Goal: Transaction & Acquisition: Subscribe to service/newsletter

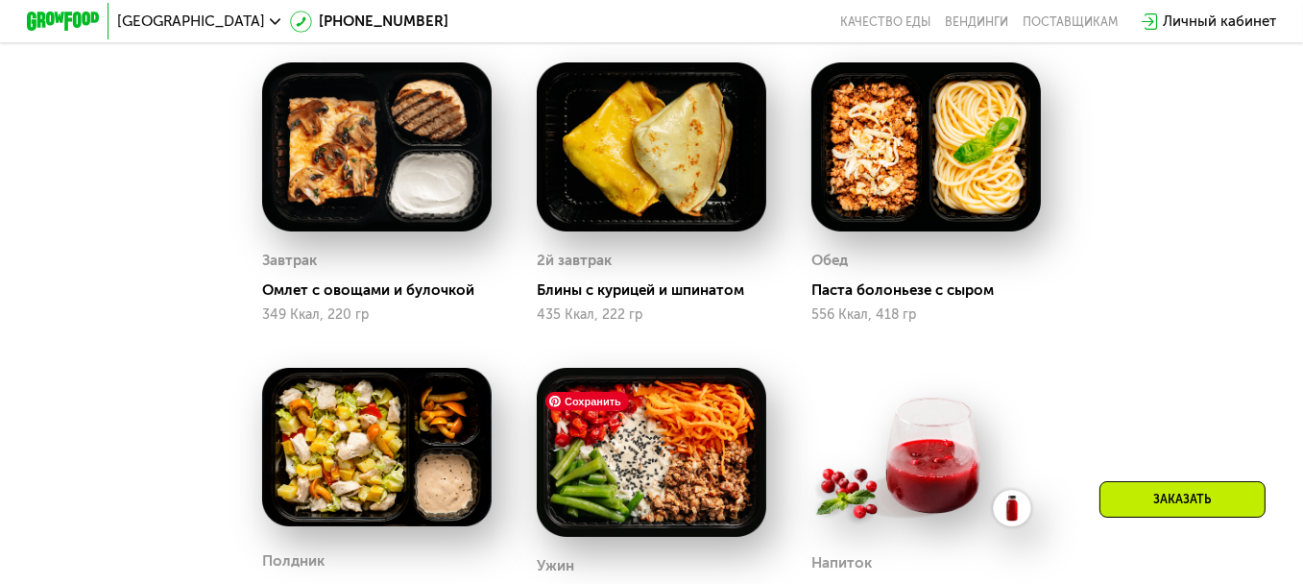
scroll to position [882, 0]
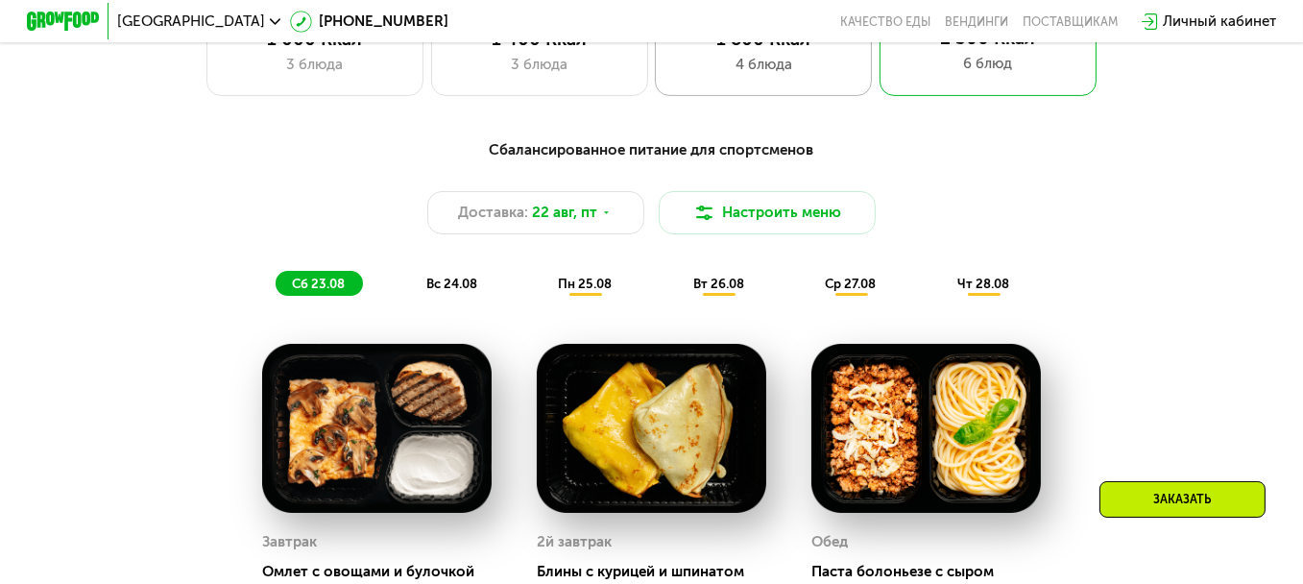
click at [827, 76] on div "4 блюда" at bounding box center [763, 65] width 179 height 22
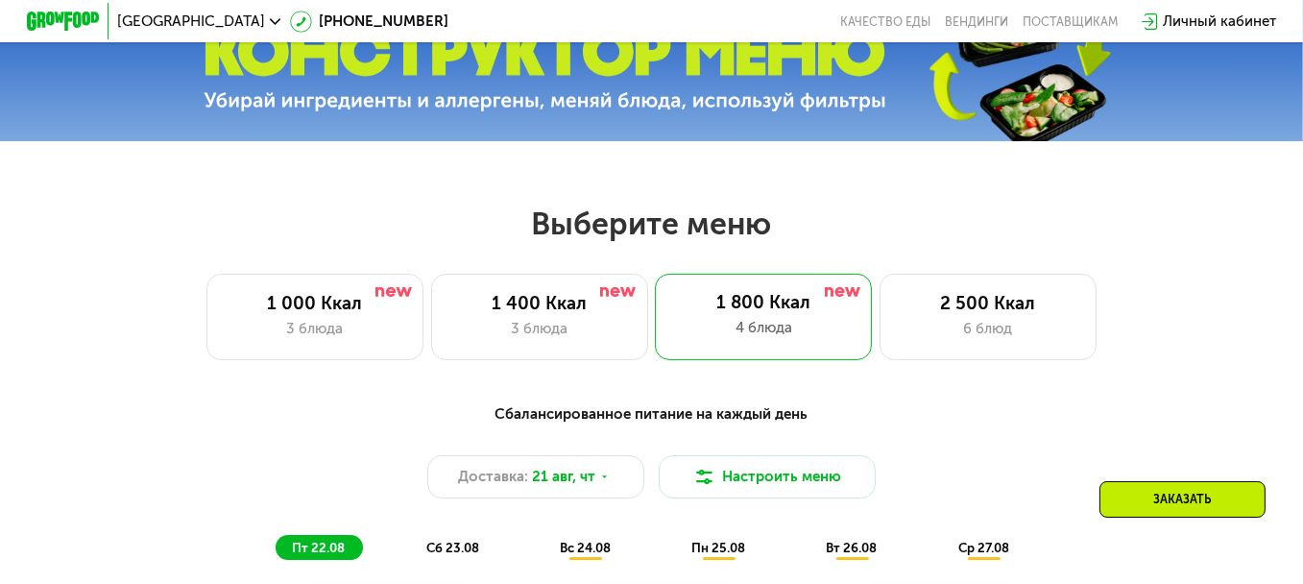
scroll to position [594, 0]
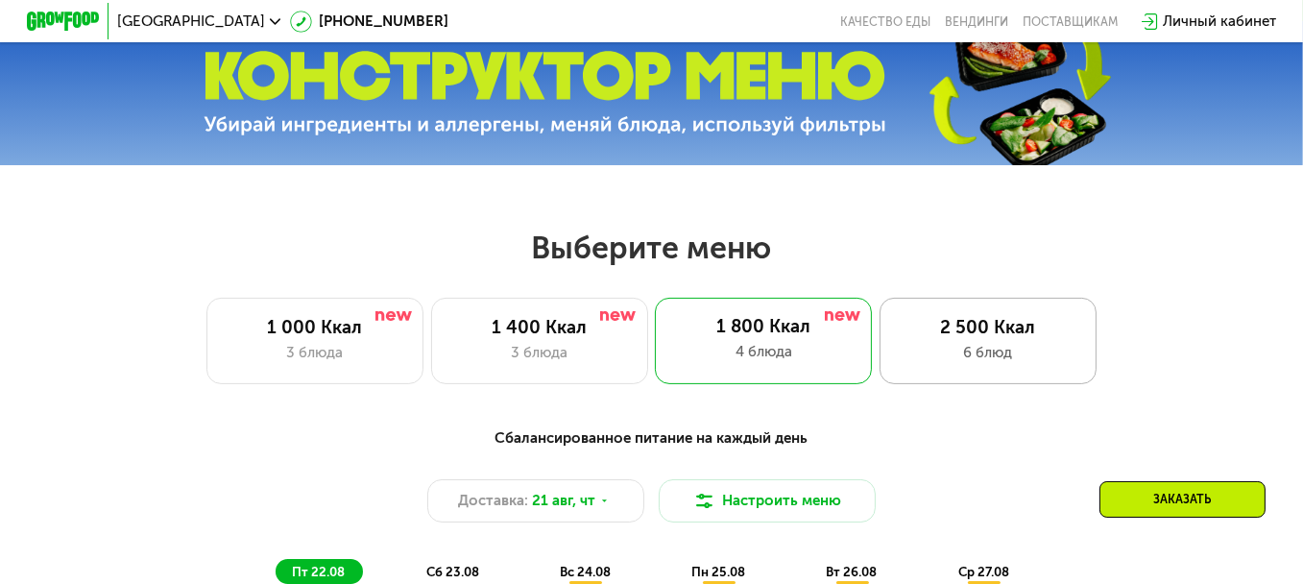
click at [967, 383] on div "2 500 Ккал 6 блюд" at bounding box center [987, 341] width 217 height 86
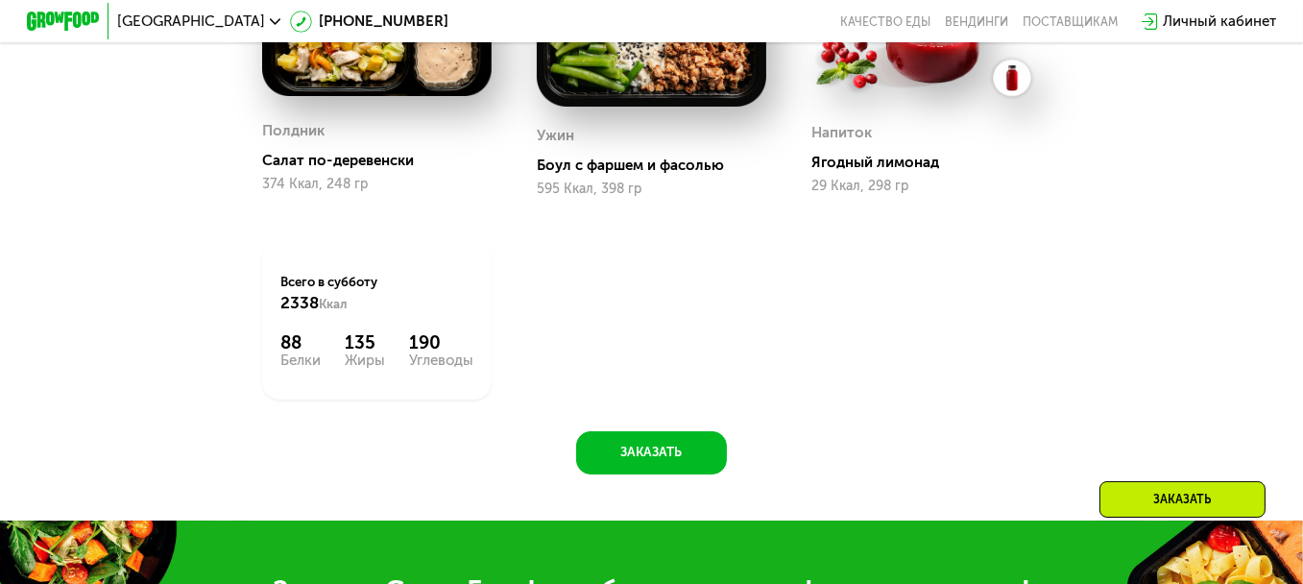
scroll to position [1458, 0]
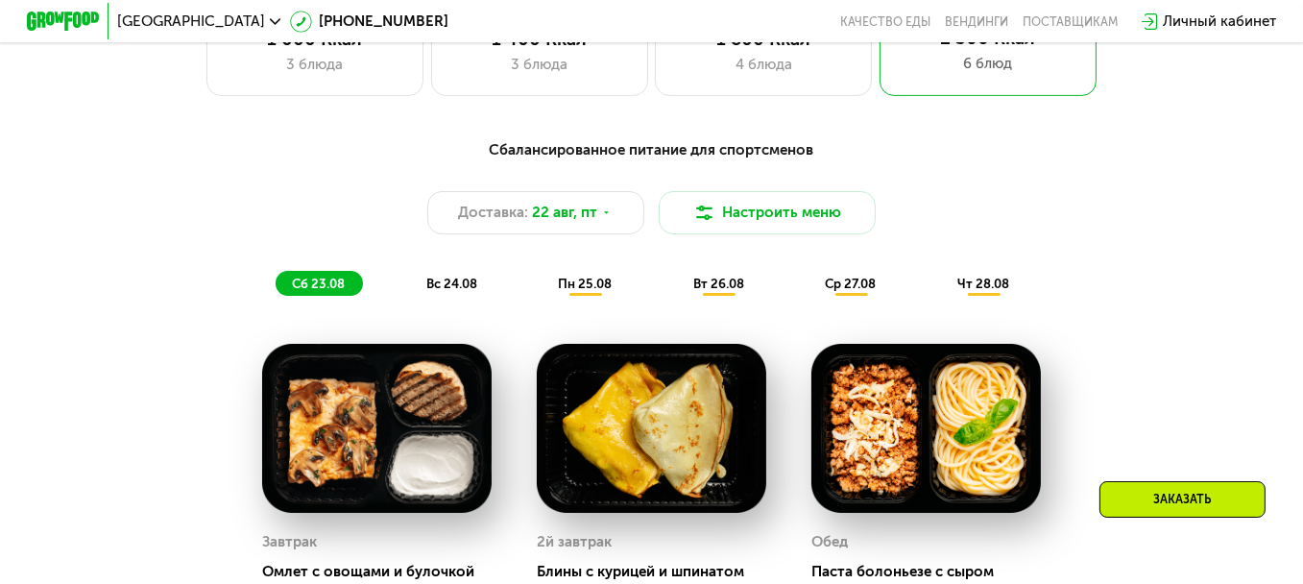
click at [451, 291] on span "вс 24.08" at bounding box center [451, 283] width 51 height 14
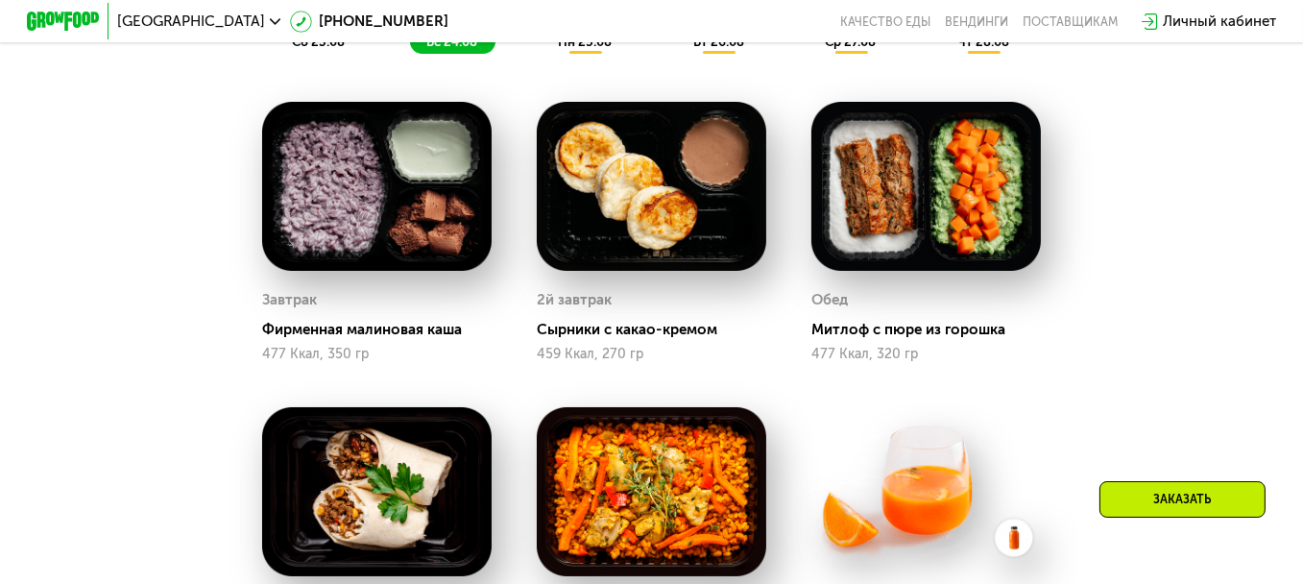
scroll to position [978, 0]
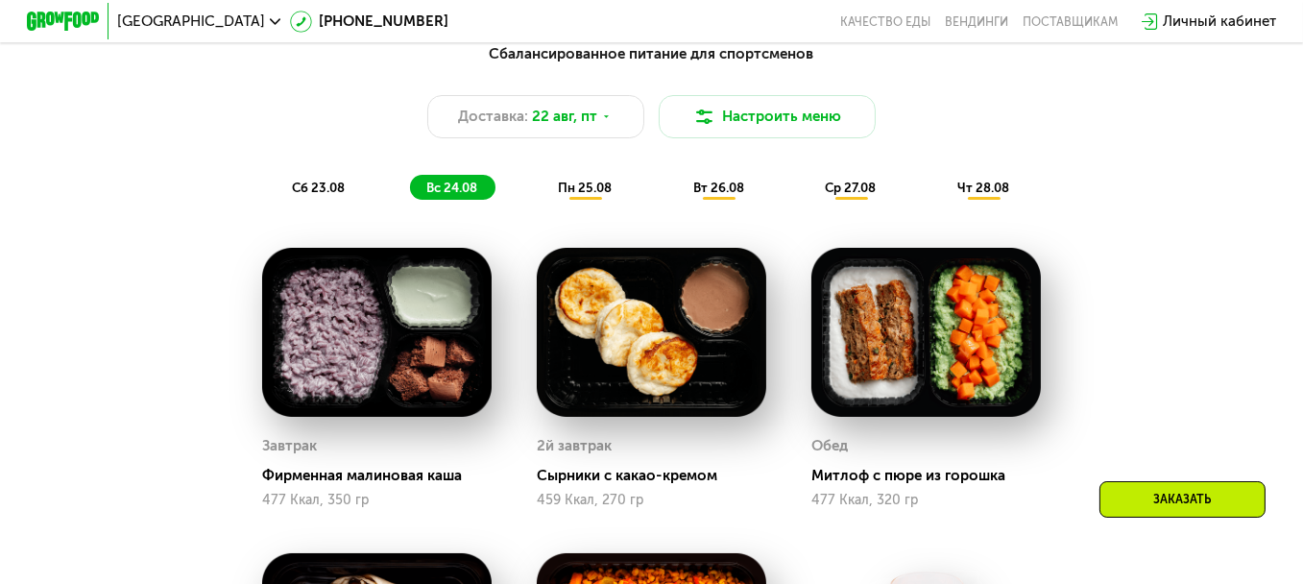
click at [581, 180] on div "Сбалансированное питание для спортсменов Доставка: 22 авг, пт Настроить меню сб…" at bounding box center [651, 121] width 1071 height 156
click at [582, 191] on span "пн 25.08" at bounding box center [585, 187] width 54 height 14
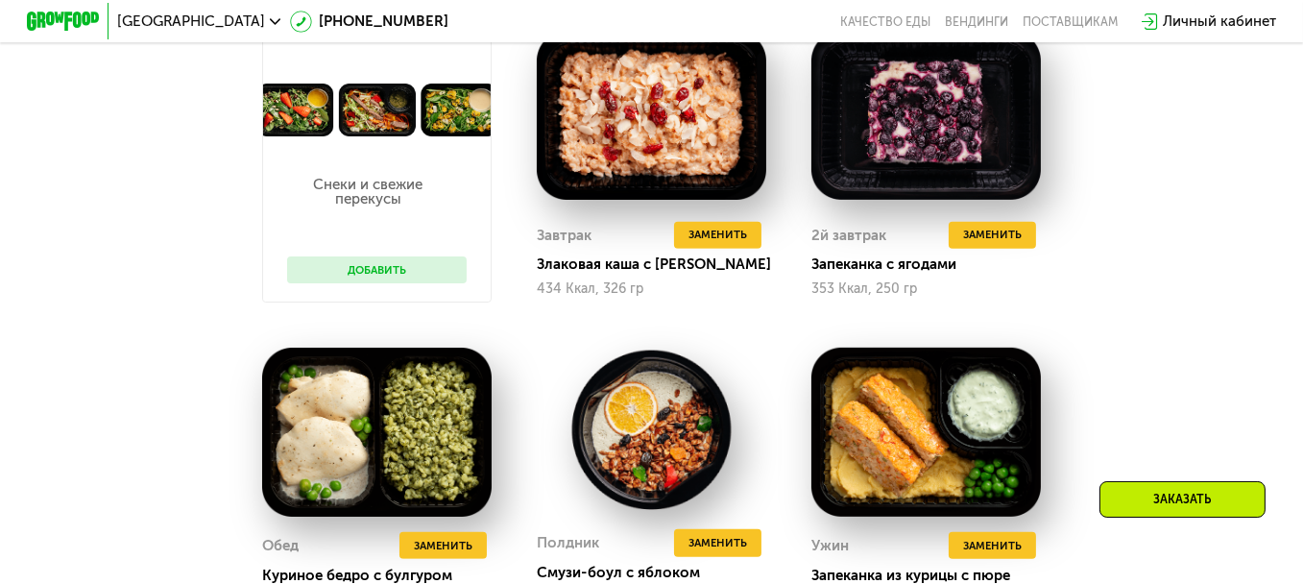
scroll to position [1074, 0]
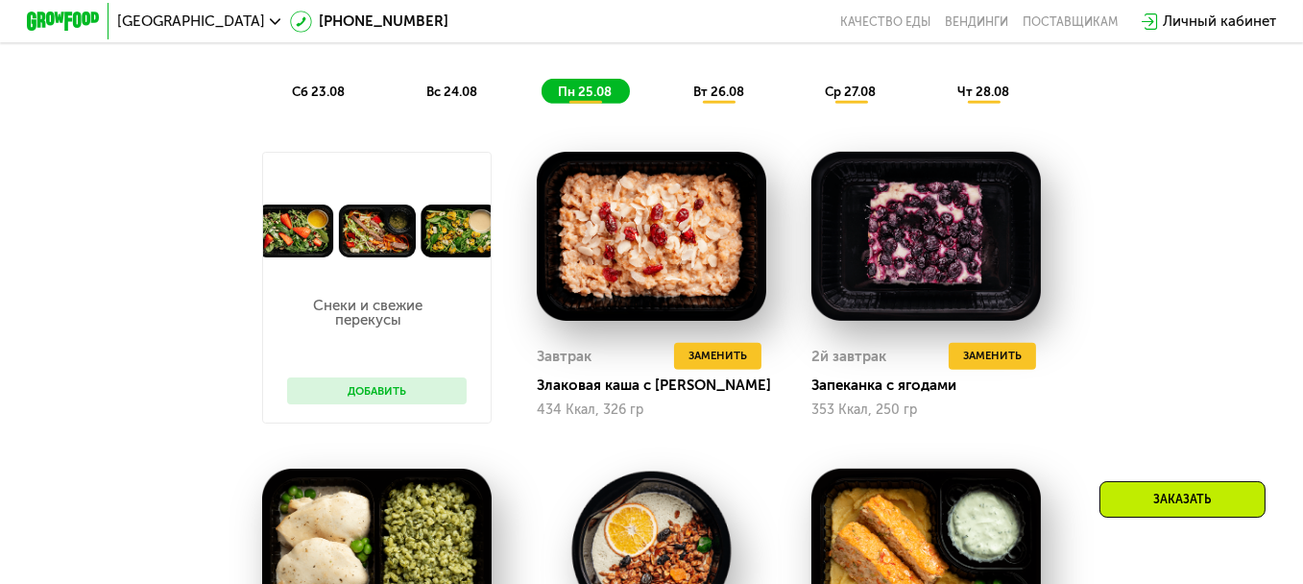
click at [716, 99] on span "вт 26.08" at bounding box center [718, 91] width 51 height 14
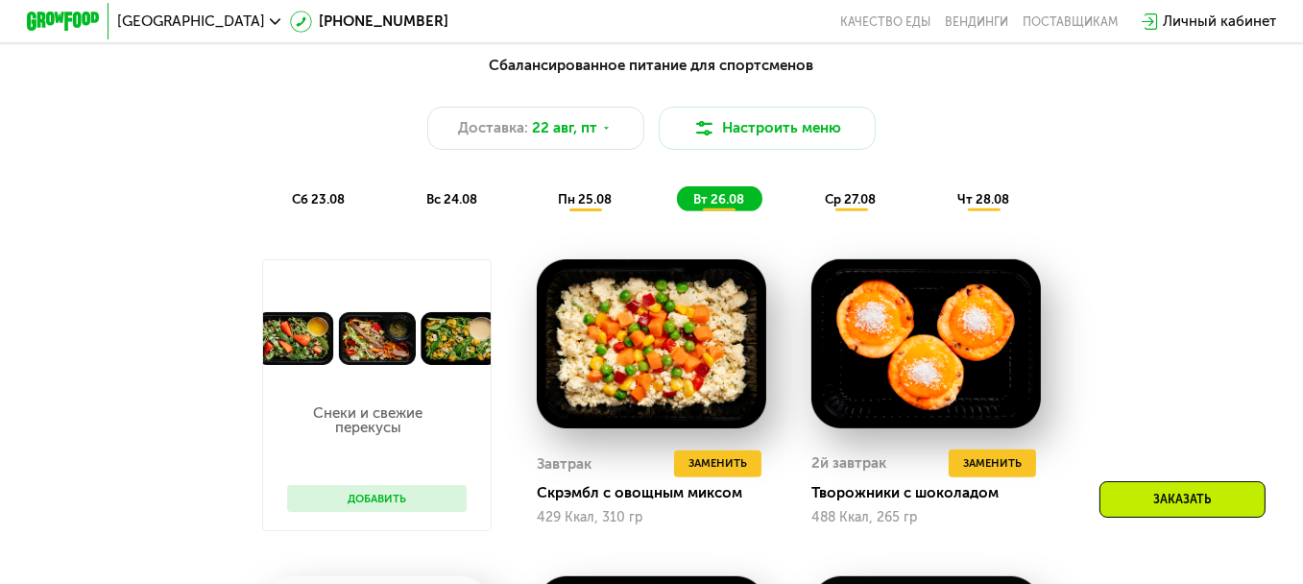
scroll to position [786, 0]
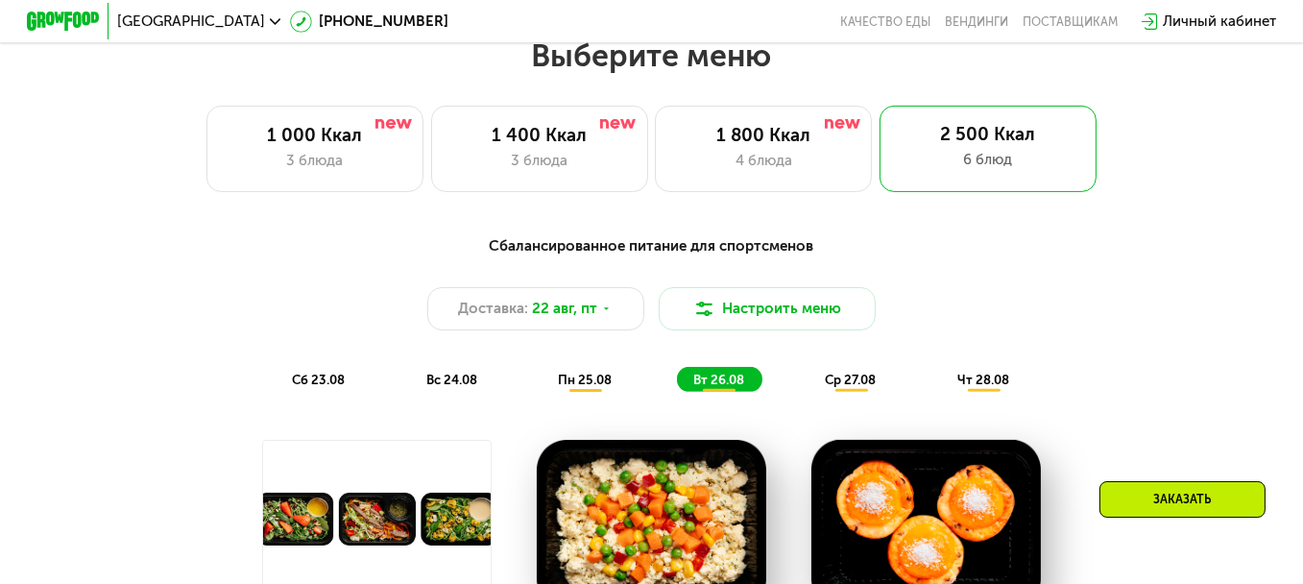
click at [855, 387] on span "ср 27.08" at bounding box center [850, 379] width 51 height 14
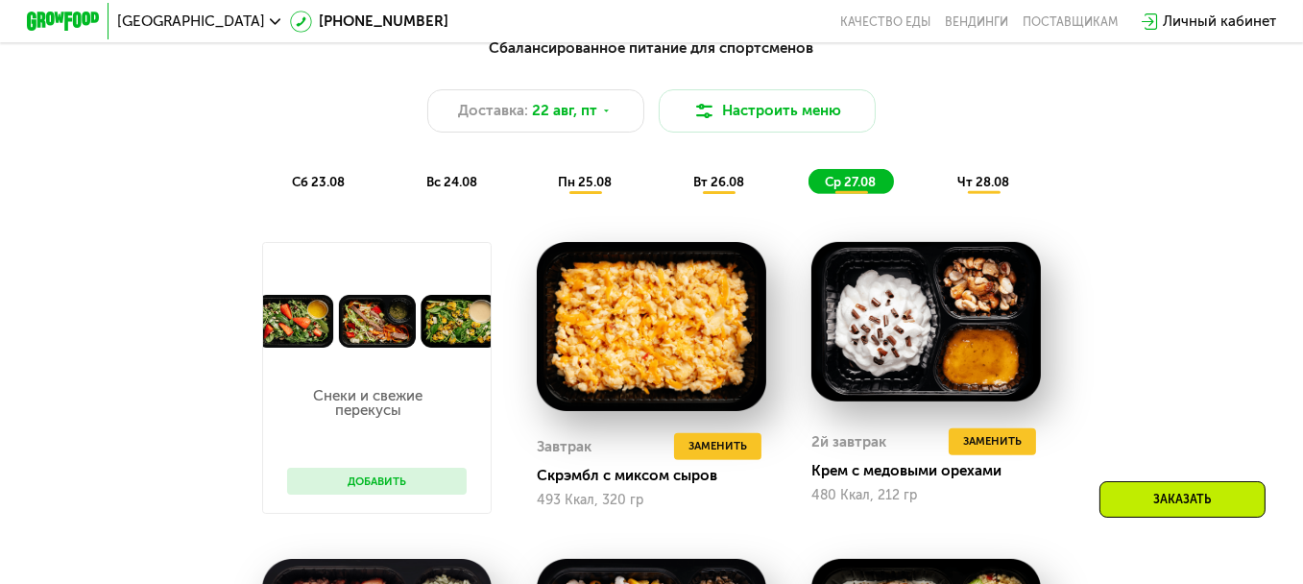
scroll to position [882, 0]
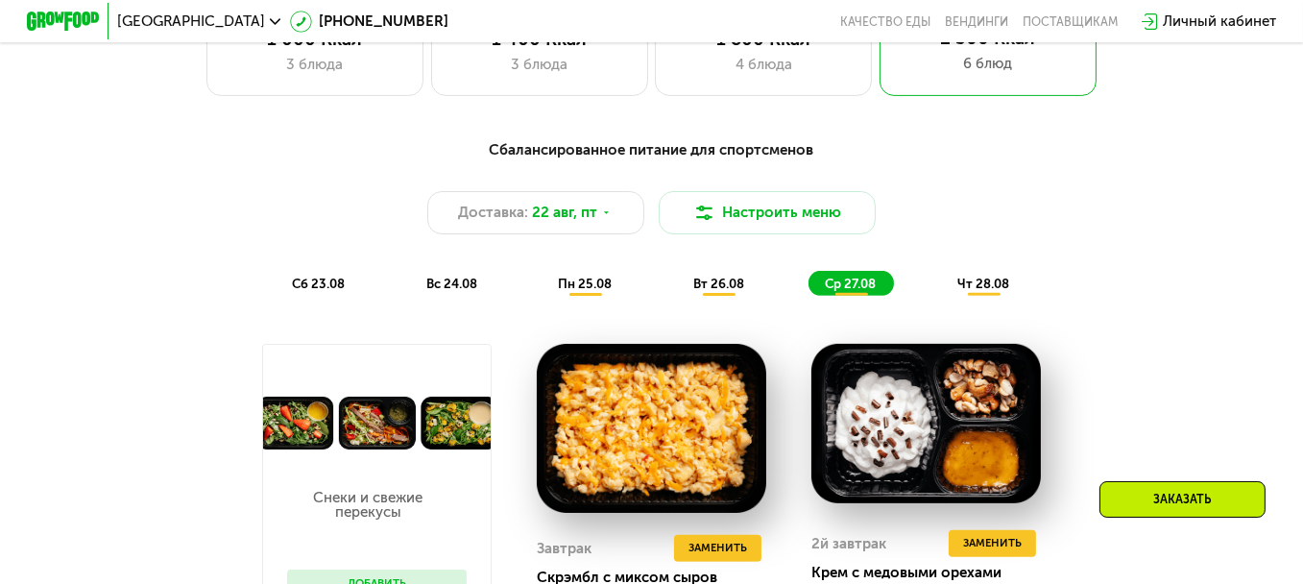
click at [962, 287] on span "чт 28.08" at bounding box center [983, 283] width 52 height 14
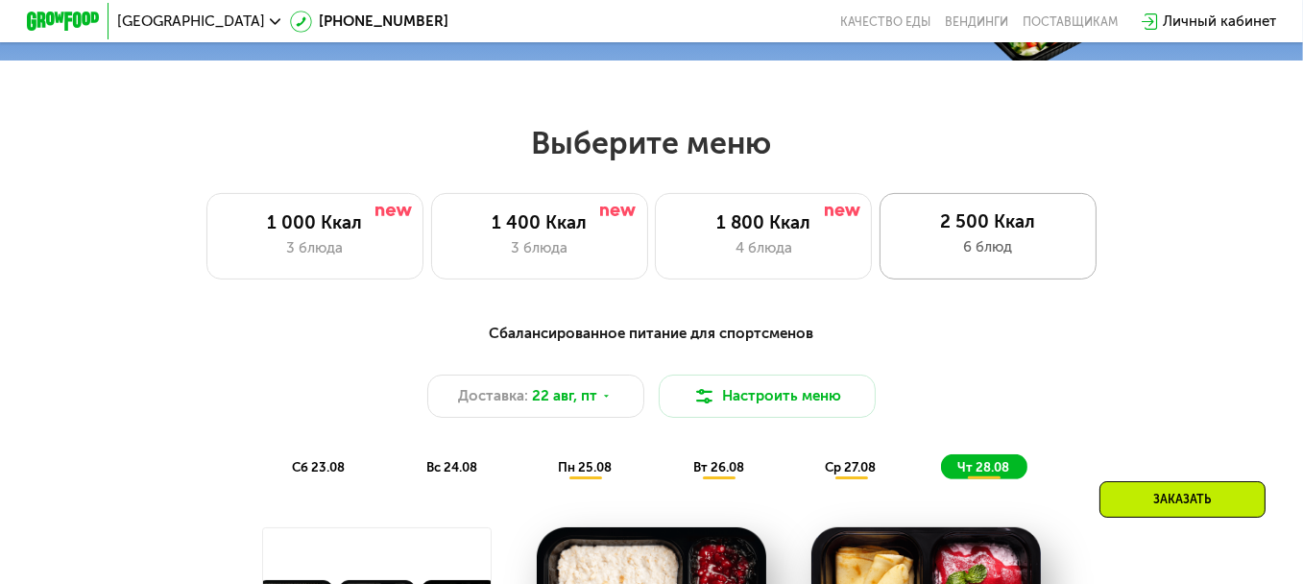
scroll to position [690, 0]
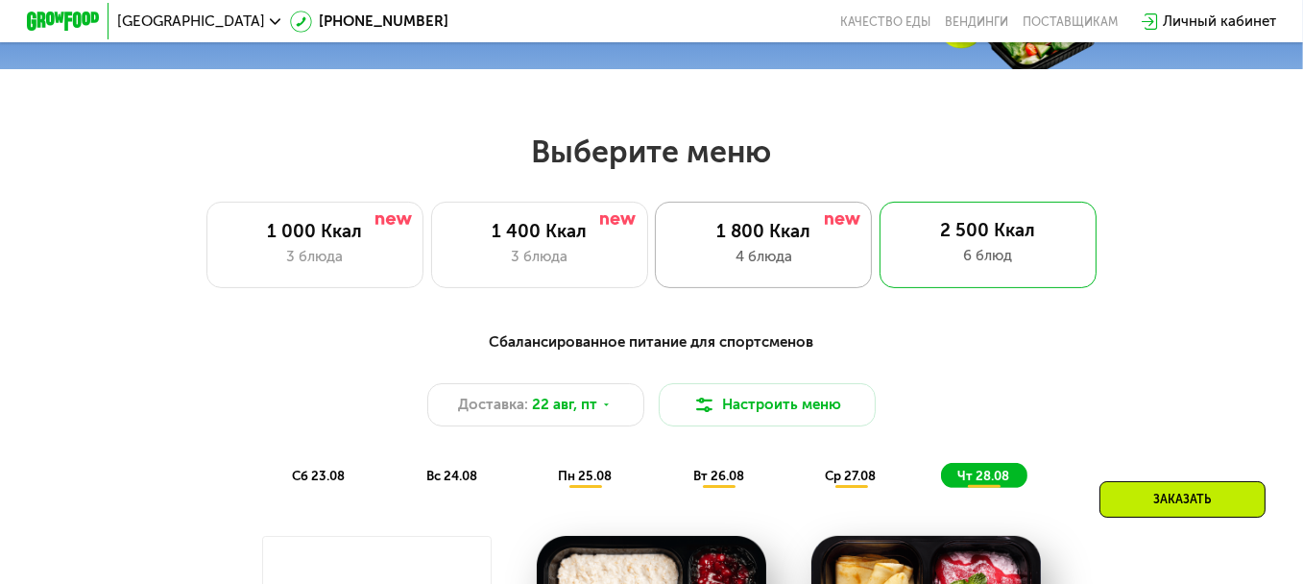
click at [760, 253] on div "4 блюда" at bounding box center [763, 257] width 179 height 22
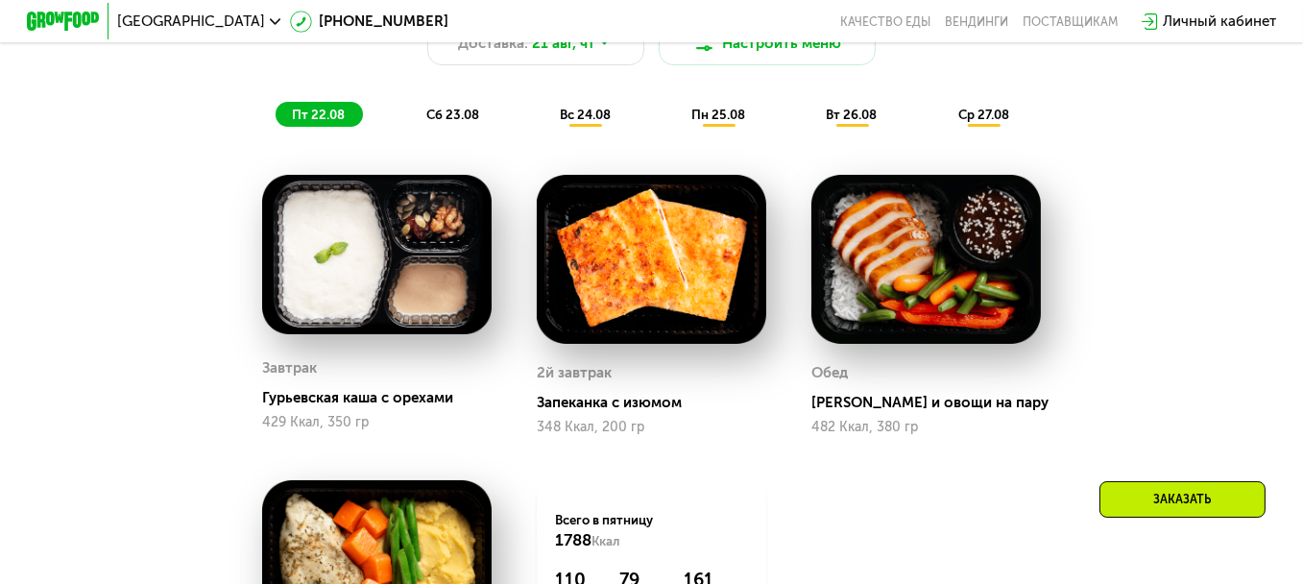
scroll to position [882, 0]
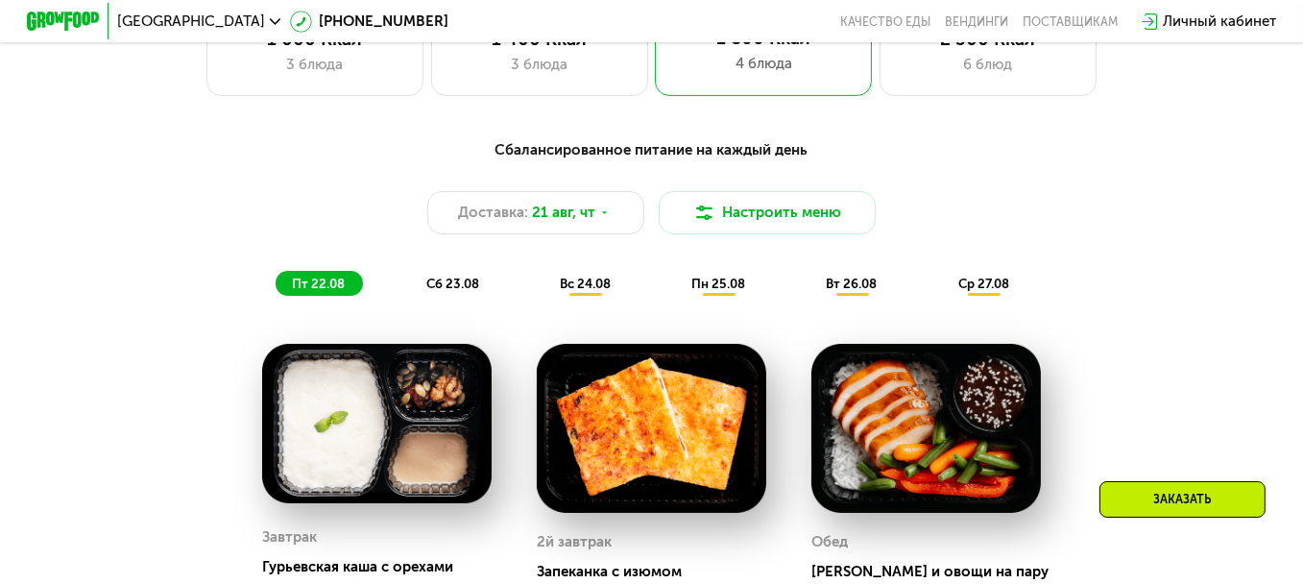
click at [453, 307] on div "Сбалансированное питание на каждый день Доставка: 21 авг, чт Настроить меню пт …" at bounding box center [651, 218] width 1092 height 179
click at [461, 291] on span "сб 23.08" at bounding box center [452, 283] width 53 height 14
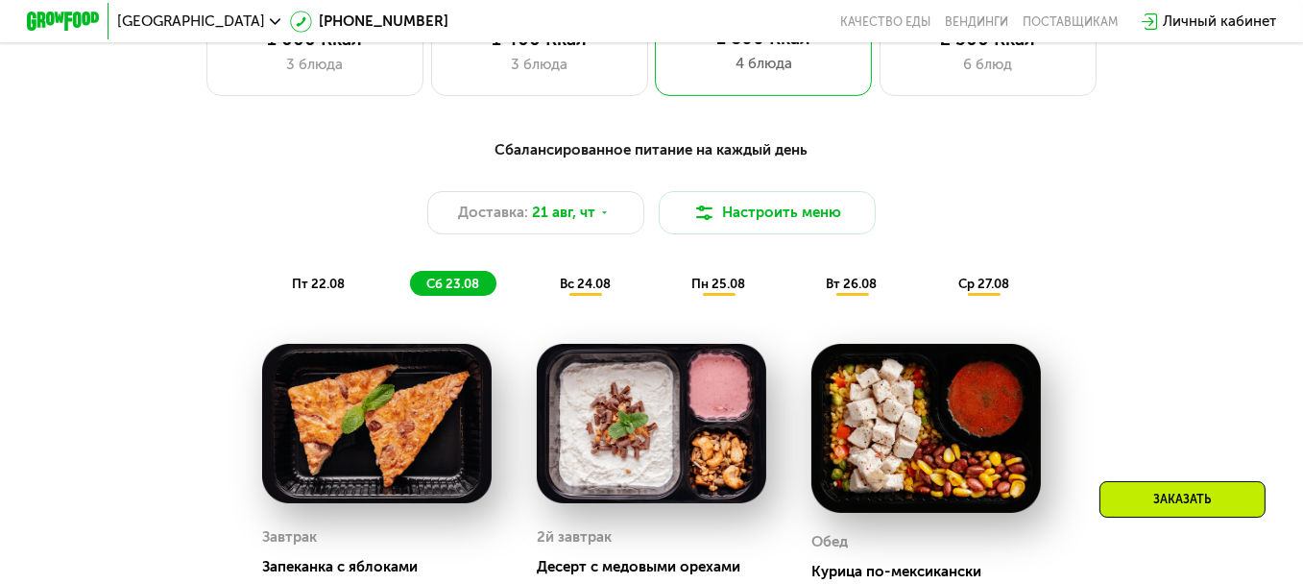
click at [568, 291] on span "вс 24.08" at bounding box center [585, 283] width 51 height 14
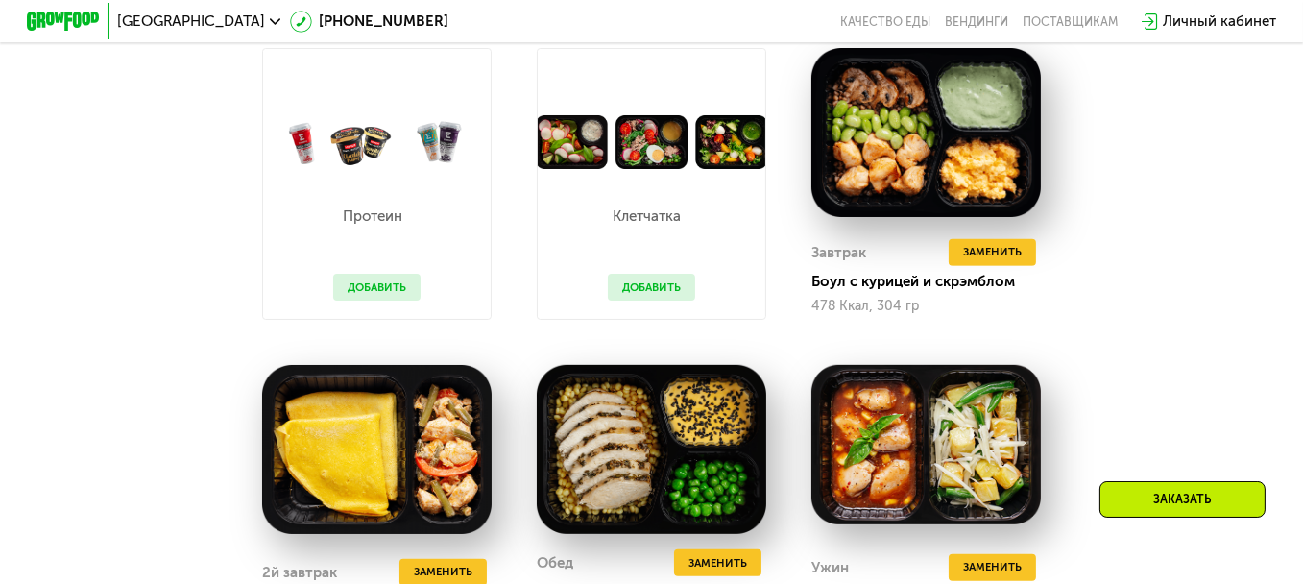
scroll to position [978, 0]
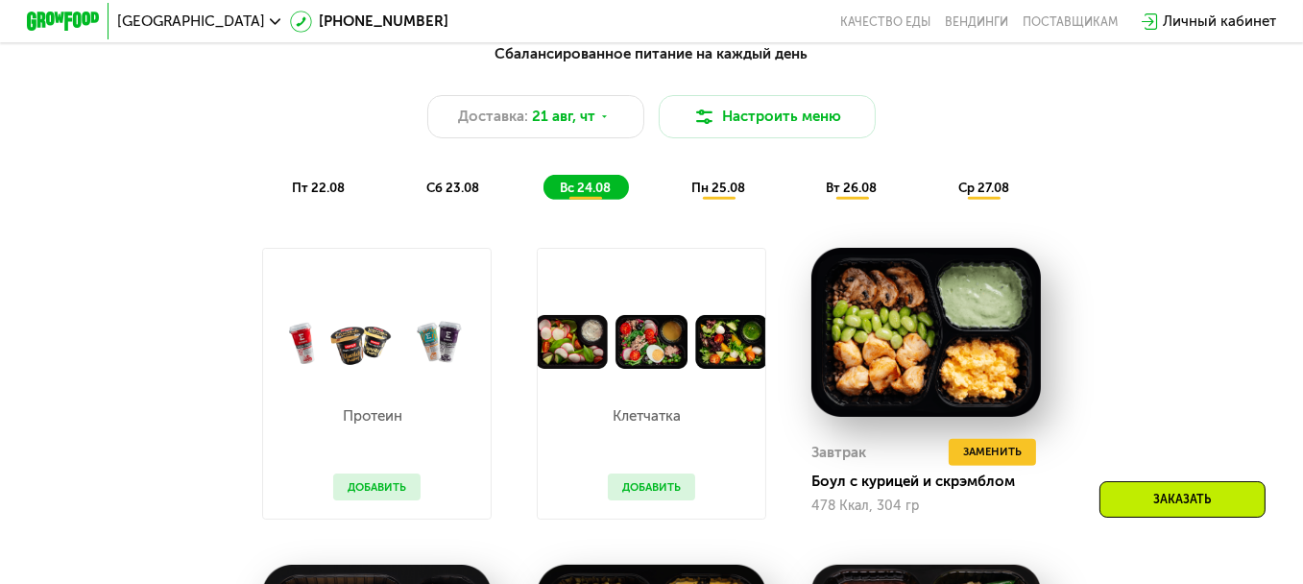
click at [318, 195] on span "пт 22.08" at bounding box center [318, 187] width 53 height 14
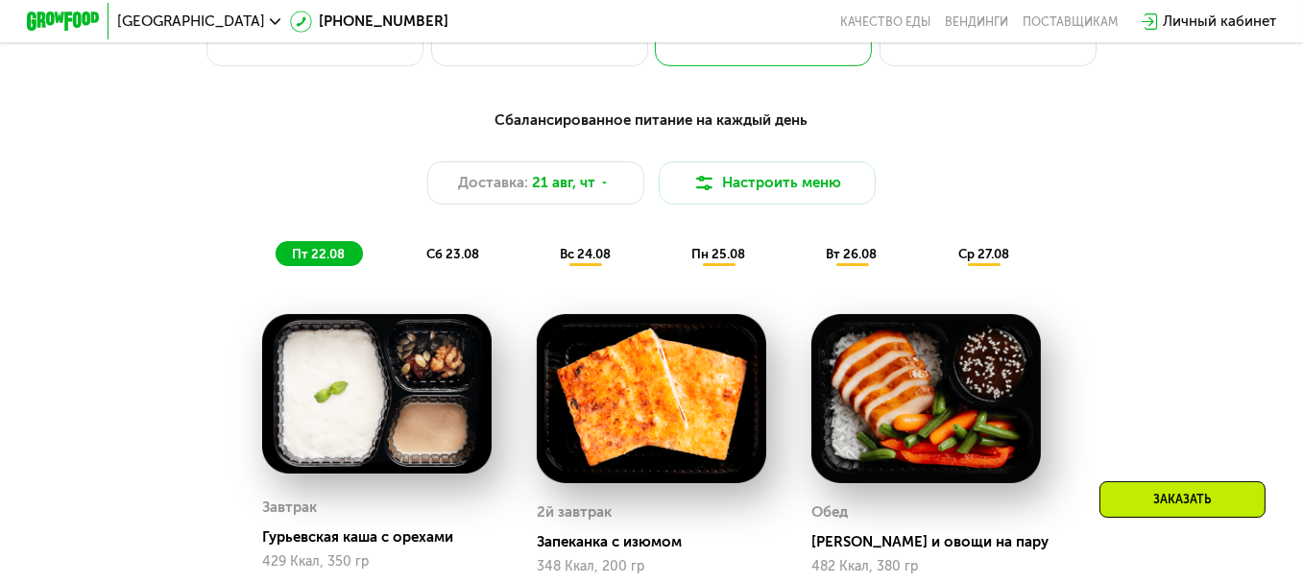
scroll to position [882, 0]
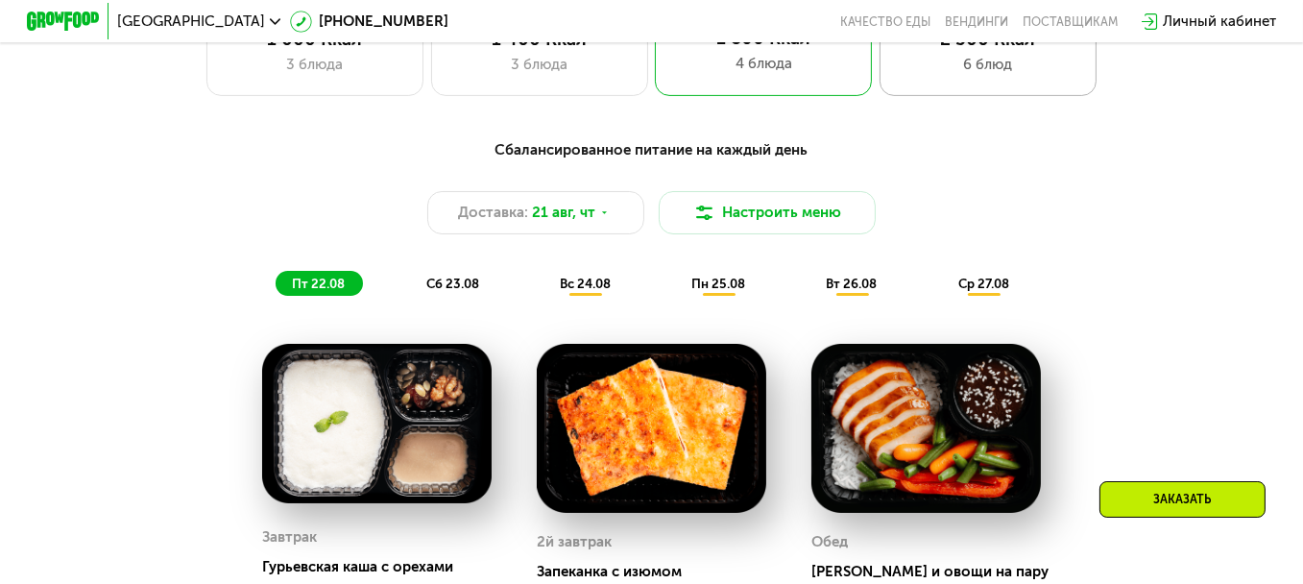
click at [1026, 60] on div "2 500 Ккал 6 блюд" at bounding box center [987, 53] width 217 height 86
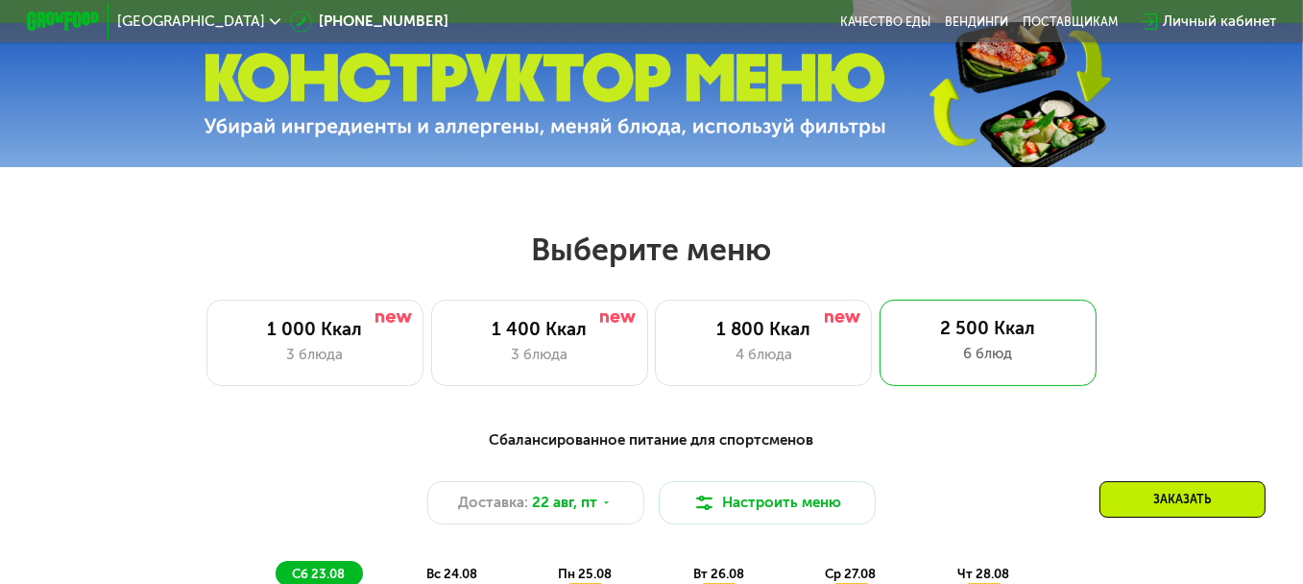
scroll to position [594, 0]
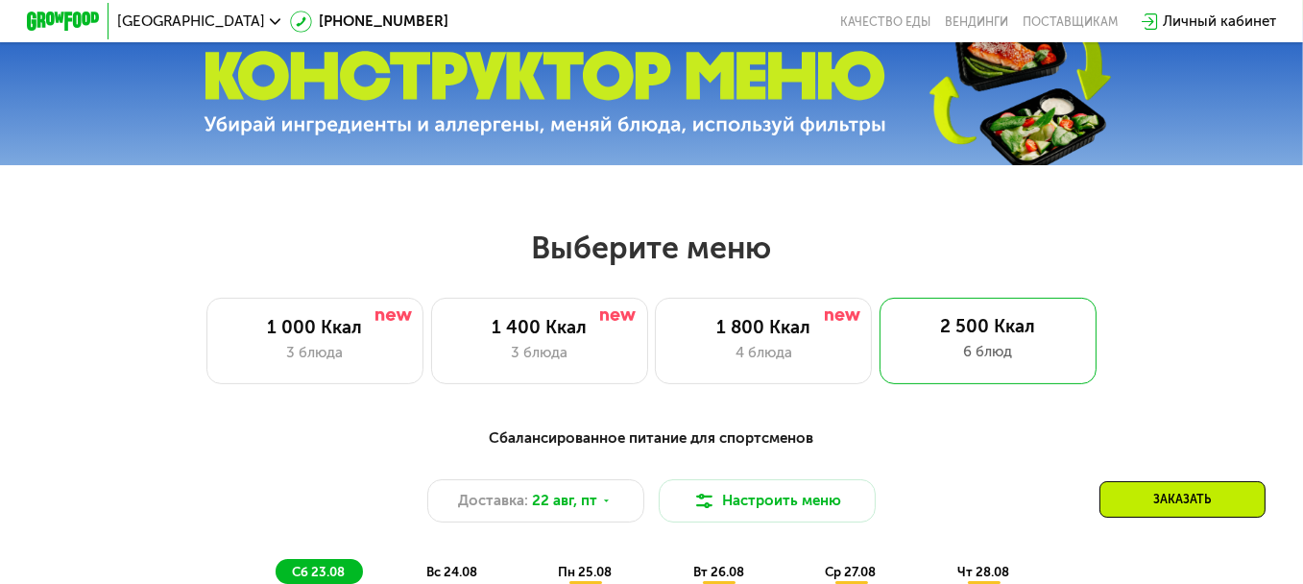
click at [783, 108] on img at bounding box center [545, 93] width 683 height 85
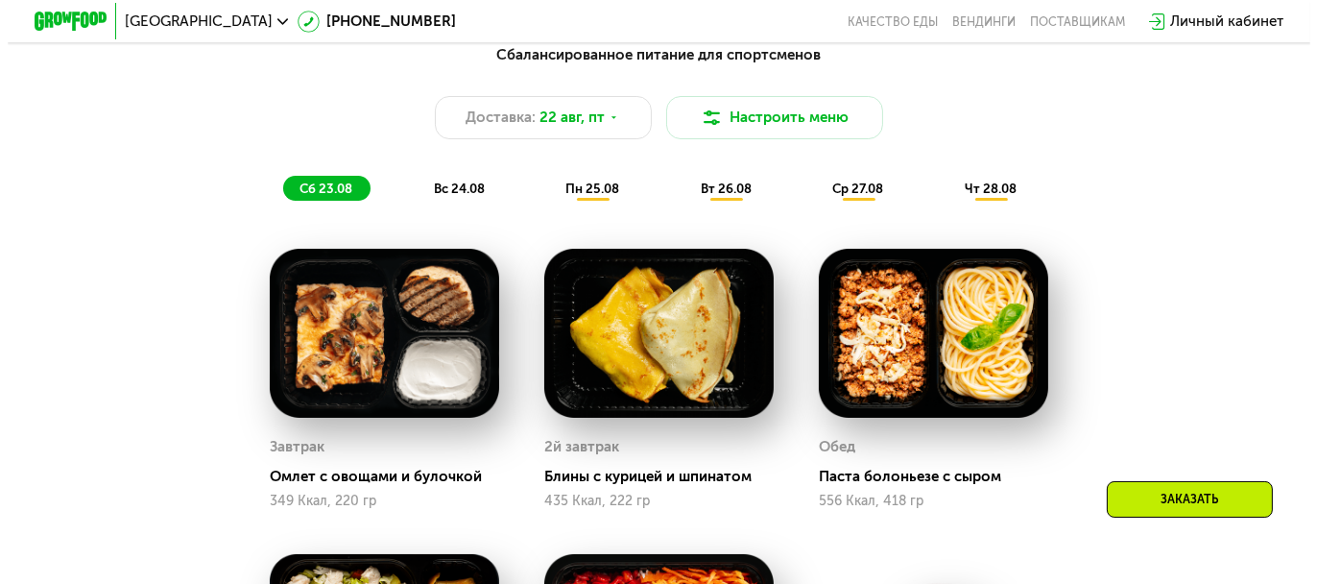
scroll to position [978, 0]
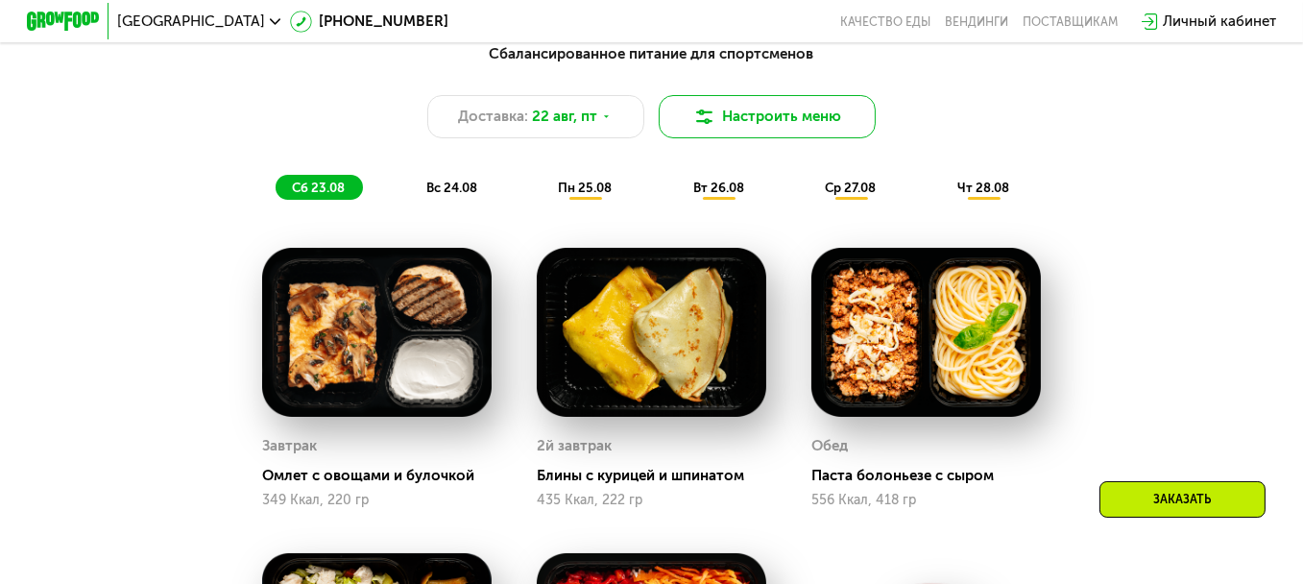
click at [784, 116] on button "Настроить меню" at bounding box center [767, 116] width 217 height 43
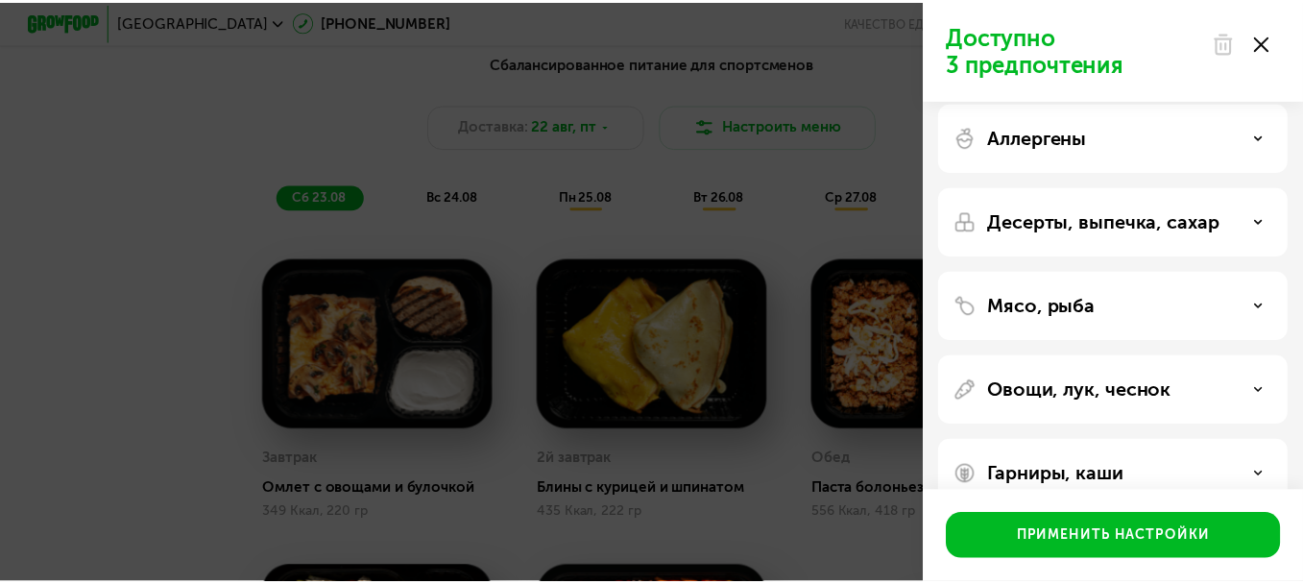
scroll to position [49, 0]
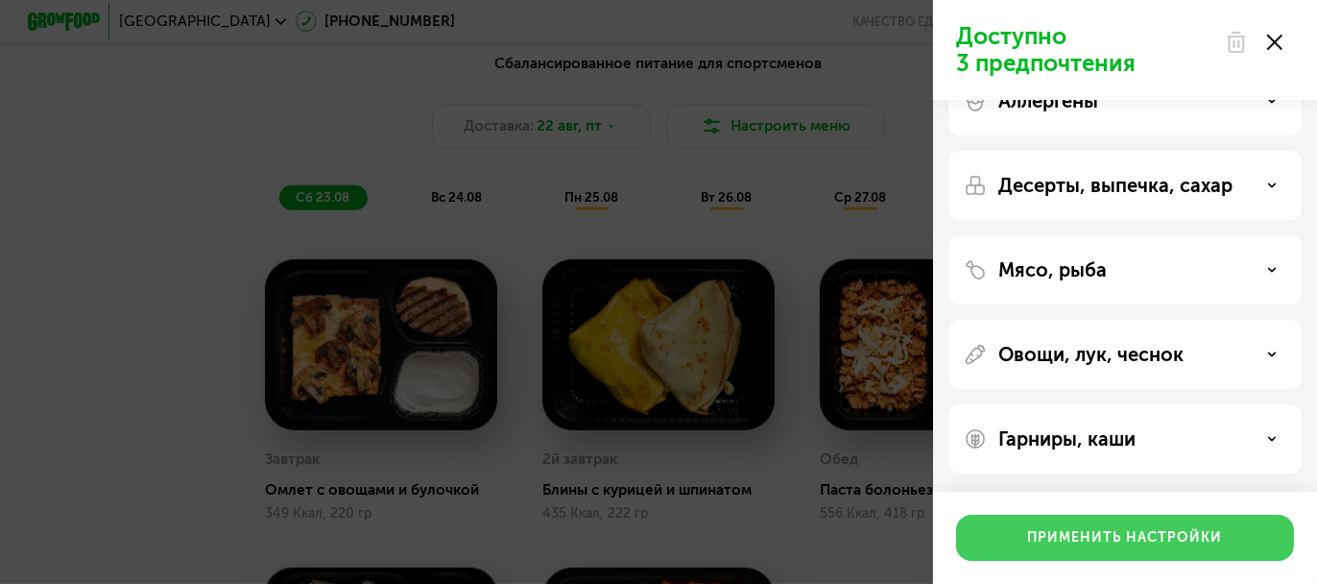
click at [1154, 533] on div "Применить настройки" at bounding box center [1125, 537] width 195 height 19
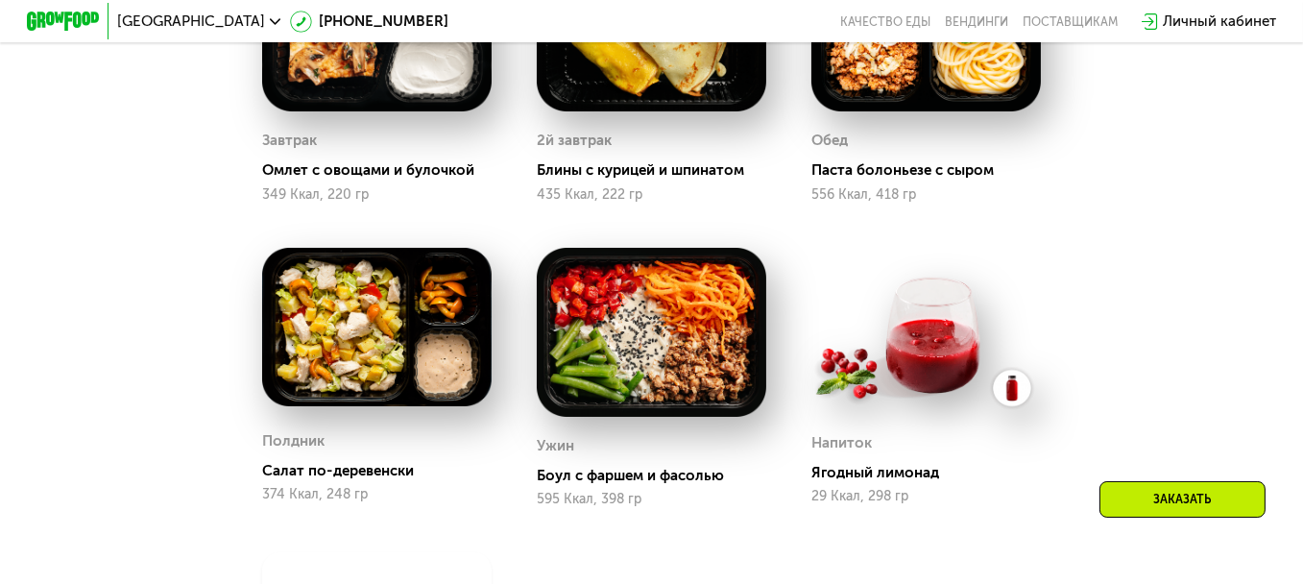
scroll to position [1074, 0]
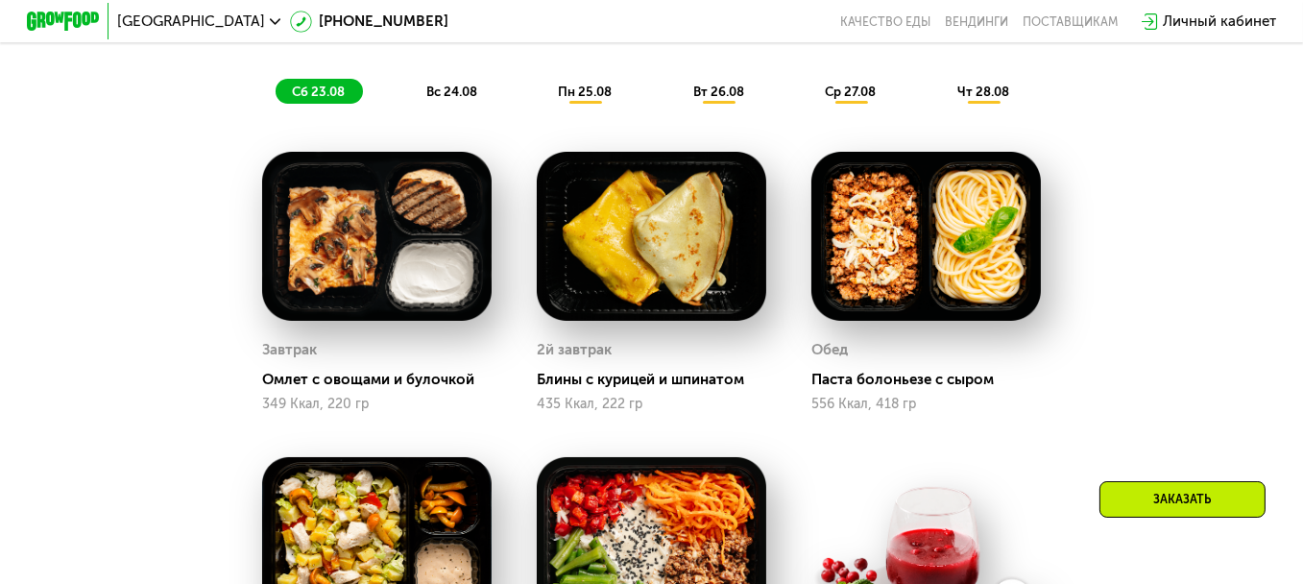
click at [461, 99] on span "вс 24.08" at bounding box center [451, 91] width 51 height 14
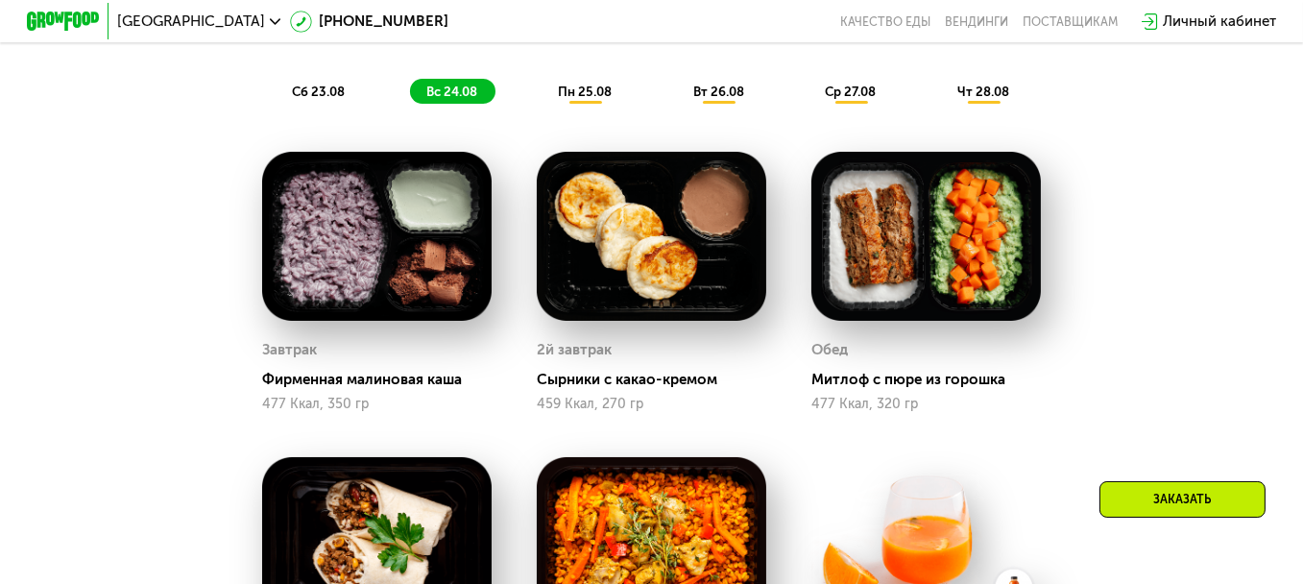
click at [330, 99] on span "сб 23.08" at bounding box center [318, 91] width 53 height 14
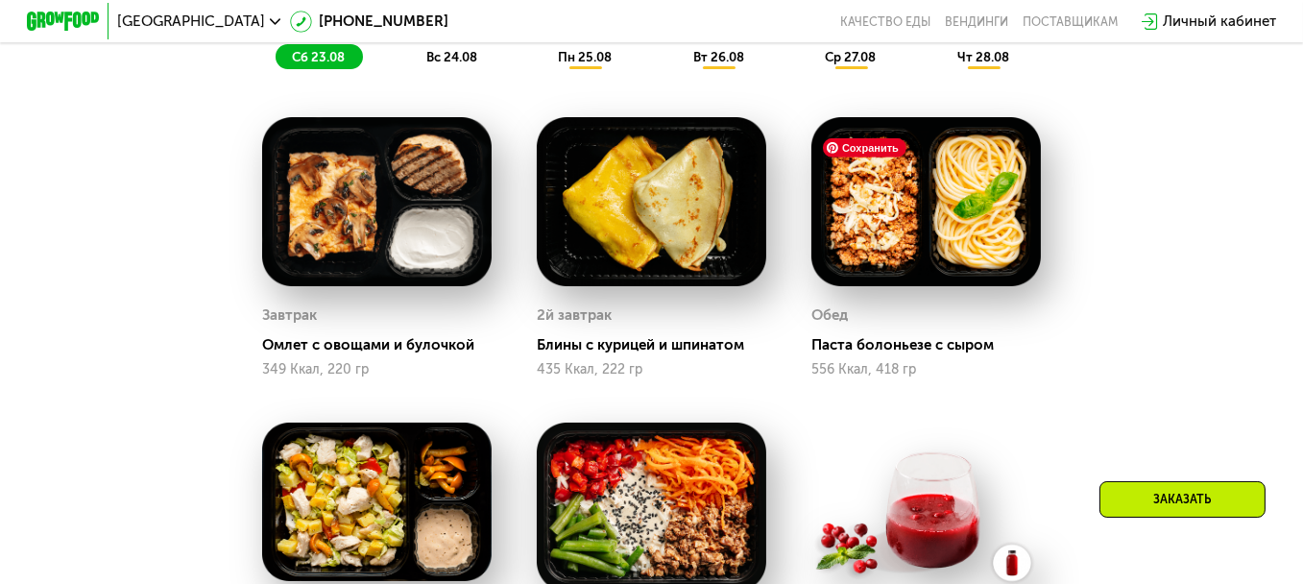
scroll to position [978, 0]
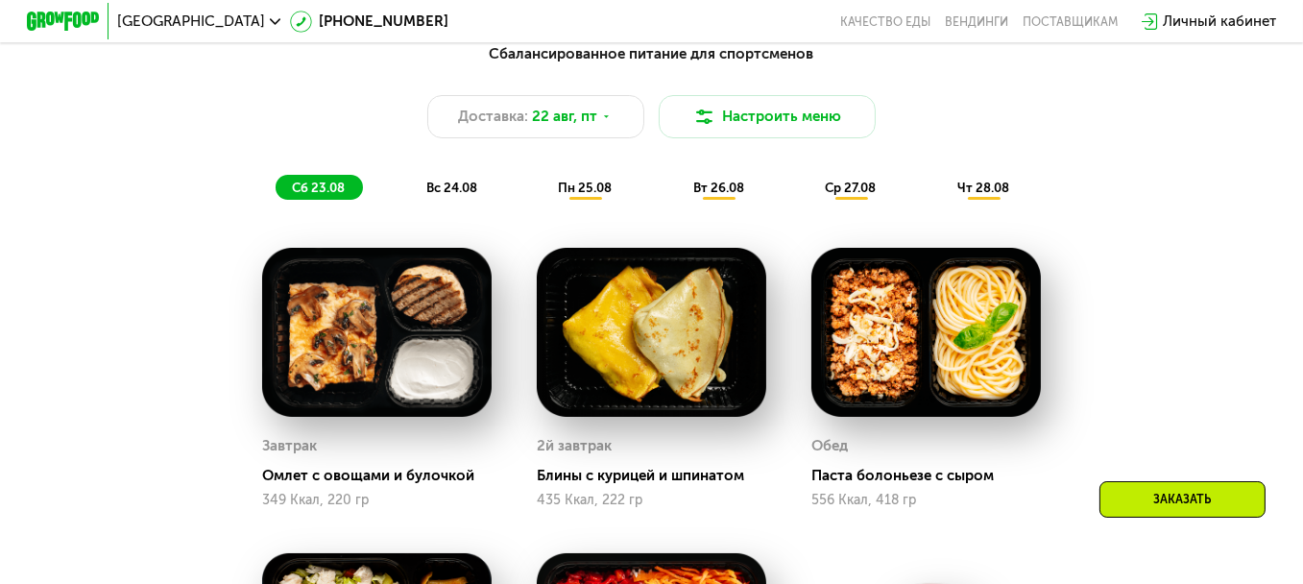
click at [980, 172] on div "Сбалансированное питание для спортсменов Доставка: 22 авг, пт Настроить меню сб…" at bounding box center [651, 121] width 1071 height 156
click at [980, 189] on span "чт 28.08" at bounding box center [983, 187] width 52 height 14
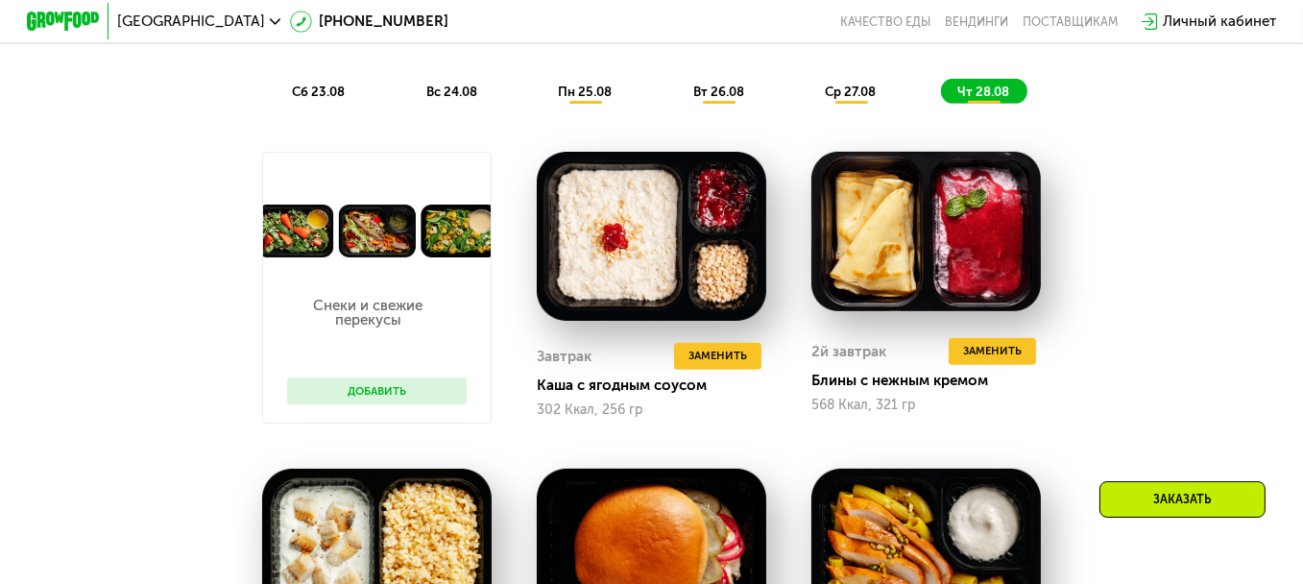
scroll to position [498, 0]
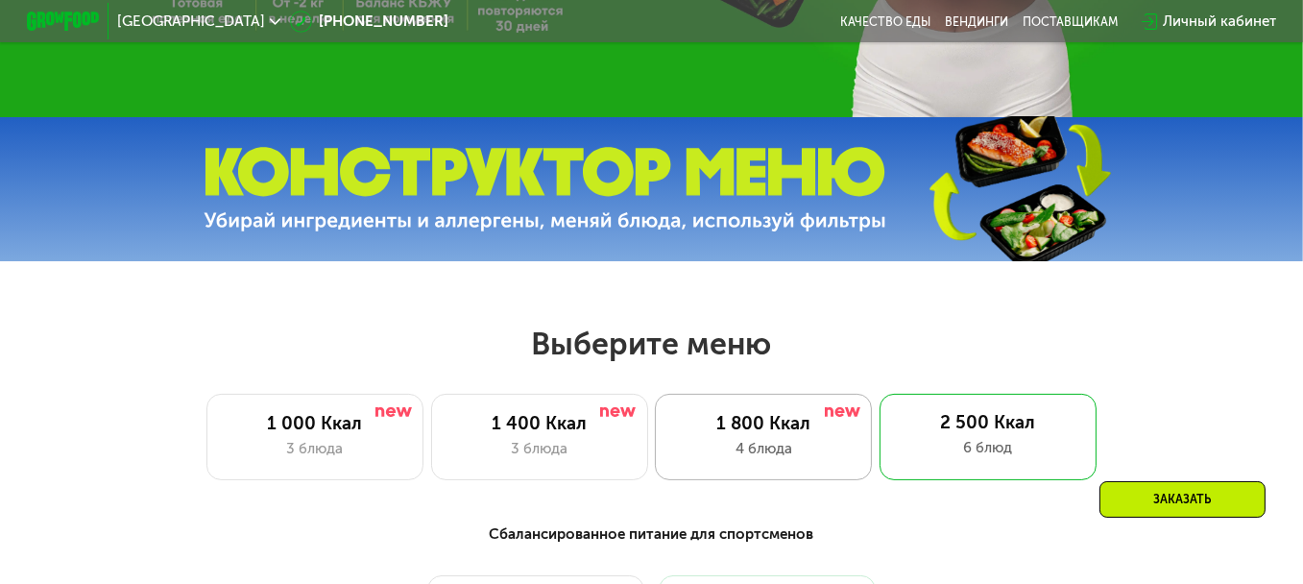
click at [879, 409] on div "1 800 Ккал 4 блюда" at bounding box center [987, 437] width 217 height 86
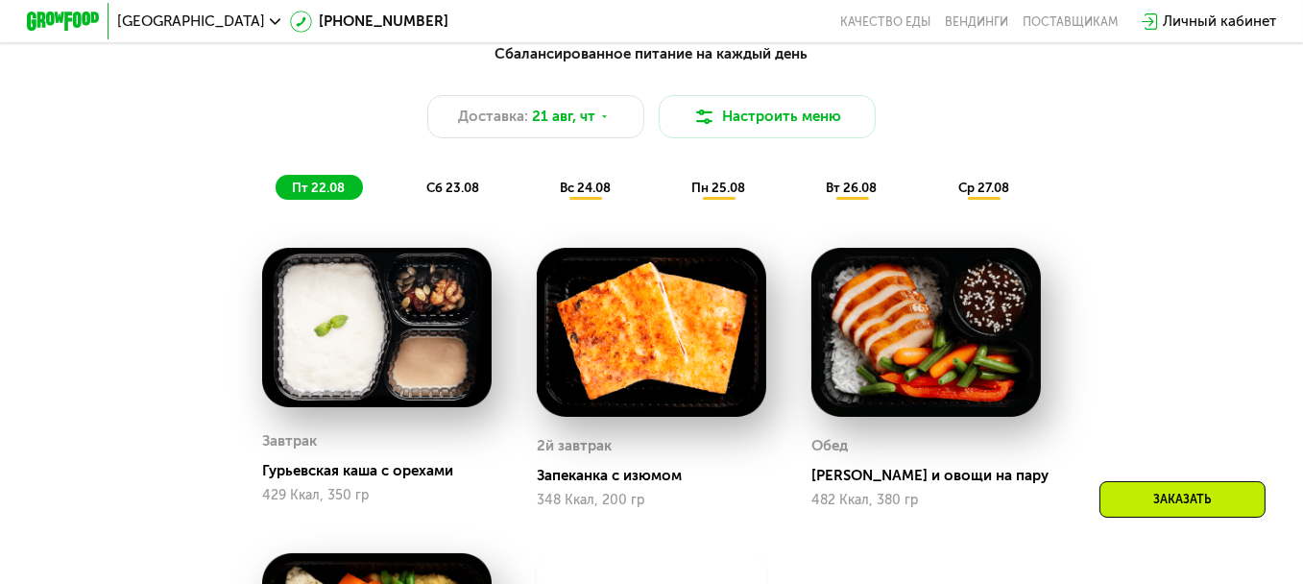
click at [543, 187] on div "сб 23.08" at bounding box center [585, 187] width 85 height 25
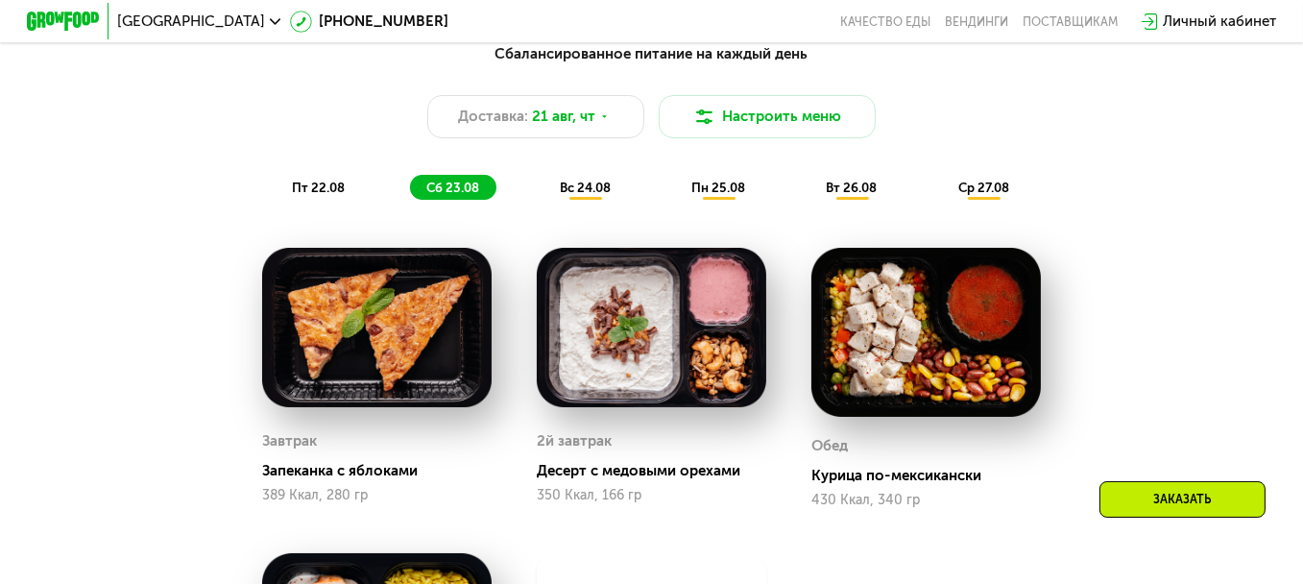
click at [568, 194] on span "вс 24.08" at bounding box center [585, 187] width 51 height 14
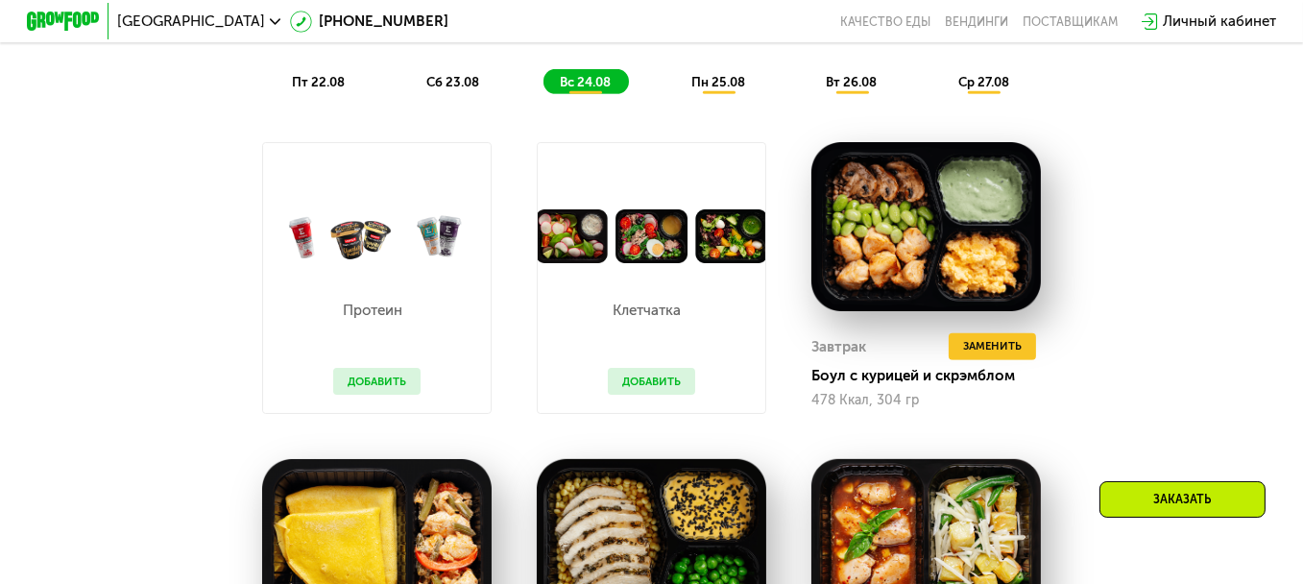
scroll to position [882, 0]
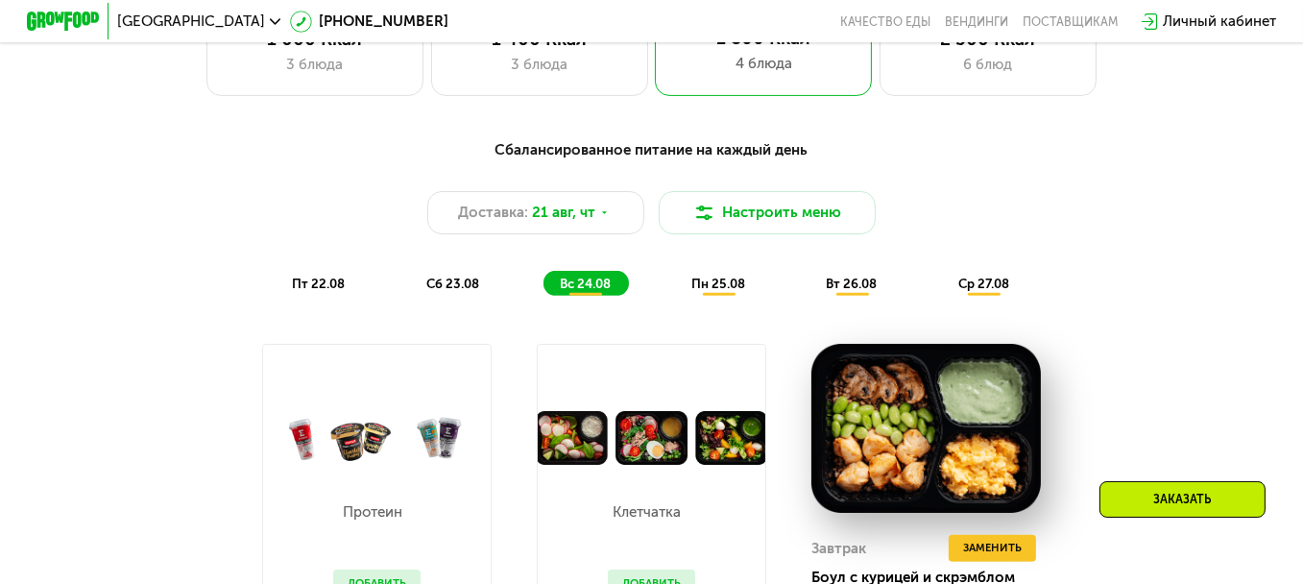
click at [426, 291] on span "сб 23.08" at bounding box center [452, 283] width 53 height 14
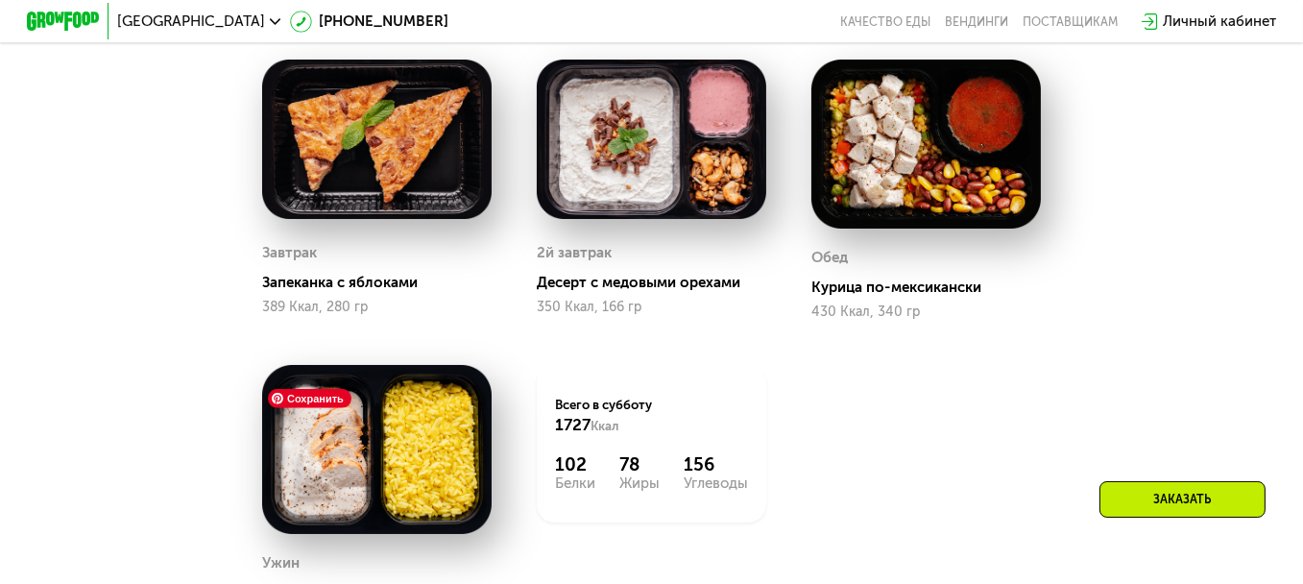
scroll to position [978, 0]
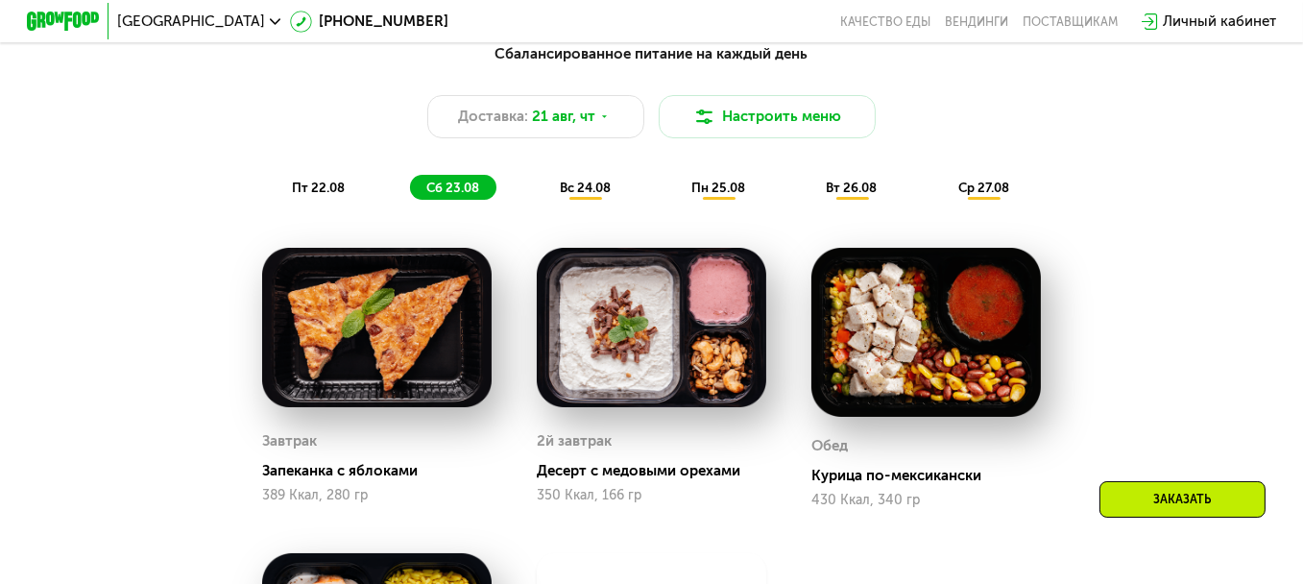
click at [337, 195] on span "пт 22.08" at bounding box center [318, 187] width 53 height 14
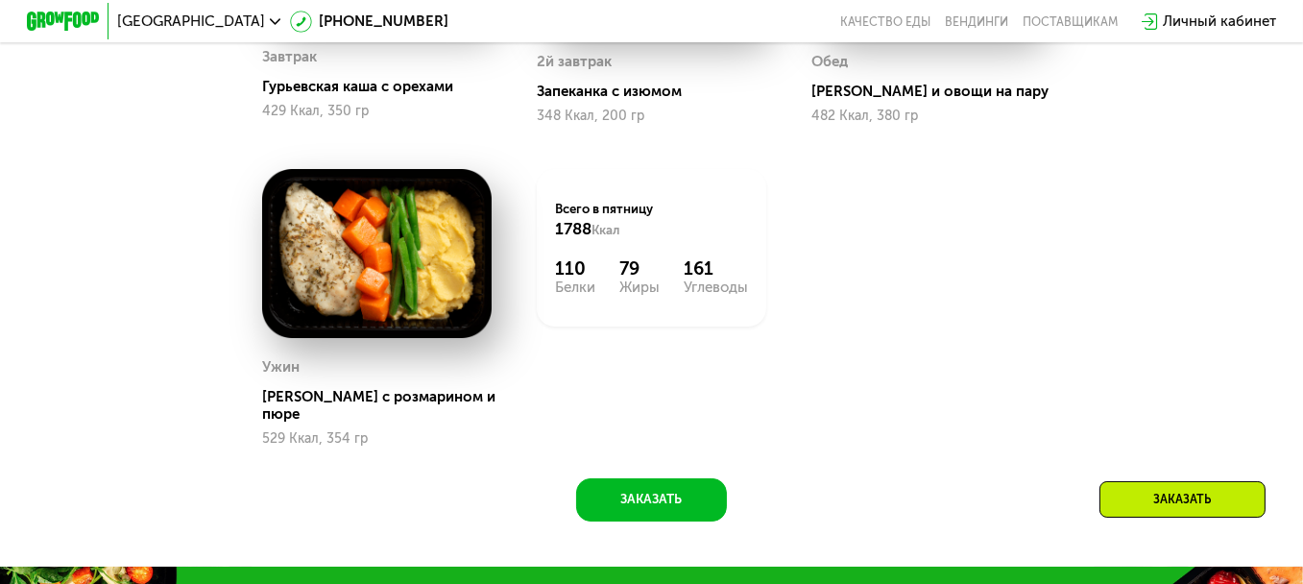
scroll to position [882, 0]
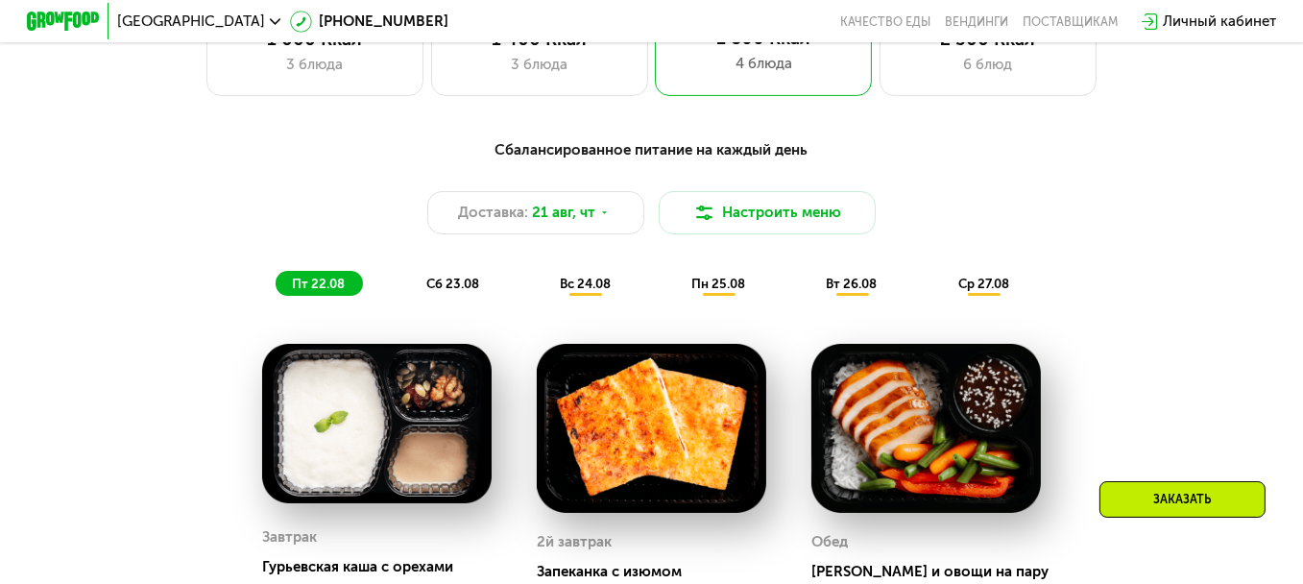
click at [543, 288] on div "сб 23.08" at bounding box center [585, 283] width 85 height 25
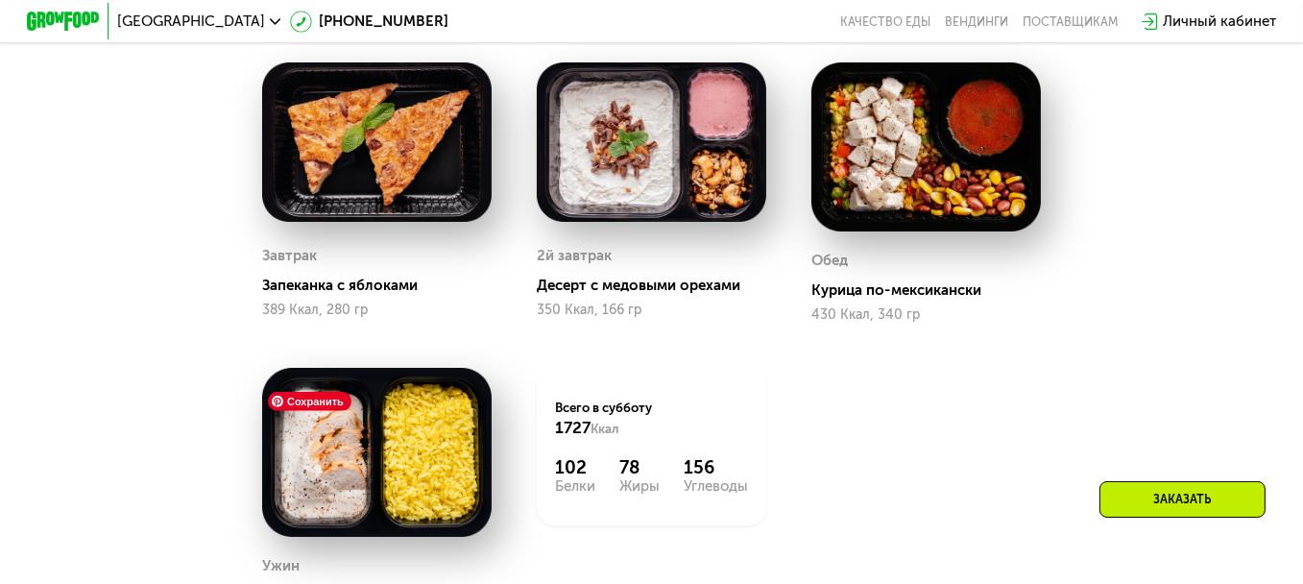
scroll to position [1074, 0]
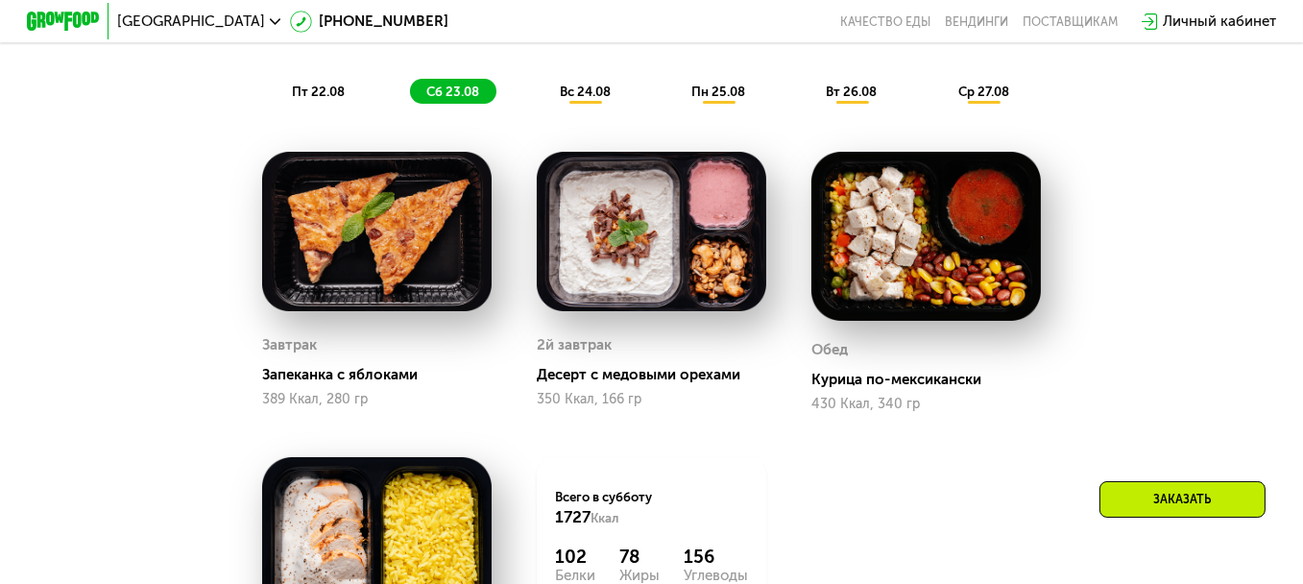
click at [597, 115] on div "Сбалансированное питание на каждый день Доставка: 21 авг, чт Настроить меню пт …" at bounding box center [651, 26] width 1092 height 179
click at [593, 94] on span "вс 24.08" at bounding box center [585, 91] width 51 height 14
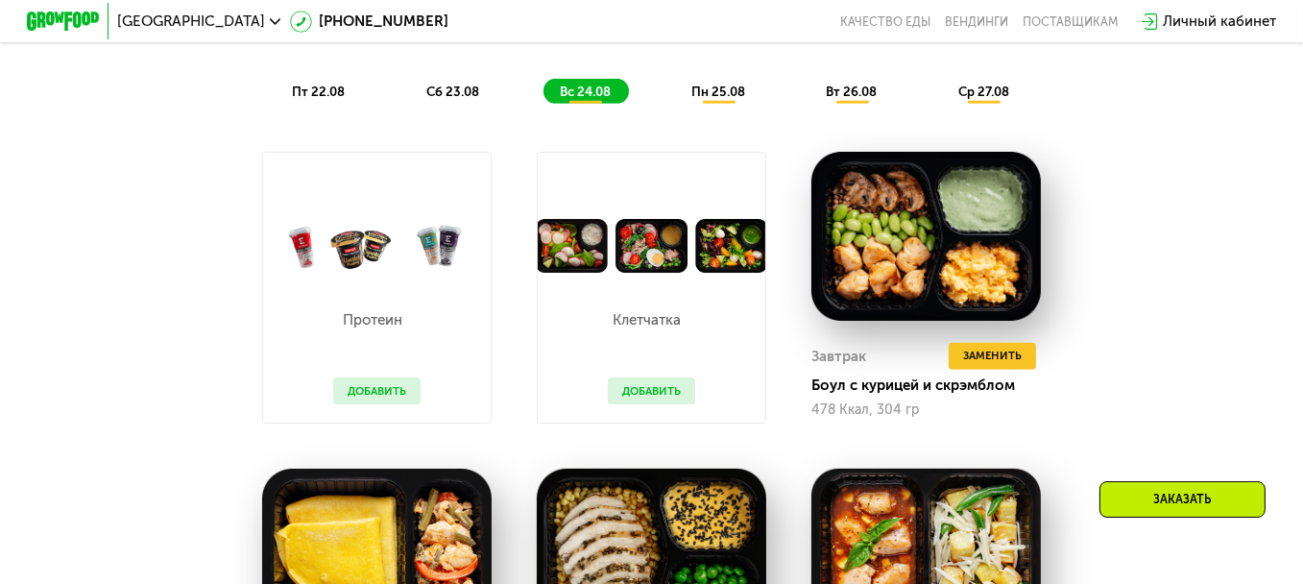
click at [720, 115] on div "Сбалансированное питание на каждый день Доставка: 21 авг, чт Настроить меню пт …" at bounding box center [651, 26] width 1092 height 179
click at [727, 99] on span "пн 25.08" at bounding box center [718, 91] width 54 height 14
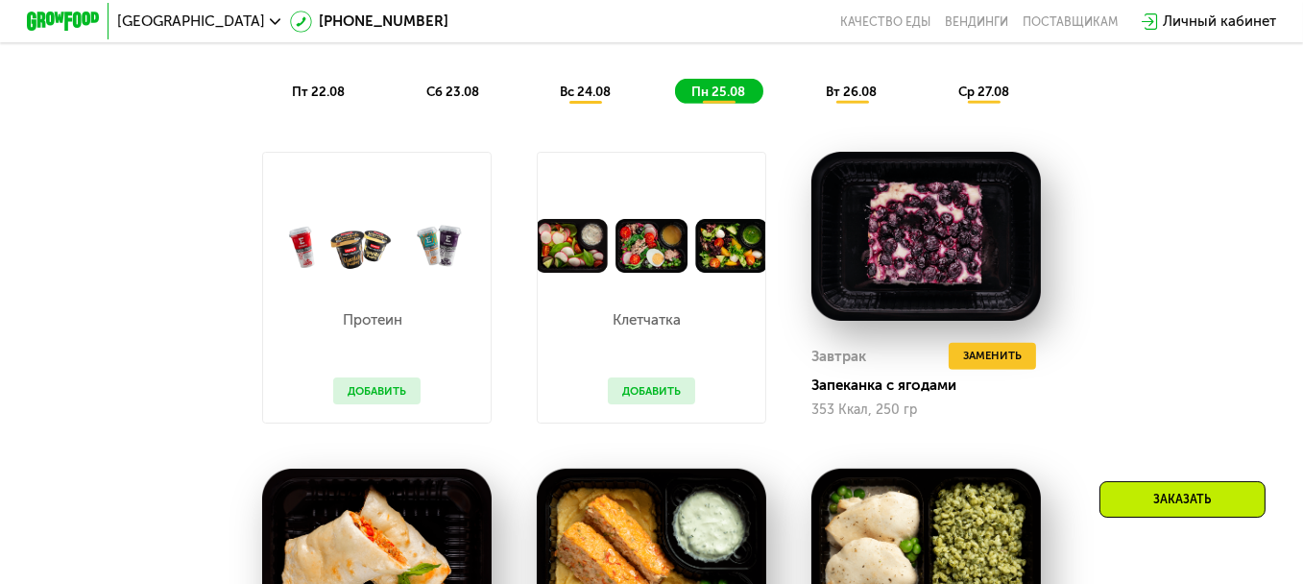
click at [873, 99] on span "вт 26.08" at bounding box center [851, 91] width 51 height 14
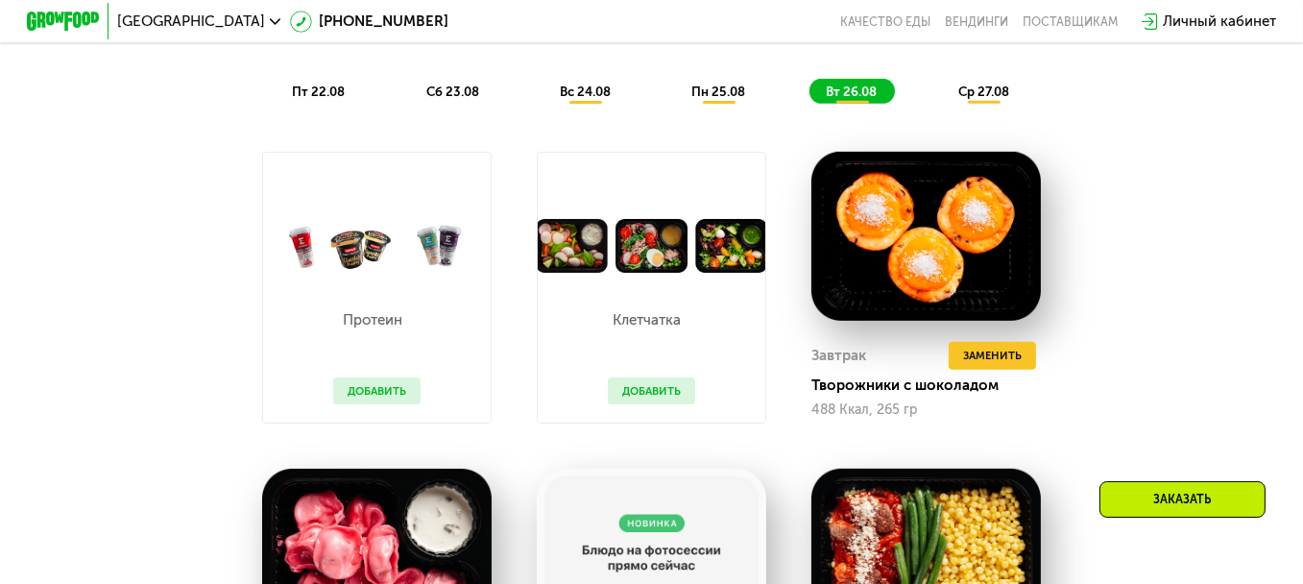
click at [998, 115] on div "Сбалансированное питание на каждый день Доставка: 21 авг, чт Настроить меню пт …" at bounding box center [651, 26] width 1092 height 179
click at [997, 99] on span "ср 27.08" at bounding box center [983, 91] width 51 height 14
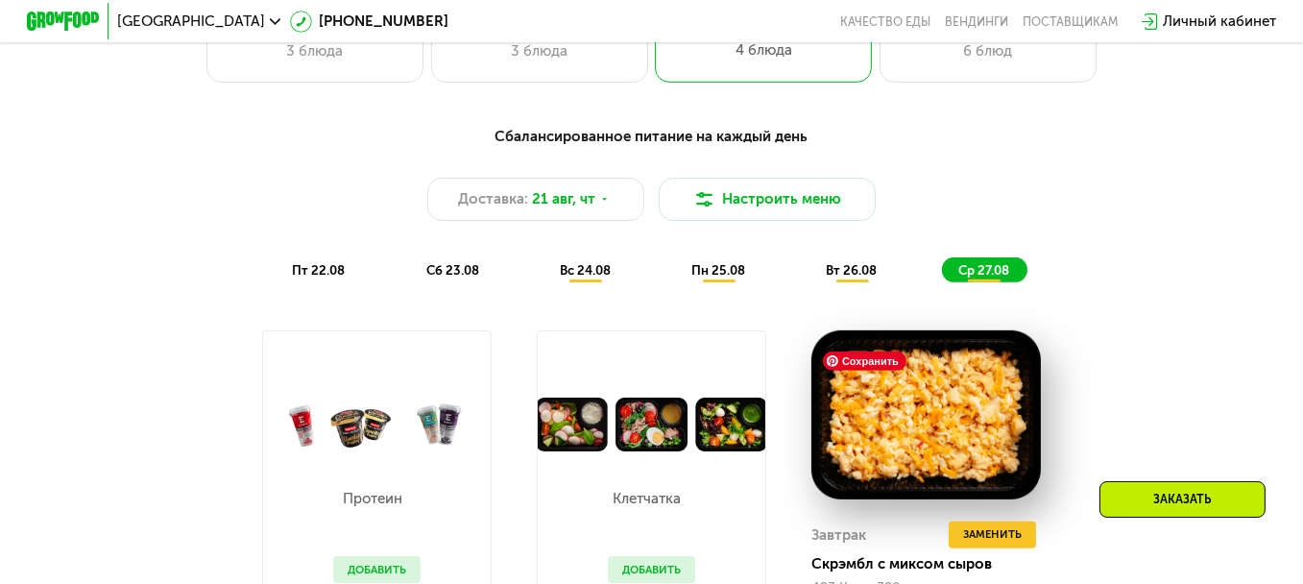
scroll to position [882, 0]
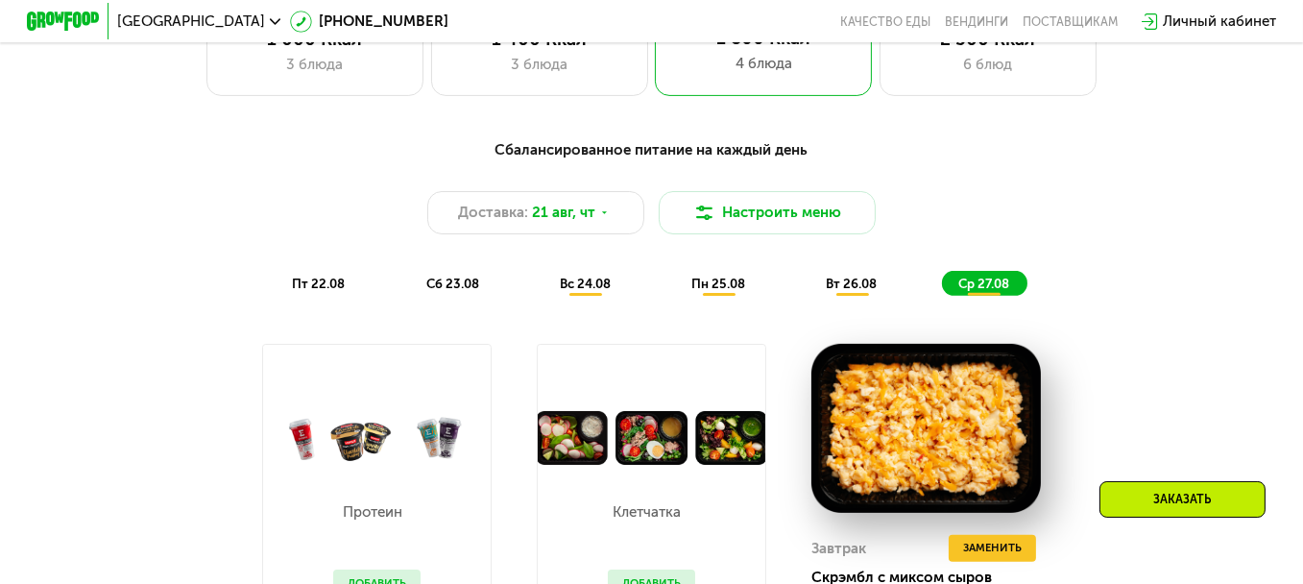
click at [601, 291] on span "вс 24.08" at bounding box center [585, 283] width 51 height 14
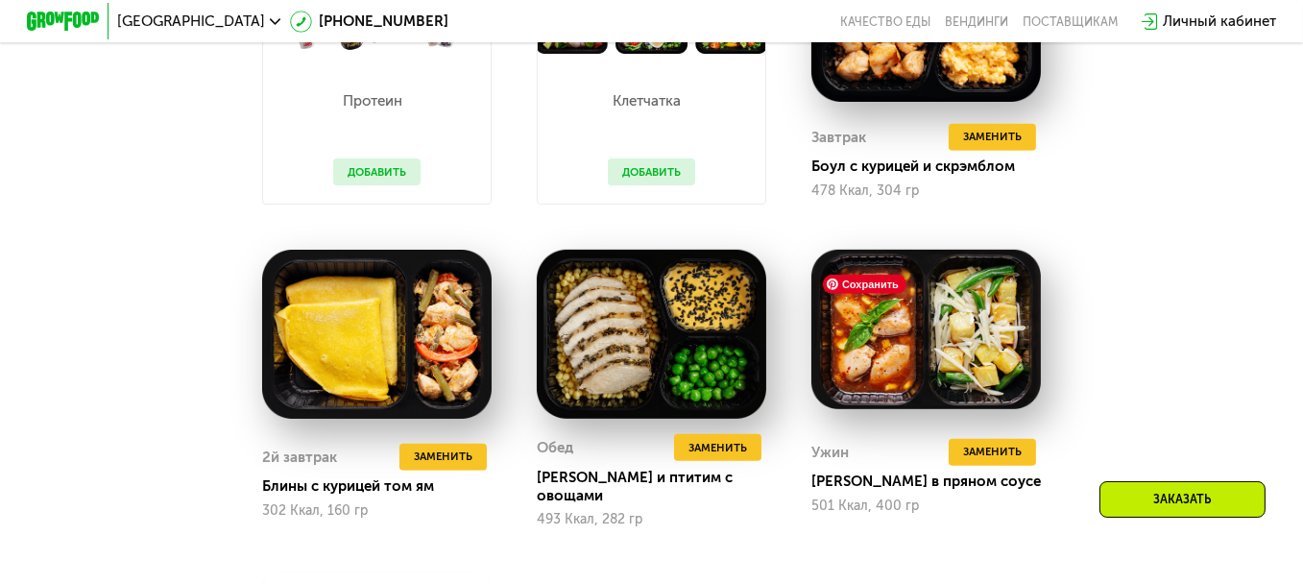
scroll to position [1362, 0]
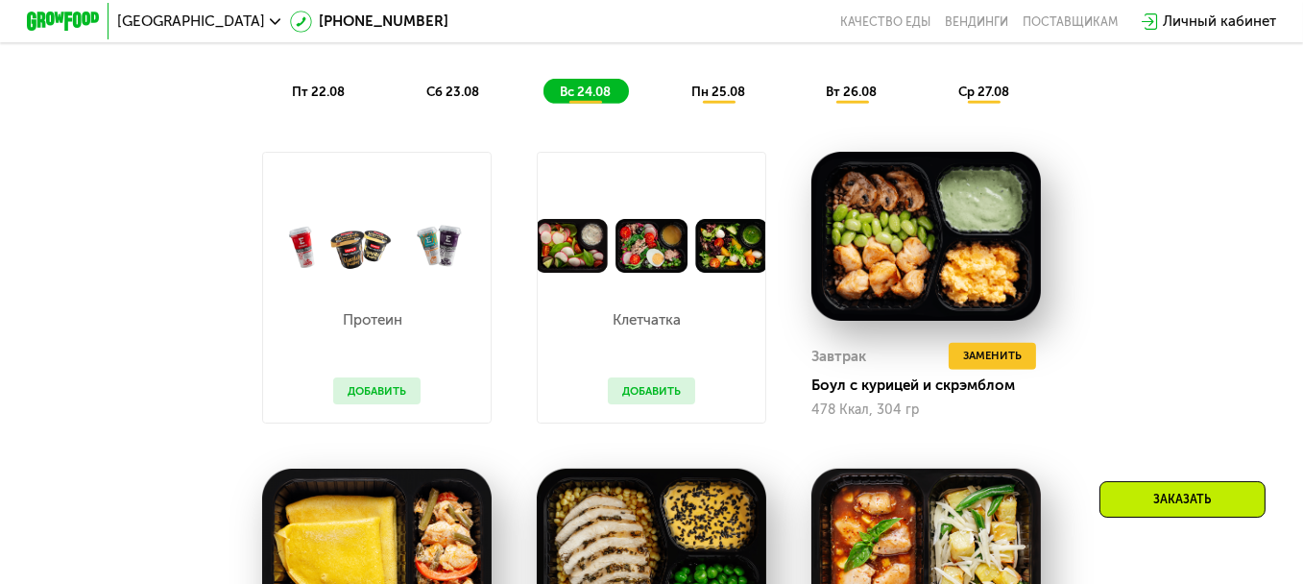
click at [809, 104] on div "пн 25.08" at bounding box center [851, 91] width 85 height 25
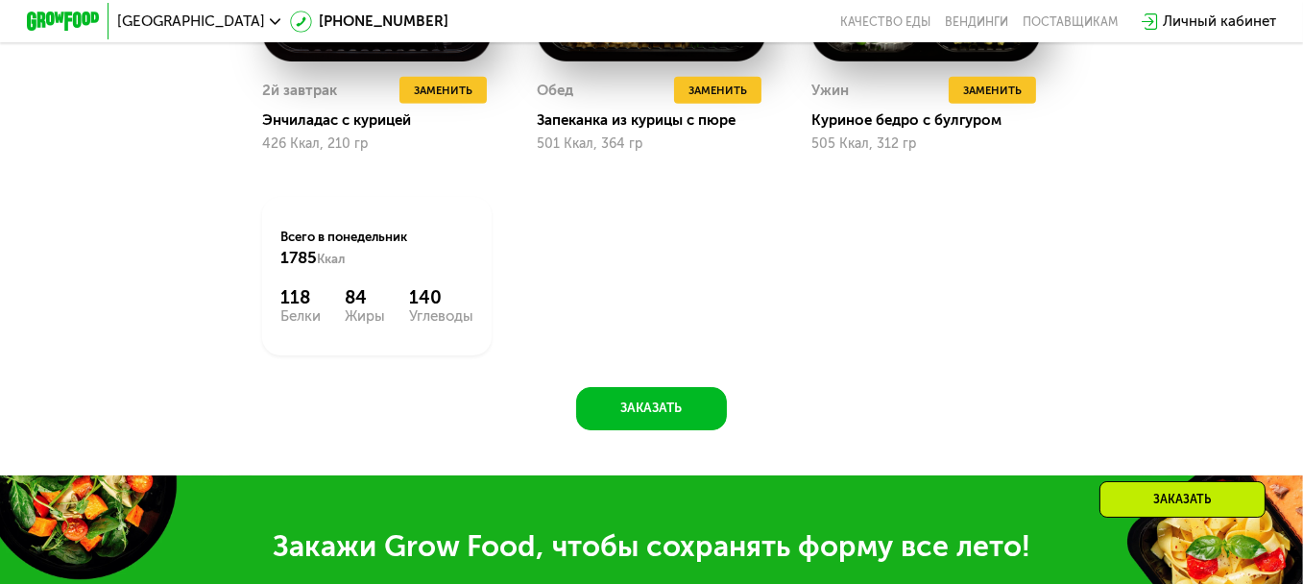
scroll to position [786, 0]
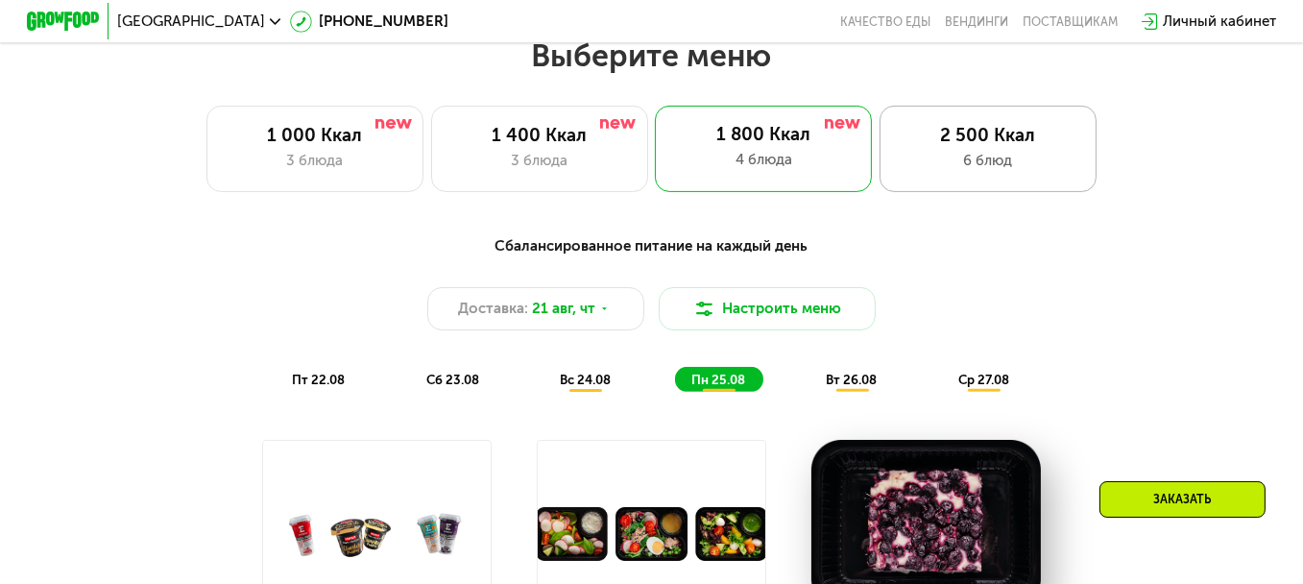
click at [936, 124] on div "2 500 Ккал 6 блюд" at bounding box center [987, 149] width 217 height 86
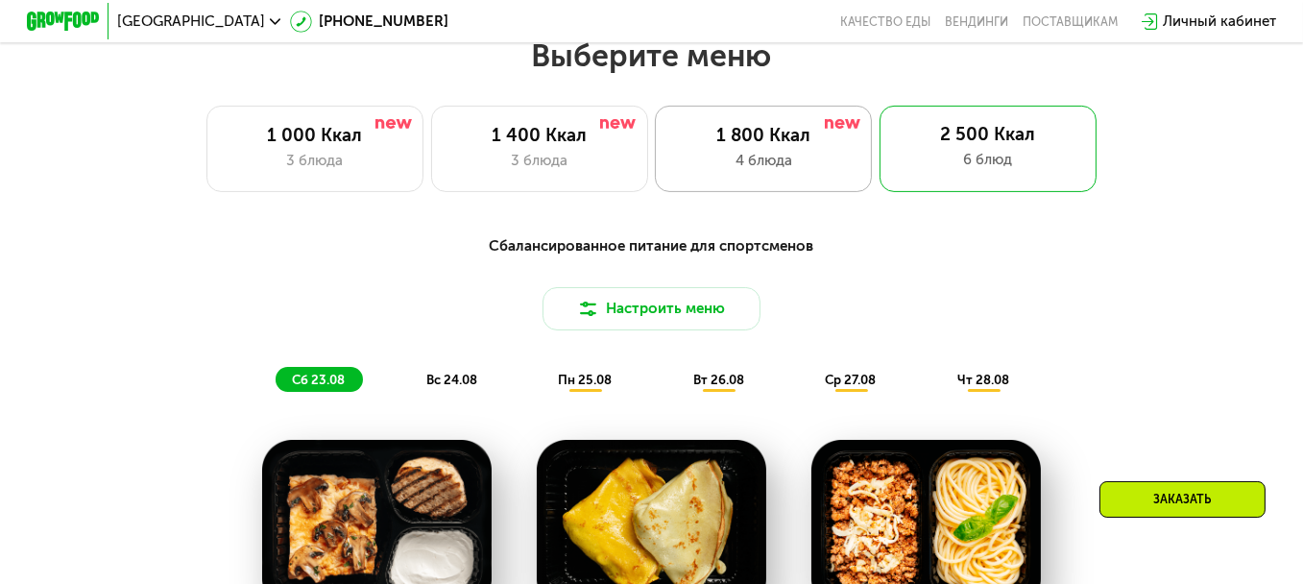
click at [822, 137] on div "1 800 Ккал" at bounding box center [763, 136] width 179 height 22
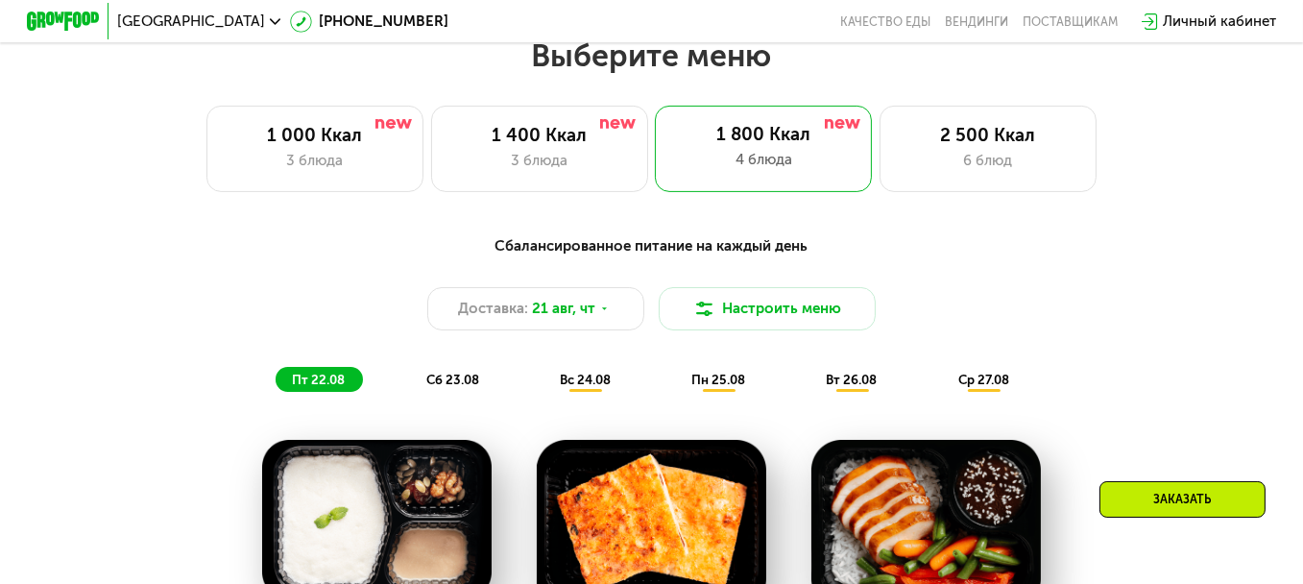
click at [999, 403] on div "Сбалансированное питание на каждый день Доставка: 21 авг, чт Настроить меню пт …" at bounding box center [651, 314] width 1092 height 179
click at [995, 387] on span "ср 27.08" at bounding box center [983, 379] width 51 height 14
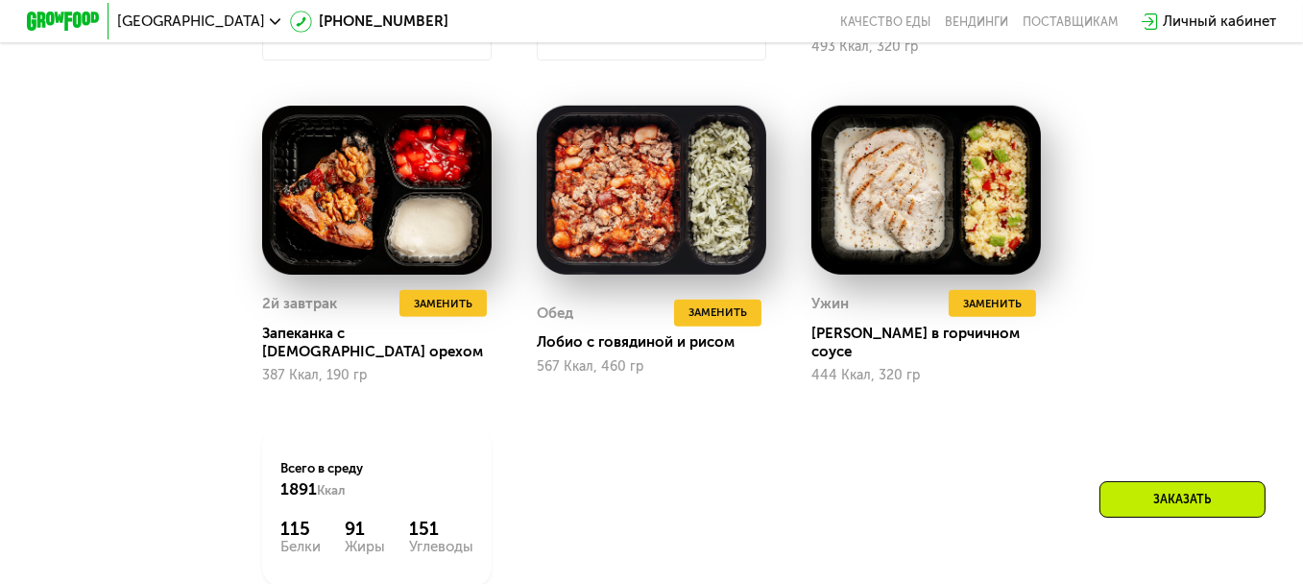
scroll to position [1650, 0]
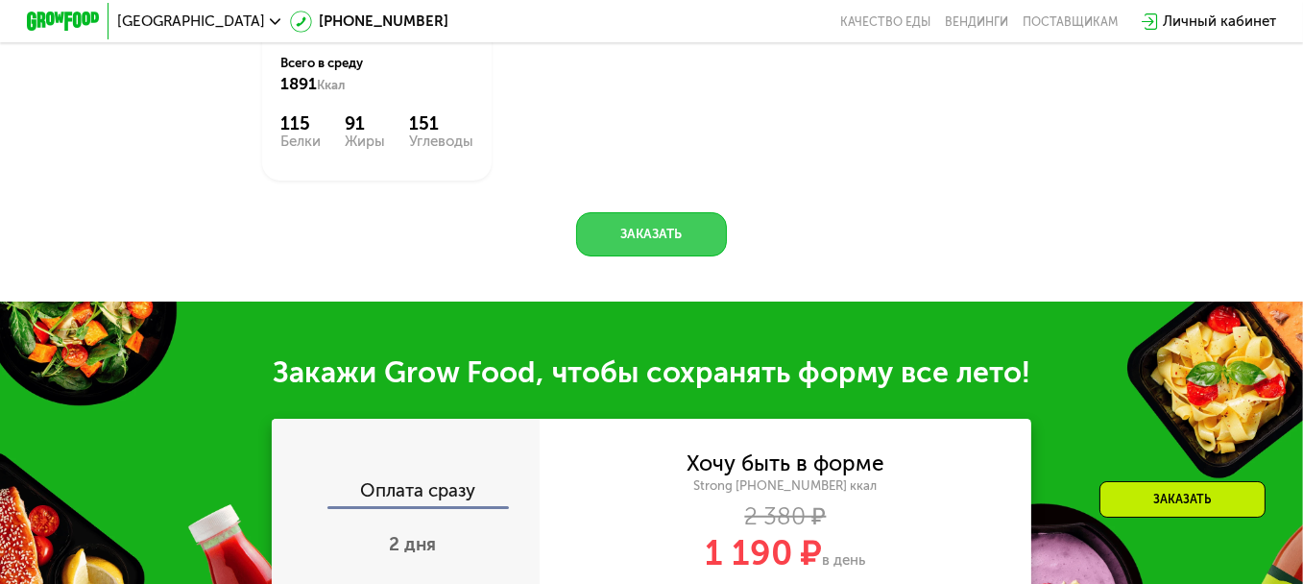
click at [698, 222] on button "Заказать" at bounding box center [651, 233] width 150 height 43
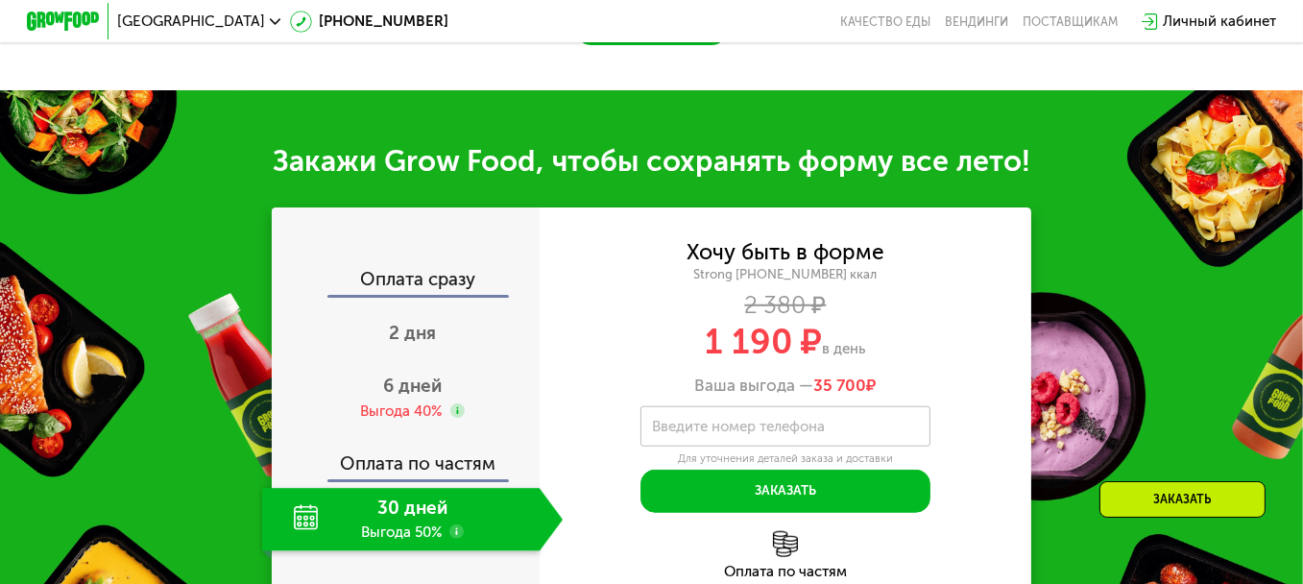
scroll to position [2145, 0]
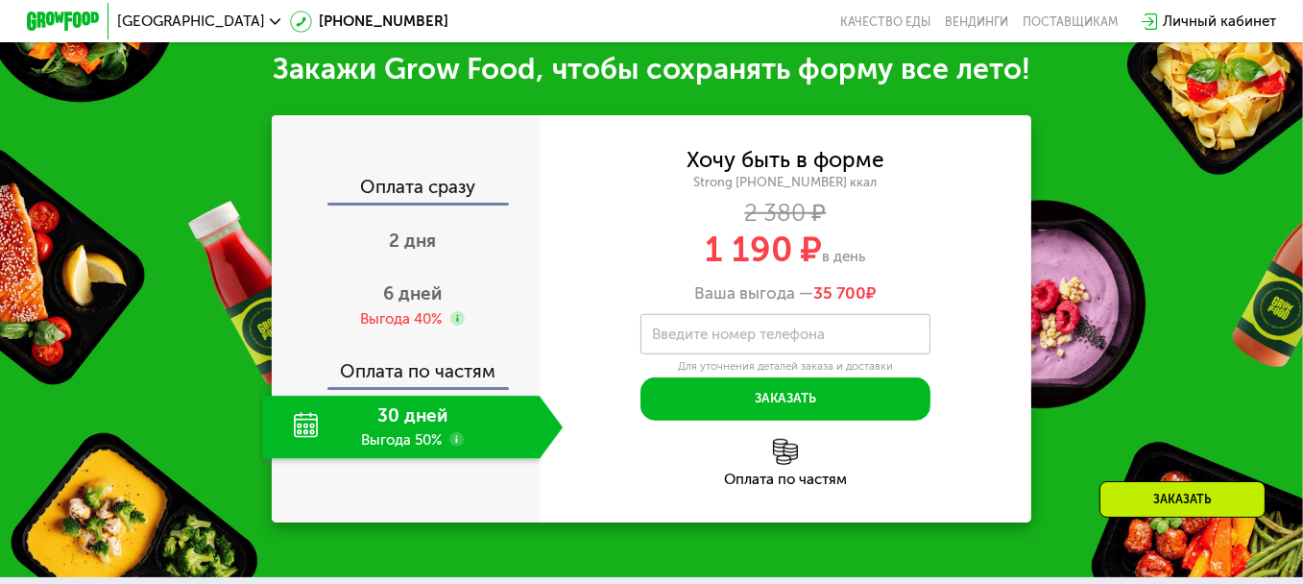
click at [704, 333] on label "Введите номер телефона" at bounding box center [738, 334] width 173 height 10
click at [704, 333] on input "Введите номер телефона" at bounding box center [785, 334] width 290 height 40
click at [429, 315] on div "Выгода 40%" at bounding box center [401, 319] width 83 height 20
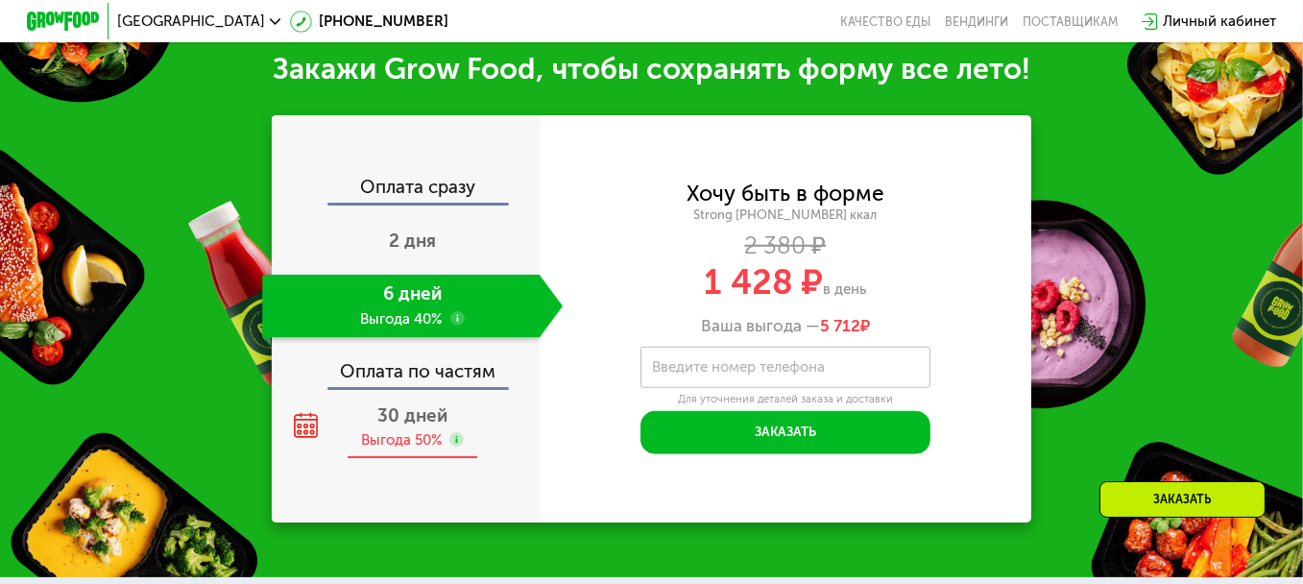
click at [419, 443] on div "Выгода 50%" at bounding box center [402, 440] width 82 height 20
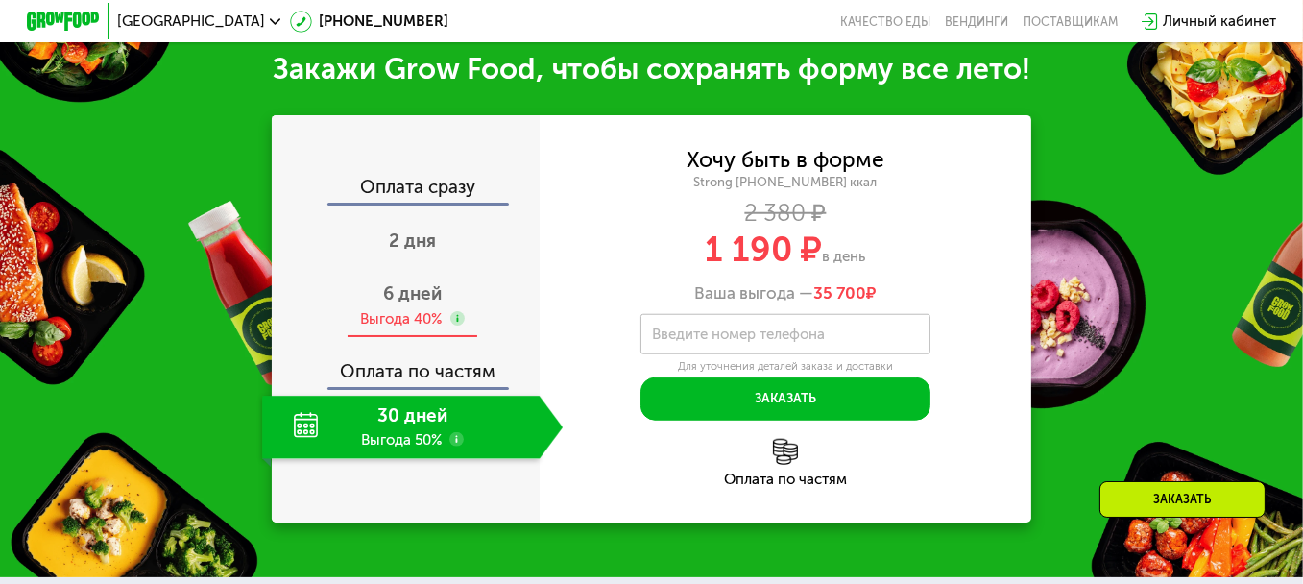
click at [425, 304] on span "6 дней" at bounding box center [412, 293] width 59 height 22
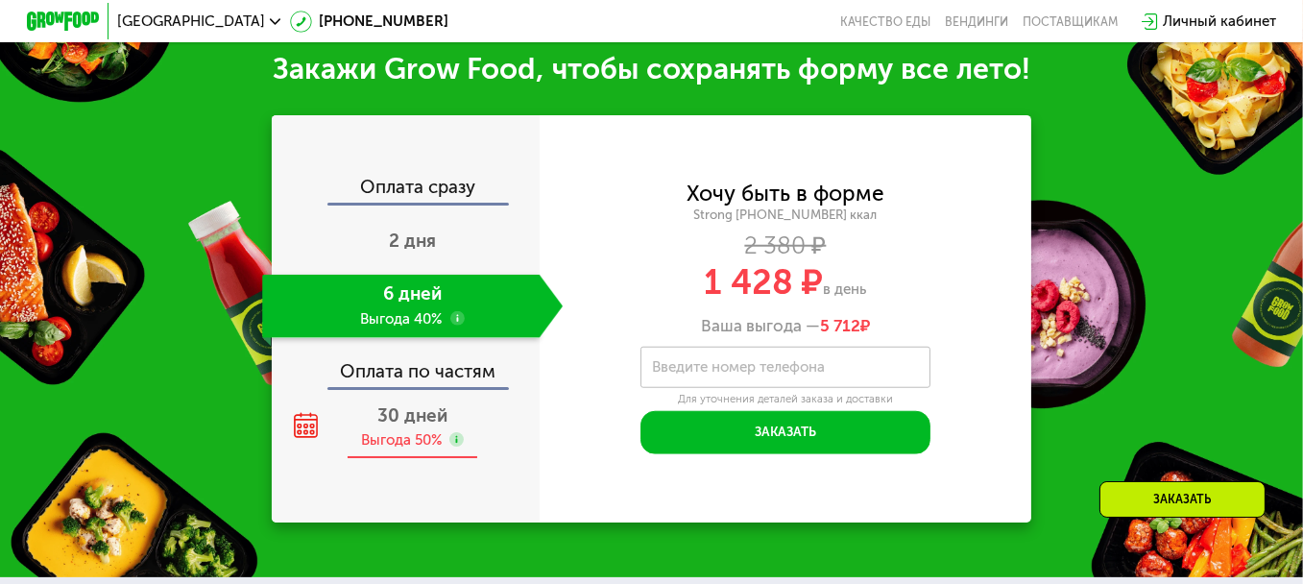
click at [410, 450] on div "Выгода 50%" at bounding box center [402, 440] width 82 height 20
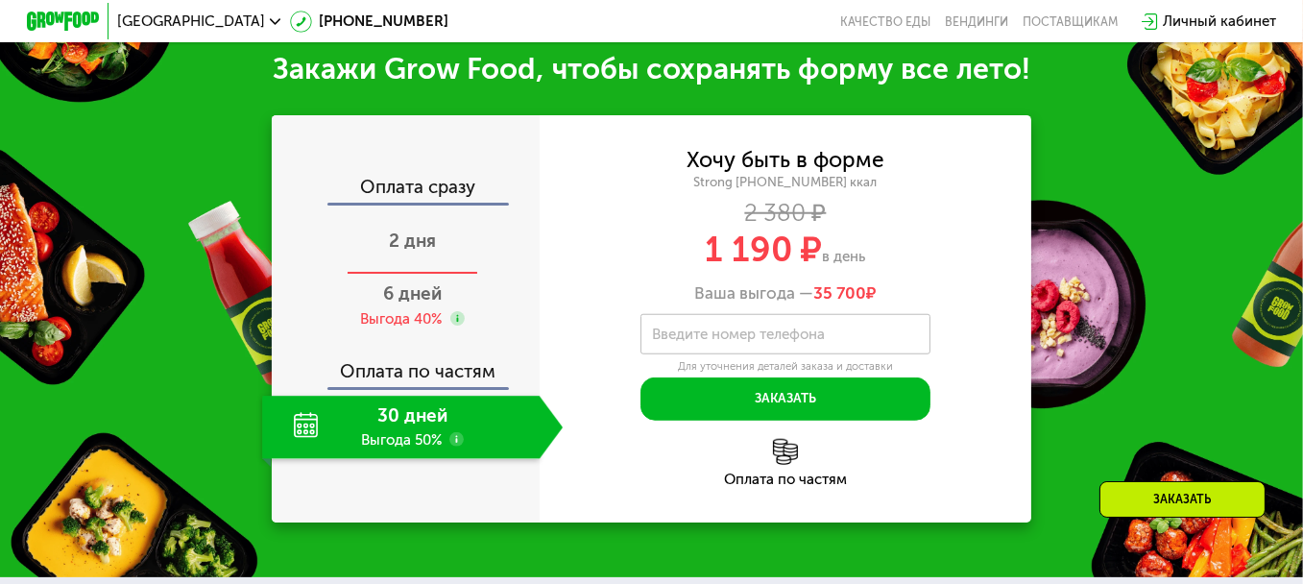
click at [405, 238] on span "2 дня" at bounding box center [412, 240] width 47 height 22
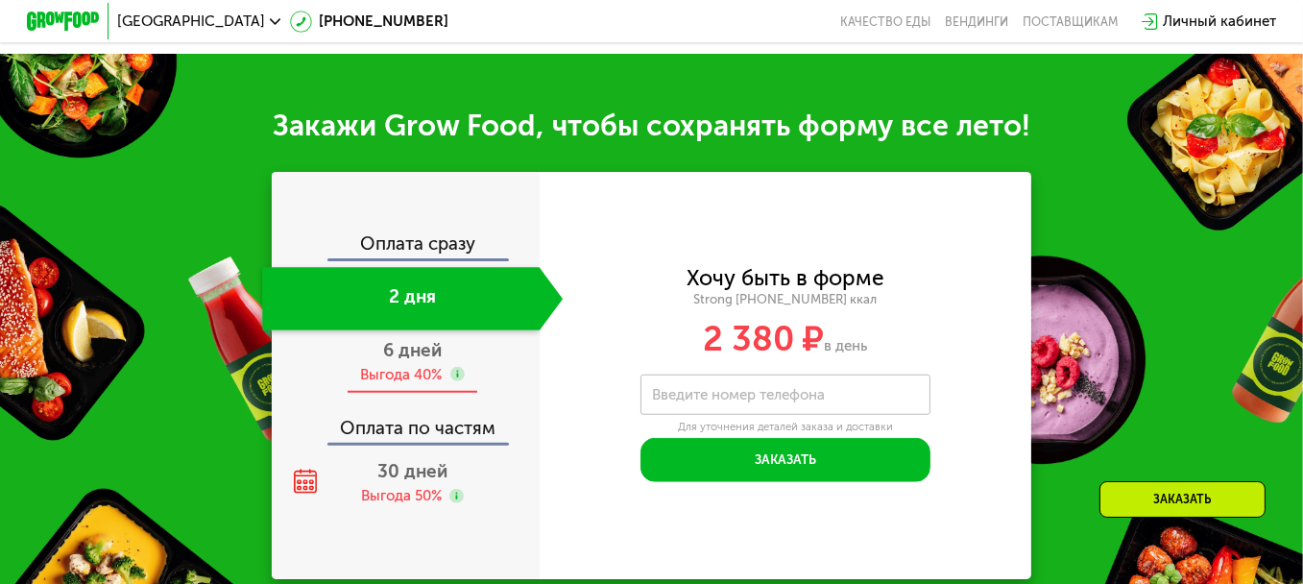
click at [423, 385] on div "Выгода 40%" at bounding box center [401, 375] width 83 height 20
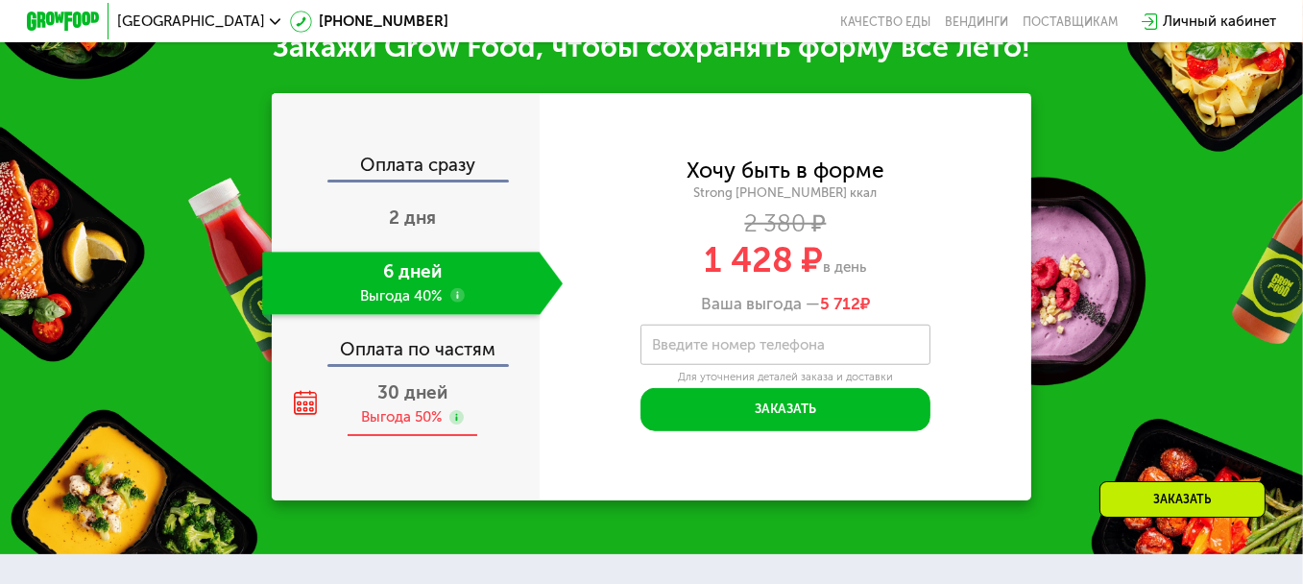
click at [458, 393] on div "30 дней Выгода 50%" at bounding box center [412, 404] width 300 height 63
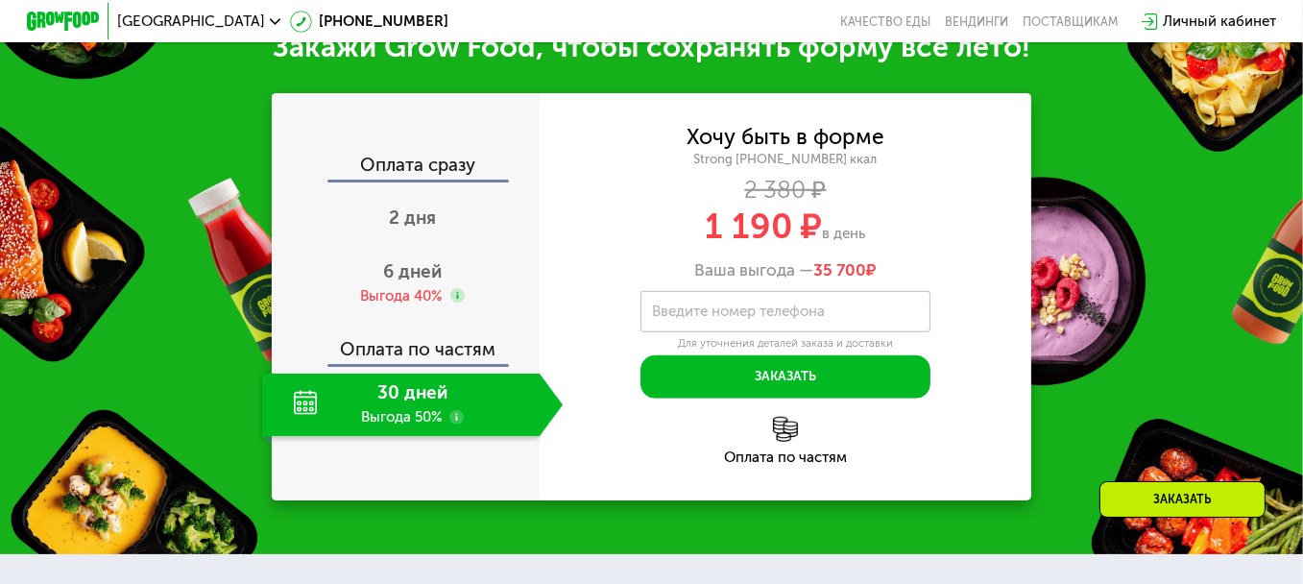
click at [696, 309] on label "Введите номер телефона" at bounding box center [738, 311] width 173 height 10
click at [696, 309] on input "Введите номер телефона" at bounding box center [785, 311] width 290 height 40
click at [779, 436] on img at bounding box center [785, 429] width 25 height 25
click at [785, 301] on div "Введите номер телефона" at bounding box center [785, 311] width 290 height 40
click at [667, 315] on input "Введите номер телефона" at bounding box center [785, 311] width 290 height 40
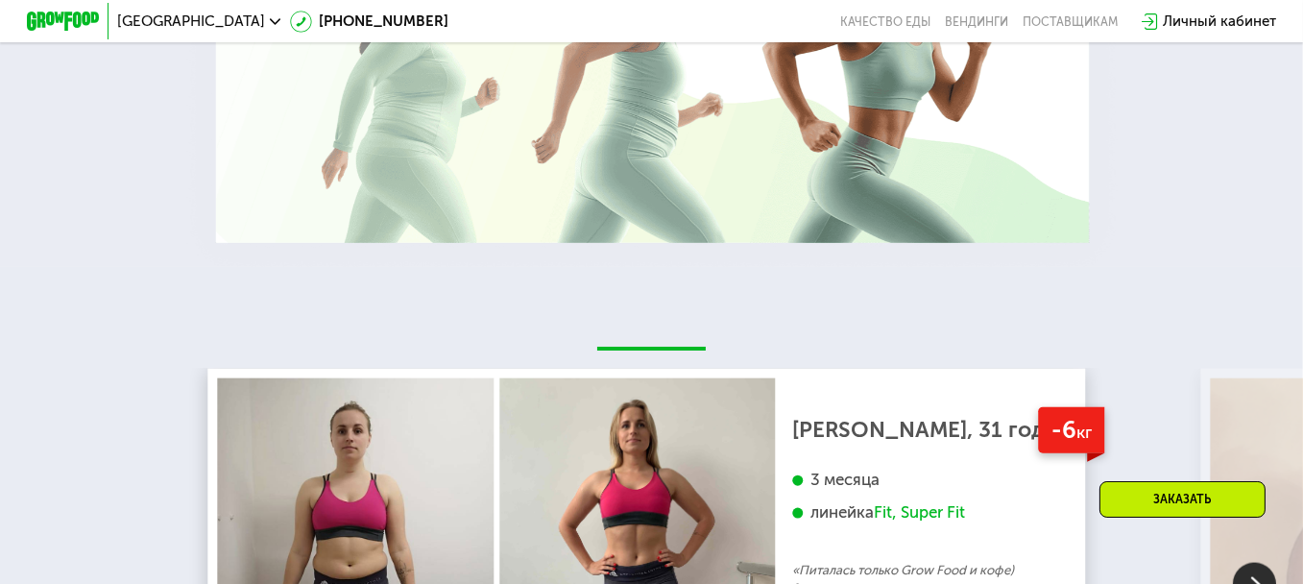
scroll to position [3201, 0]
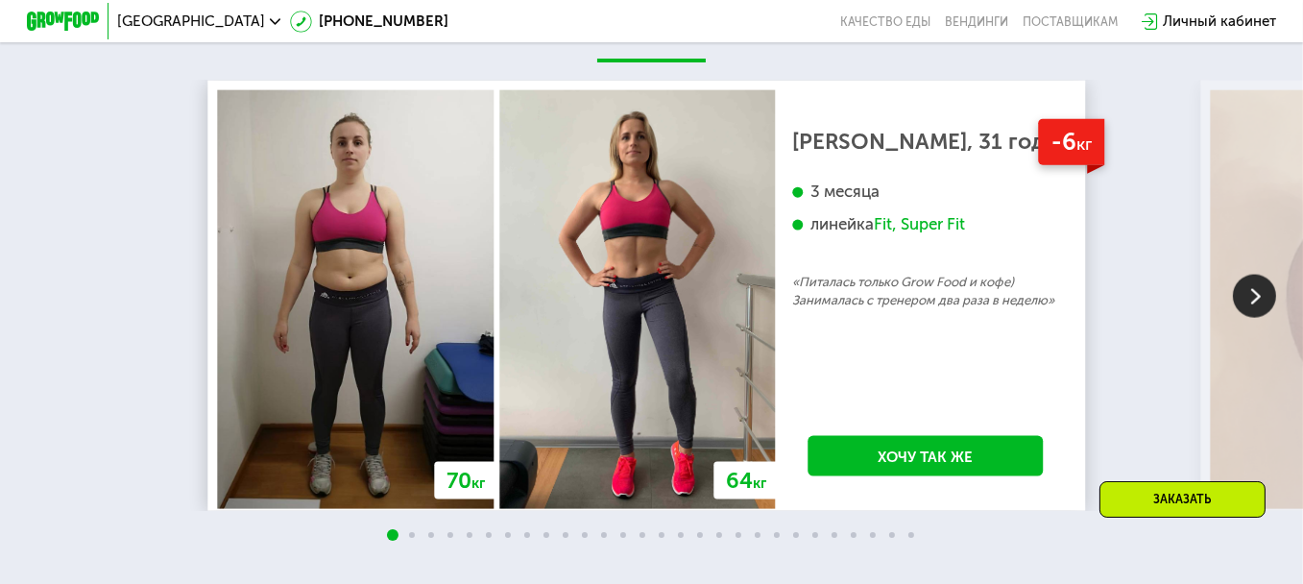
click at [1259, 306] on img at bounding box center [1254, 296] width 43 height 43
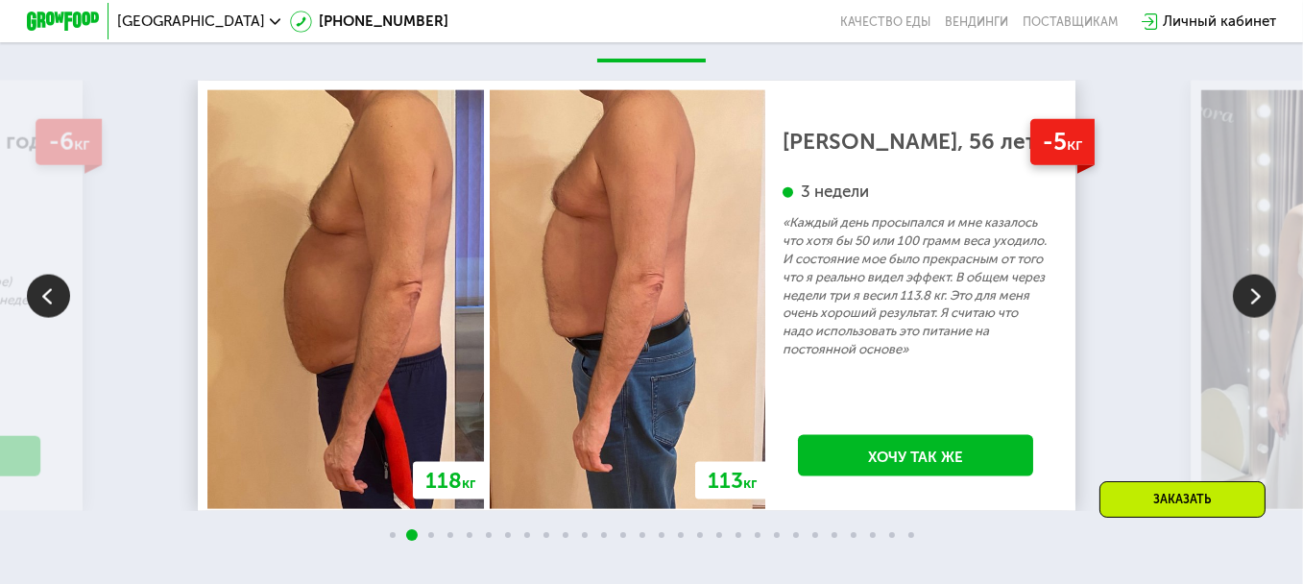
click at [50, 302] on img at bounding box center [48, 296] width 43 height 43
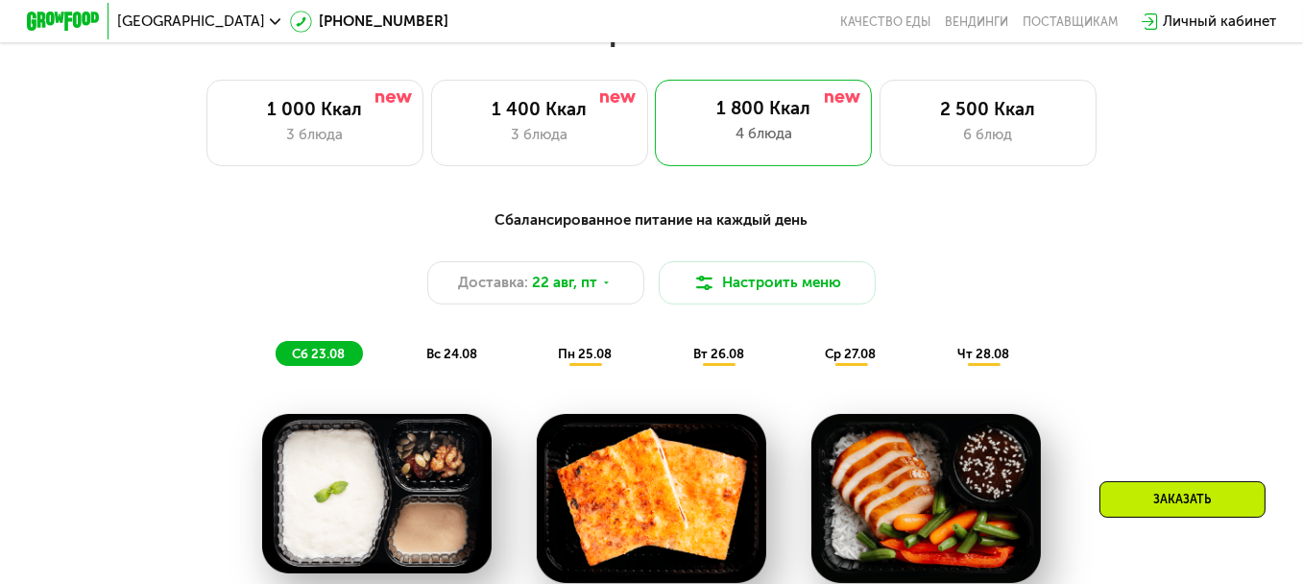
scroll to position [706, 0]
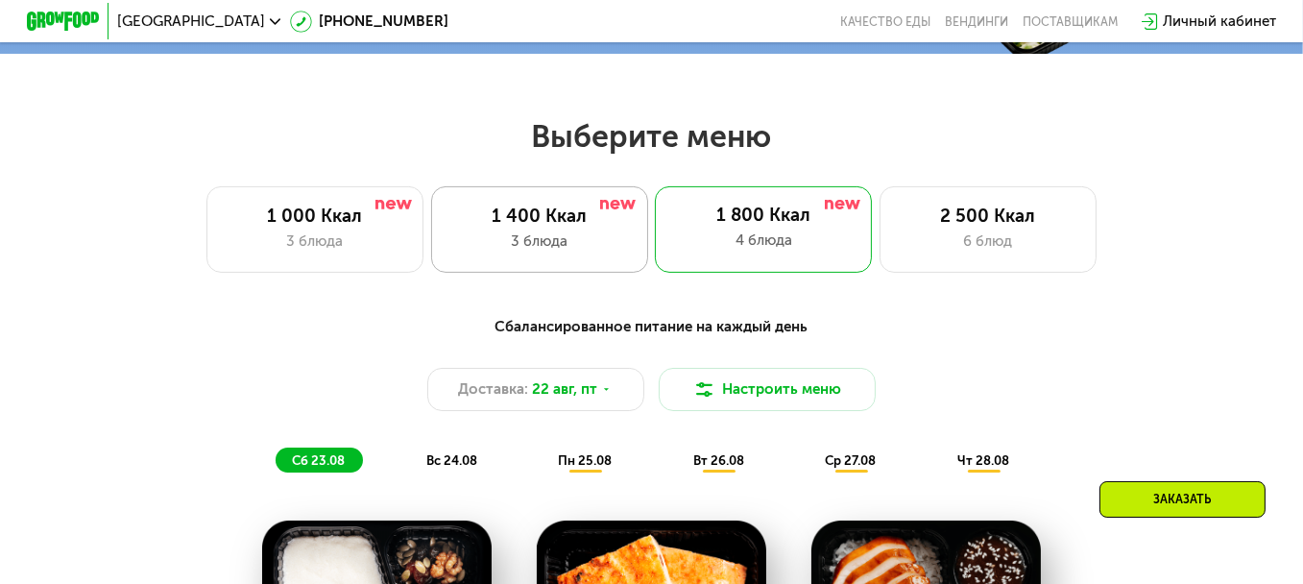
click at [655, 271] on div "1 400 Ккал 3 блюда" at bounding box center [763, 229] width 217 height 86
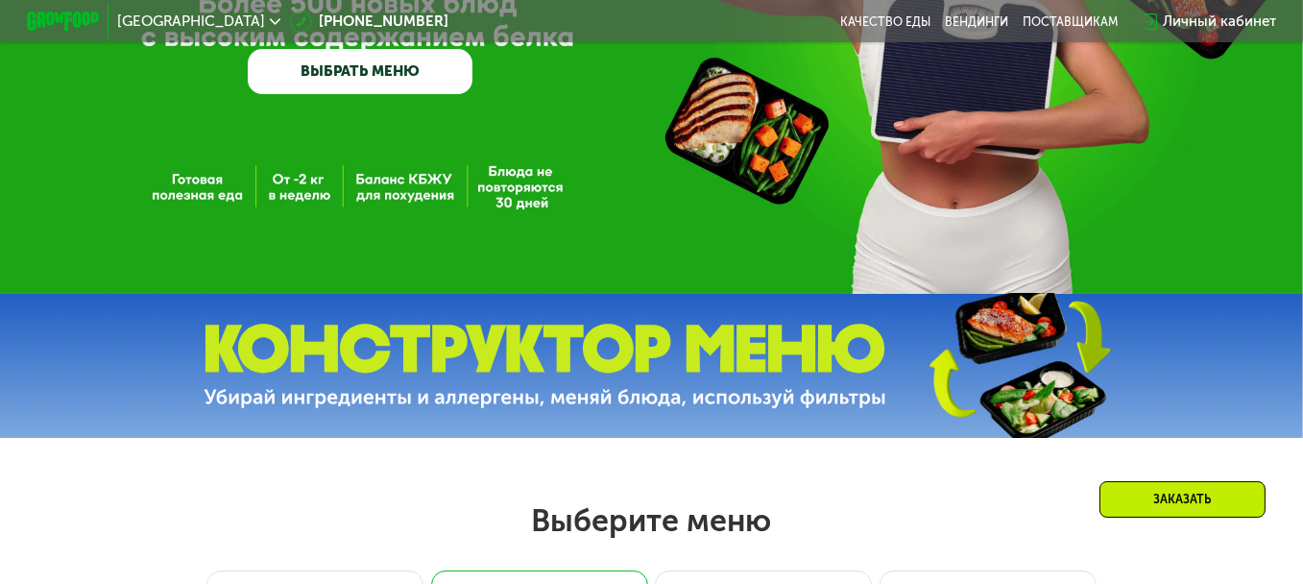
scroll to position [418, 0]
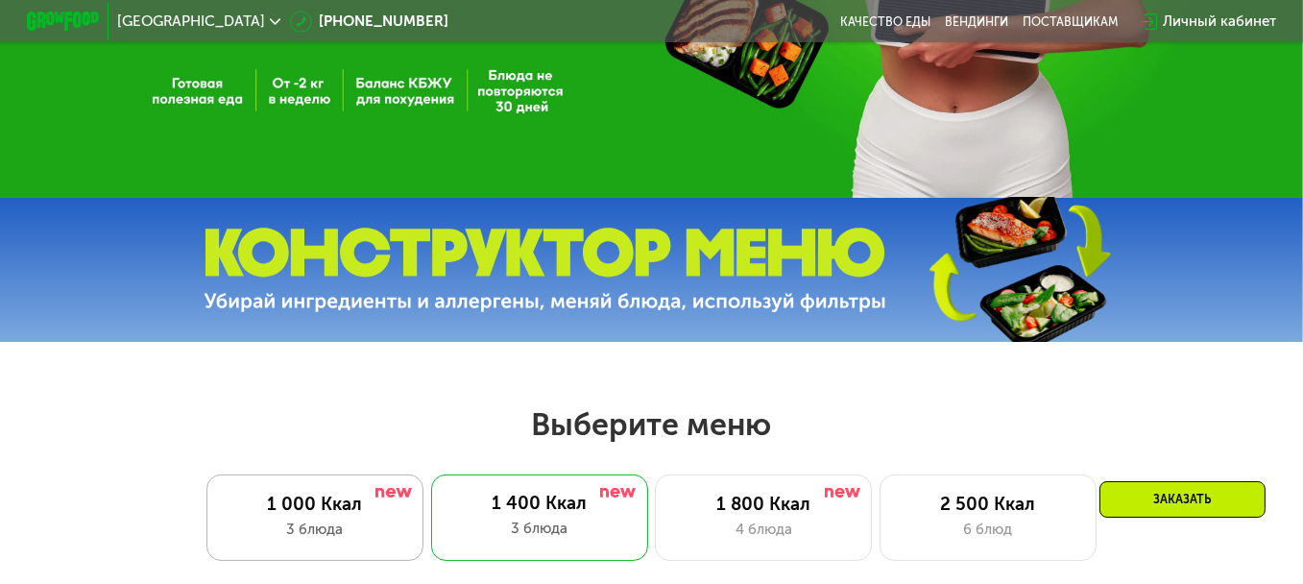
click at [317, 532] on div "3 блюда" at bounding box center [315, 529] width 179 height 22
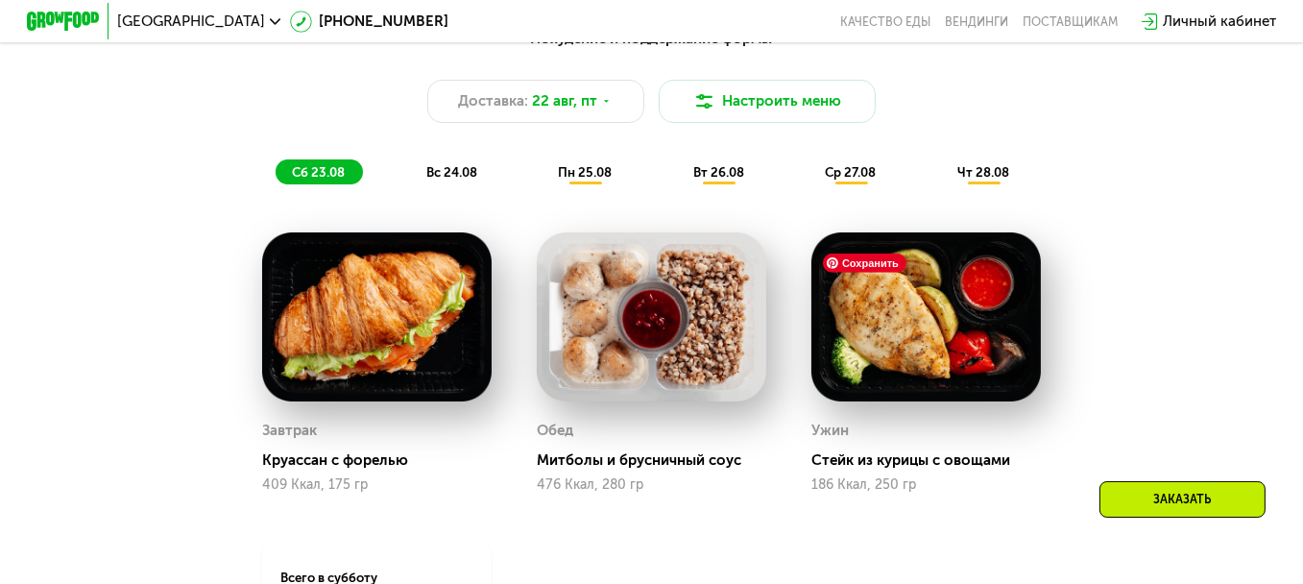
scroll to position [514, 0]
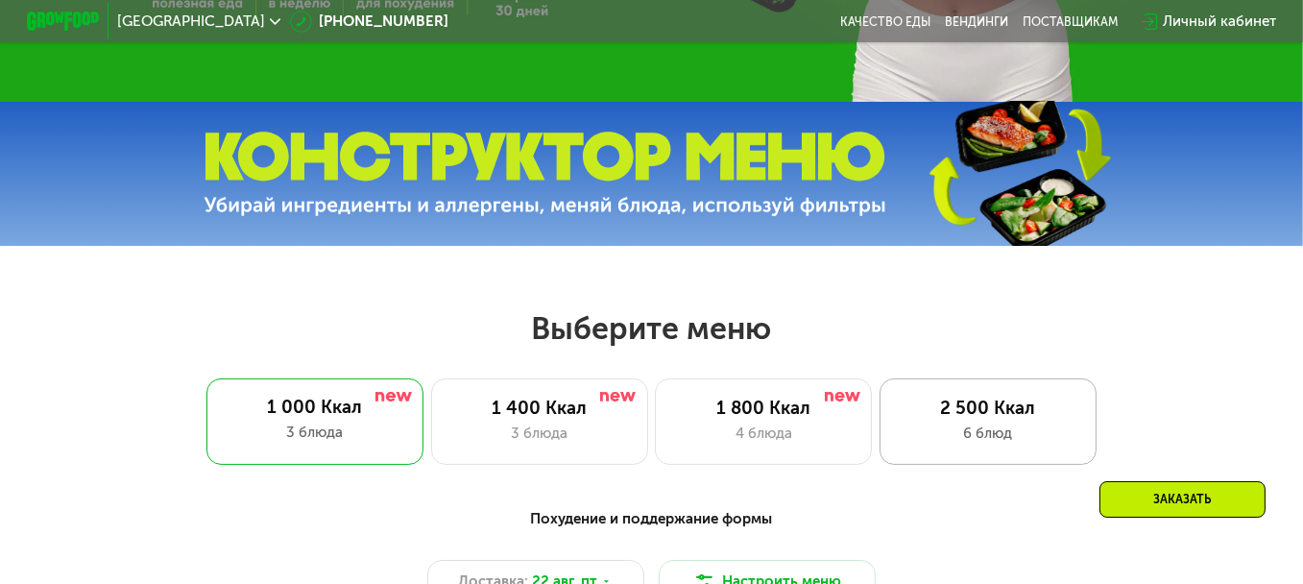
click at [960, 438] on div "6 блюд" at bounding box center [988, 433] width 179 height 22
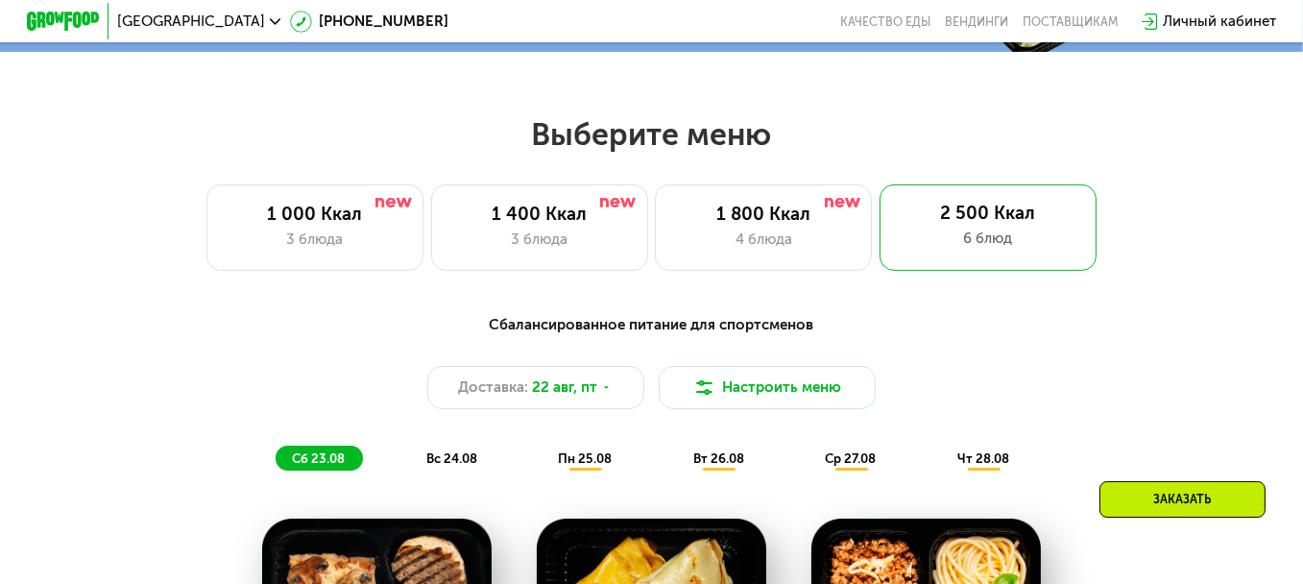
scroll to position [706, 0]
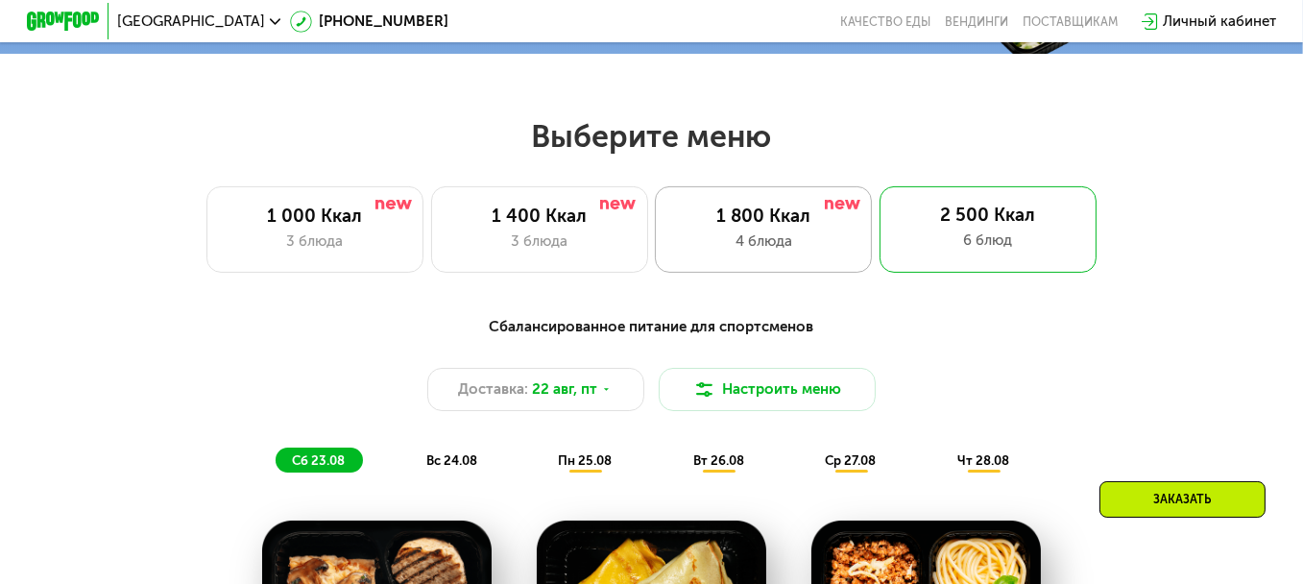
click at [817, 226] on div "1 800 Ккал" at bounding box center [763, 216] width 179 height 22
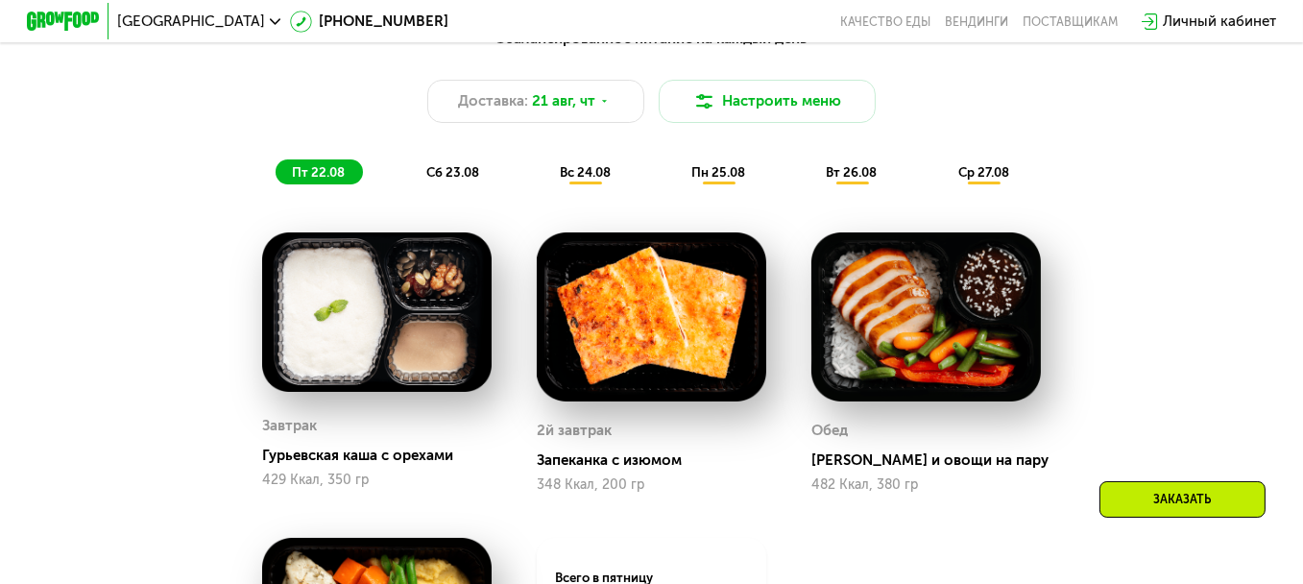
scroll to position [1186, 0]
click at [437, 180] on span "сб 23.08" at bounding box center [452, 172] width 53 height 14
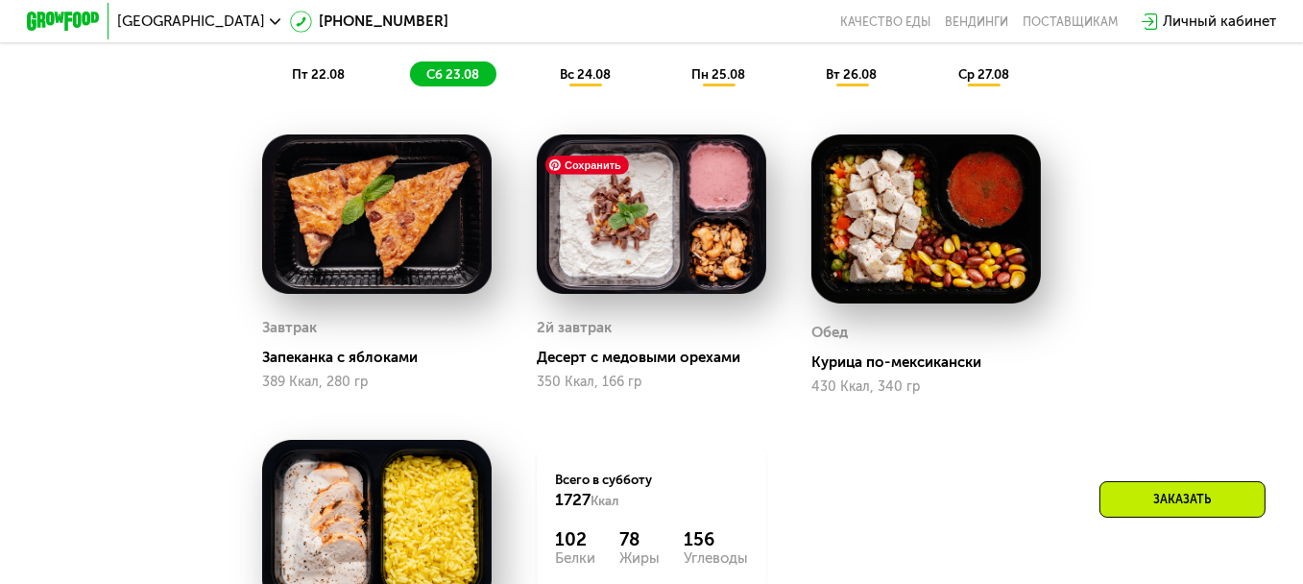
scroll to position [1090, 0]
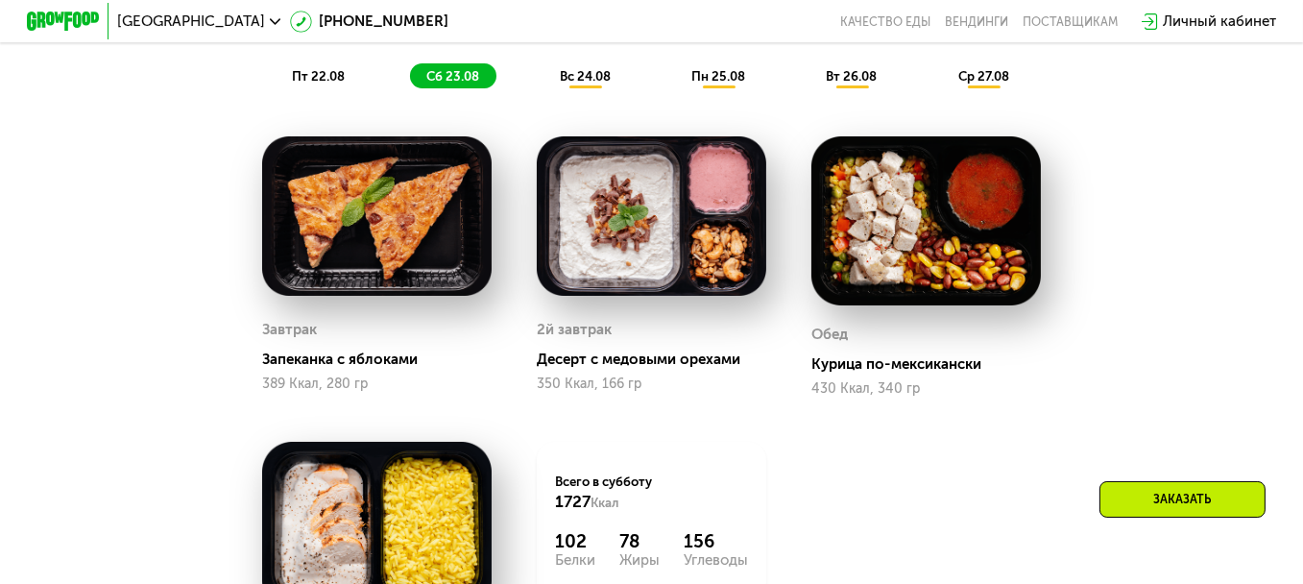
click at [570, 71] on div "Сбалансированное питание на каждый день Доставка: 21 авг, чт Настроить меню пт …" at bounding box center [651, 10] width 1071 height 156
click at [568, 83] on span "вс 24.08" at bounding box center [585, 76] width 51 height 14
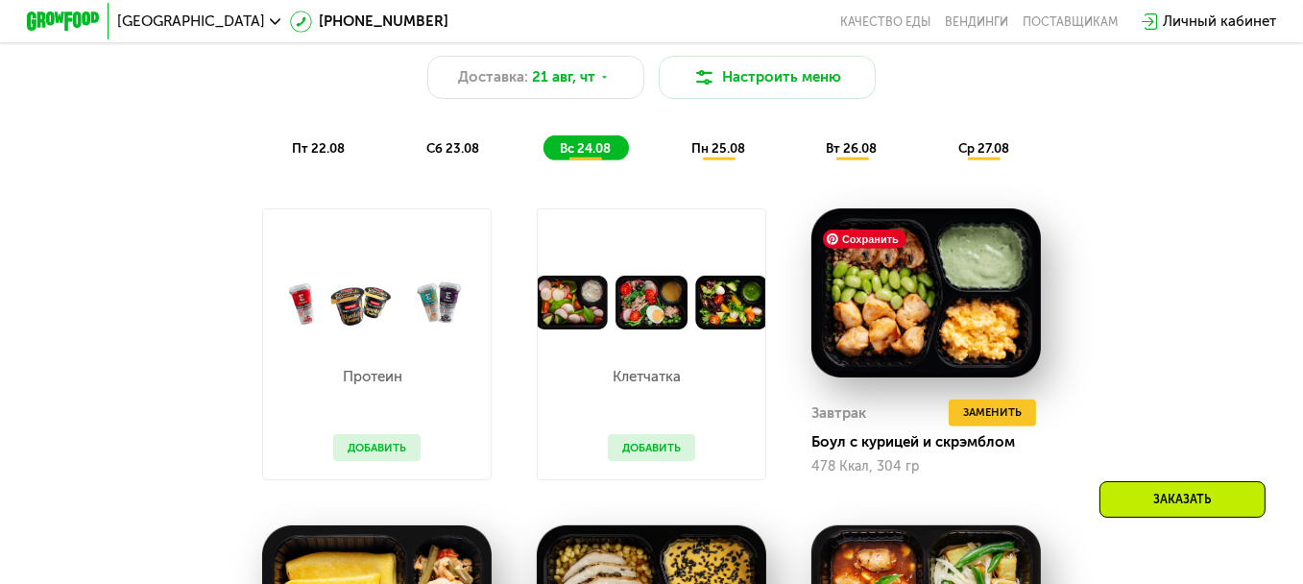
scroll to position [994, 0]
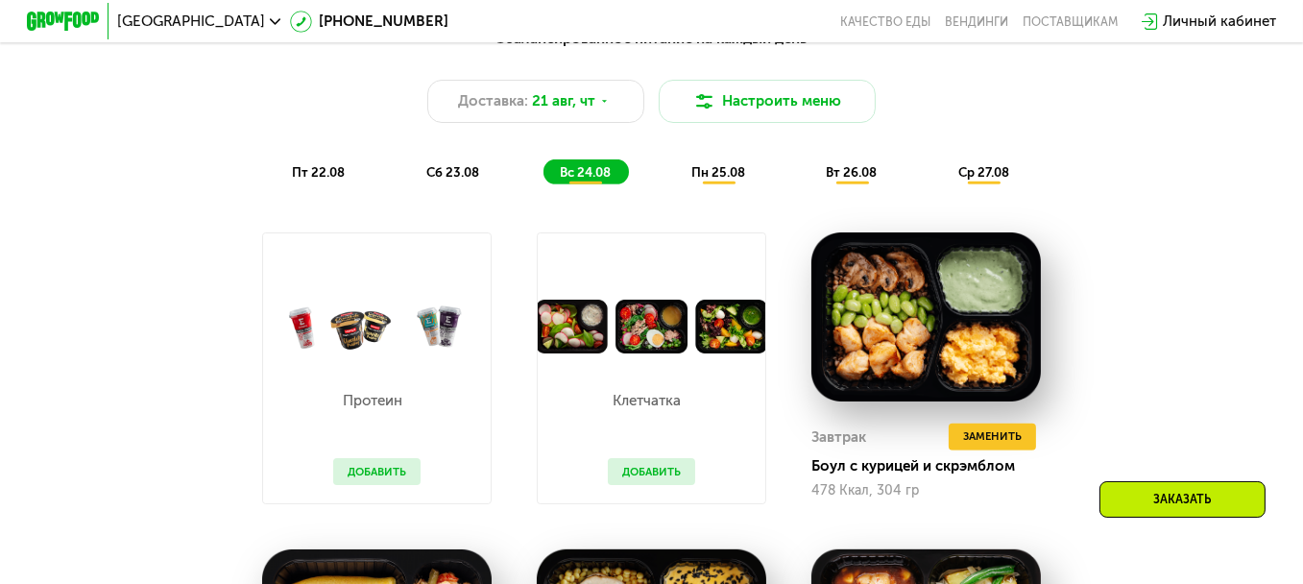
click at [711, 196] on div "Сбалансированное питание на каждый день Доставка: 21 авг, чт Настроить меню пт …" at bounding box center [651, 106] width 1092 height 179
click at [715, 180] on span "пн 25.08" at bounding box center [718, 172] width 54 height 14
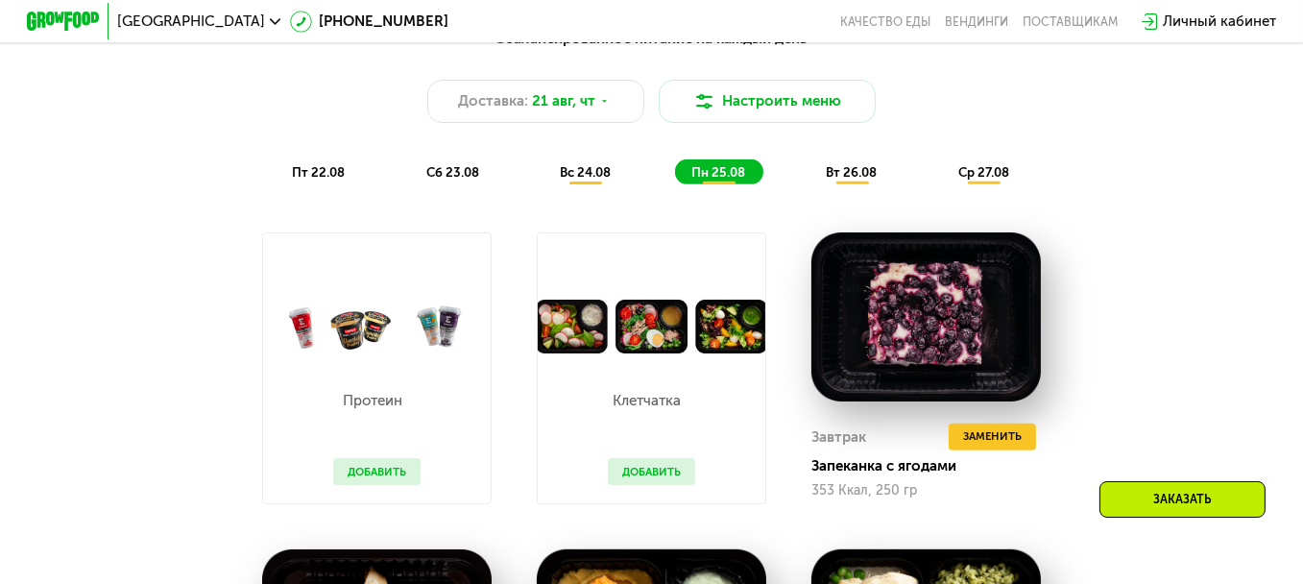
click at [596, 180] on span "вс 24.08" at bounding box center [585, 172] width 51 height 14
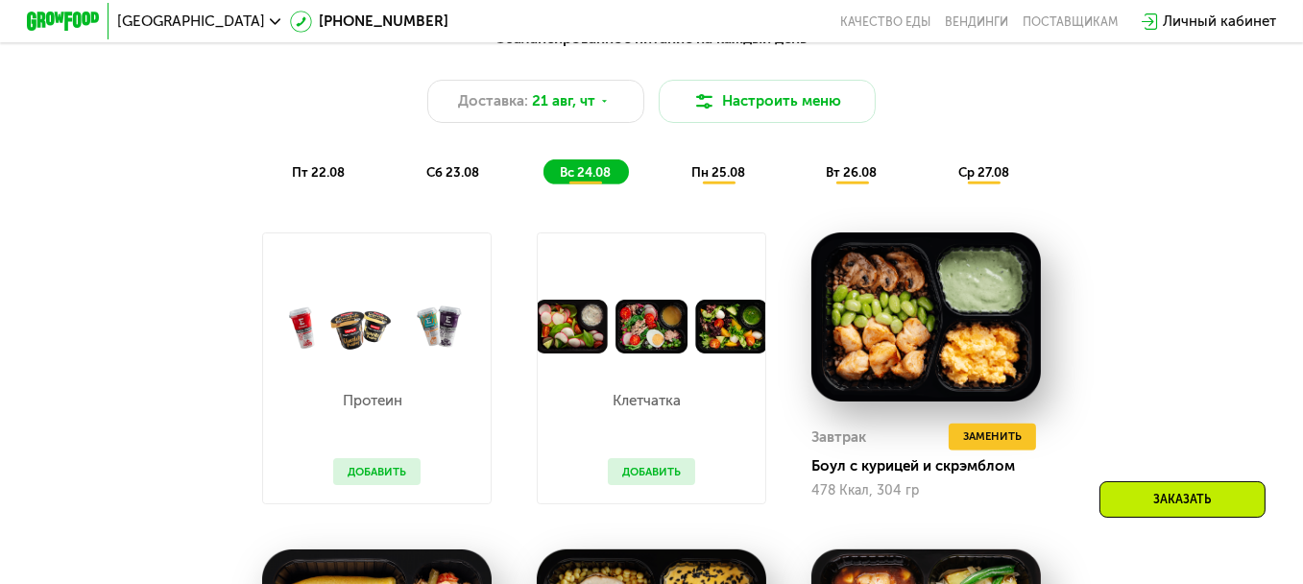
scroll to position [1090, 0]
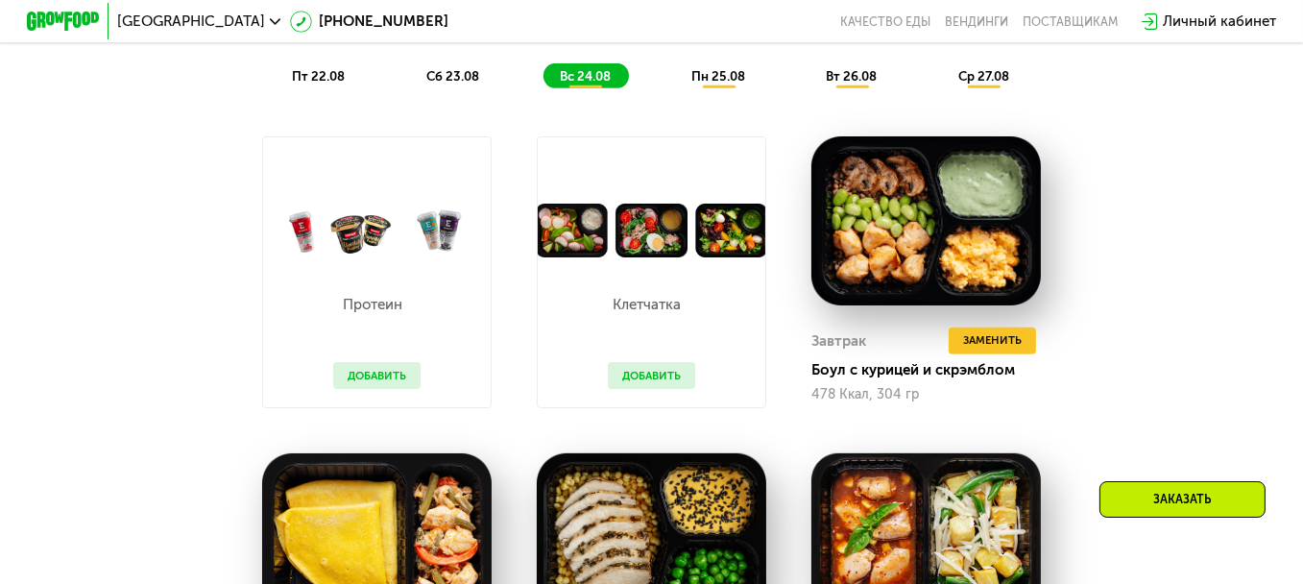
click at [942, 88] on div "вт 26.08" at bounding box center [984, 75] width 85 height 25
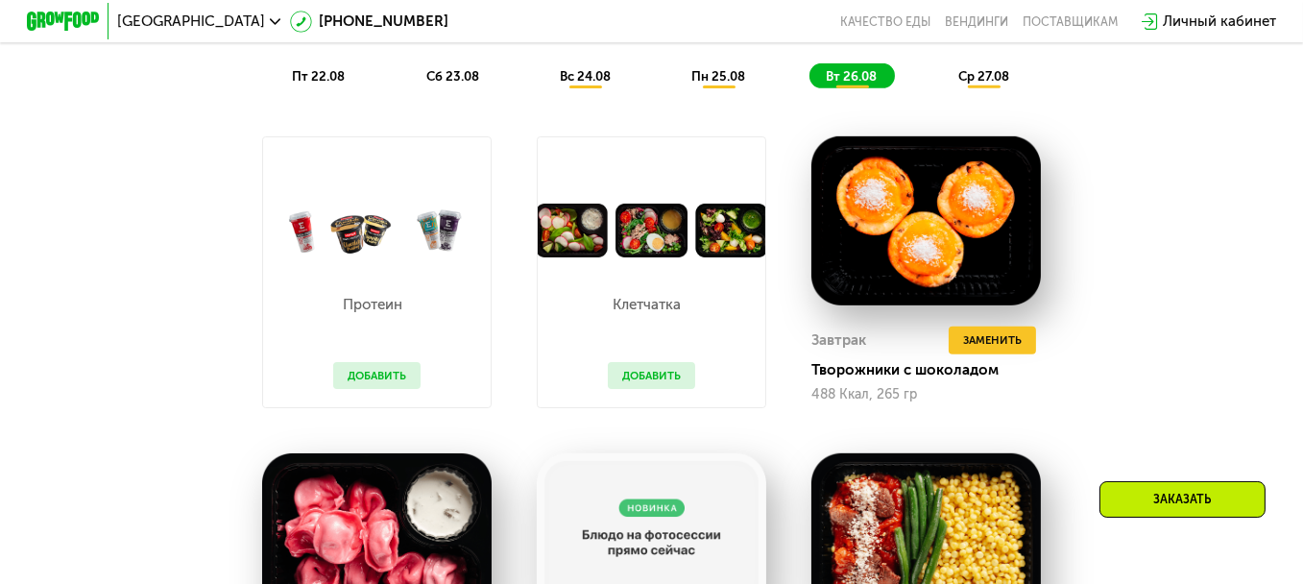
click at [995, 69] on div "Сбалансированное питание на каждый день Доставка: 21 авг, чт Настроить меню пт …" at bounding box center [651, 10] width 1071 height 156
click at [988, 83] on span "ср 27.08" at bounding box center [983, 76] width 51 height 14
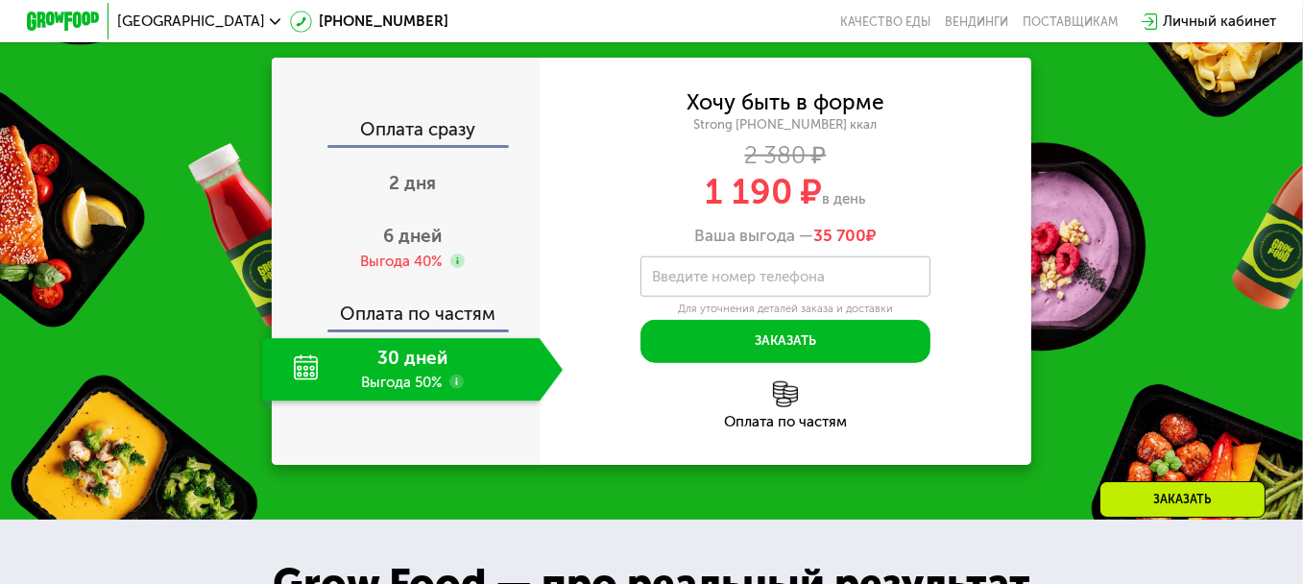
scroll to position [2241, 0]
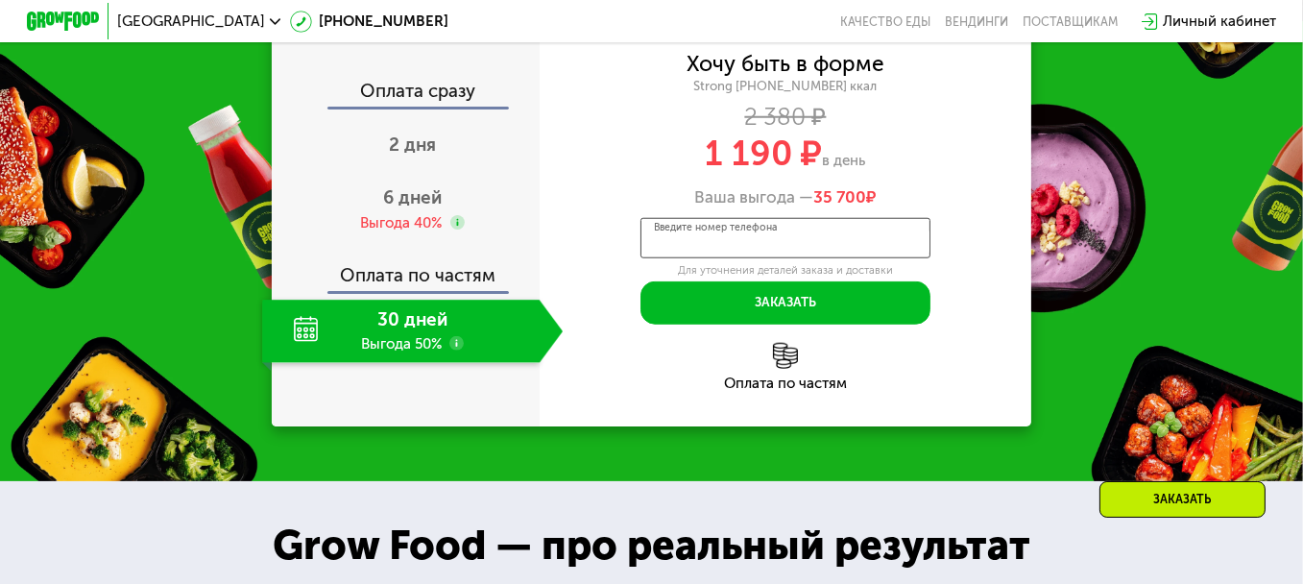
click at [851, 258] on input "Введите номер телефона" at bounding box center [785, 238] width 290 height 40
click at [918, 191] on div "Хочу быть в форме Strong 1800 ~1800 ккал 2 380 ₽ 1 190 ₽ в день Ваша выгода — 3…" at bounding box center [785, 131] width 492 height 152
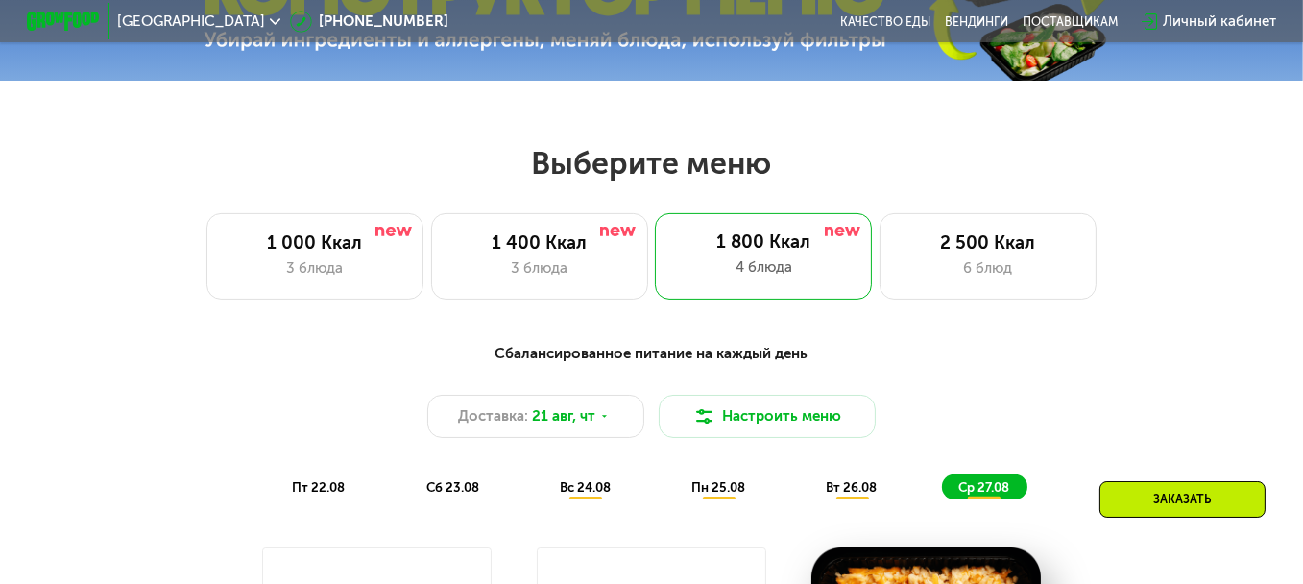
scroll to position [514, 0]
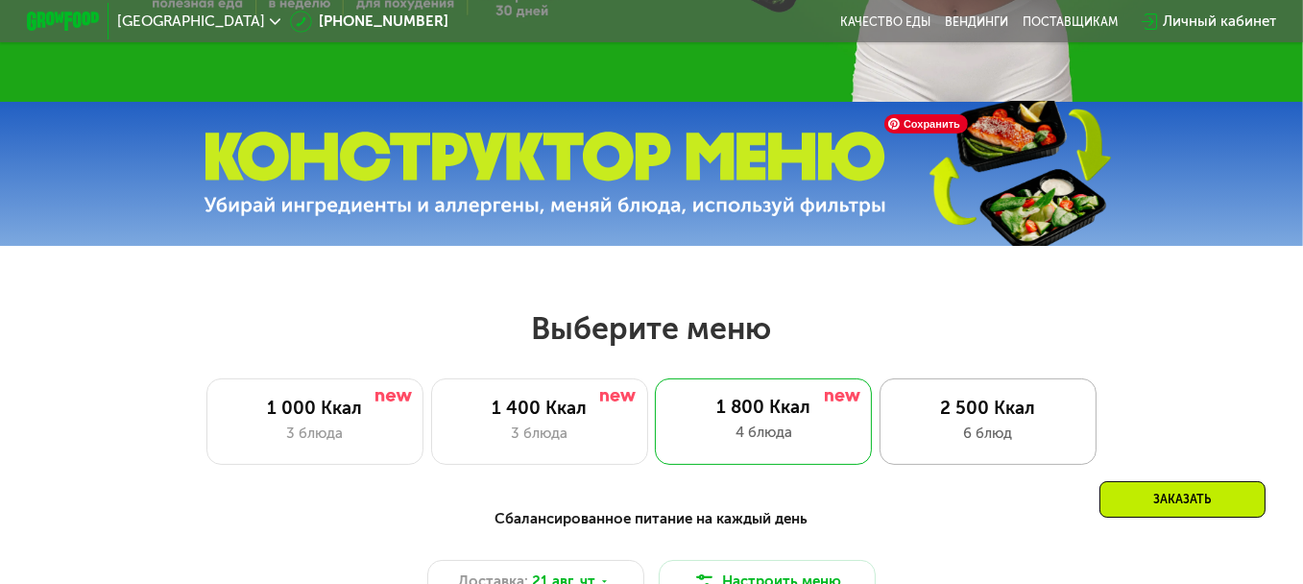
click at [991, 435] on div "6 блюд" at bounding box center [988, 433] width 179 height 22
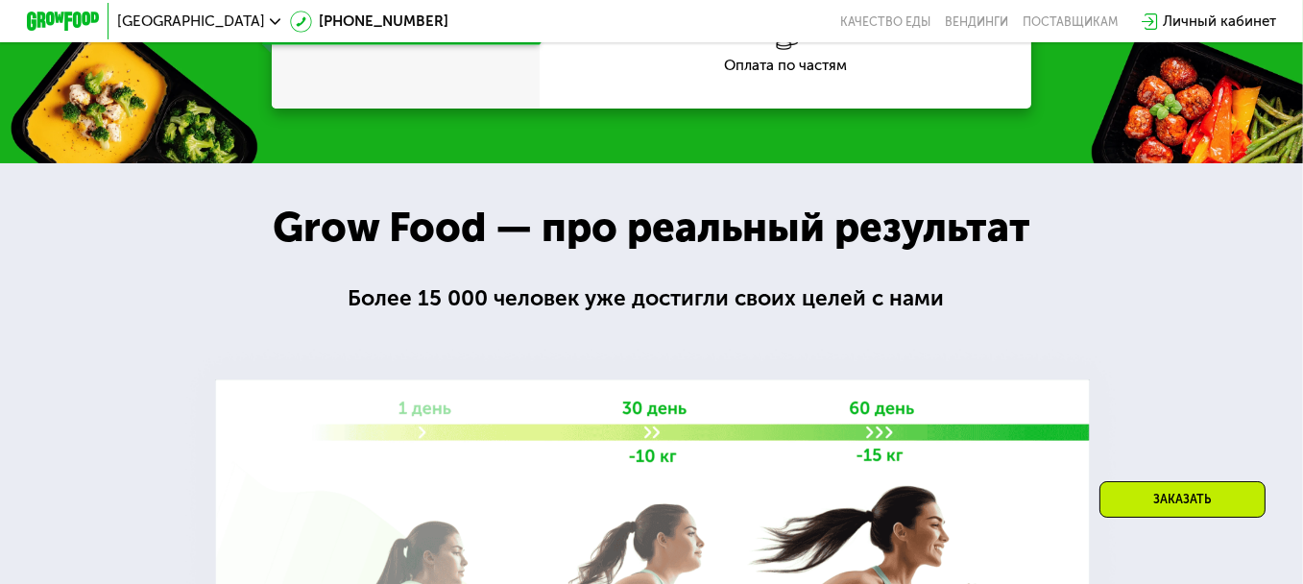
scroll to position [2241, 0]
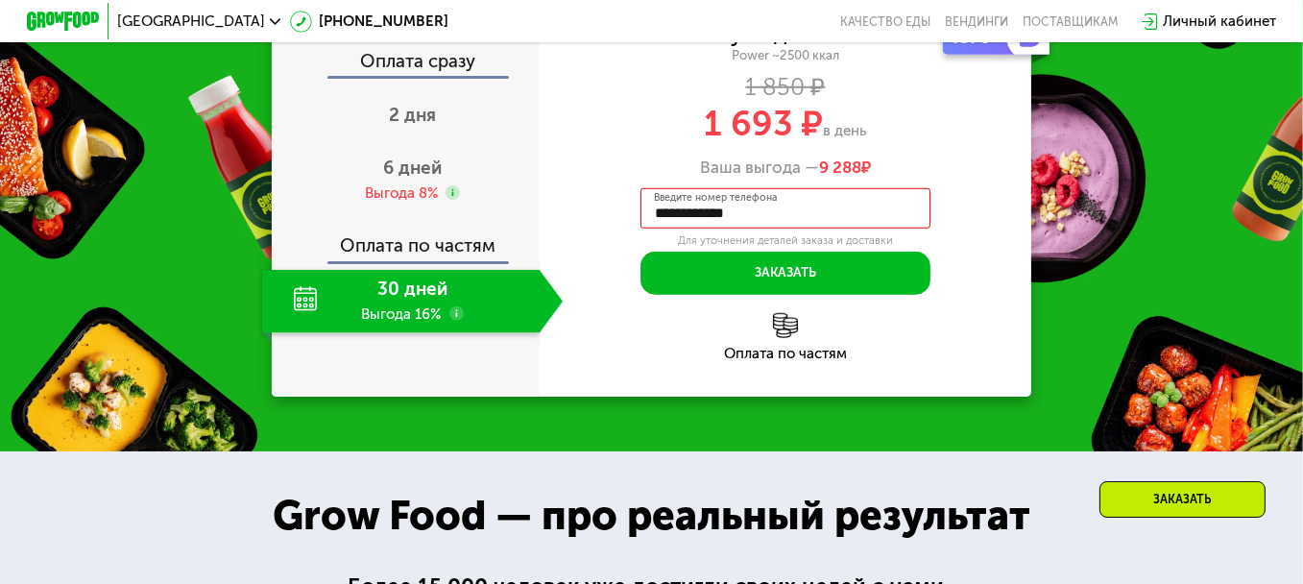
drag, startPoint x: 492, startPoint y: 330, endPoint x: 491, endPoint y: 320, distance: 10.6
click at [491, 329] on div "30 дней Выгода 16%" at bounding box center [400, 301] width 276 height 63
click at [402, 179] on span "6 дней" at bounding box center [412, 167] width 59 height 22
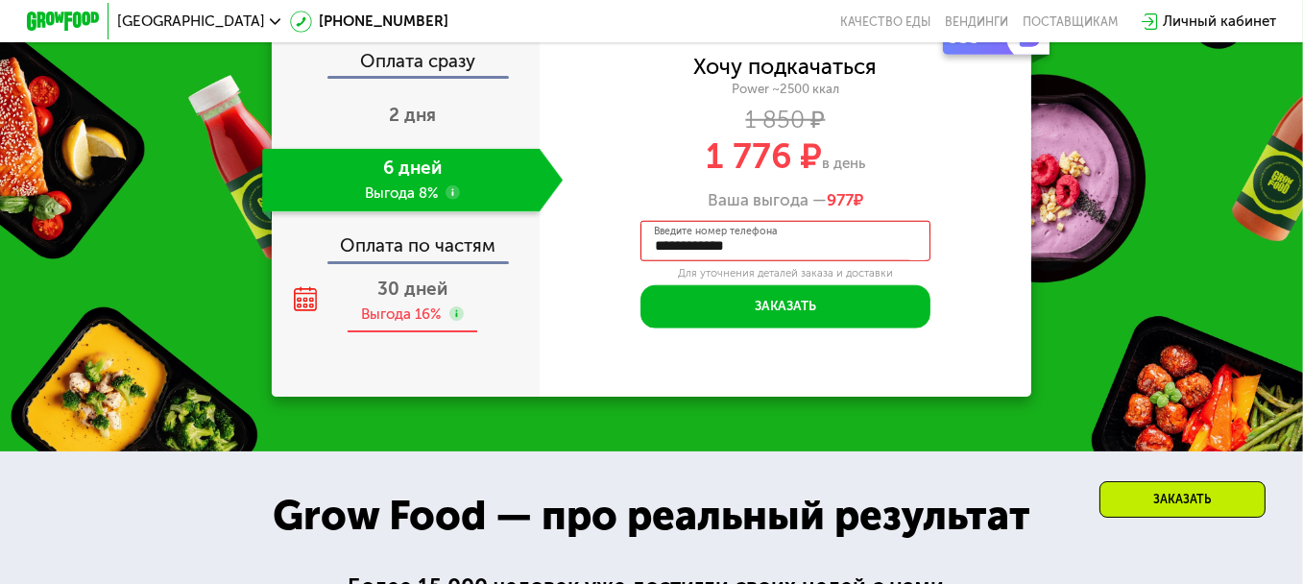
click at [392, 300] on span "30 дней" at bounding box center [412, 288] width 70 height 22
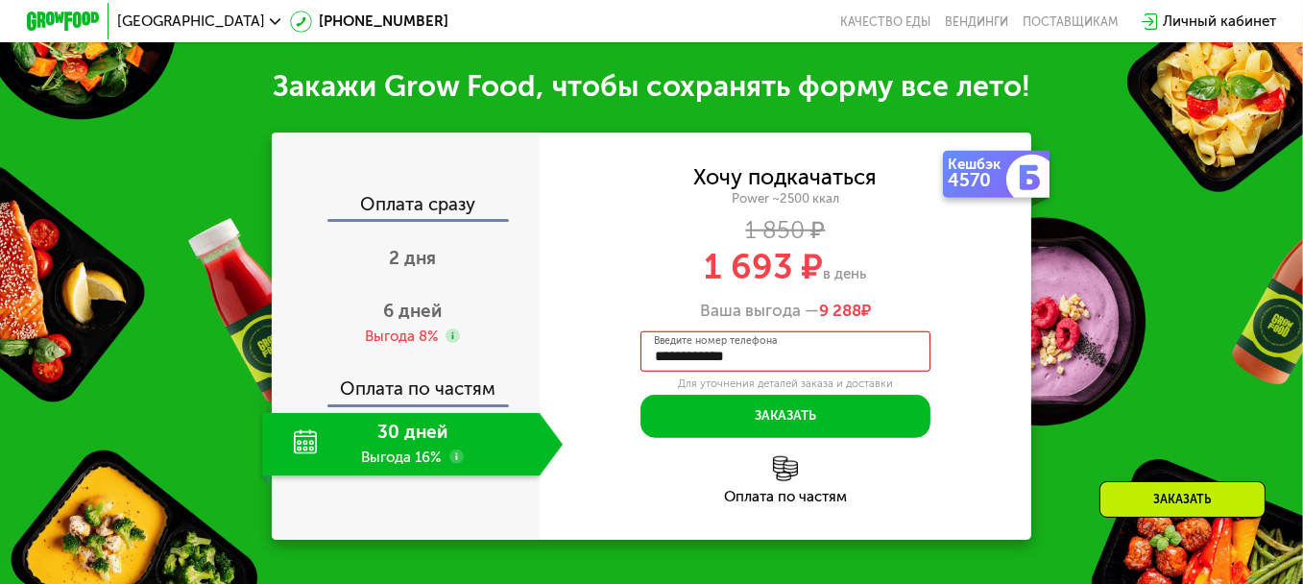
scroll to position [2049, 0]
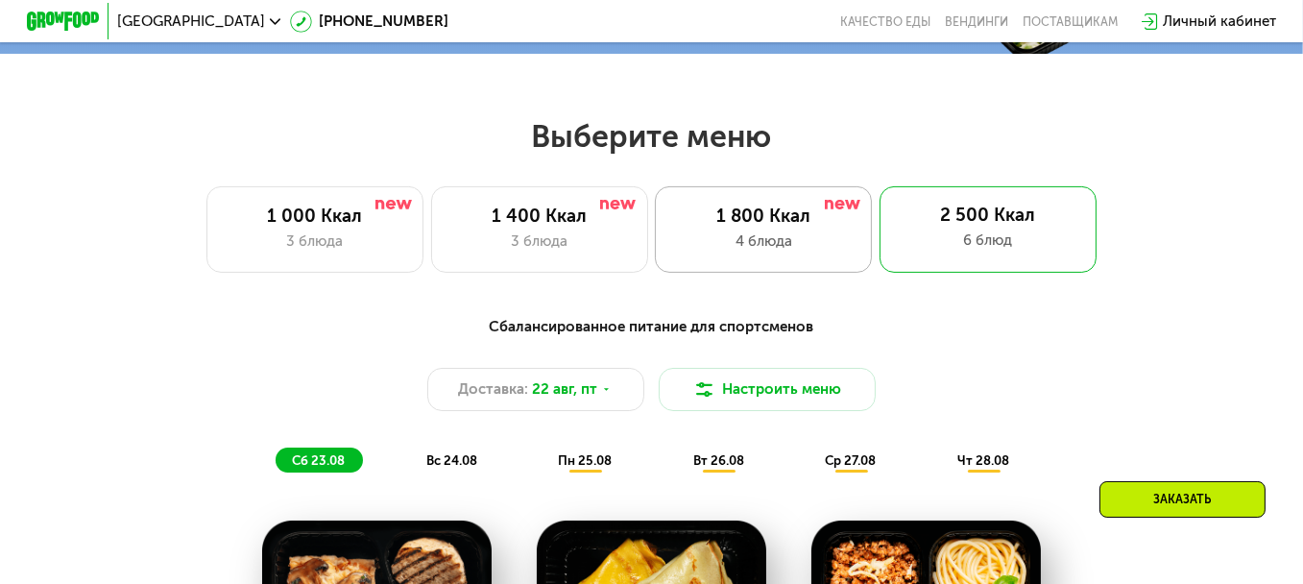
click at [827, 228] on div "1 800 Ккал" at bounding box center [763, 216] width 179 height 22
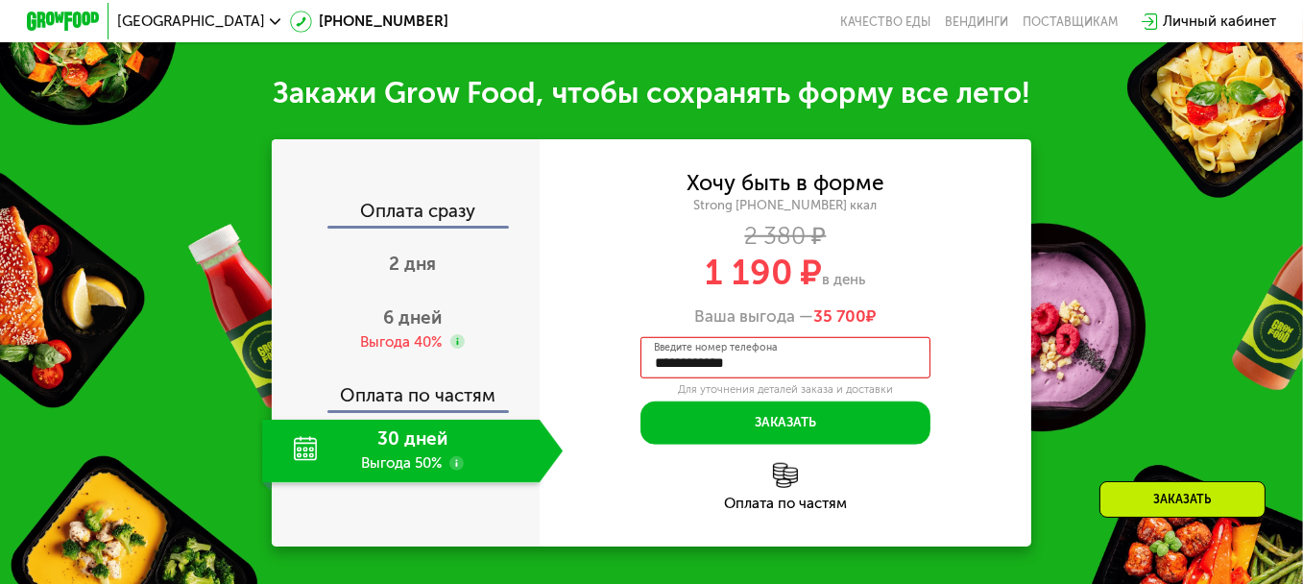
scroll to position [1857, 0]
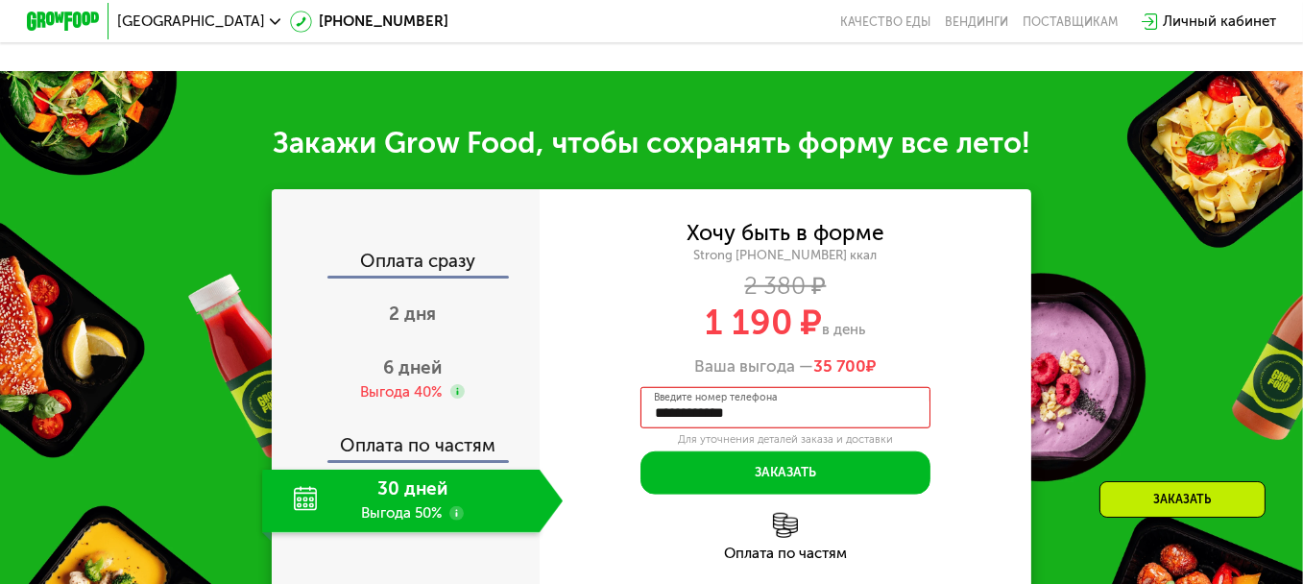
click at [854, 395] on input "**********" at bounding box center [785, 407] width 290 height 40
click at [611, 351] on div "Хочу быть в форме Strong 1800 ~1800 ккал 2 380 ₽ 1 190 ₽ в день Ваша выгода — 3…" at bounding box center [785, 300] width 492 height 152
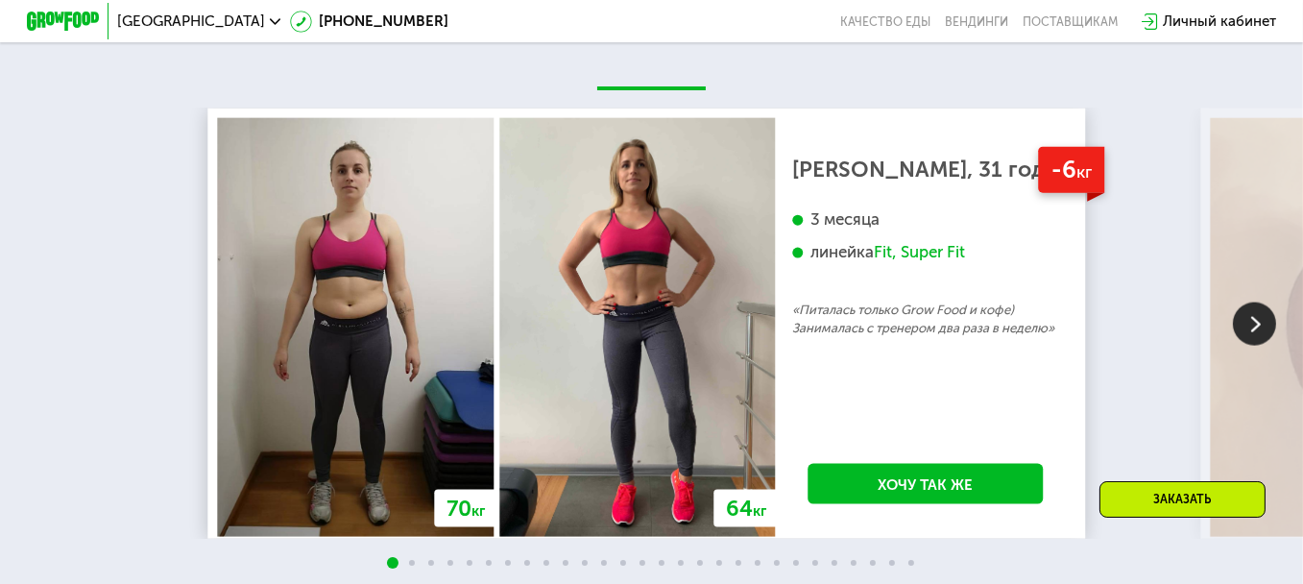
scroll to position [3297, 0]
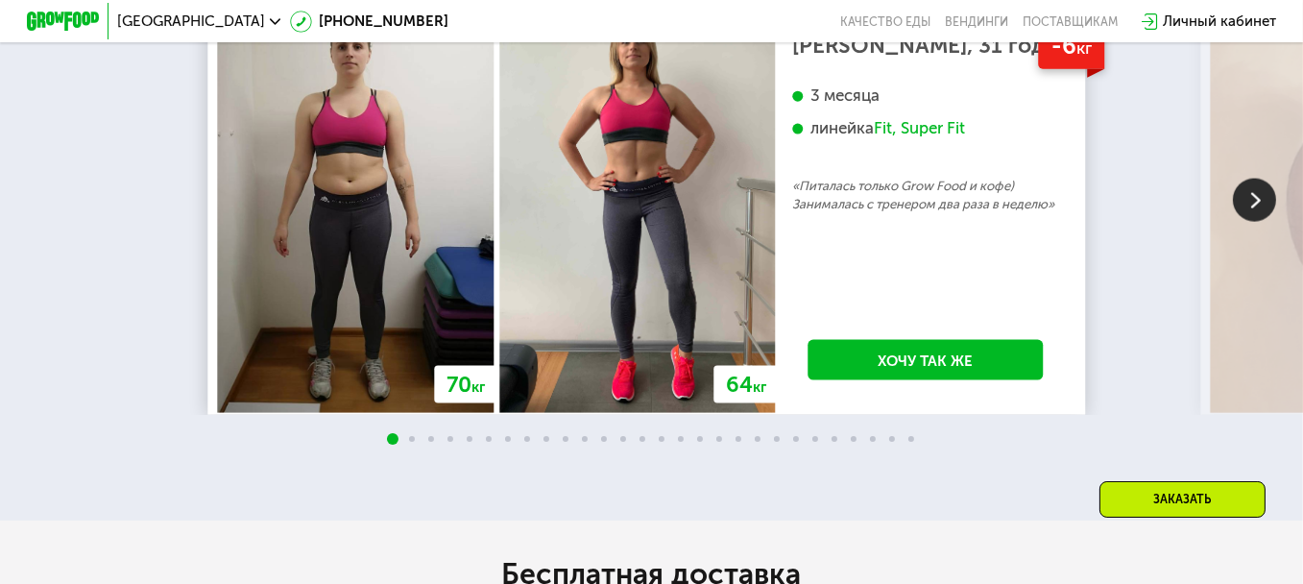
click at [1243, 216] on img at bounding box center [1254, 200] width 43 height 43
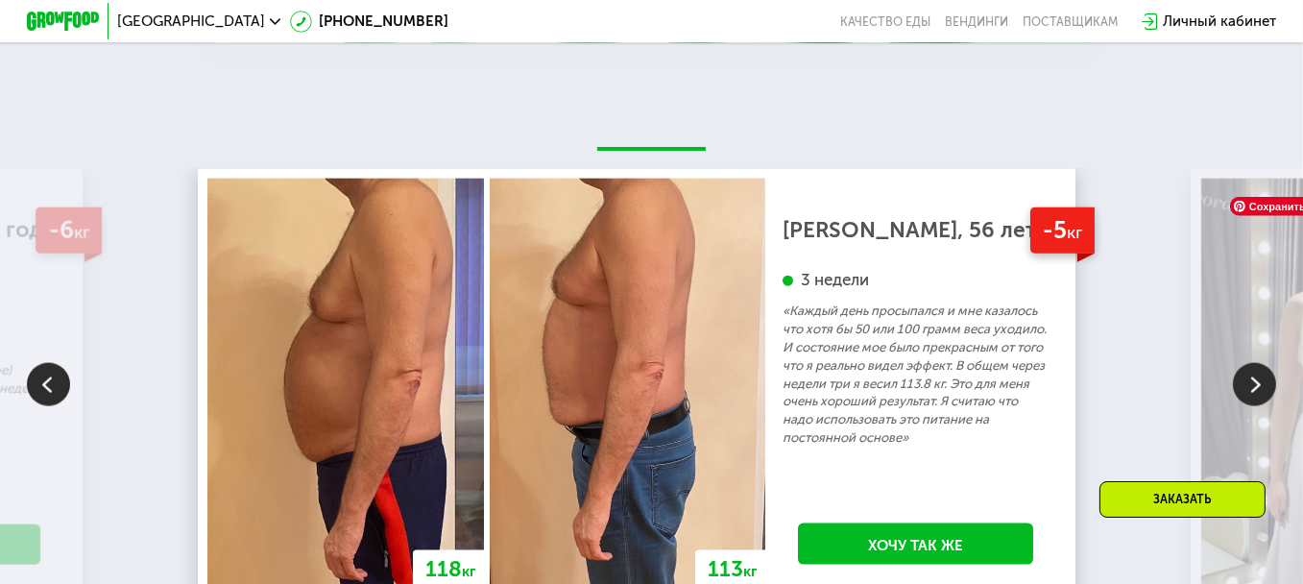
scroll to position [3105, 0]
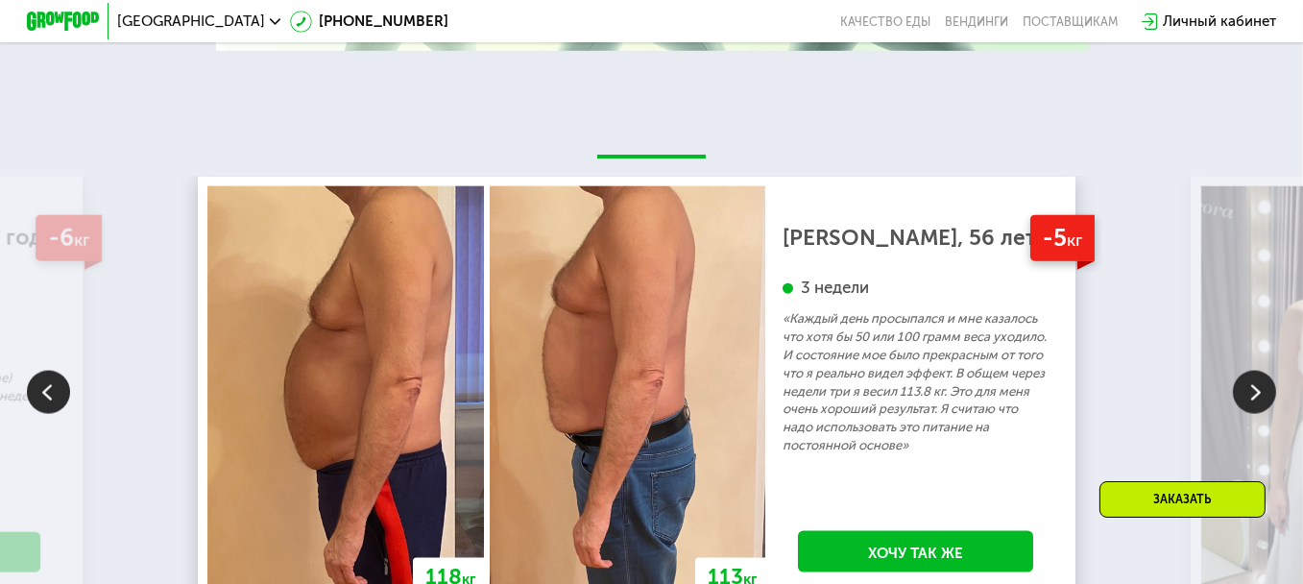
click at [1245, 407] on img at bounding box center [1254, 392] width 43 height 43
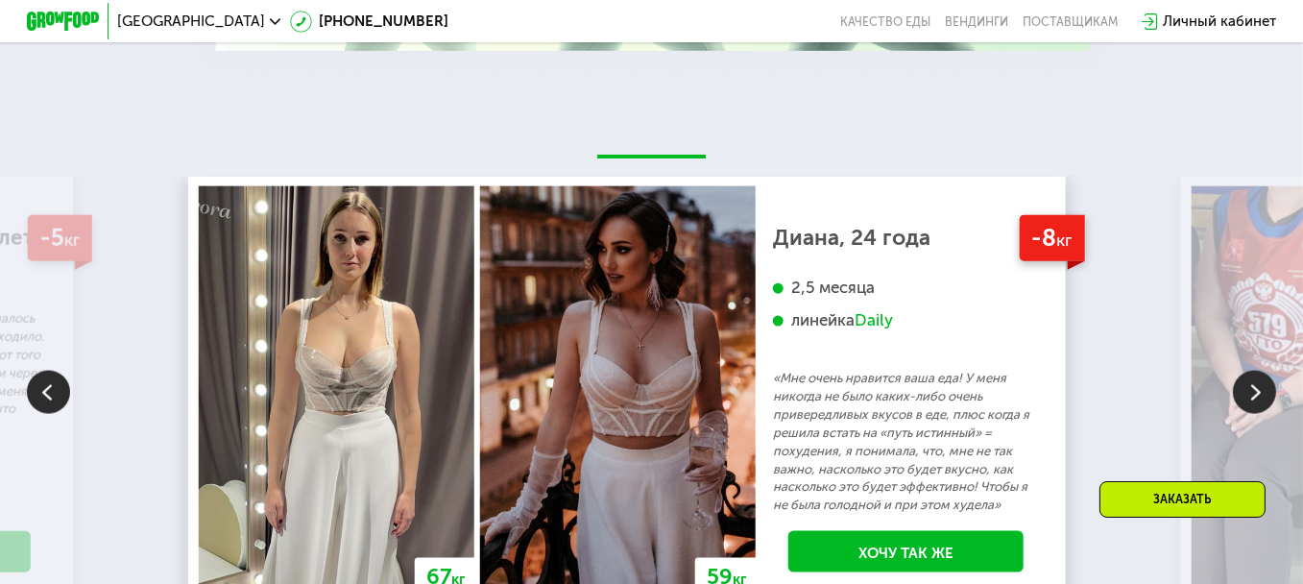
click at [1245, 407] on img at bounding box center [1254, 392] width 43 height 43
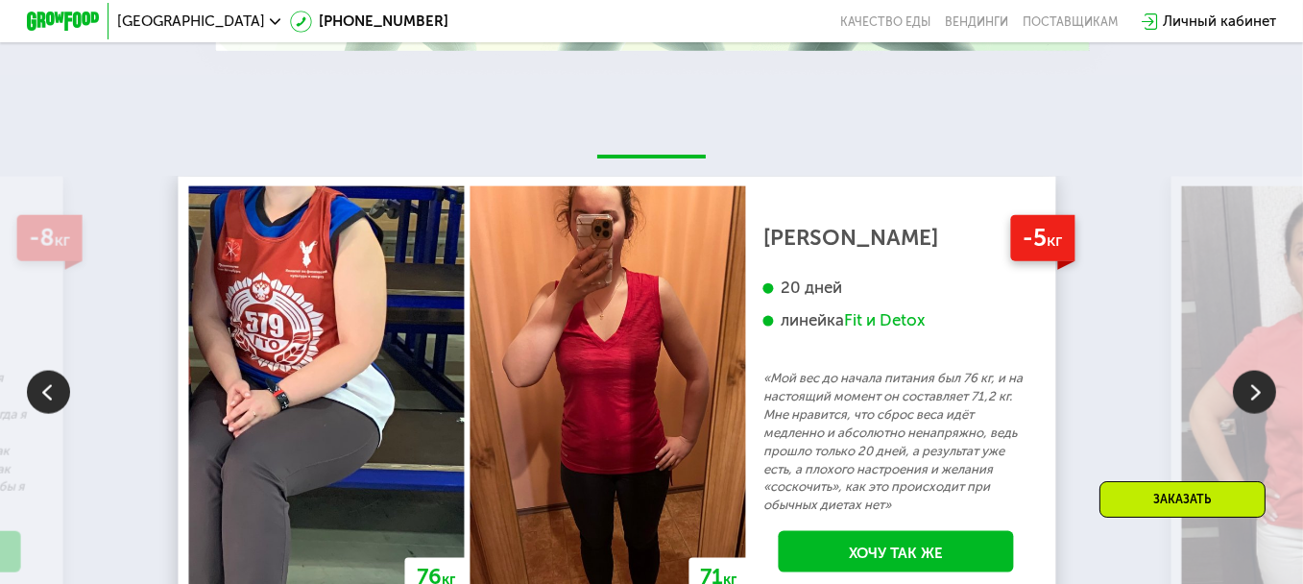
click at [1245, 407] on img at bounding box center [1254, 392] width 43 height 43
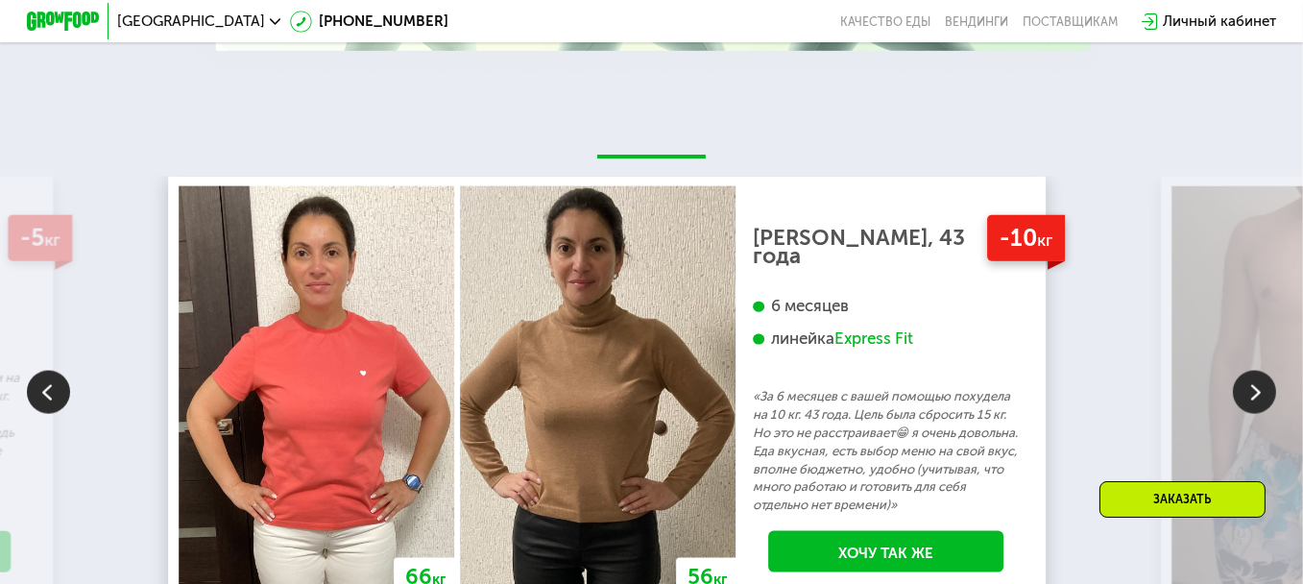
click at [1245, 407] on img at bounding box center [1254, 392] width 43 height 43
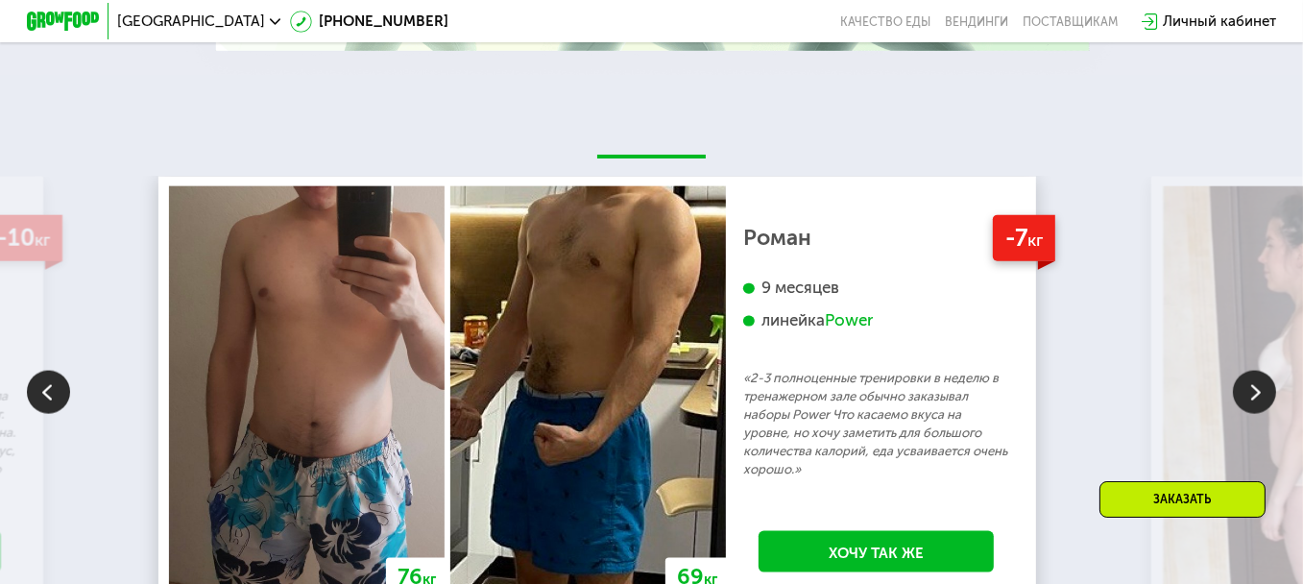
click at [1245, 407] on img at bounding box center [1254, 392] width 43 height 43
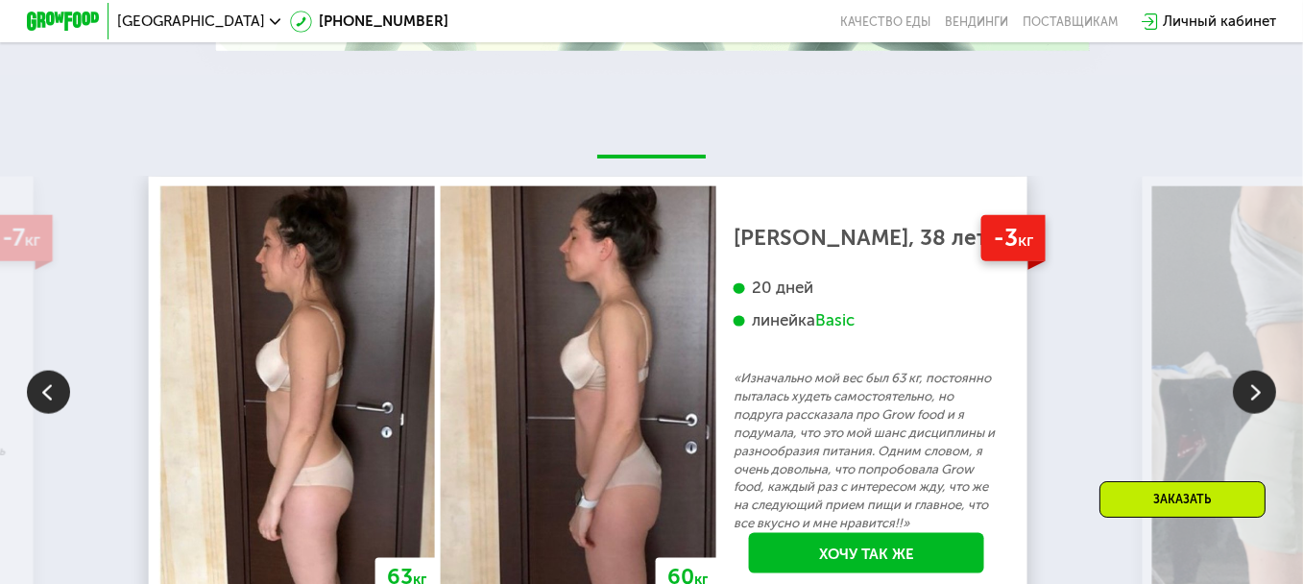
click at [1245, 407] on img at bounding box center [1254, 392] width 43 height 43
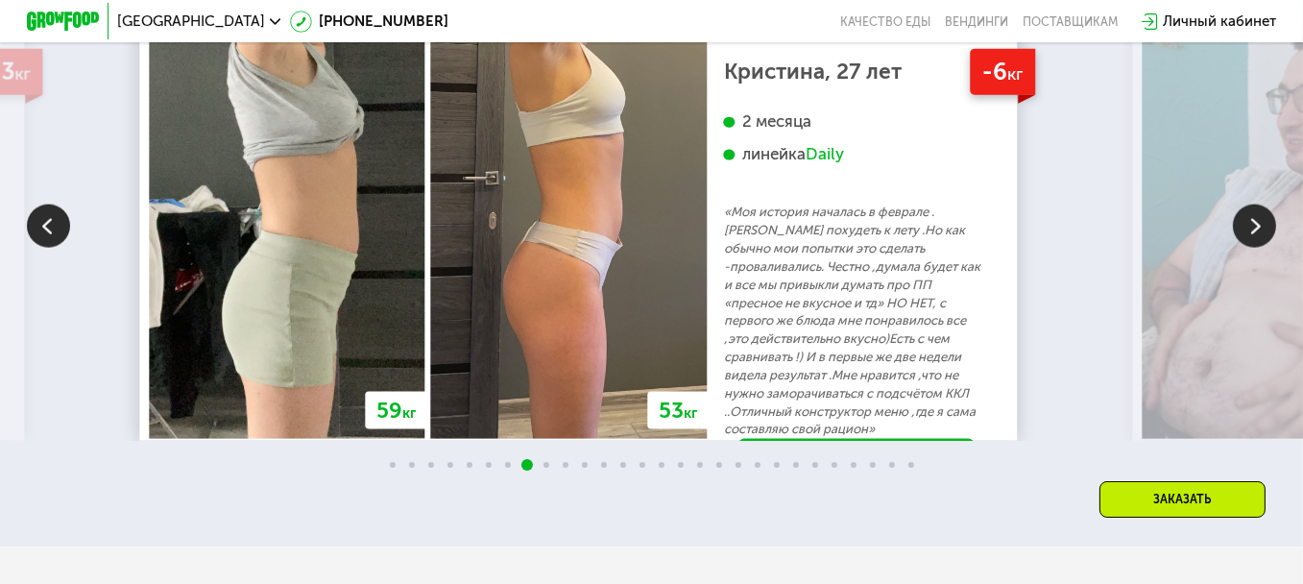
scroll to position [3297, 0]
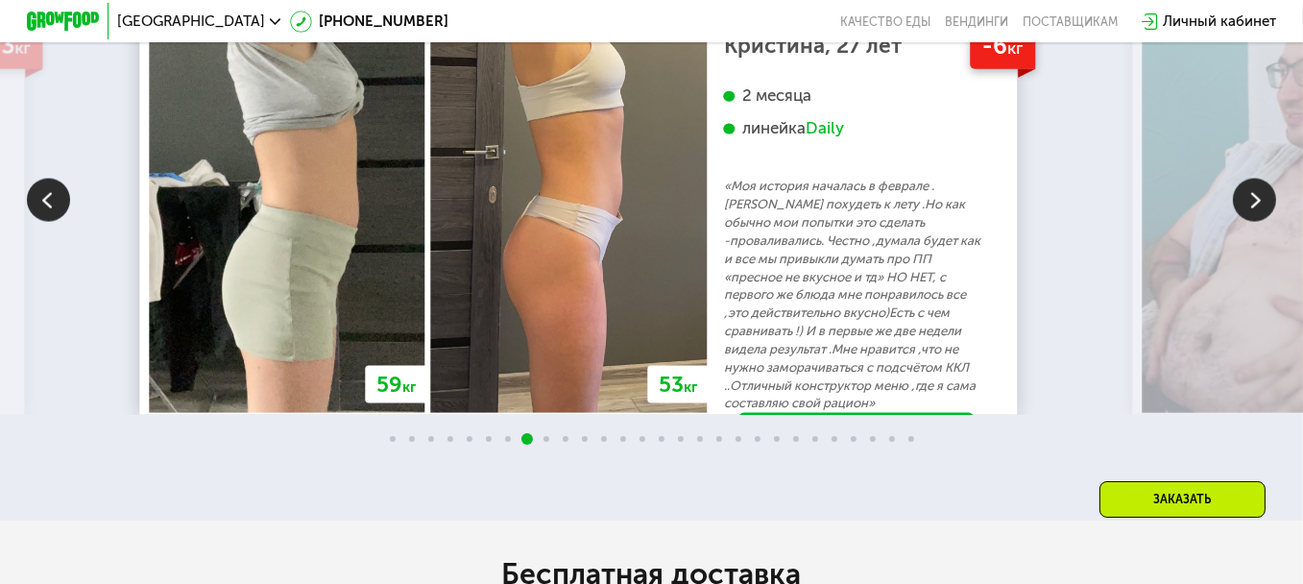
click at [1250, 212] on img at bounding box center [1254, 200] width 43 height 43
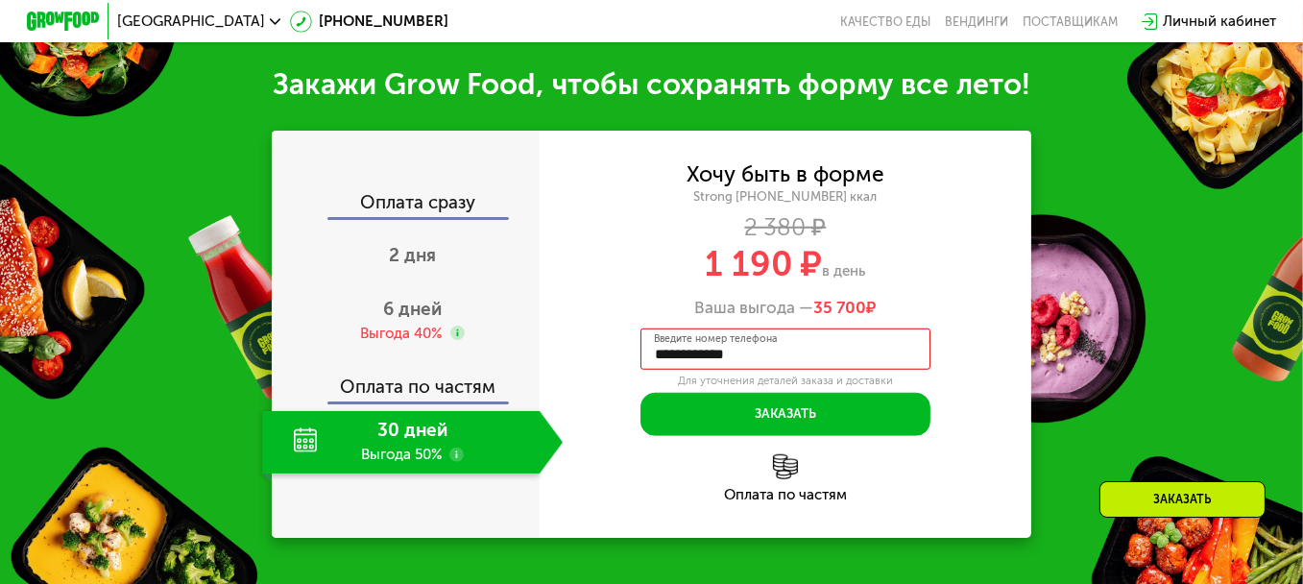
scroll to position [1953, 0]
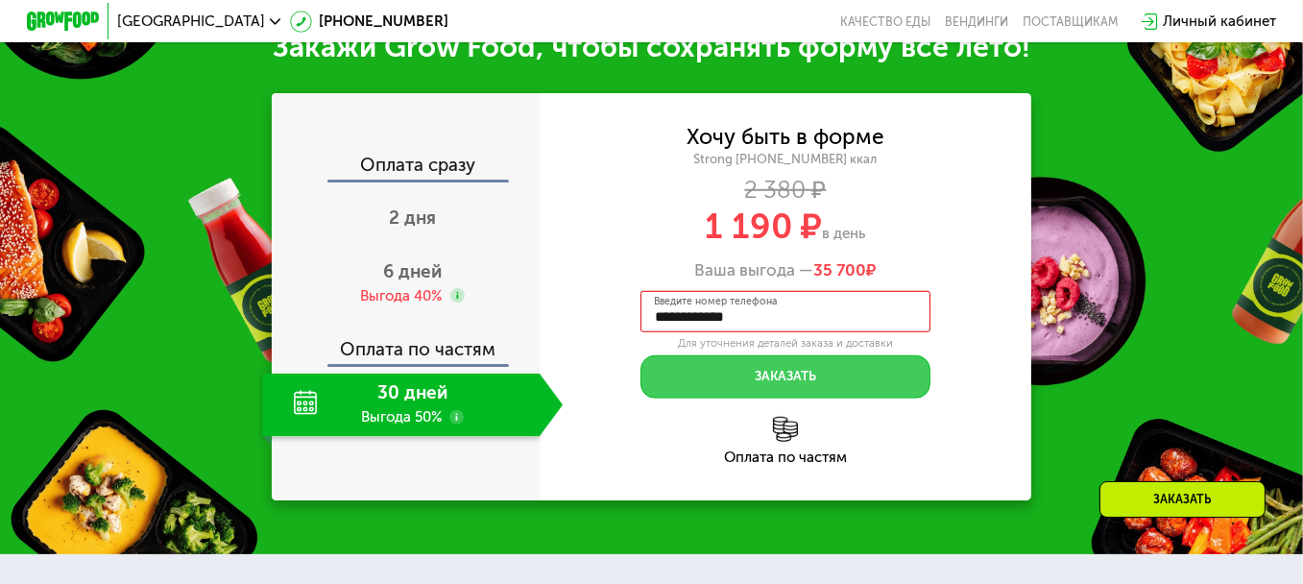
click at [875, 382] on button "Заказать" at bounding box center [785, 376] width 290 height 43
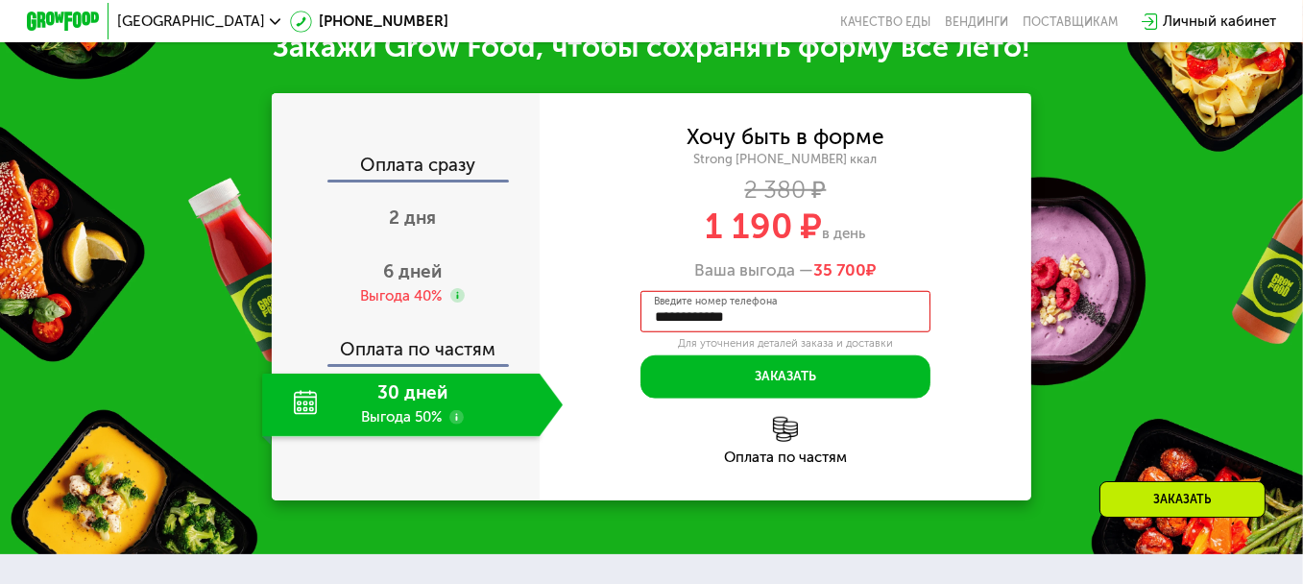
drag, startPoint x: 664, startPoint y: 324, endPoint x: 652, endPoint y: 324, distance: 12.5
click at [654, 324] on input "**********" at bounding box center [785, 311] width 290 height 40
drag, startPoint x: 664, startPoint y: 320, endPoint x: 641, endPoint y: 320, distance: 23.0
click at [641, 320] on input "**********" at bounding box center [785, 311] width 290 height 40
click at [688, 320] on input "**********" at bounding box center [785, 311] width 290 height 40
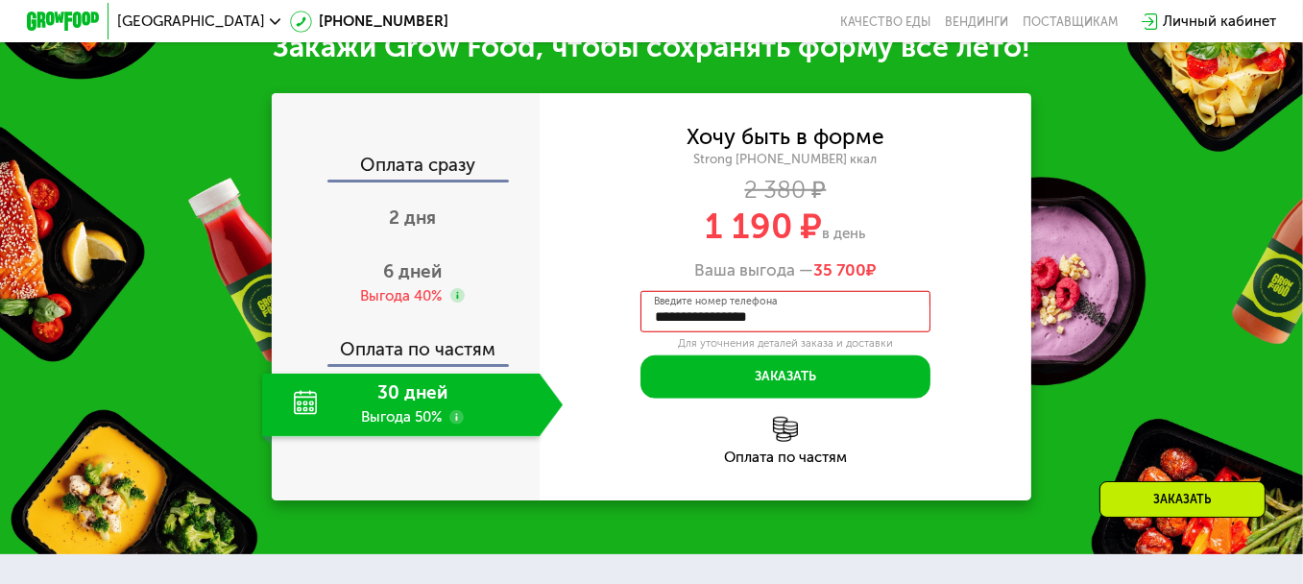
click at [687, 318] on input "**********" at bounding box center [785, 311] width 290 height 40
click at [765, 313] on input "**********" at bounding box center [785, 311] width 290 height 40
drag, startPoint x: 791, startPoint y: 327, endPoint x: 620, endPoint y: 330, distance: 170.9
click at [620, 330] on div "**********" at bounding box center [785, 263] width 492 height 270
type input "**********"
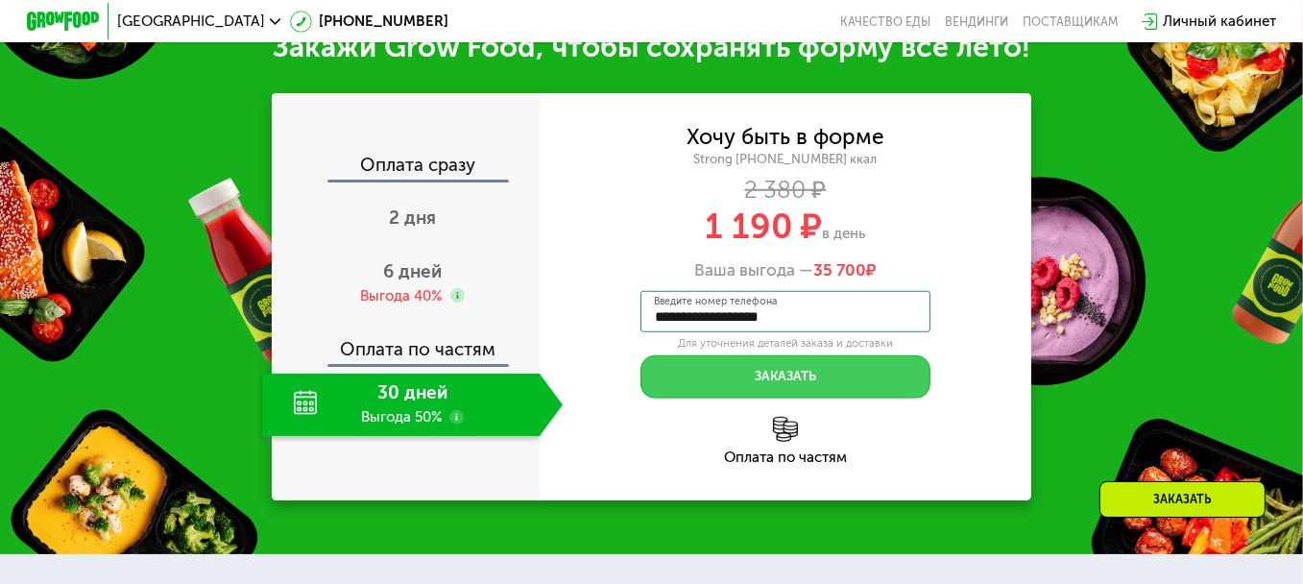
click at [804, 390] on button "Заказать" at bounding box center [785, 376] width 290 height 43
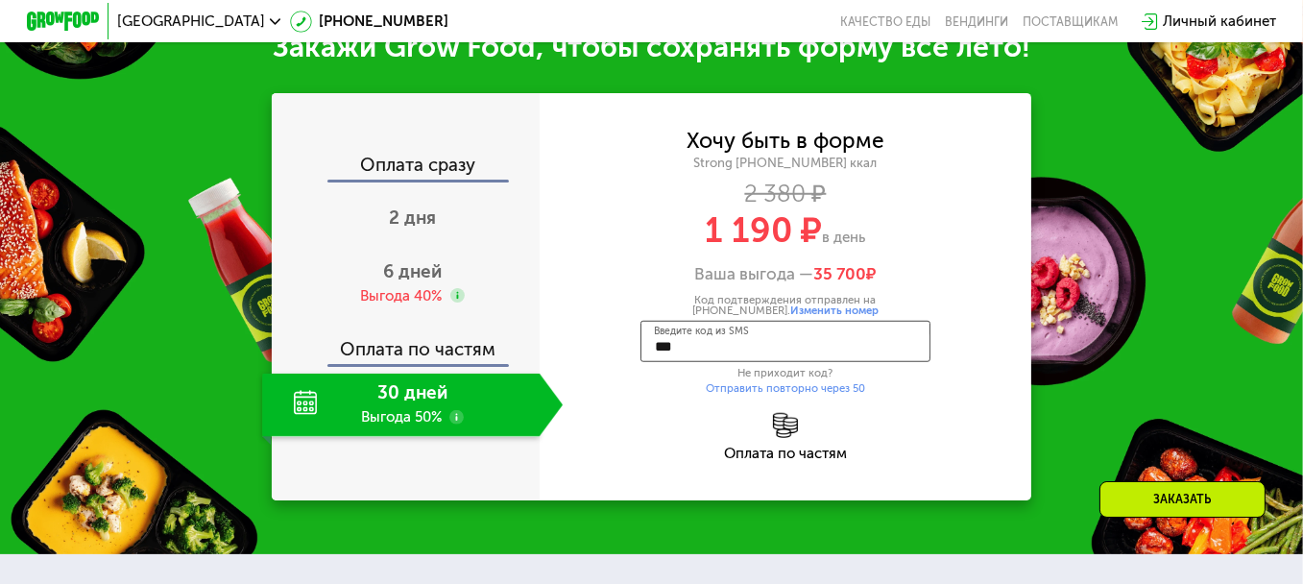
type input "****"
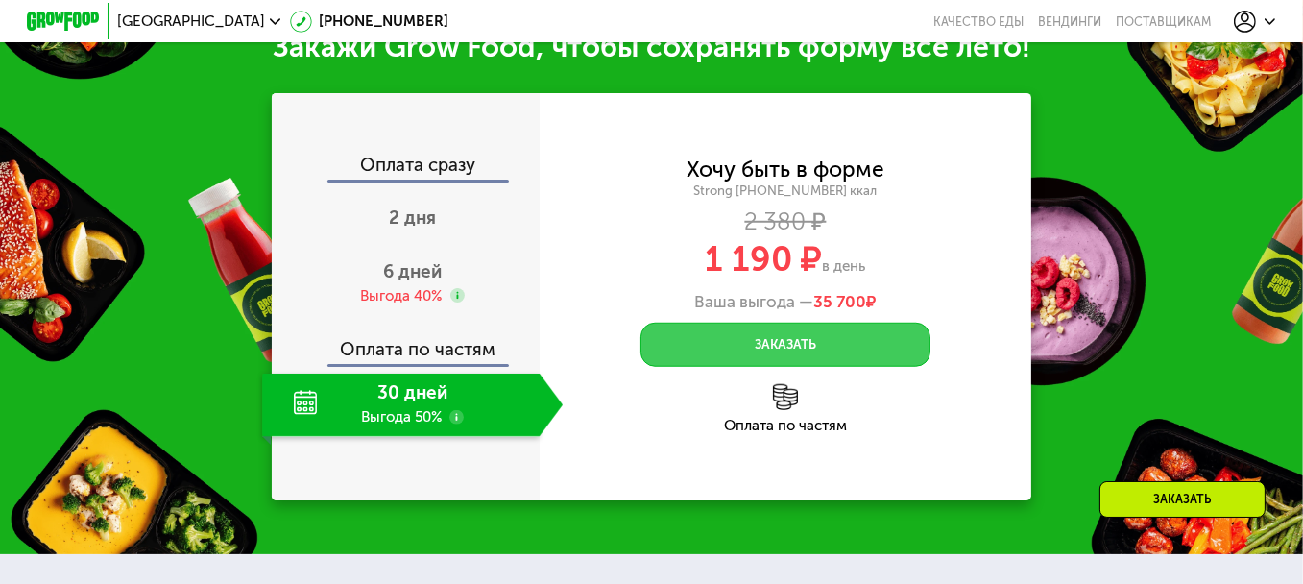
click at [901, 356] on button "Заказать" at bounding box center [785, 344] width 290 height 43
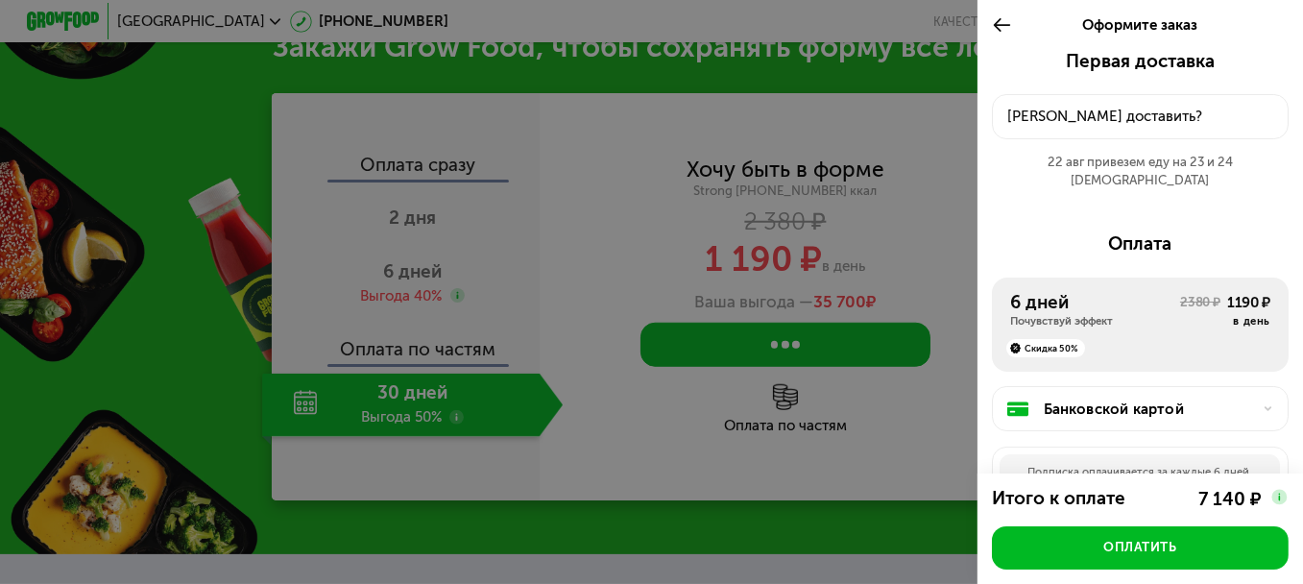
click at [1114, 126] on div "Куда доставить?" at bounding box center [1140, 117] width 266 height 22
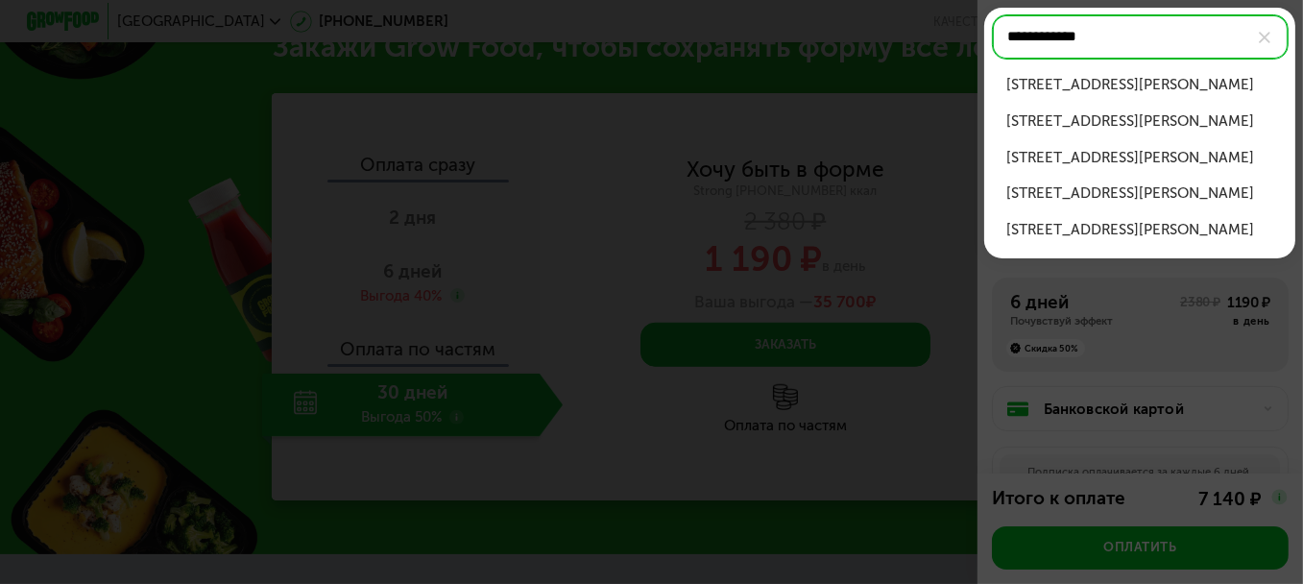
click at [1085, 83] on div "ул Острякова, д 11" at bounding box center [1140, 85] width 268 height 22
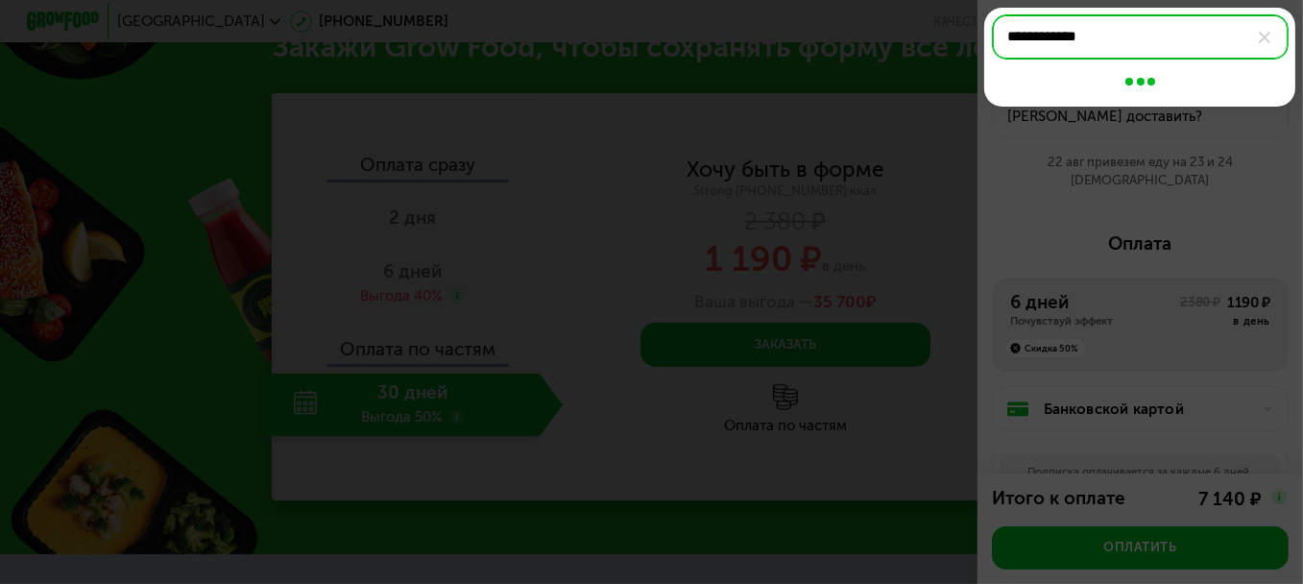
type input "**********"
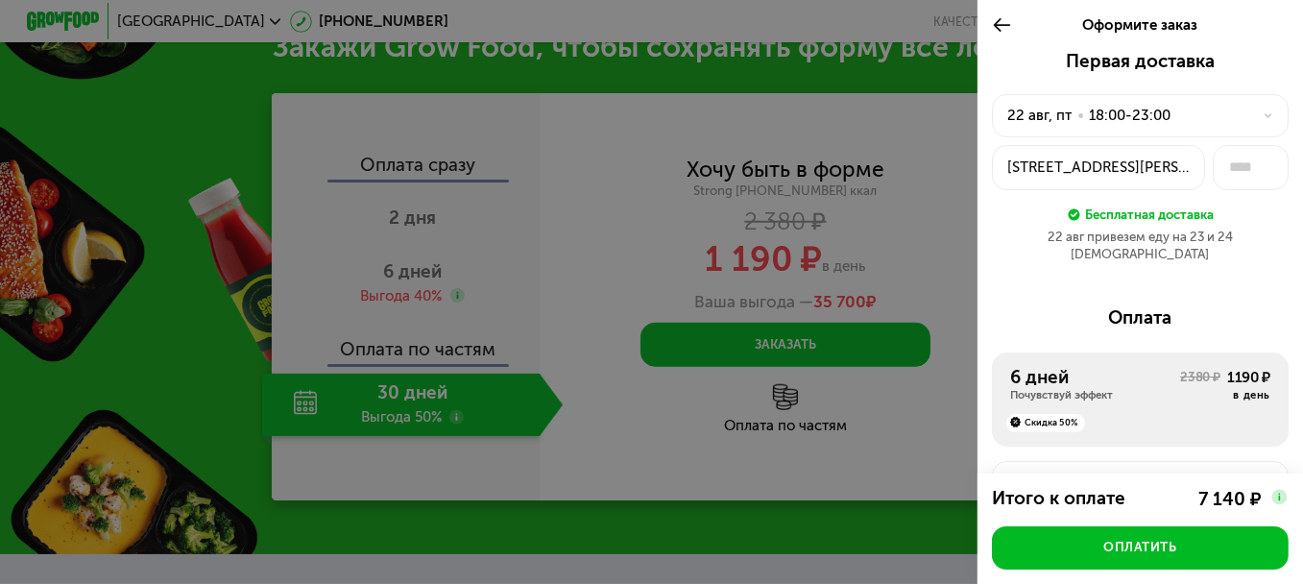
click at [1232, 114] on div "22 авг, пт • 18:00-23:00" at bounding box center [1129, 116] width 244 height 22
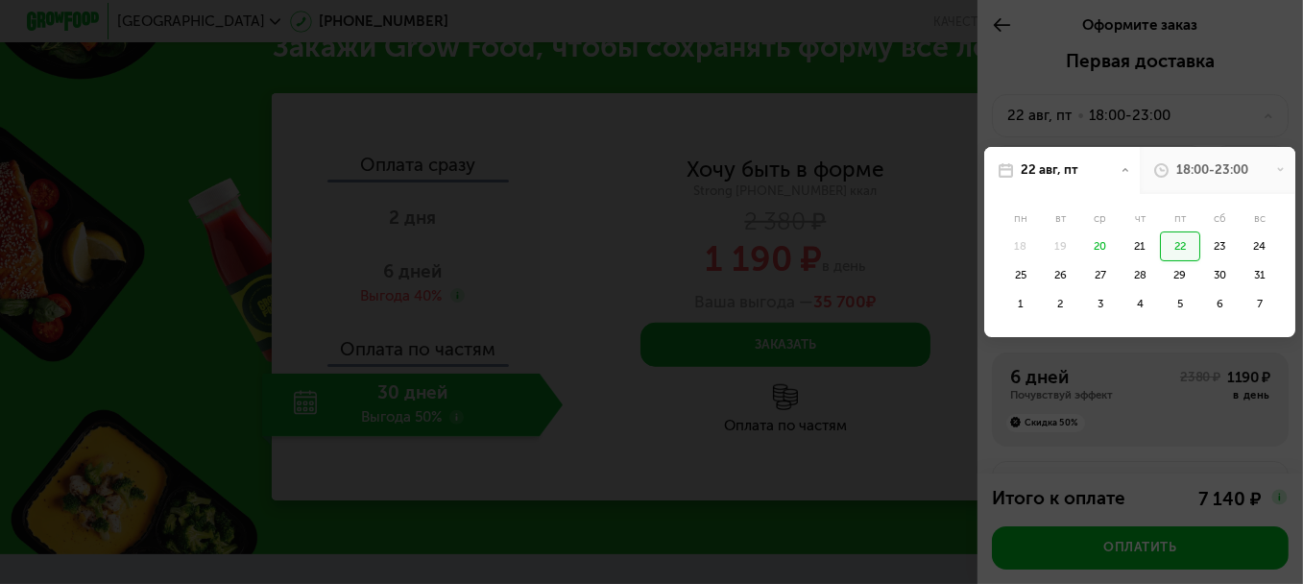
click at [1232, 114] on div at bounding box center [651, 292] width 1303 height 584
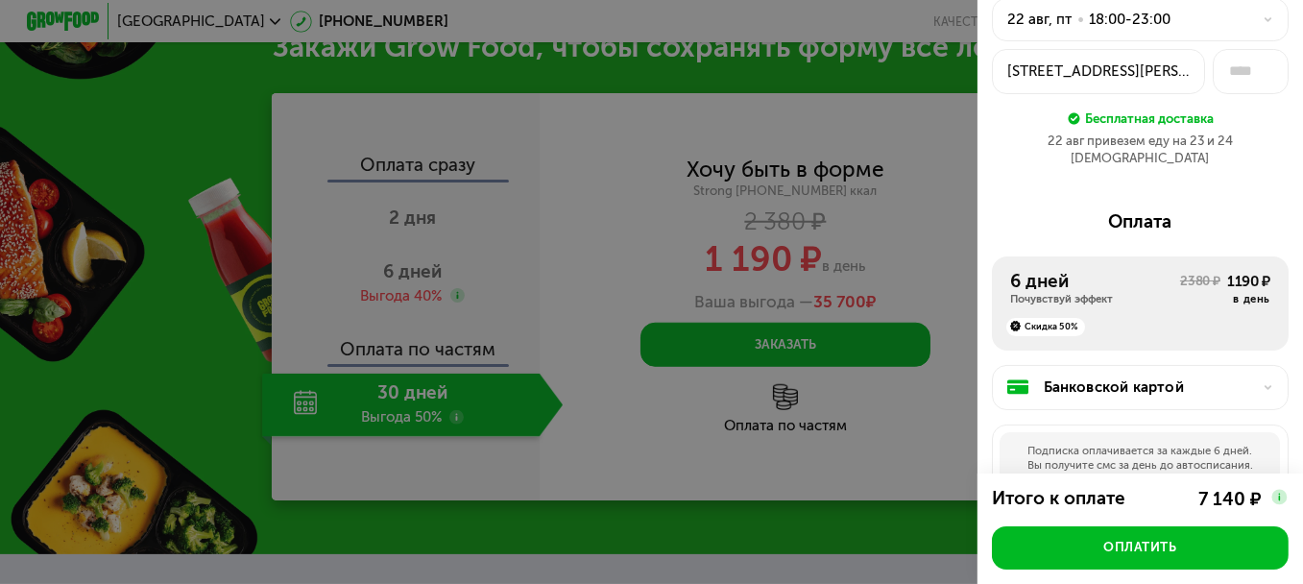
scroll to position [192, 0]
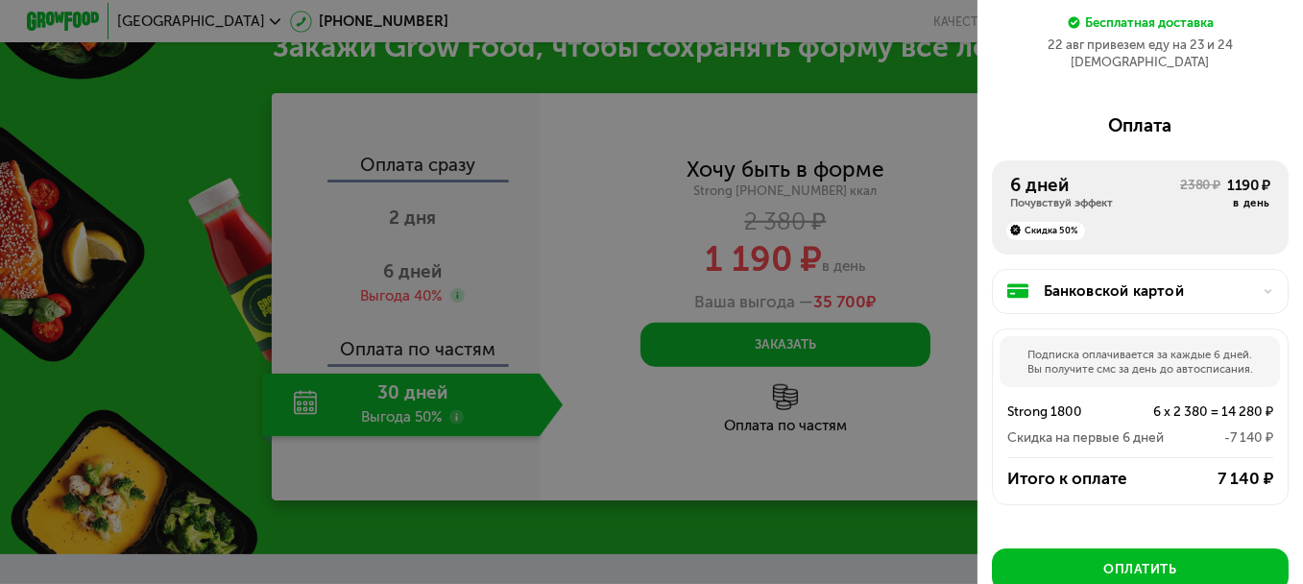
click at [1178, 222] on div "Скидка 50%" at bounding box center [1140, 224] width 260 height 29
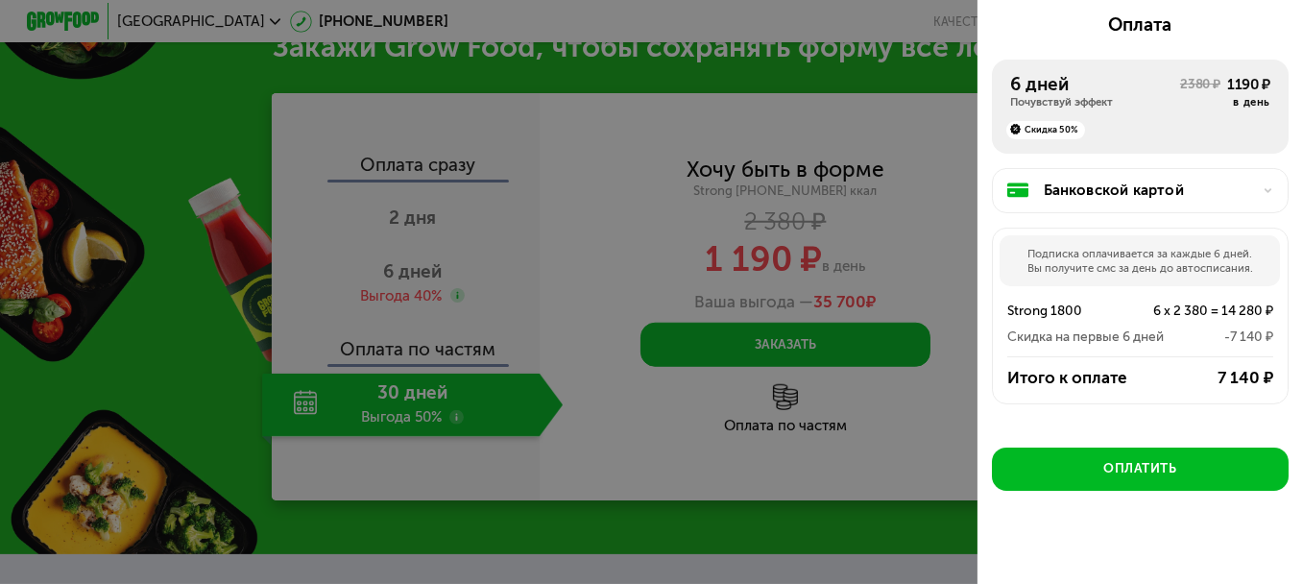
scroll to position [294, 0]
click at [755, 190] on div at bounding box center [651, 292] width 1303 height 584
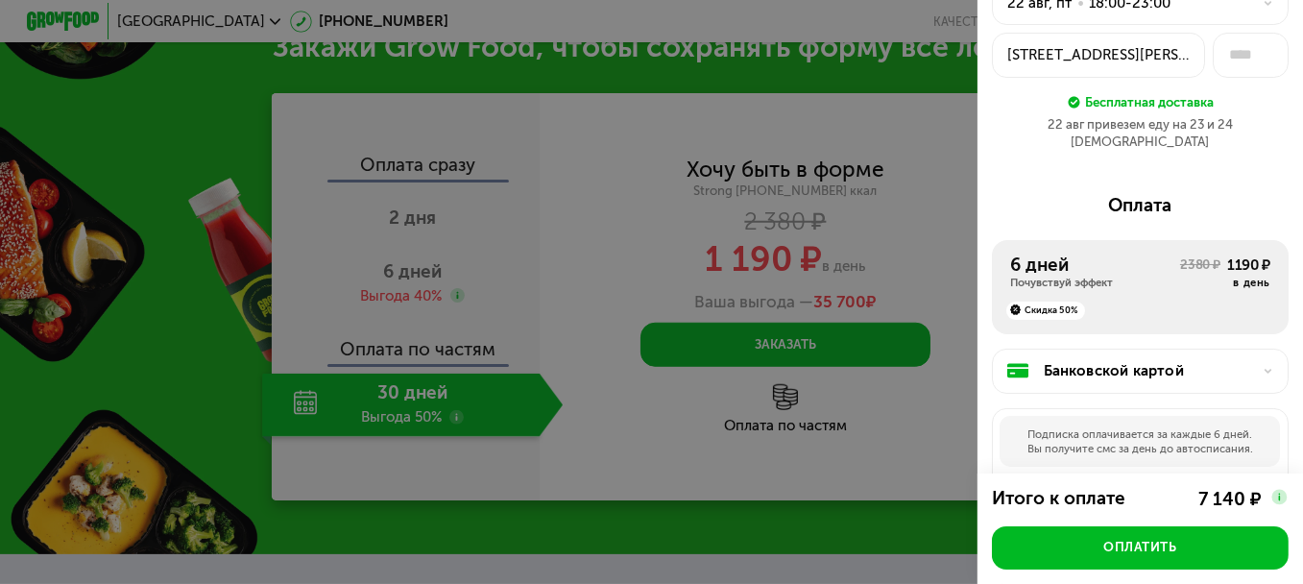
scroll to position [0, 0]
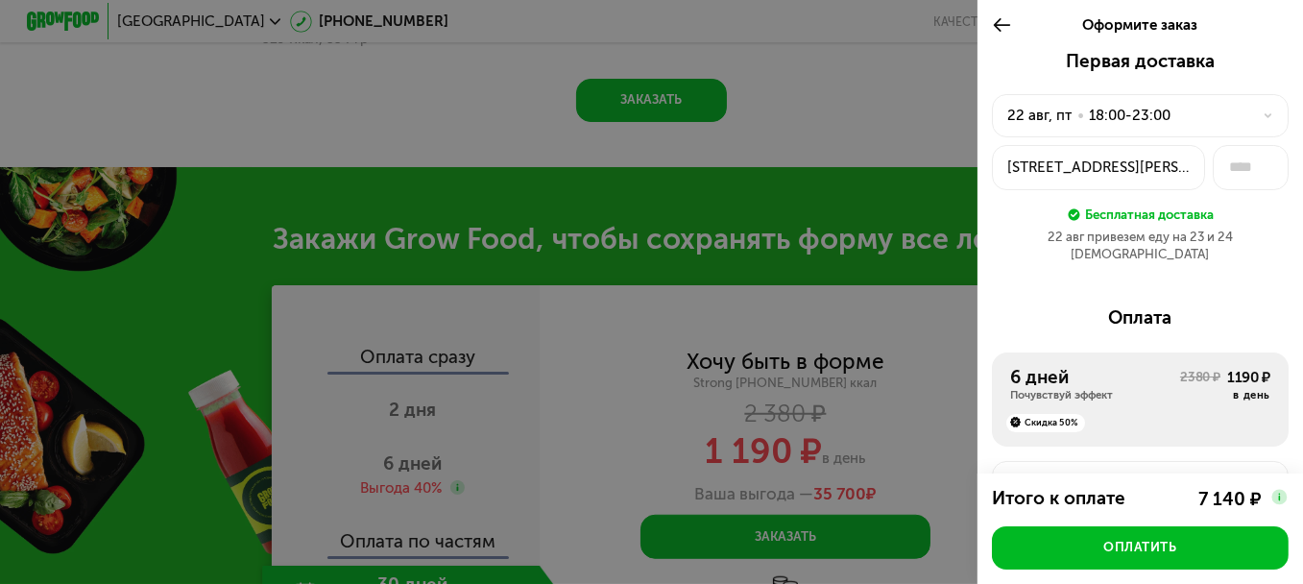
click at [997, 28] on icon at bounding box center [1002, 25] width 20 height 22
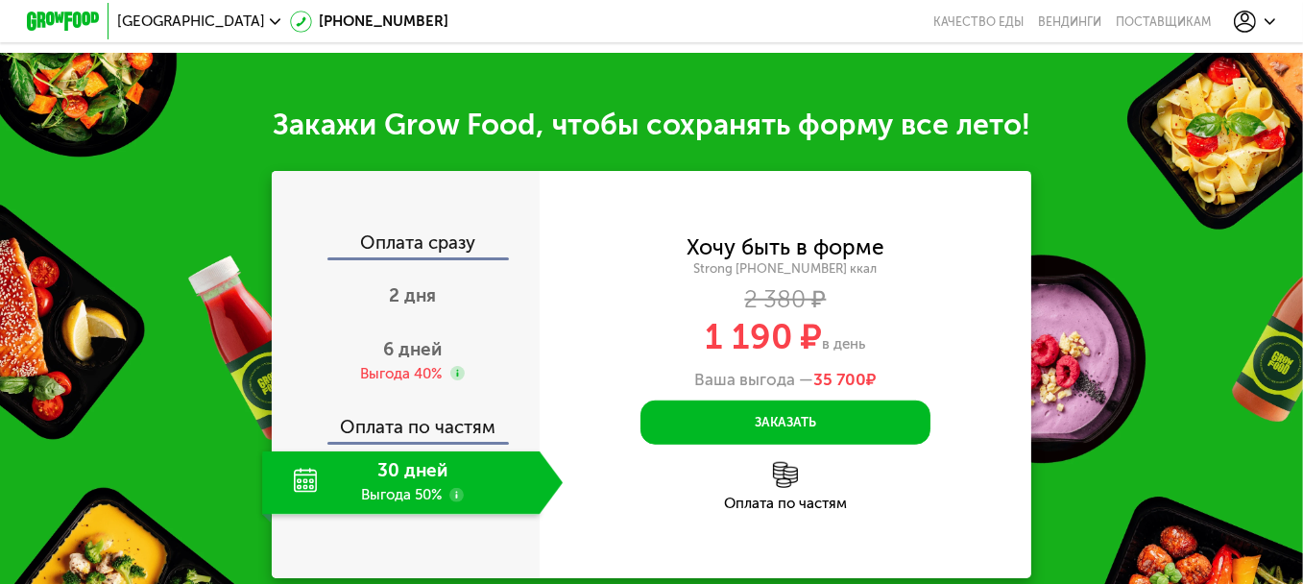
scroll to position [1857, 0]
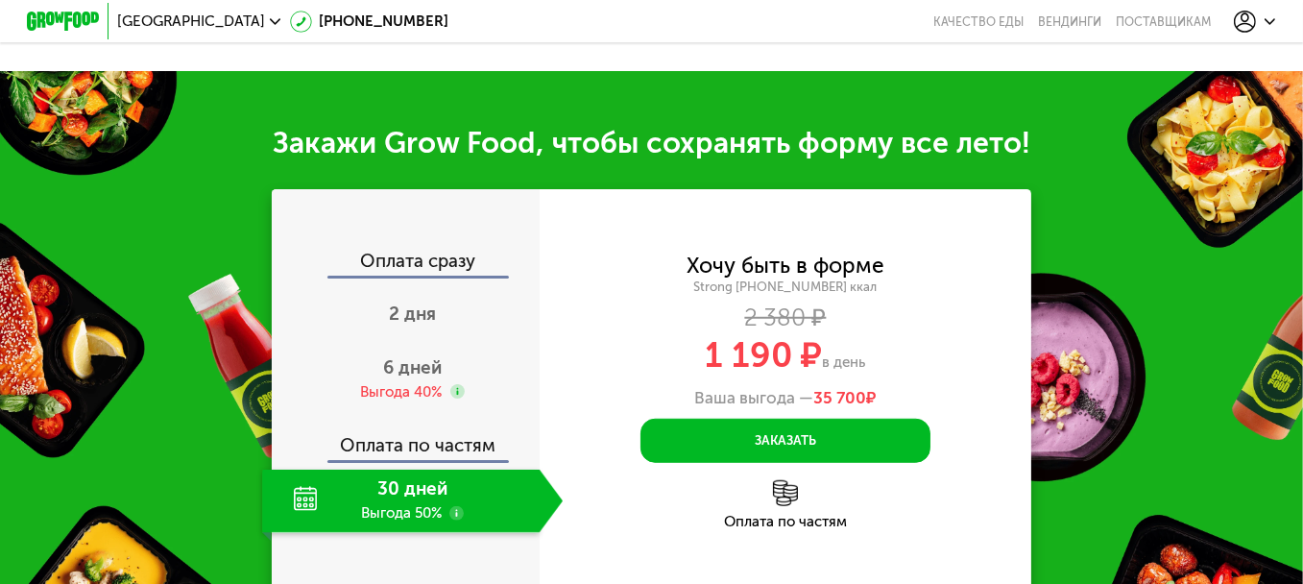
click at [452, 508] on div "30 дней Выгода 50%" at bounding box center [400, 500] width 276 height 63
click at [378, 491] on div "30 дней Выгода 50%" at bounding box center [400, 500] width 276 height 63
click at [386, 460] on div "Оплата по частям" at bounding box center [407, 439] width 266 height 41
click at [394, 383] on div "6 дней Выгода 40%" at bounding box center [412, 379] width 300 height 63
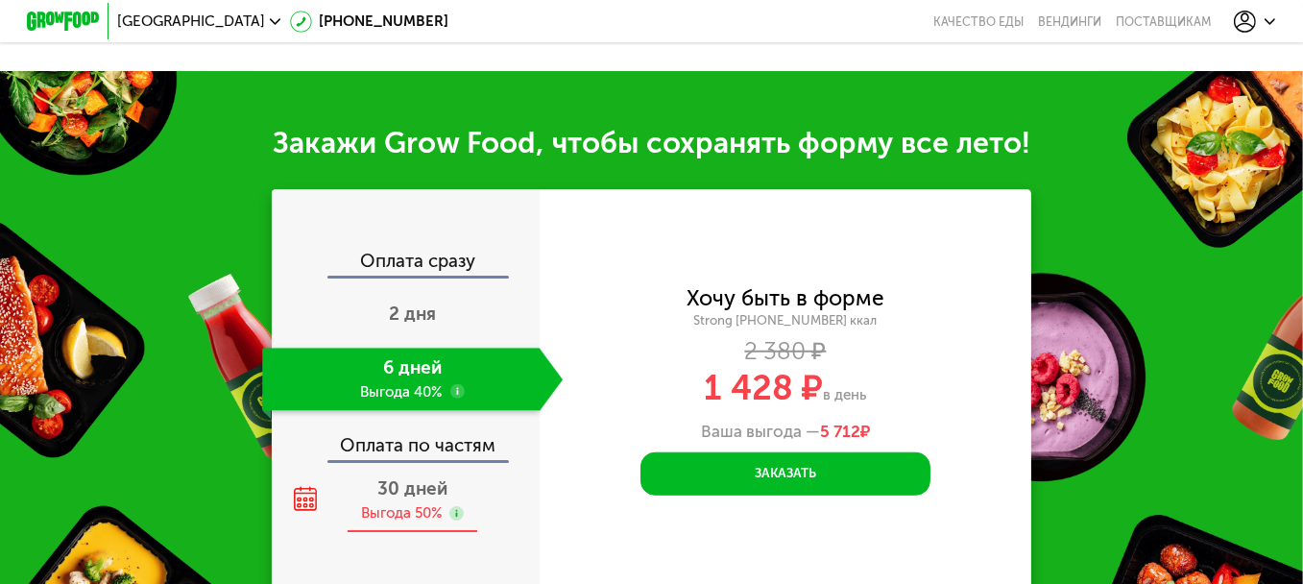
click at [379, 505] on div "30 дней Выгода 50%" at bounding box center [412, 500] width 300 height 63
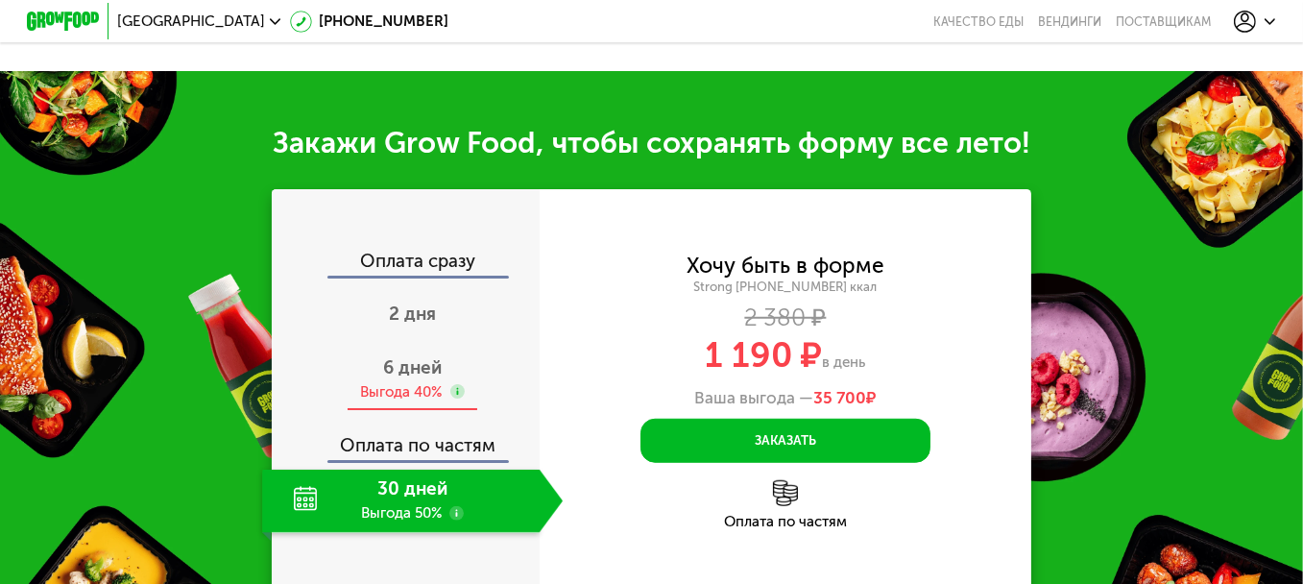
click at [390, 371] on span "6 дней" at bounding box center [412, 367] width 59 height 22
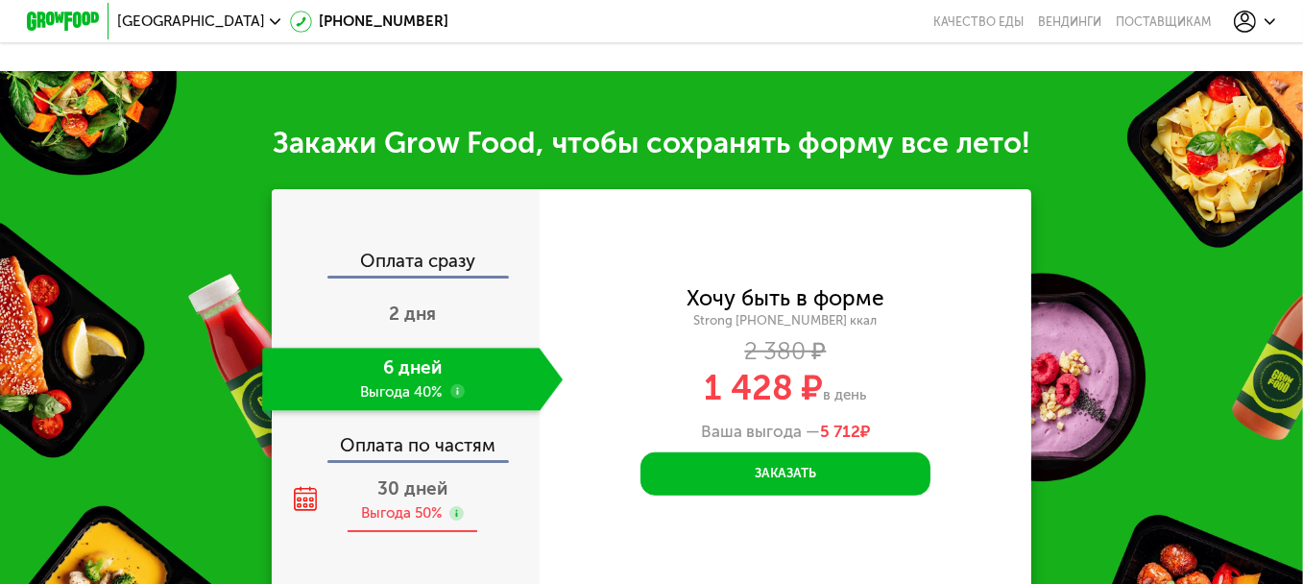
click at [386, 499] on span "30 дней" at bounding box center [412, 488] width 70 height 22
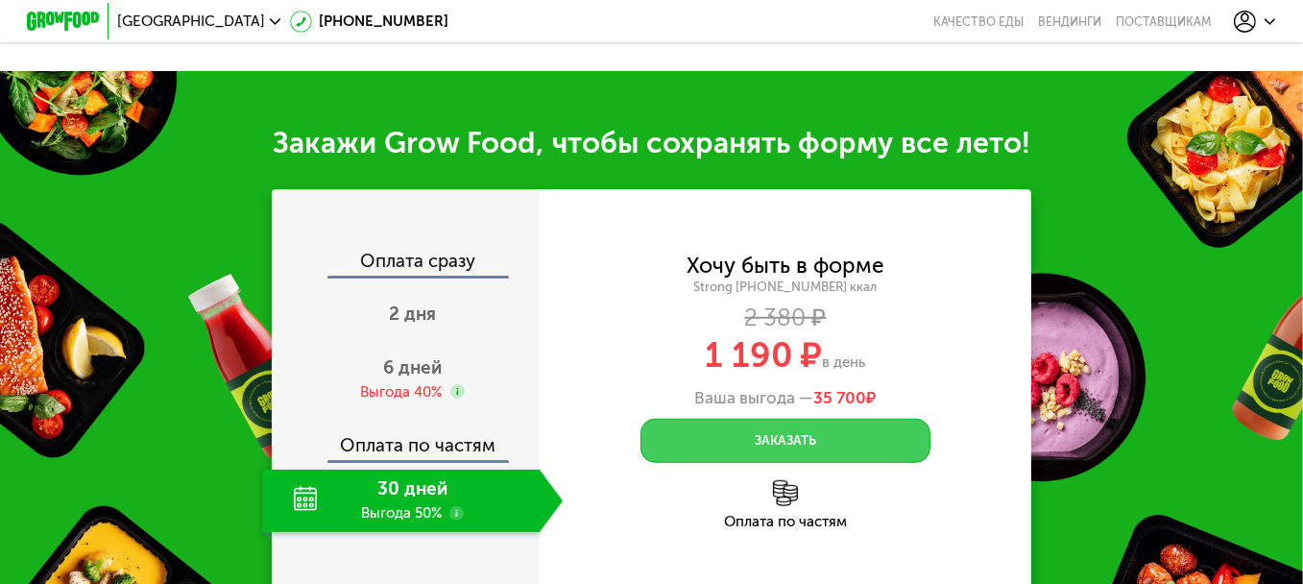
click at [698, 437] on button "Заказать" at bounding box center [785, 440] width 290 height 43
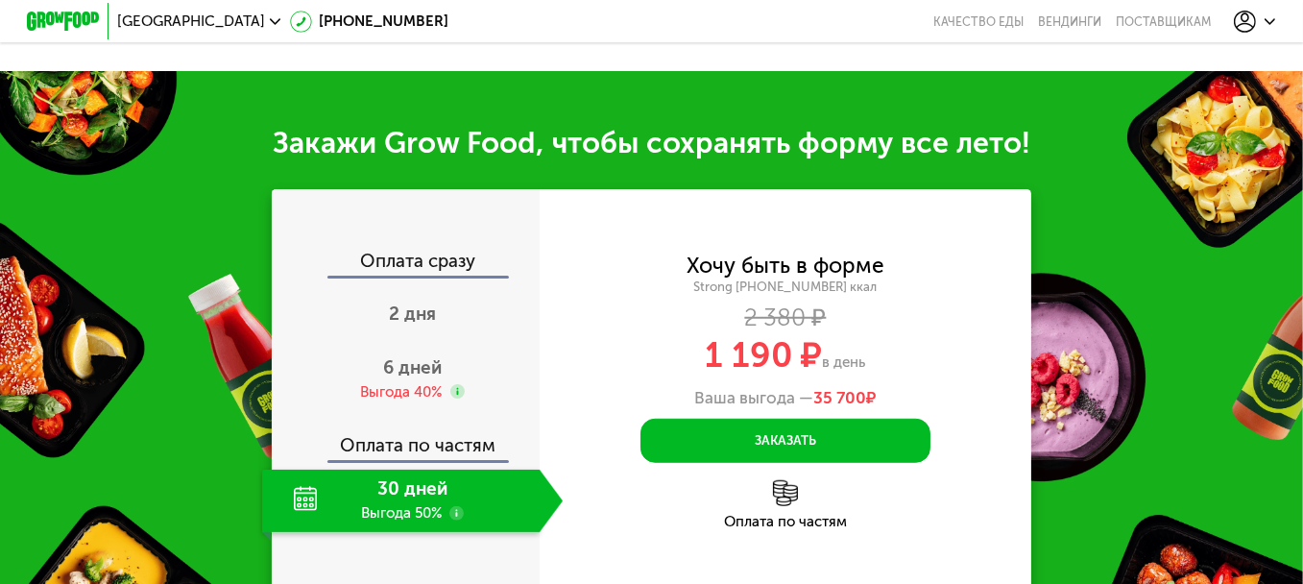
click at [452, 516] on use at bounding box center [456, 513] width 14 height 14
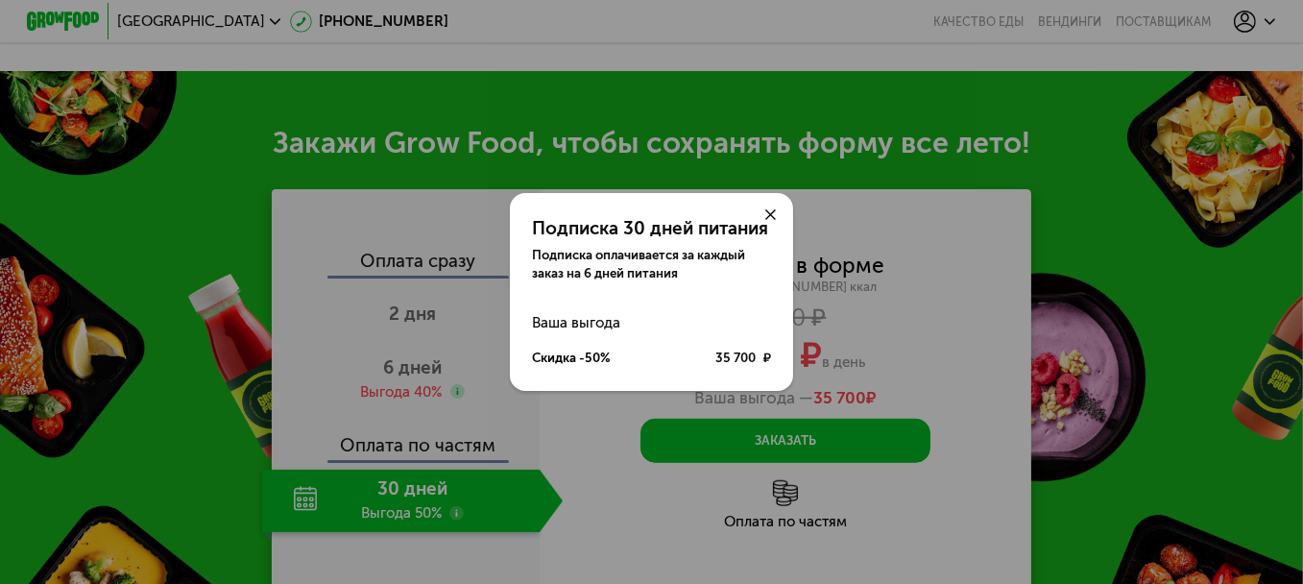
click at [773, 212] on use at bounding box center [770, 214] width 11 height 11
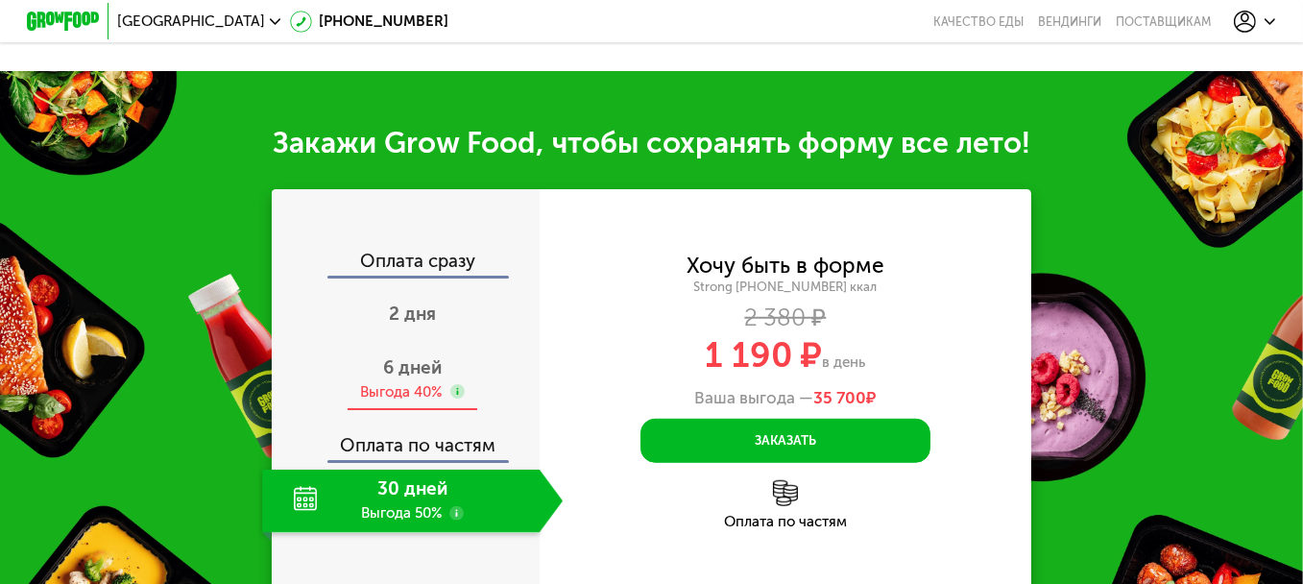
click at [449, 371] on div "6 дней Выгода 40%" at bounding box center [412, 379] width 300 height 63
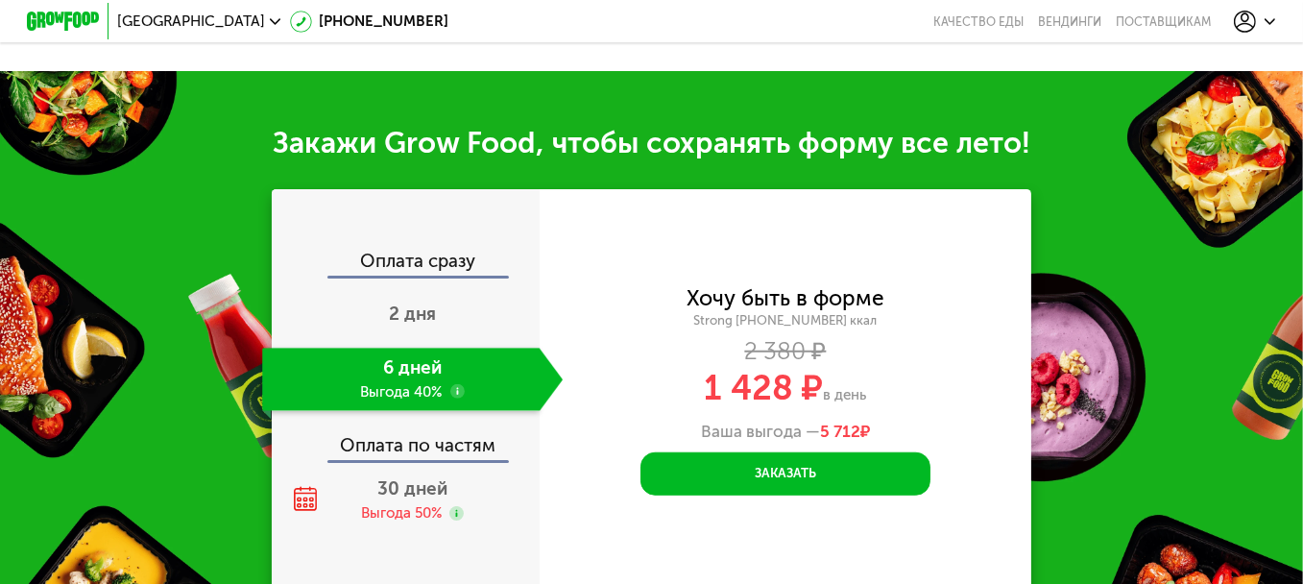
drag, startPoint x: 466, startPoint y: 393, endPoint x: 455, endPoint y: 396, distance: 11.2
click at [456, 395] on div "6 дней Выгода 40%" at bounding box center [400, 379] width 276 height 63
click at [455, 395] on use at bounding box center [457, 391] width 14 height 14
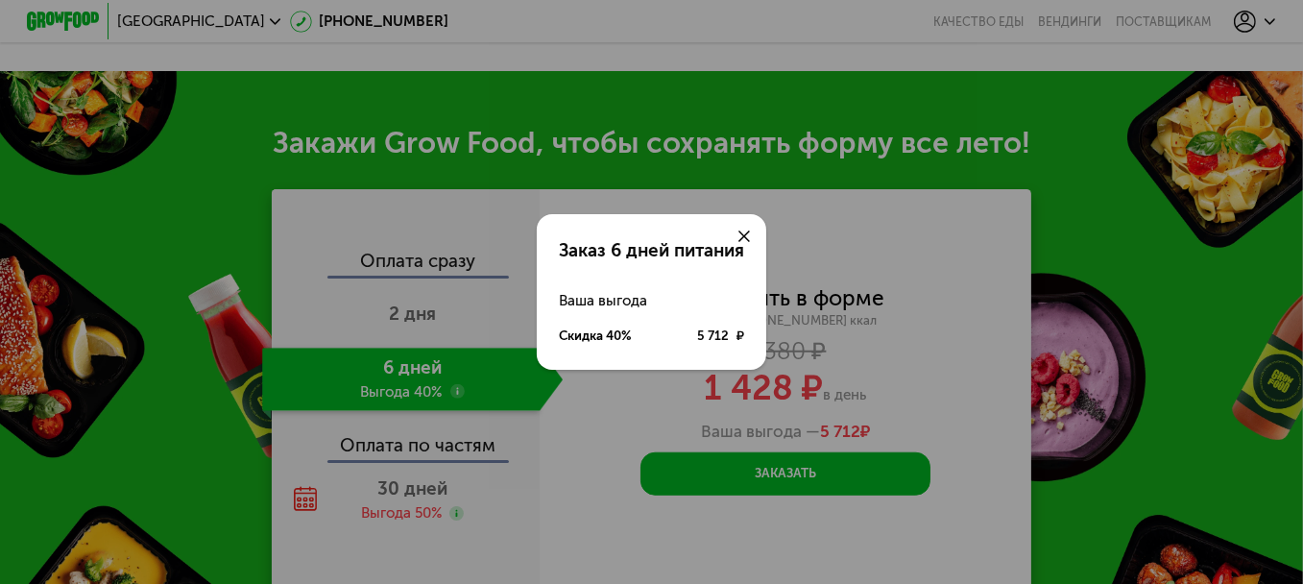
click at [749, 230] on icon at bounding box center [743, 235] width 11 height 11
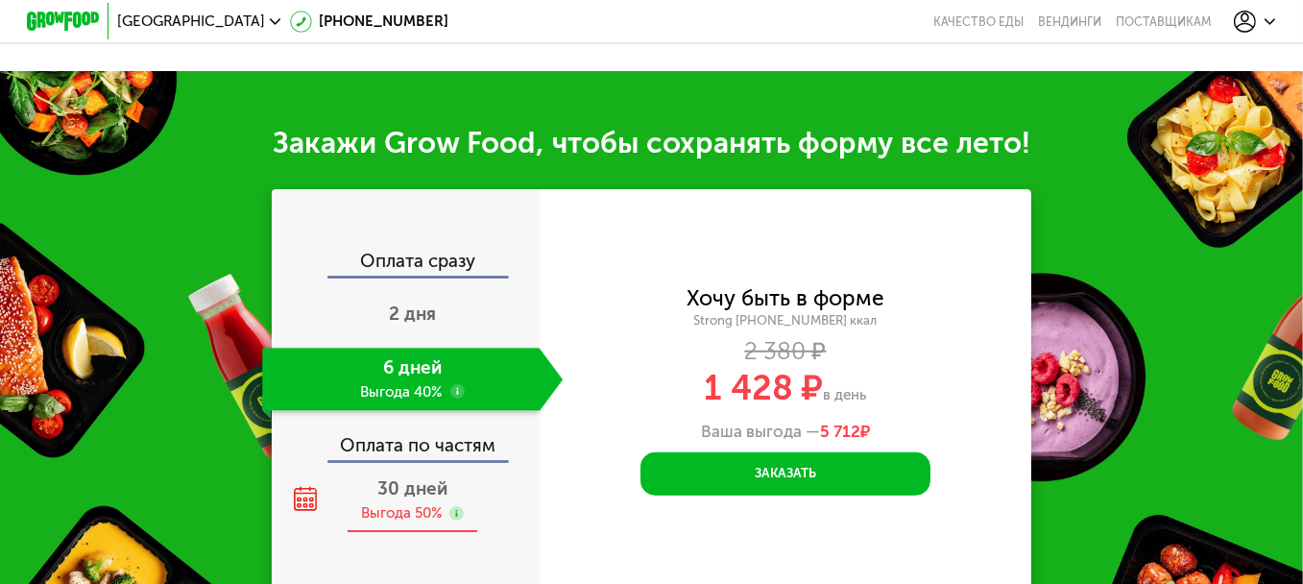
click at [443, 505] on div "30 дней Выгода 50%" at bounding box center [412, 500] width 300 height 63
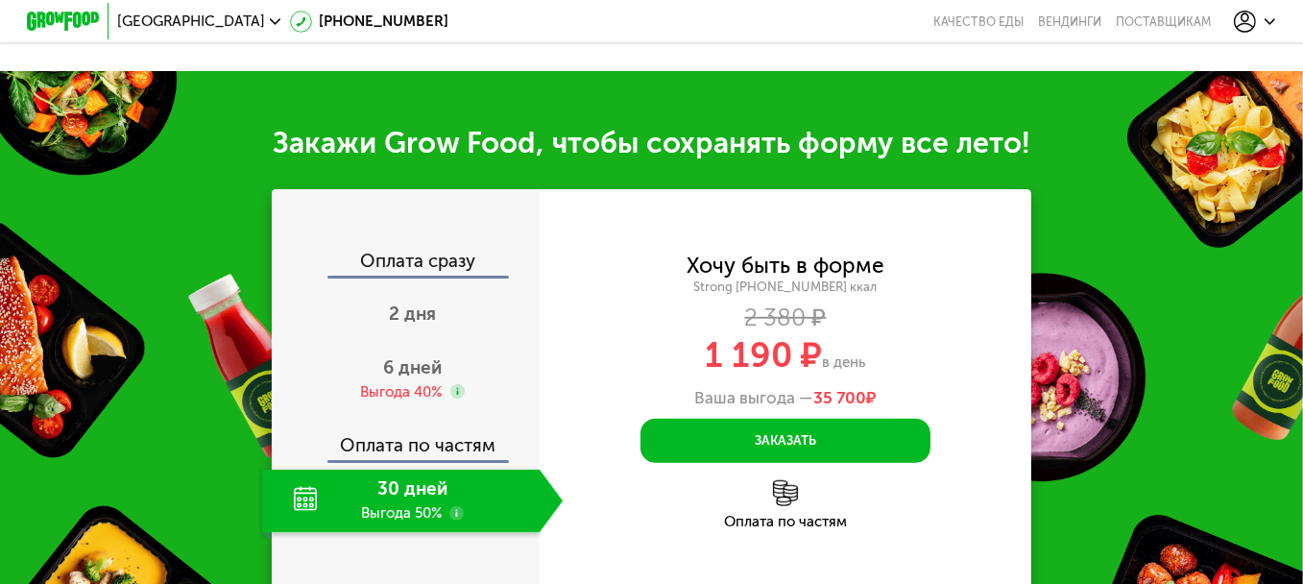
click at [451, 515] on use at bounding box center [456, 513] width 14 height 14
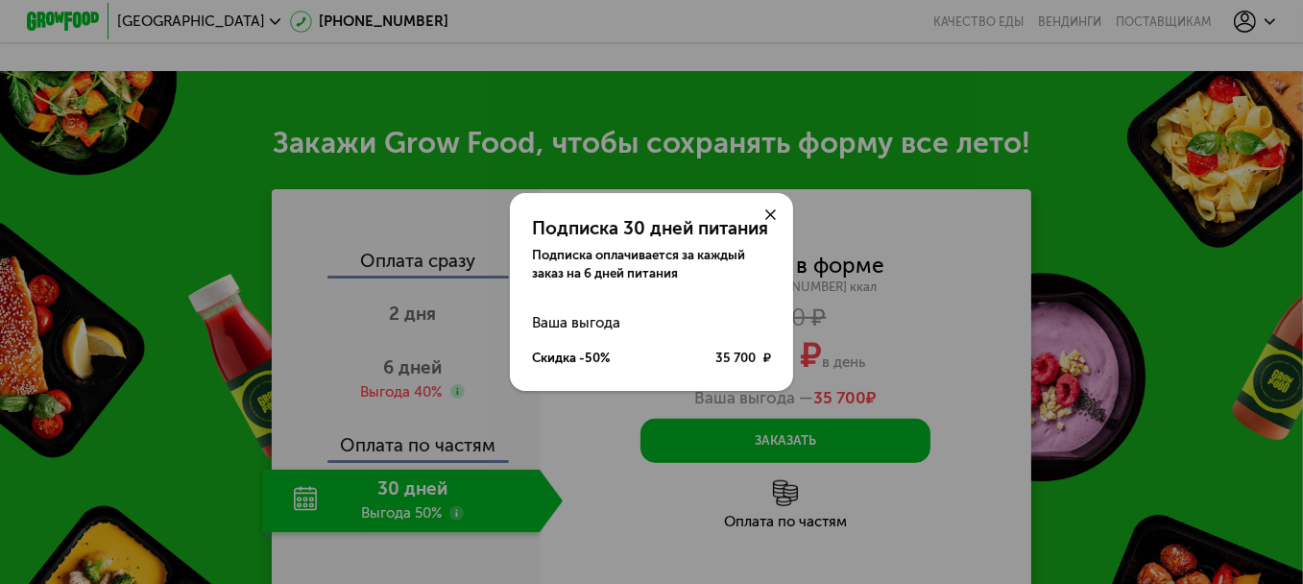
click at [451, 515] on div "Подписка 30 дней питания Подписка оплачивается за каждый заказ на 6 дней питани…" at bounding box center [651, 292] width 1303 height 584
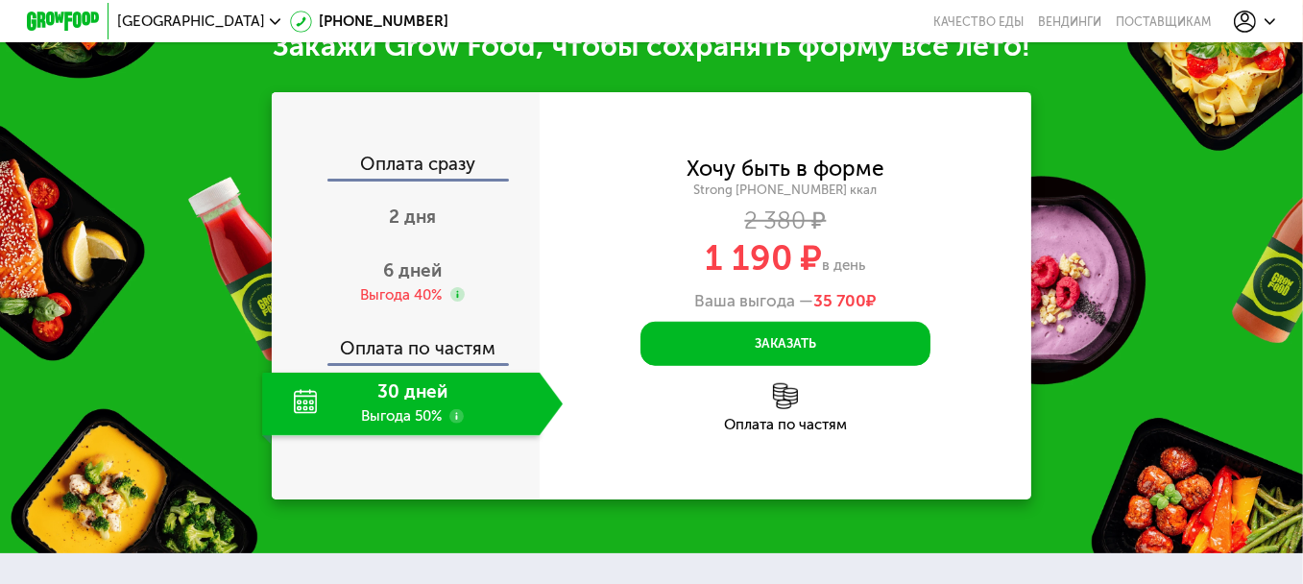
scroll to position [1953, 0]
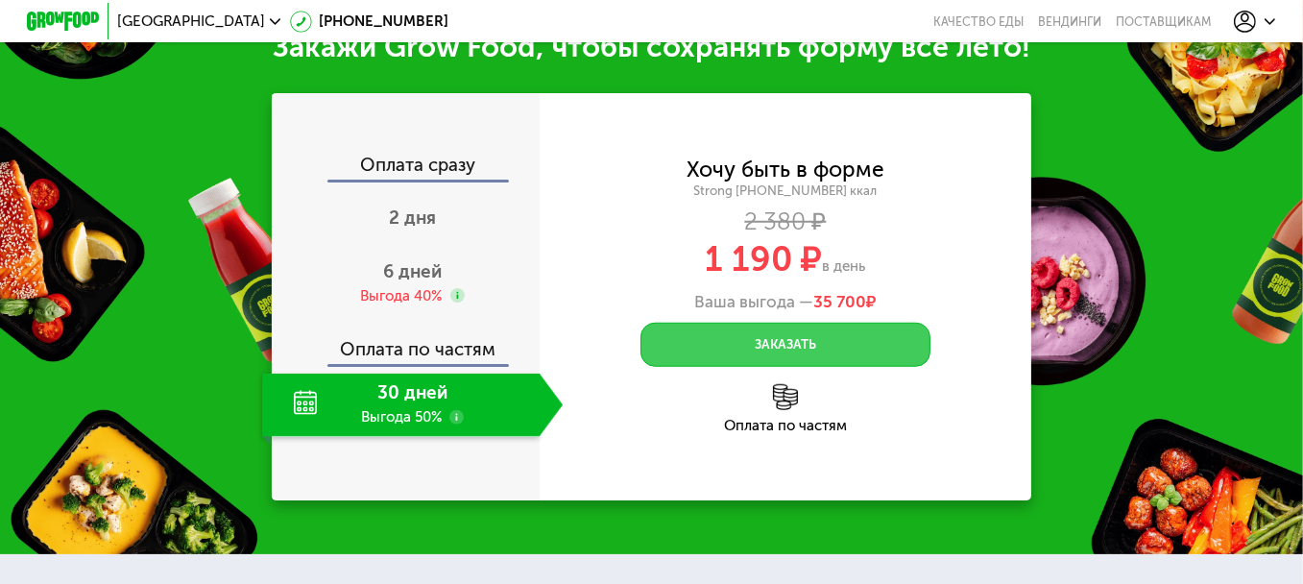
click at [755, 357] on button "Заказать" at bounding box center [785, 344] width 290 height 43
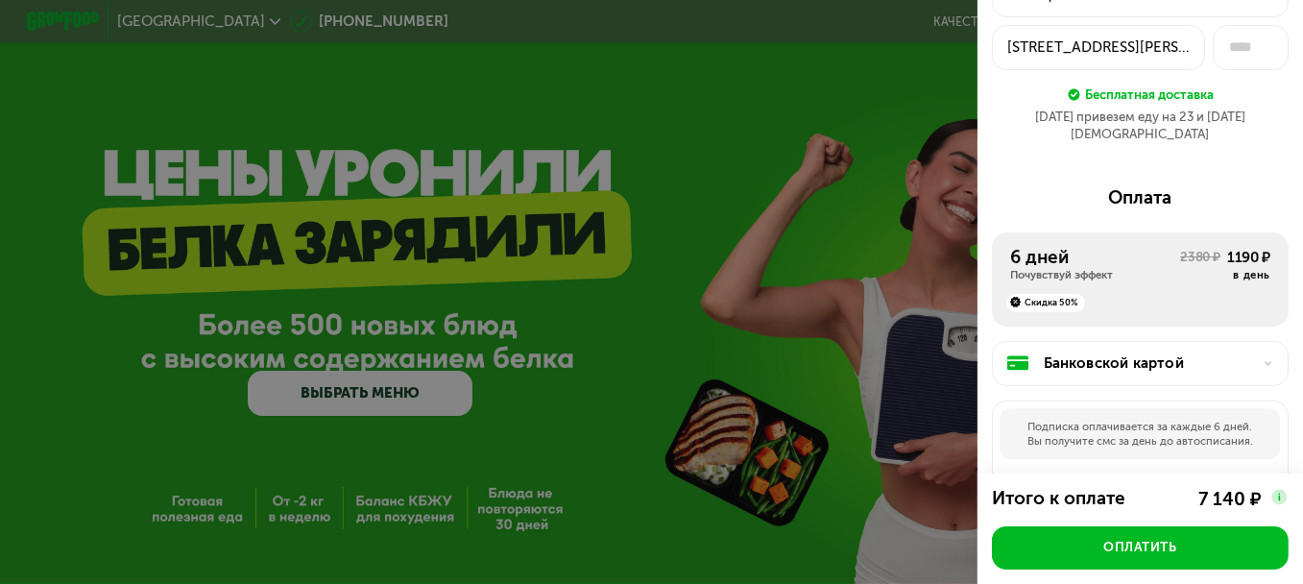
scroll to position [192, 0]
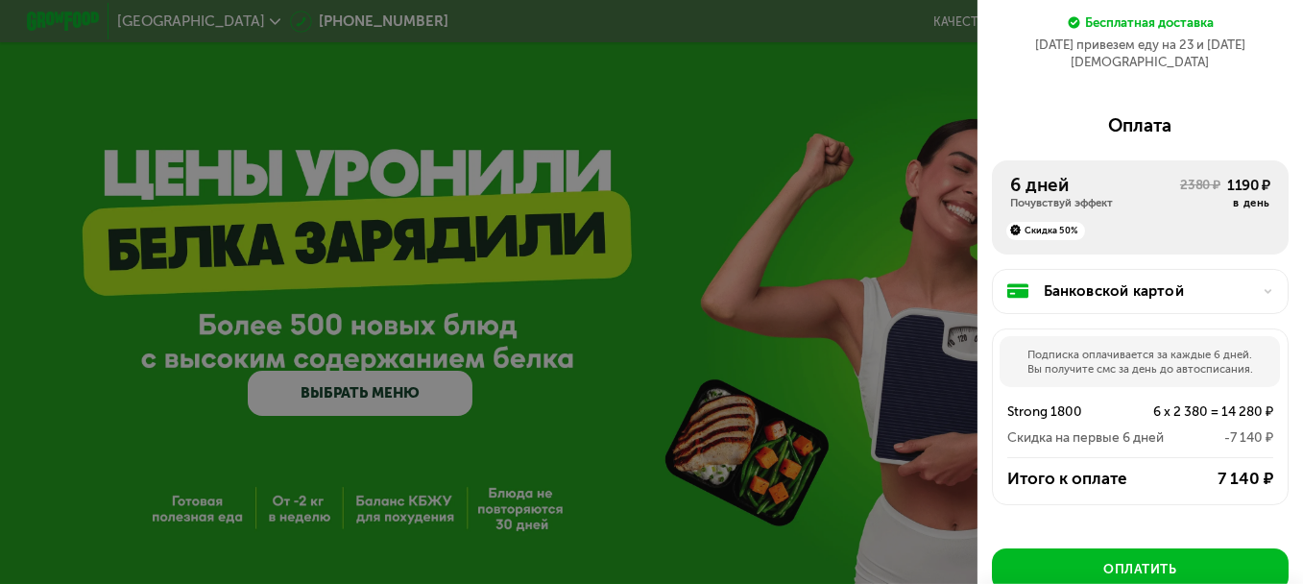
click at [1120, 196] on div "Почувствуй эффект" at bounding box center [1095, 203] width 170 height 14
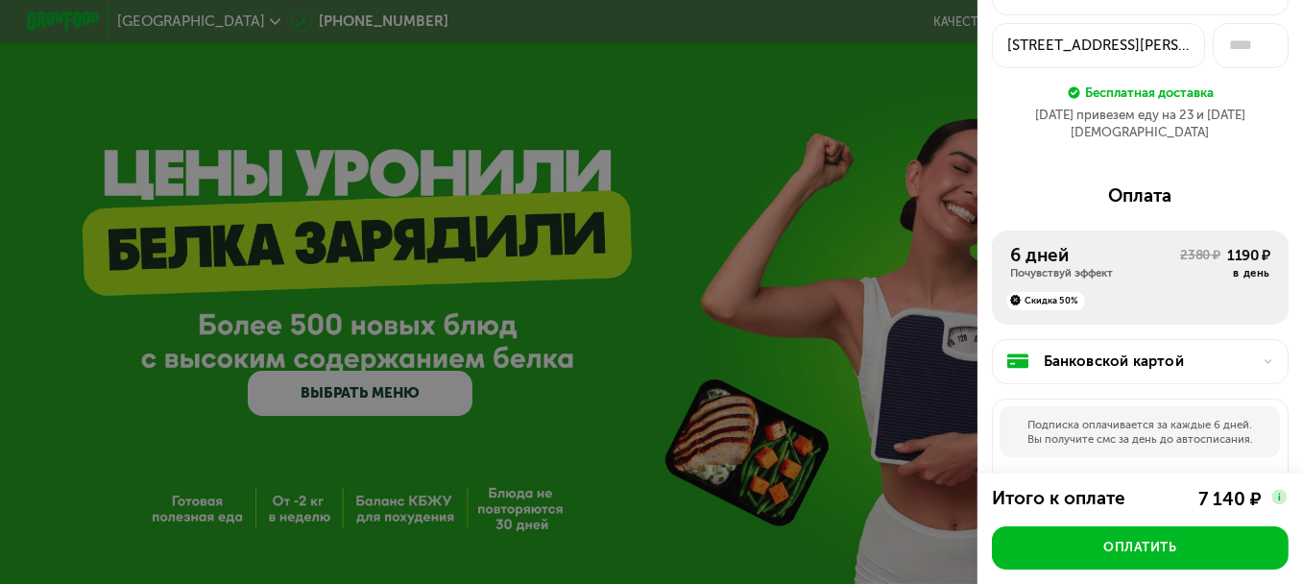
scroll to position [96, 0]
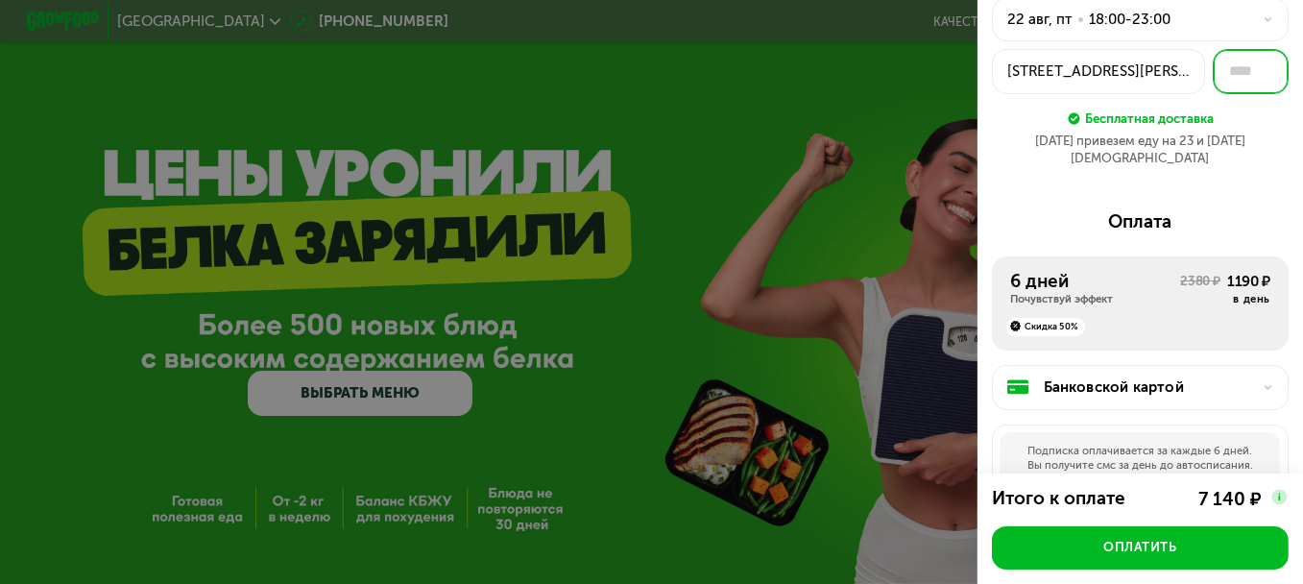
click at [1212, 69] on input "text" at bounding box center [1250, 71] width 76 height 45
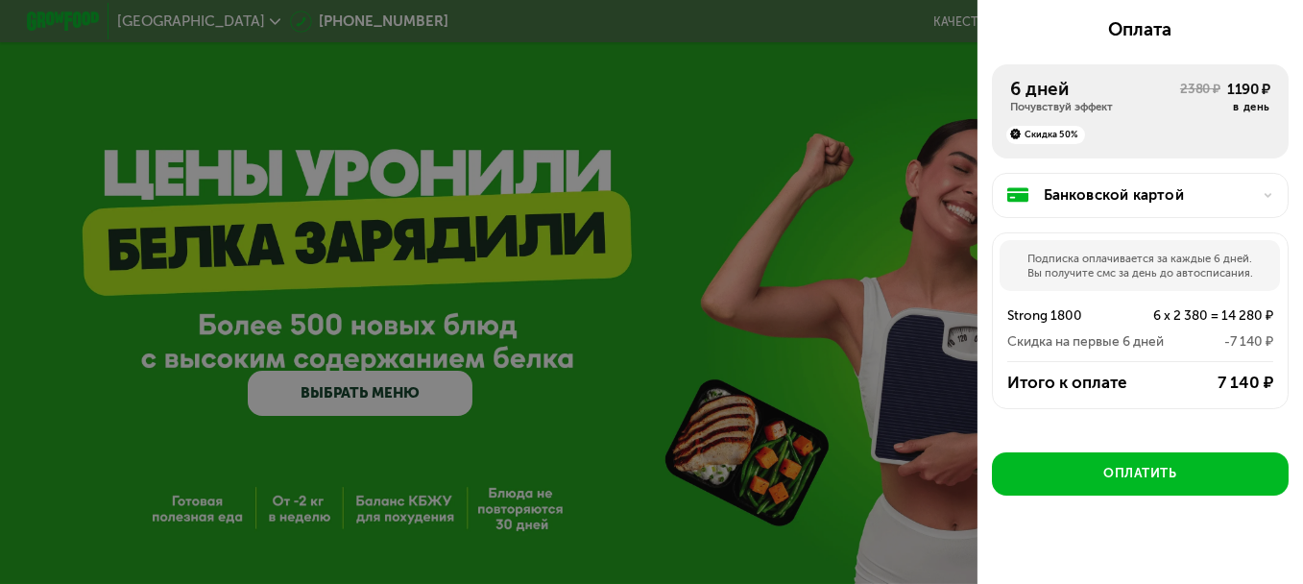
type input "**"
click at [1184, 240] on div "Подписка оплачивается за каждые 6 дней. Вы получите смс за день до автосписания." at bounding box center [1139, 265] width 280 height 51
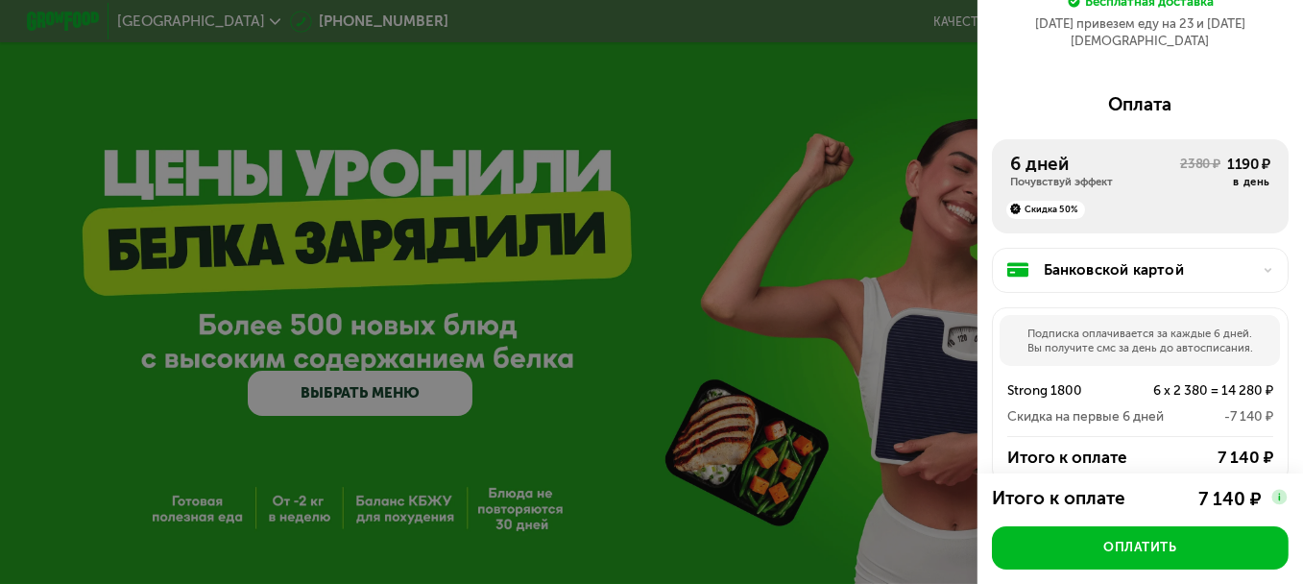
scroll to position [294, 0]
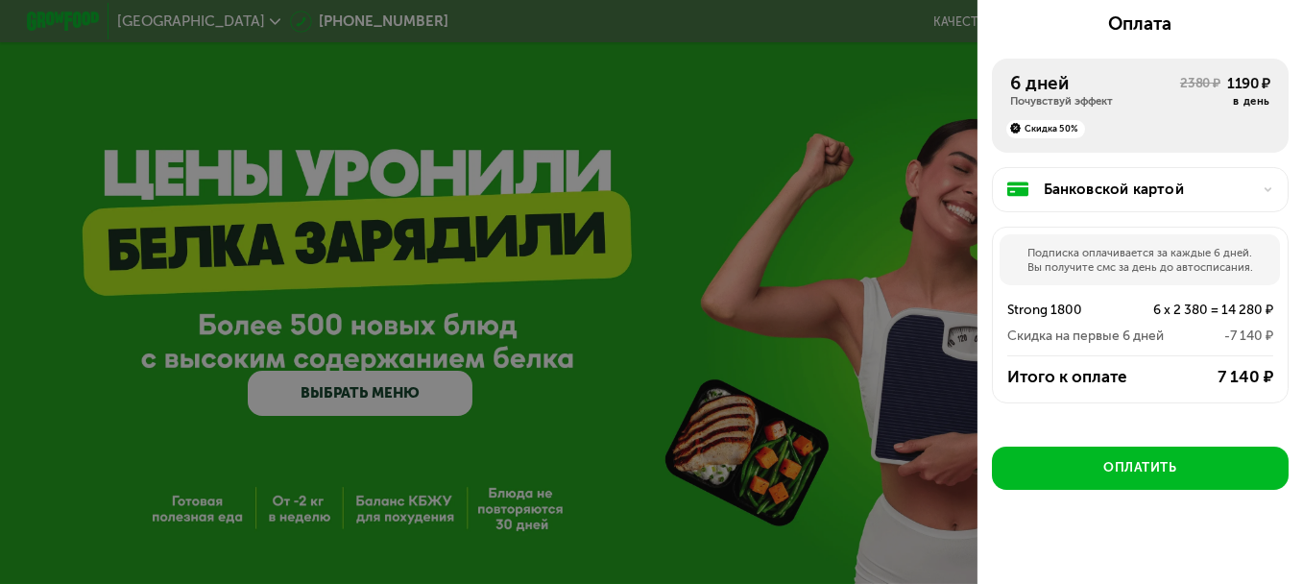
click at [728, 322] on div at bounding box center [651, 292] width 1303 height 584
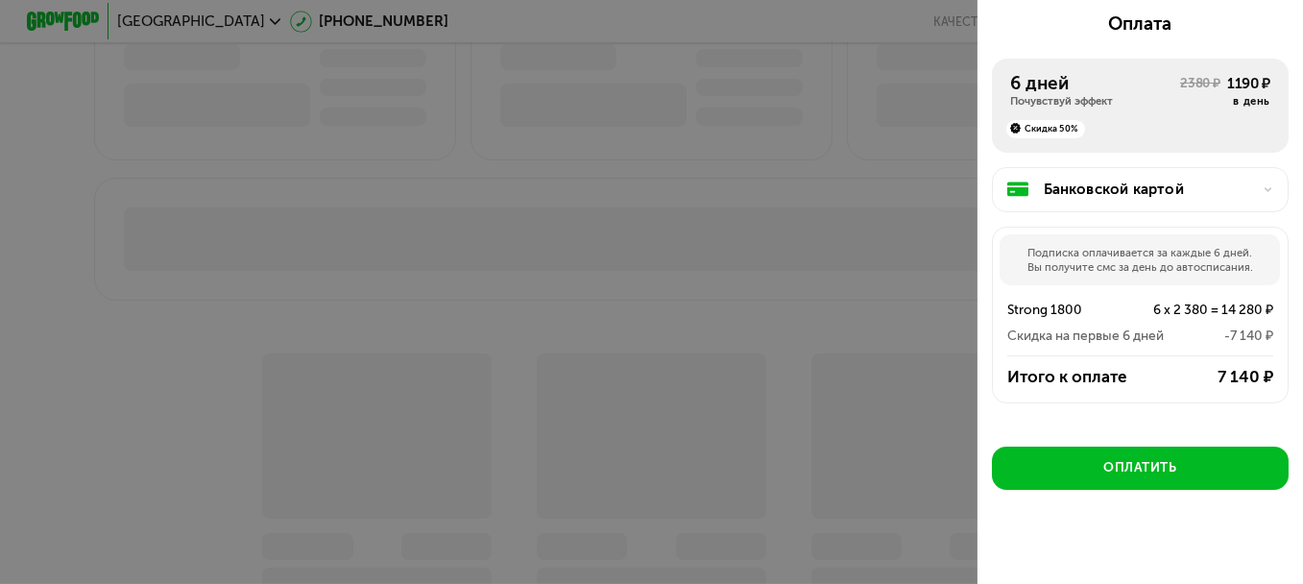
scroll to position [768, 0]
click at [674, 334] on div at bounding box center [651, 292] width 1303 height 584
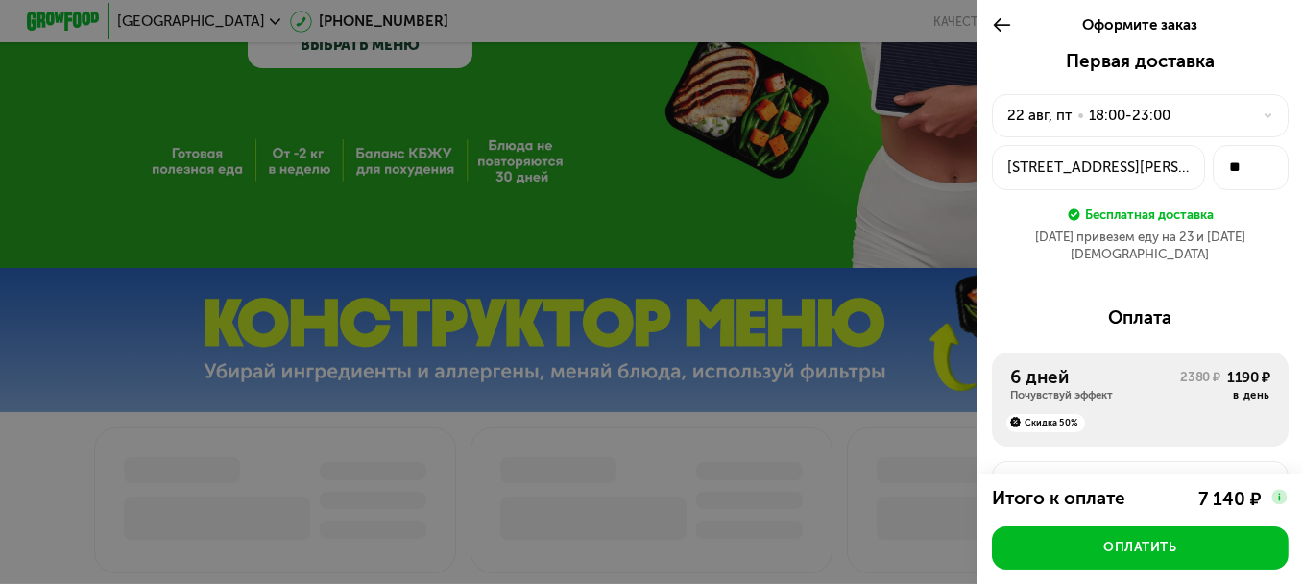
scroll to position [288, 0]
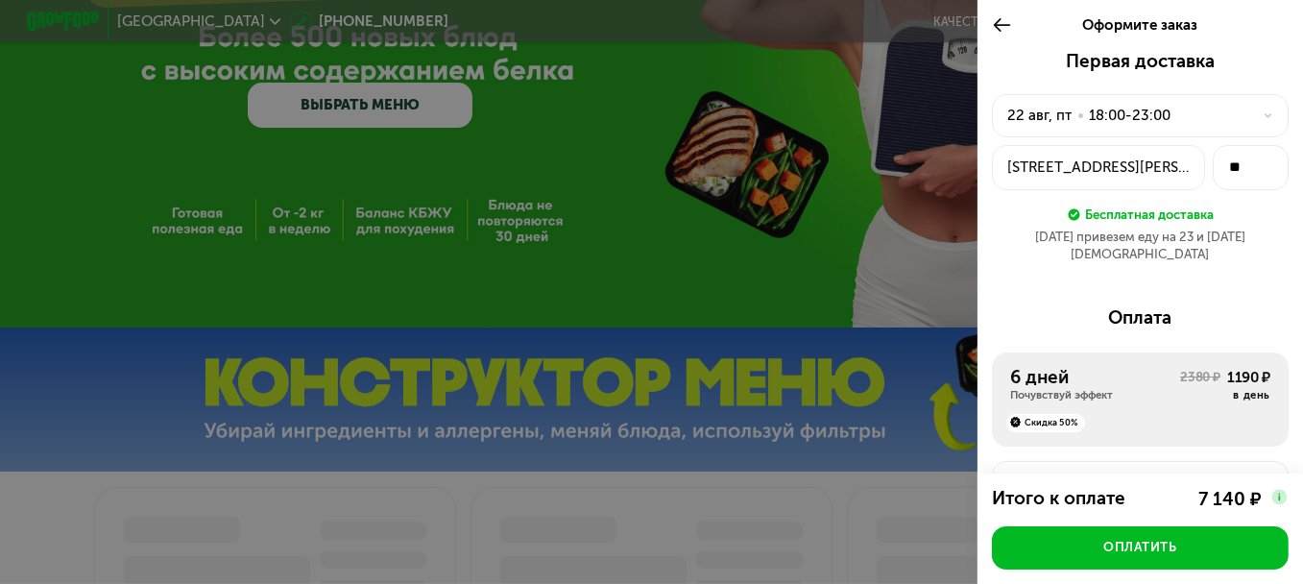
click at [1006, 33] on icon at bounding box center [1002, 25] width 20 height 22
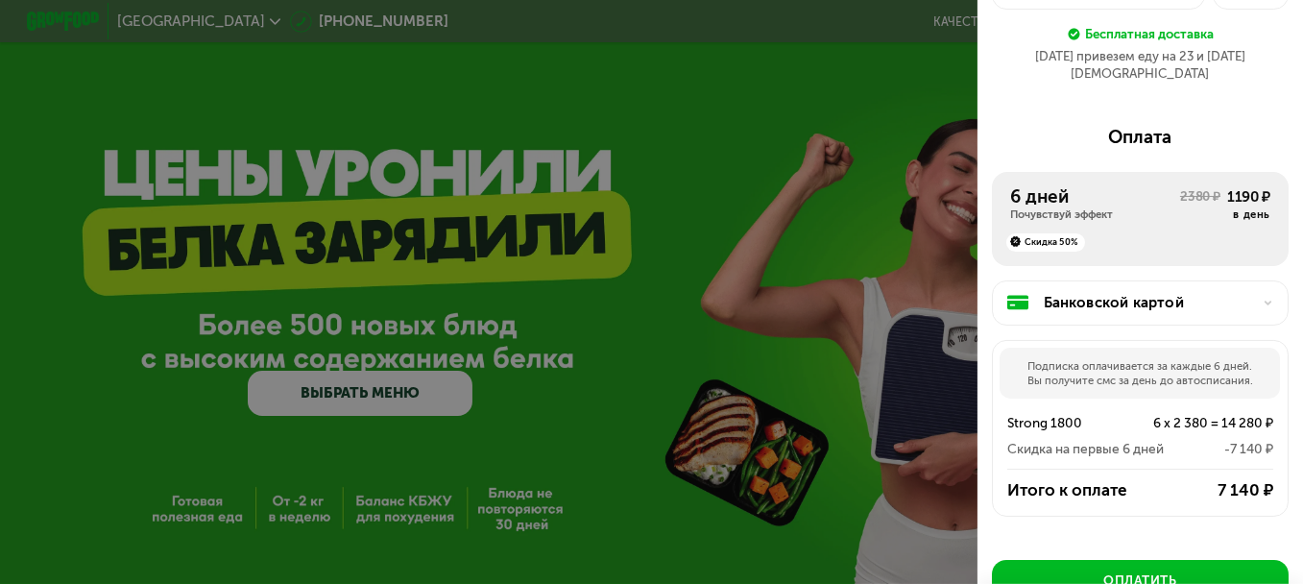
scroll to position [294, 0]
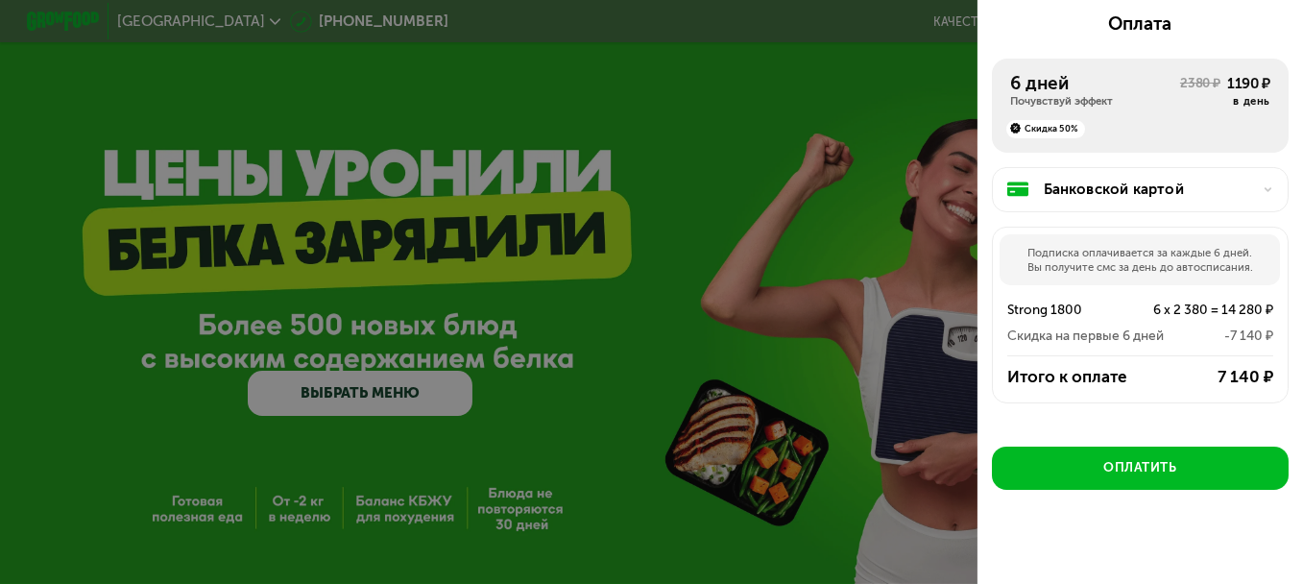
click at [1138, 325] on div "Скидка на первые 6 дней" at bounding box center [1085, 336] width 156 height 22
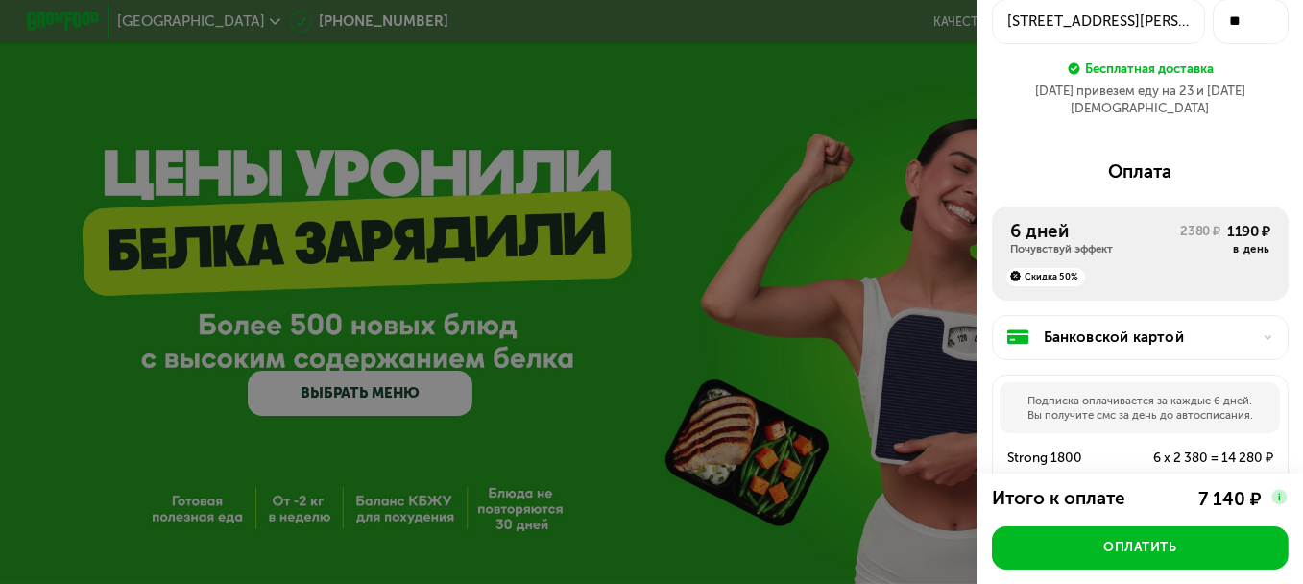
scroll to position [0, 0]
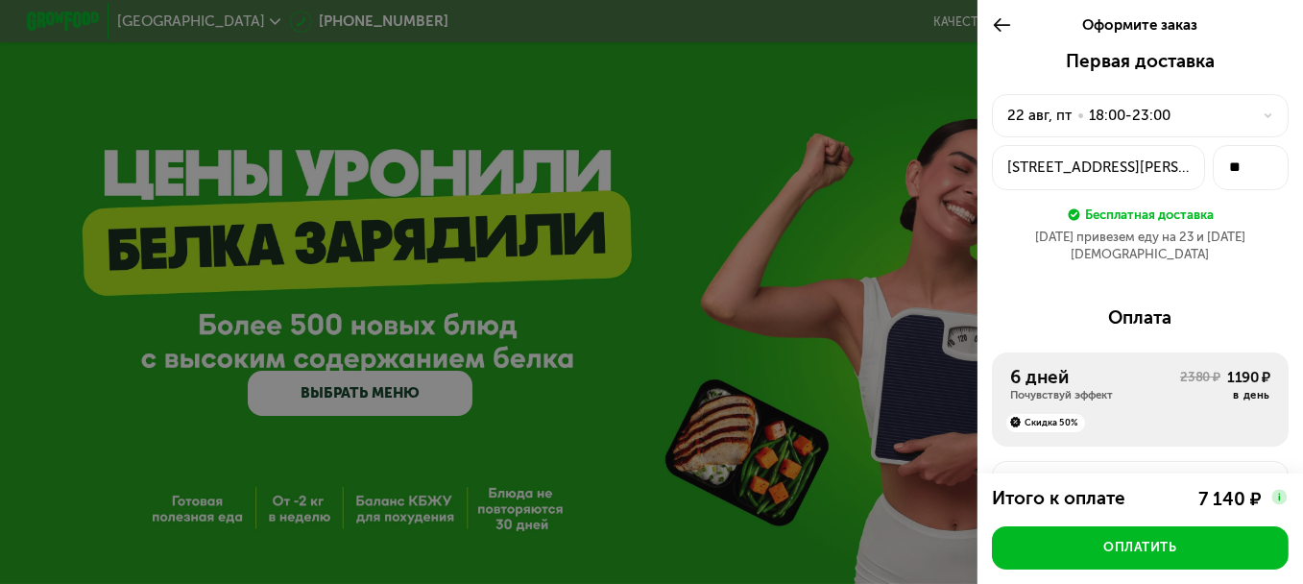
click at [1013, 25] on div at bounding box center [1007, 25] width 30 height 51
click at [992, 23] on icon at bounding box center [1002, 25] width 20 height 22
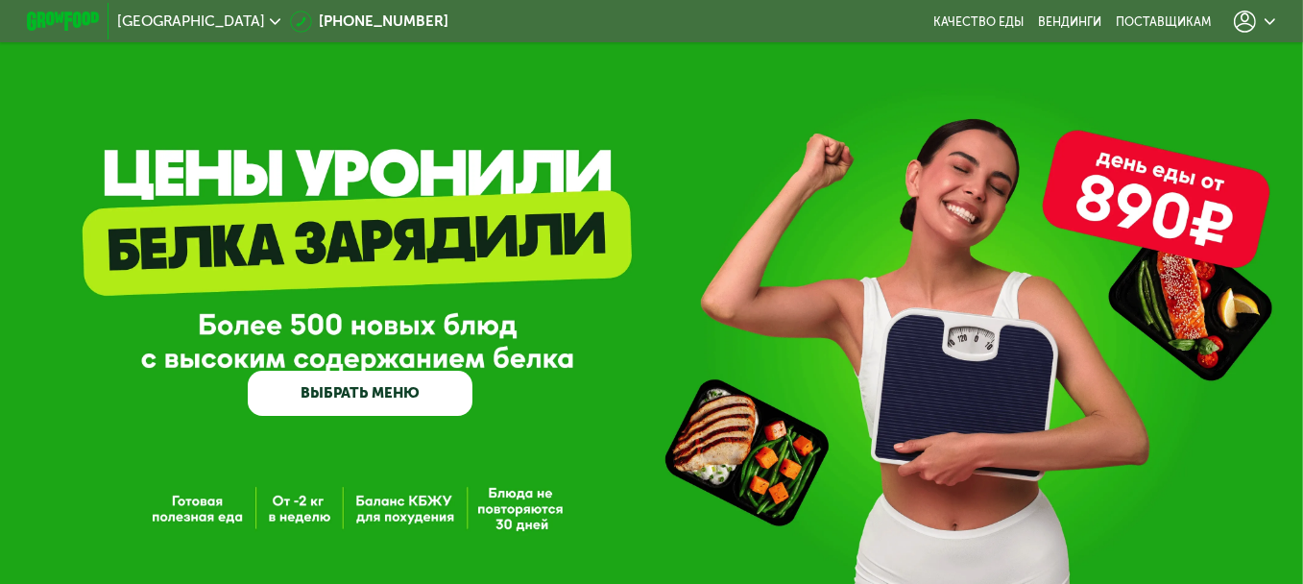
click at [1271, 11] on div at bounding box center [1254, 22] width 41 height 22
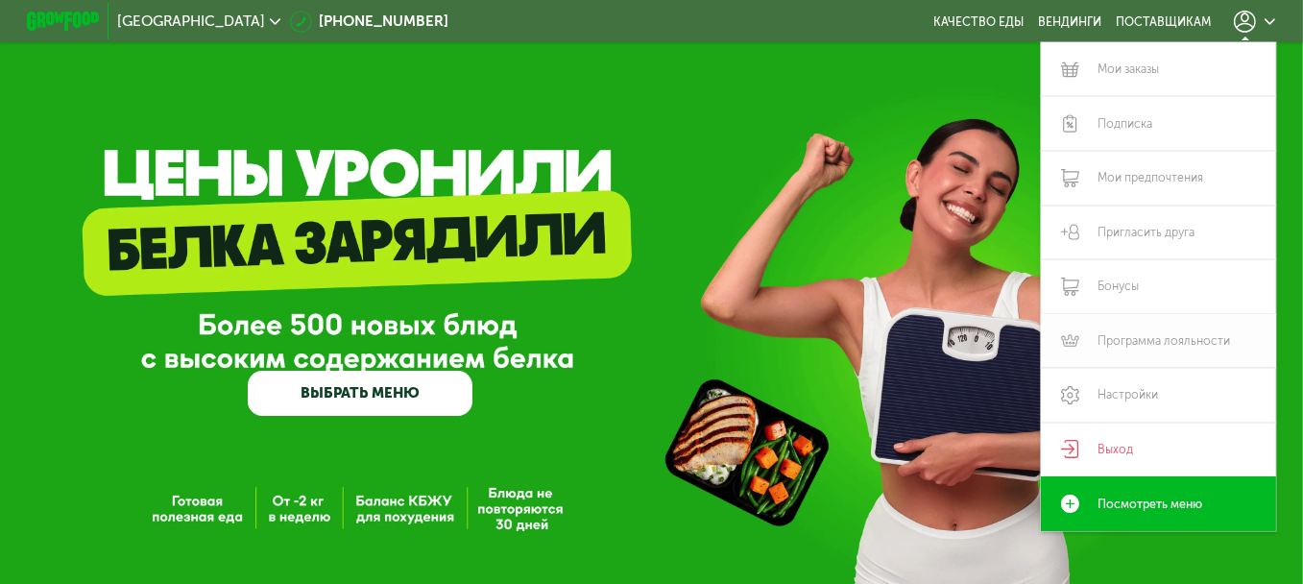
click at [1113, 354] on link "Программа лояльности" at bounding box center [1158, 341] width 235 height 55
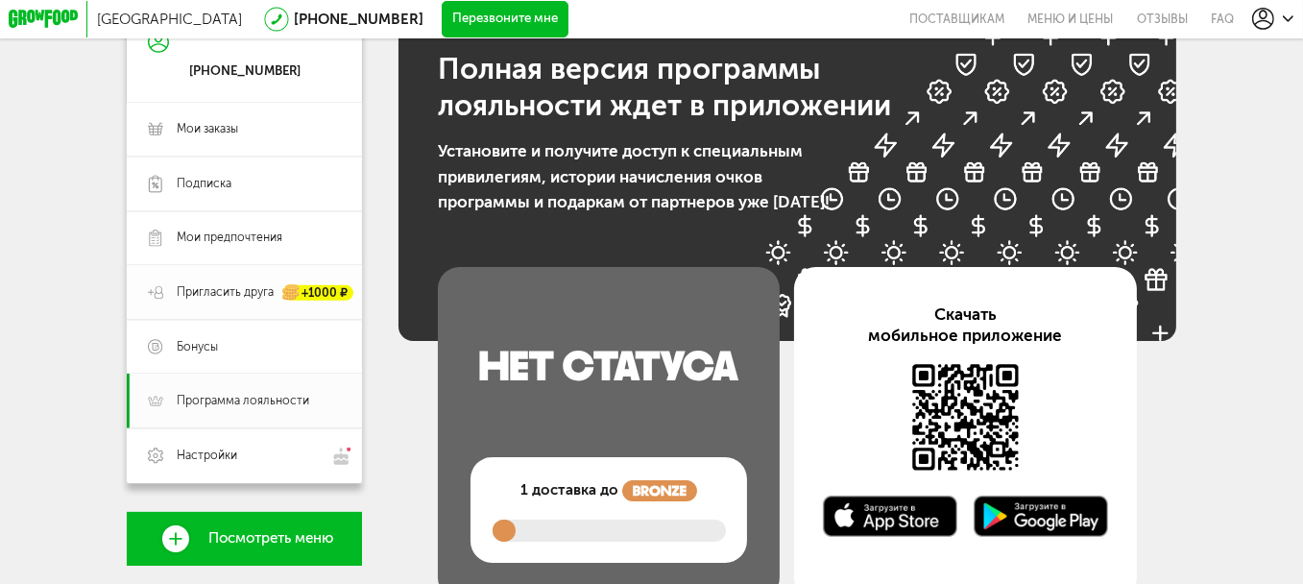
scroll to position [96, 0]
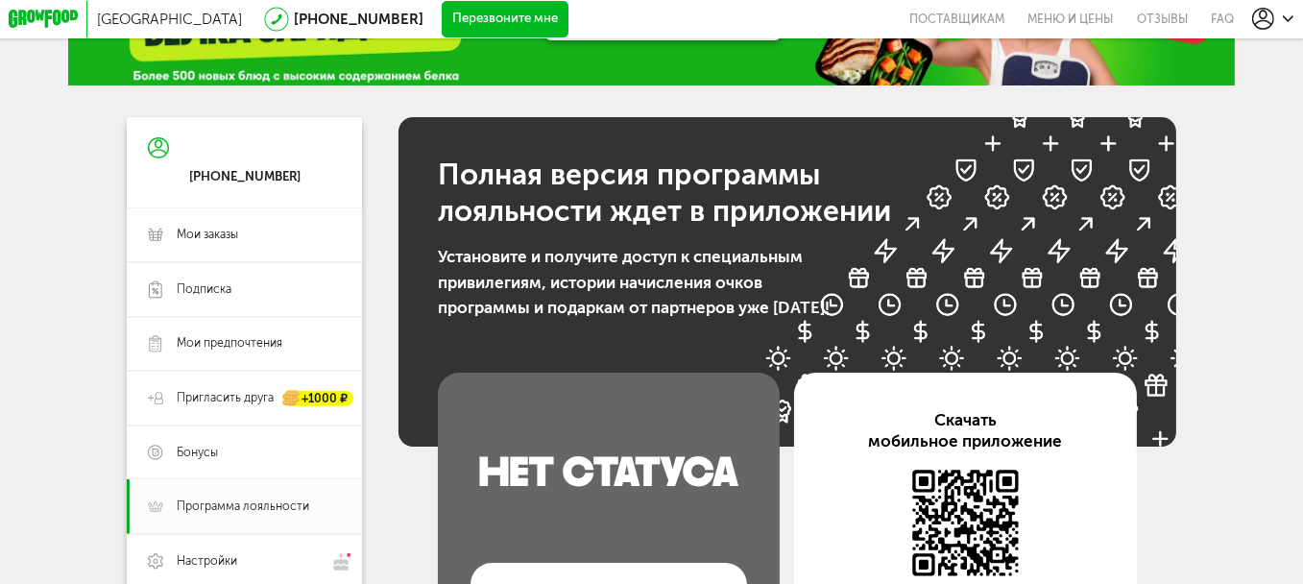
click at [269, 223] on link "Мои заказы" at bounding box center [244, 235] width 235 height 55
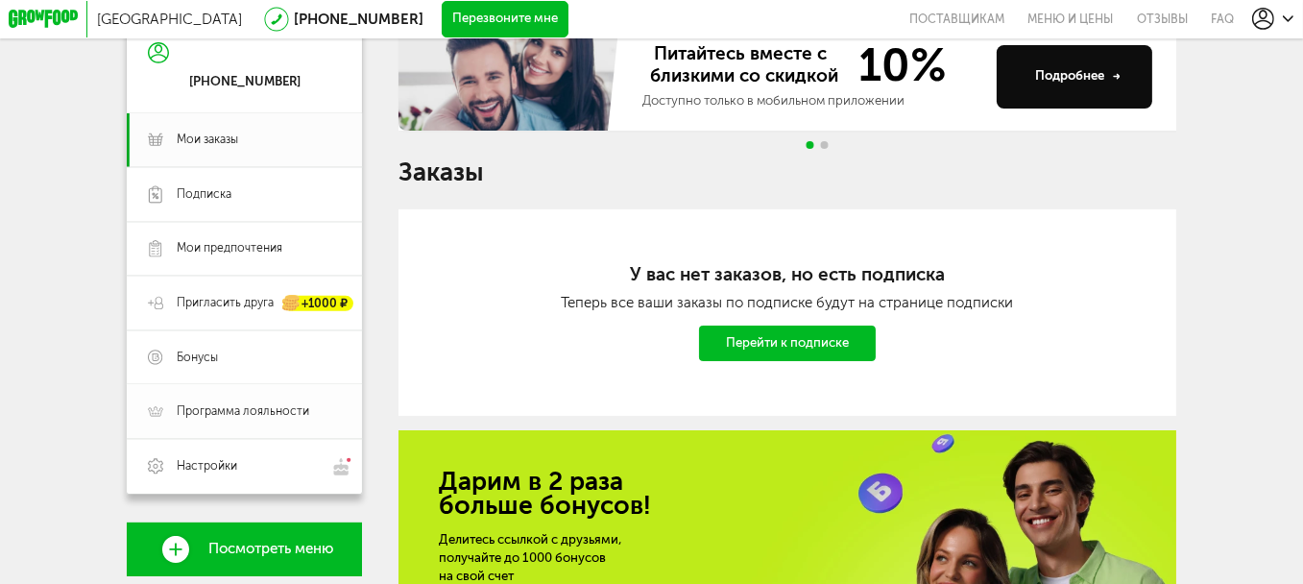
scroll to position [288, 0]
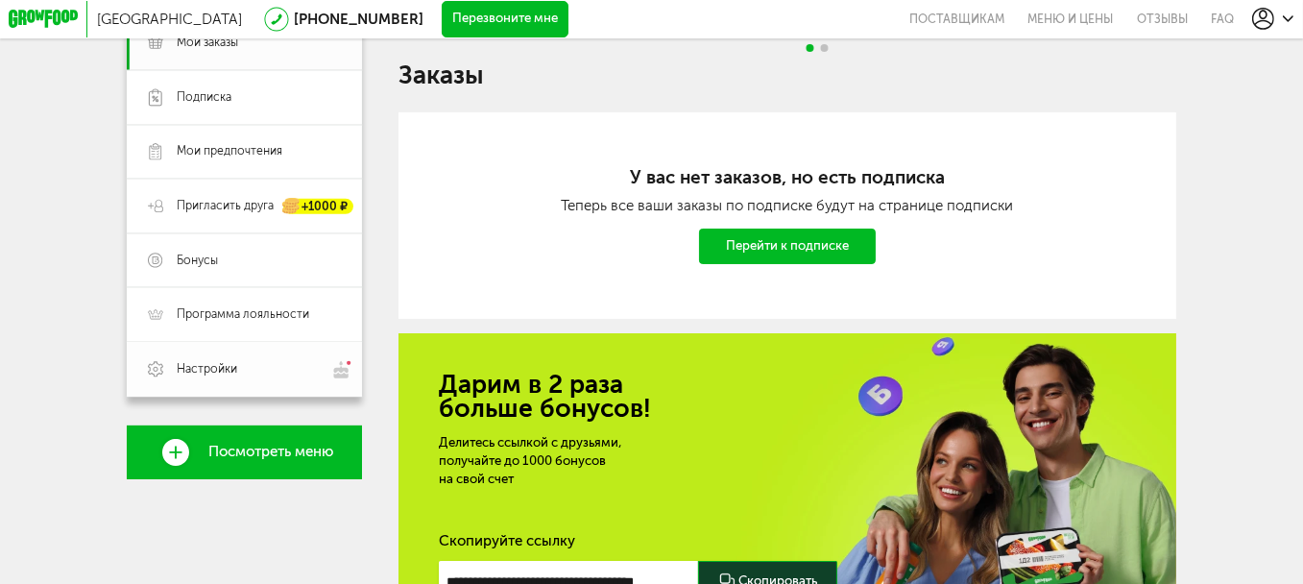
click at [277, 365] on link "Настройки" at bounding box center [244, 370] width 235 height 56
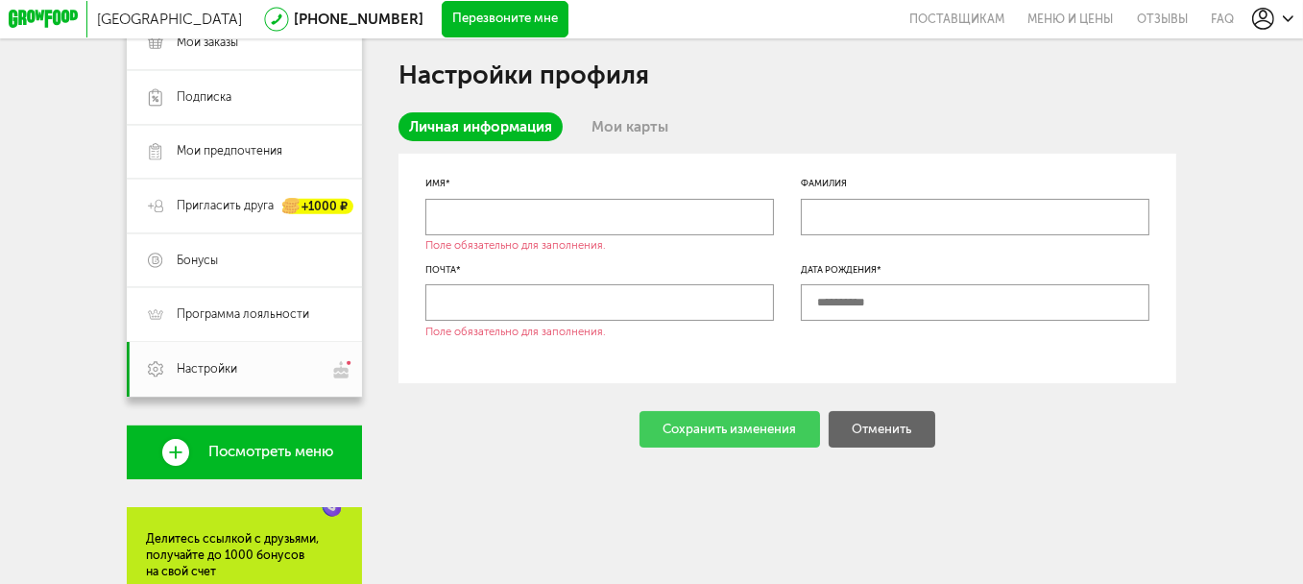
click at [643, 229] on input "text" at bounding box center [599, 217] width 348 height 36
click at [850, 306] on input "text" at bounding box center [975, 302] width 348 height 36
type input "*"
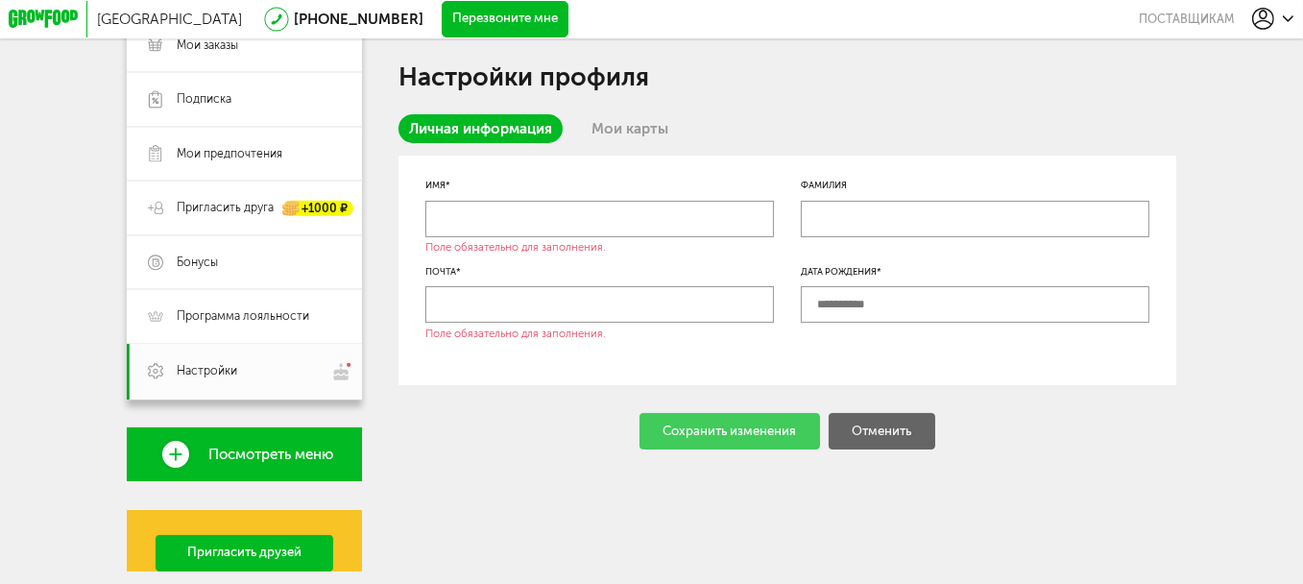
scroll to position [288, 0]
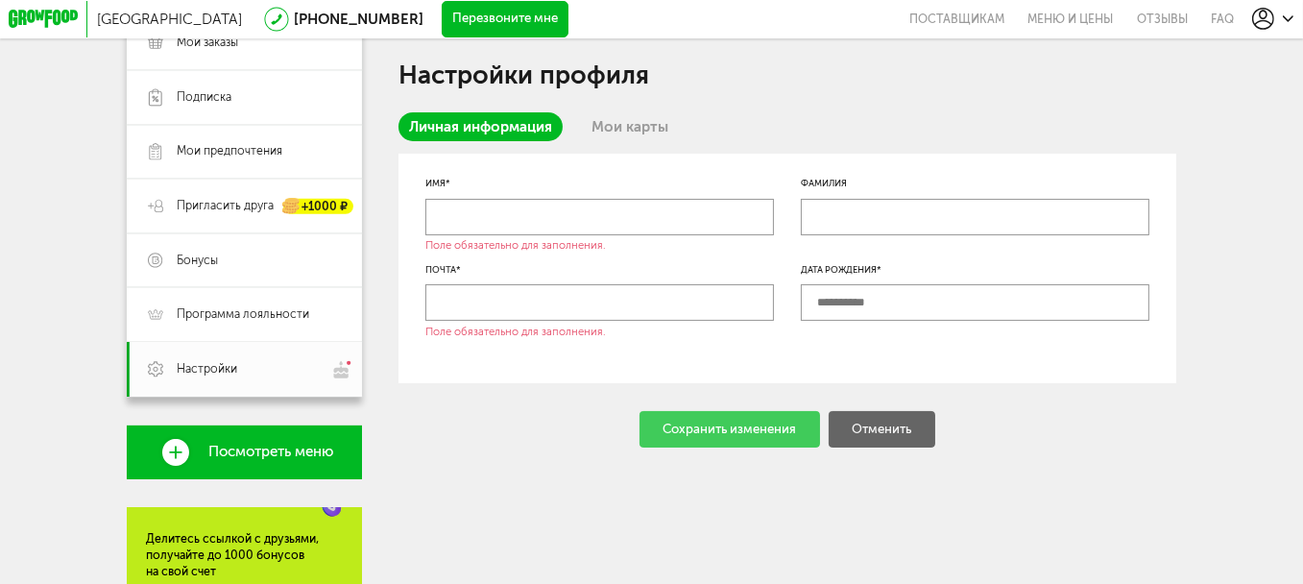
click at [925, 311] on input "text" at bounding box center [975, 302] width 348 height 36
type input "**********"
click at [564, 313] on input "text" at bounding box center [599, 302] width 348 height 36
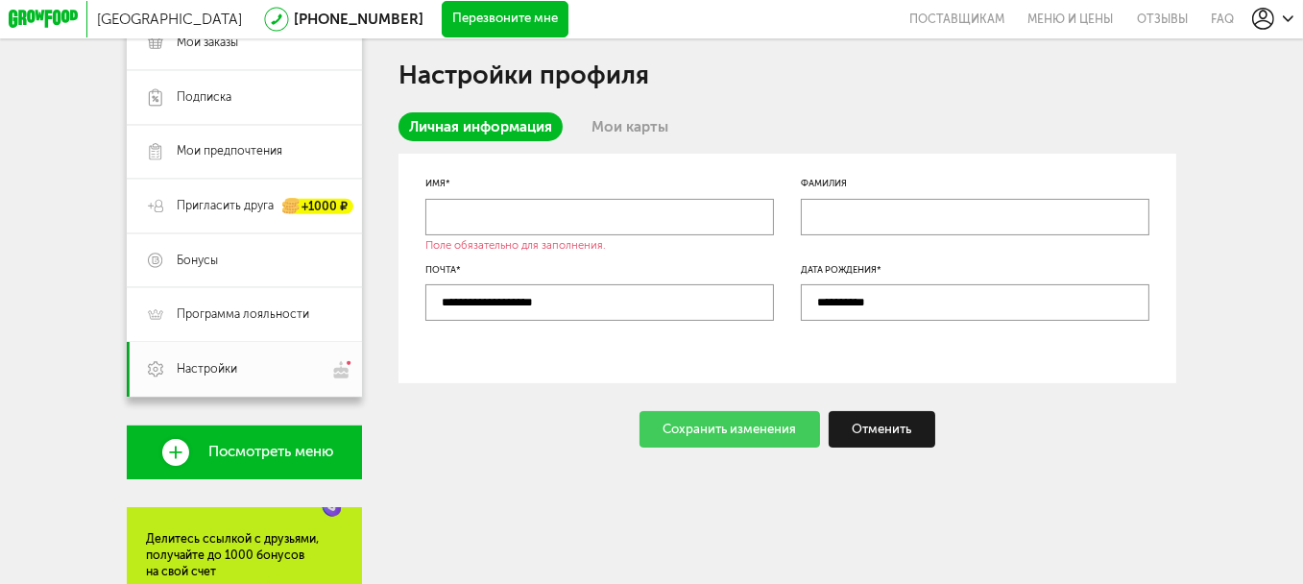
type input "**********"
click at [573, 227] on input "text" at bounding box center [599, 217] width 348 height 36
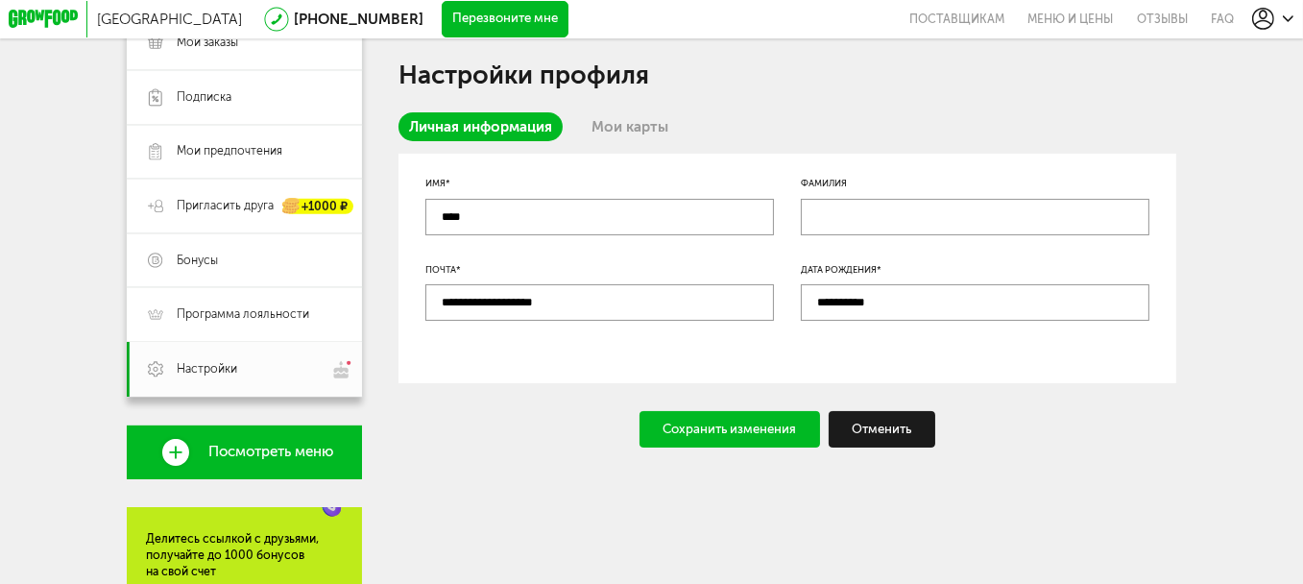
type input "****"
click at [721, 446] on div "Сохранить изменения" at bounding box center [729, 429] width 180 height 36
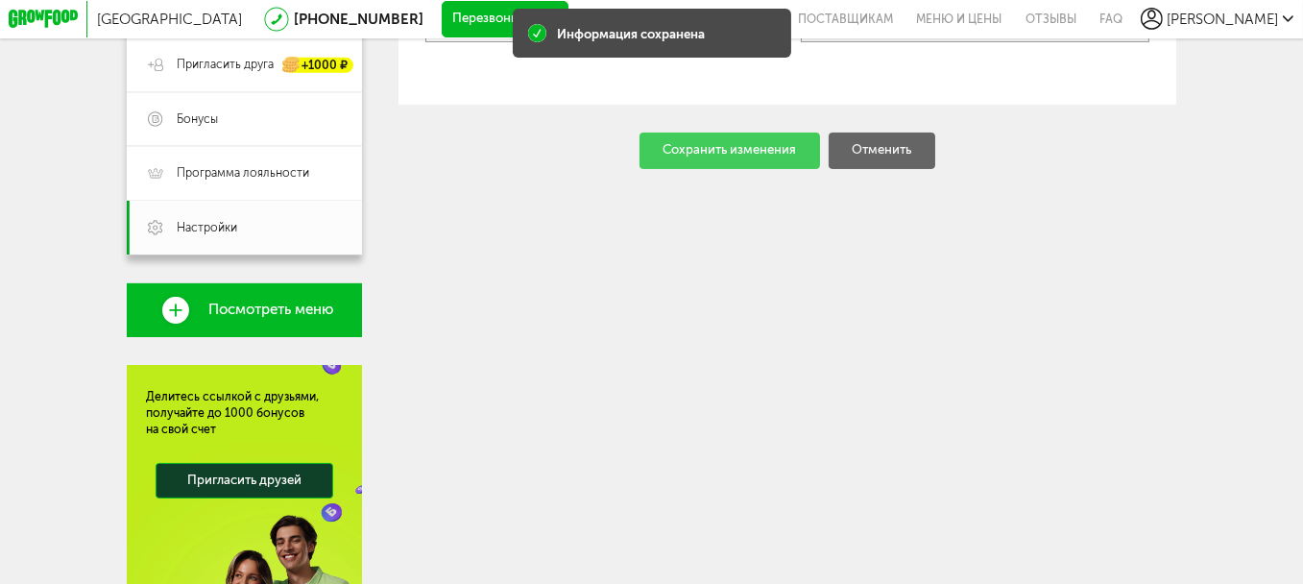
scroll to position [480, 0]
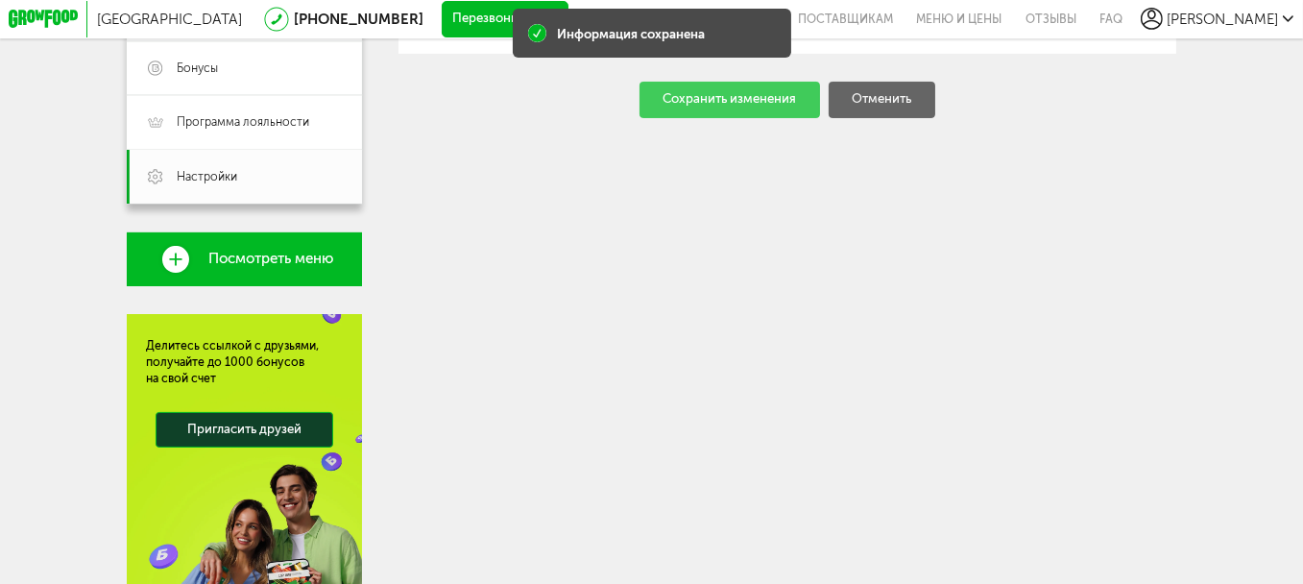
click at [208, 263] on span "Посмотреть меню" at bounding box center [270, 259] width 125 height 16
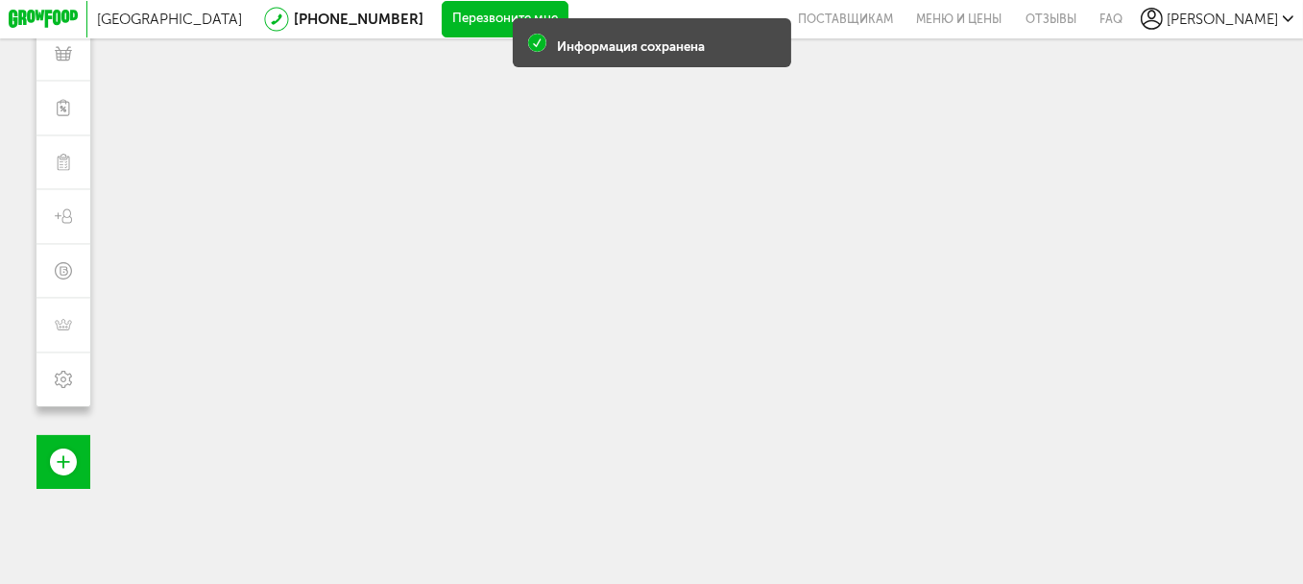
scroll to position [160, 0]
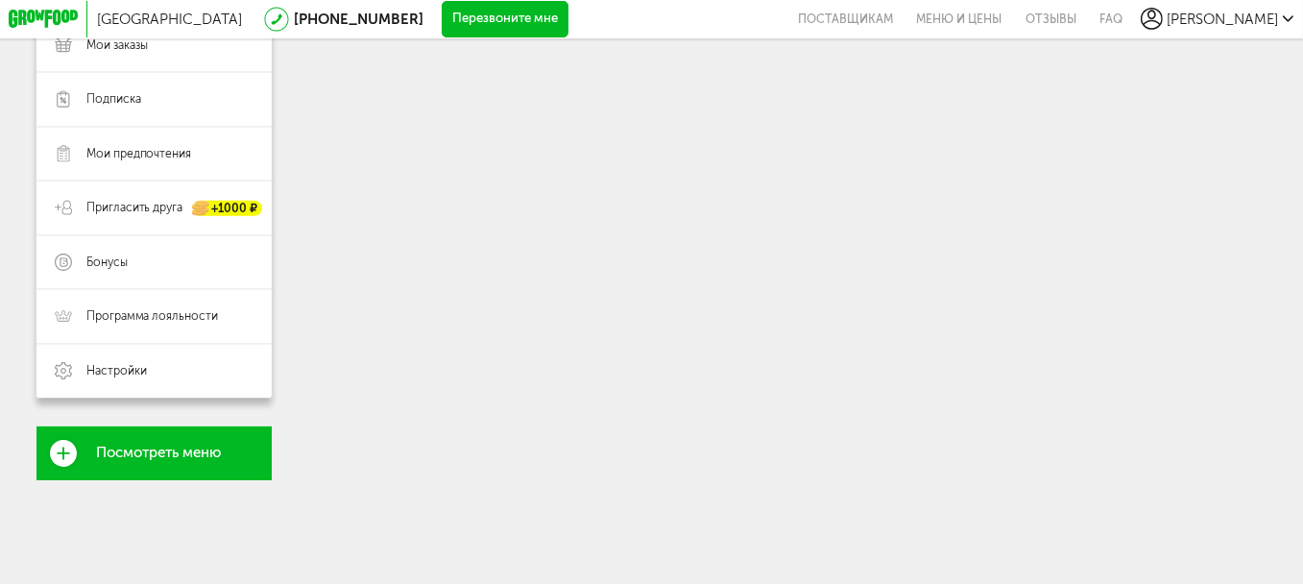
click at [50, 453] on icon at bounding box center [63, 453] width 27 height 27
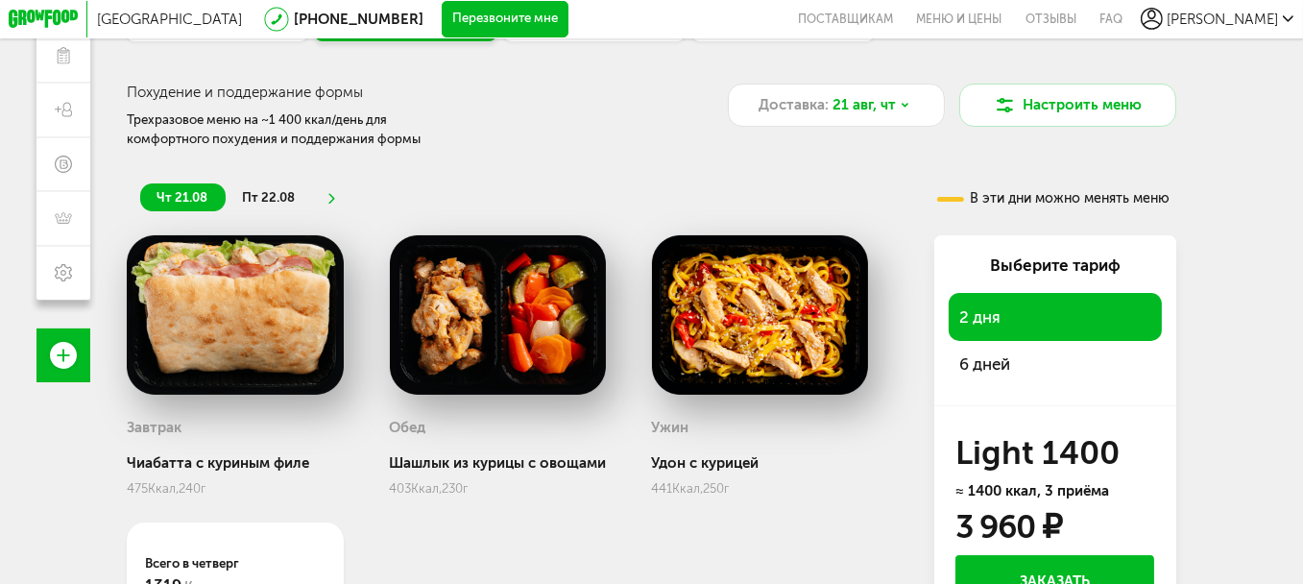
scroll to position [352, 0]
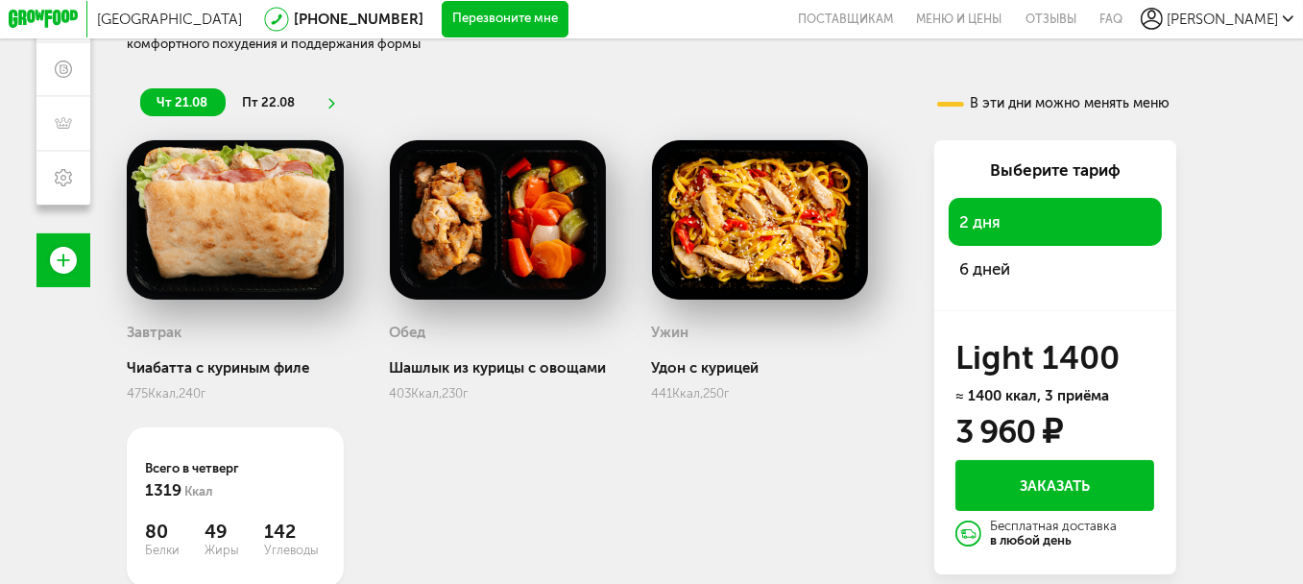
click at [1074, 273] on div "6 дней" at bounding box center [1054, 268] width 213 height 47
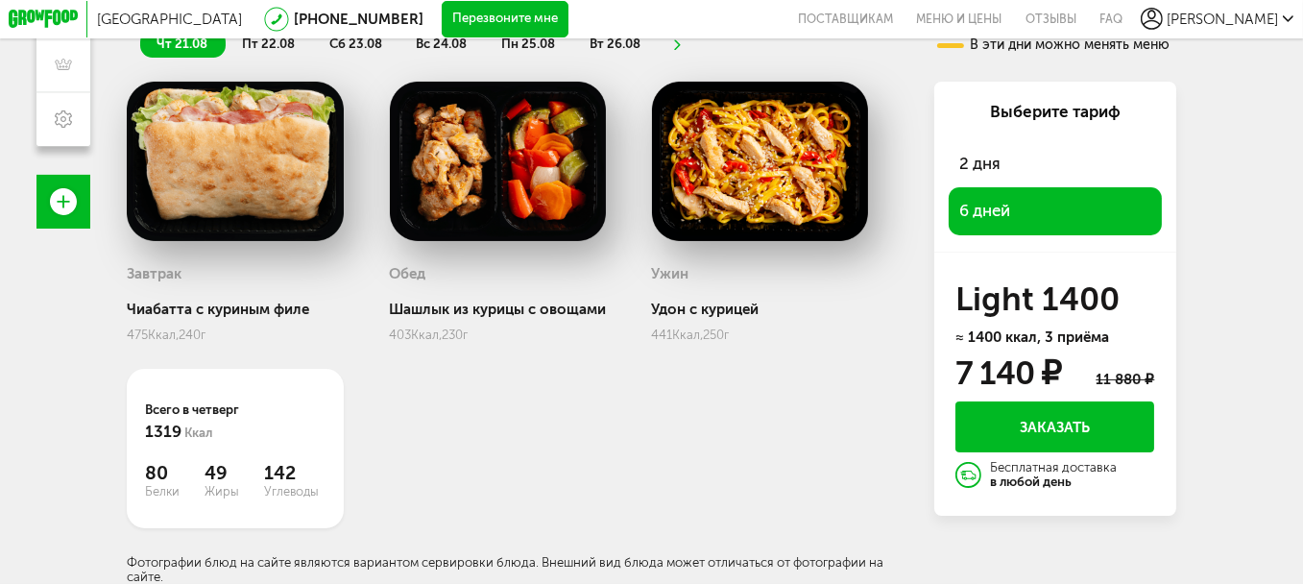
scroll to position [0, 0]
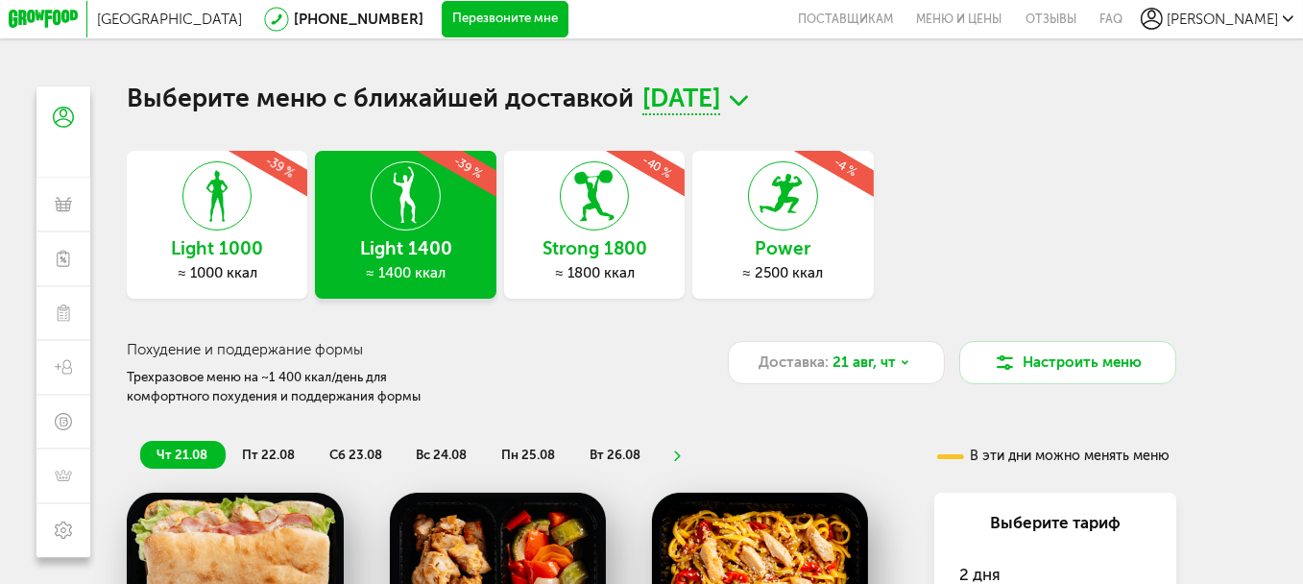
click at [627, 244] on h3 "Strong 1800" at bounding box center [594, 249] width 180 height 20
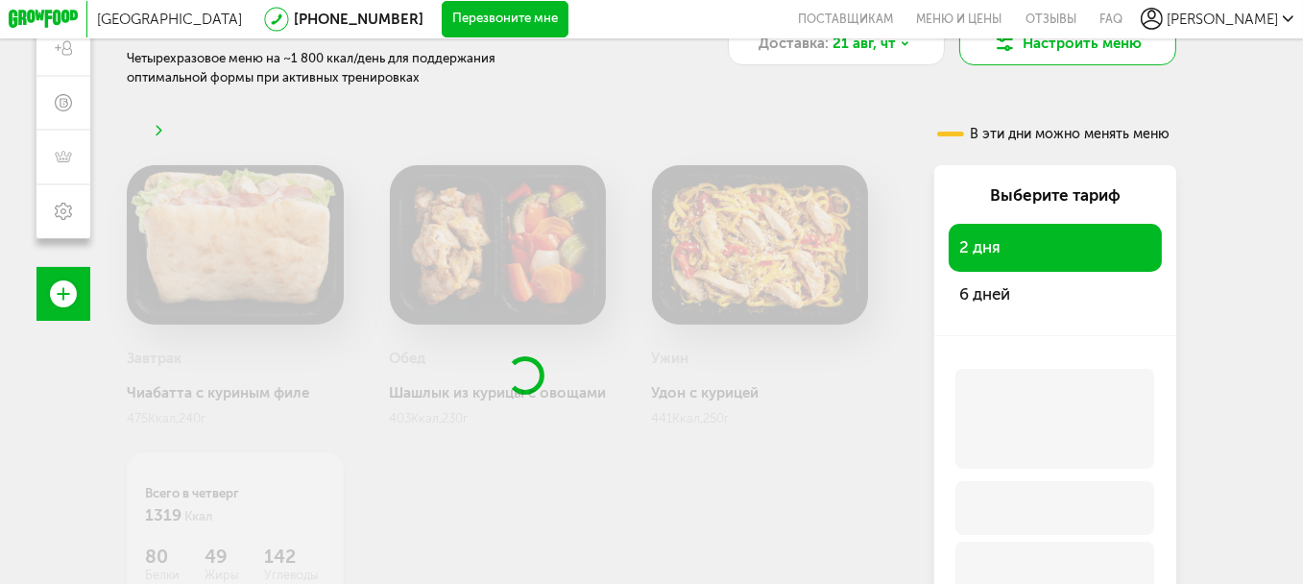
scroll to position [384, 0]
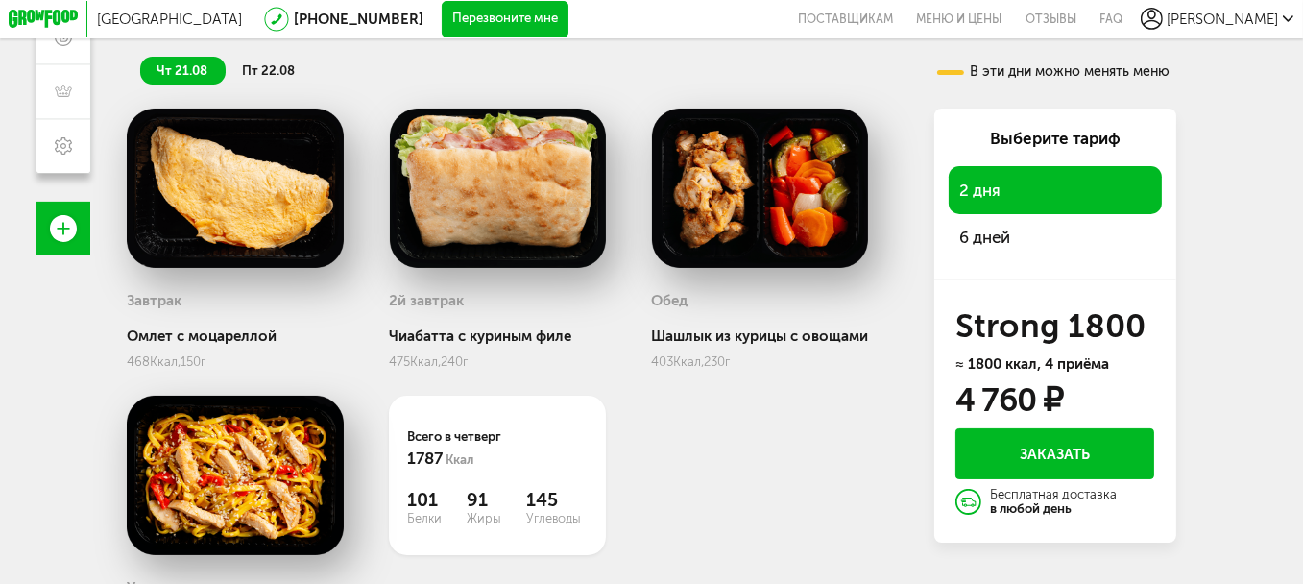
click at [1013, 233] on div "6 дней" at bounding box center [1054, 236] width 213 height 47
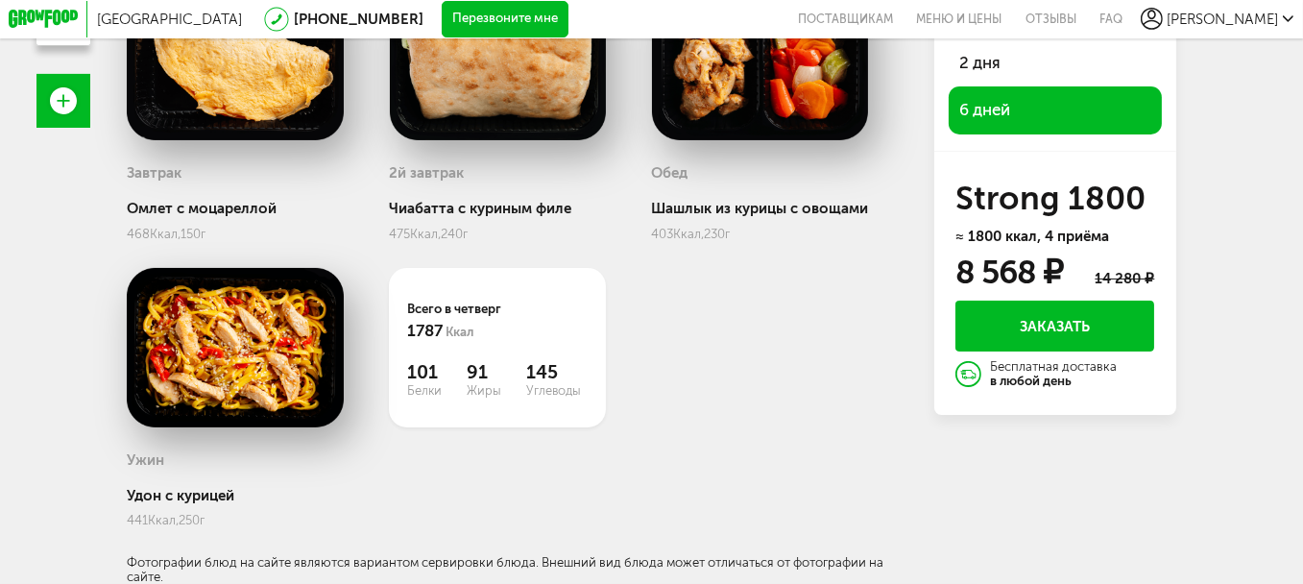
scroll to position [338, 0]
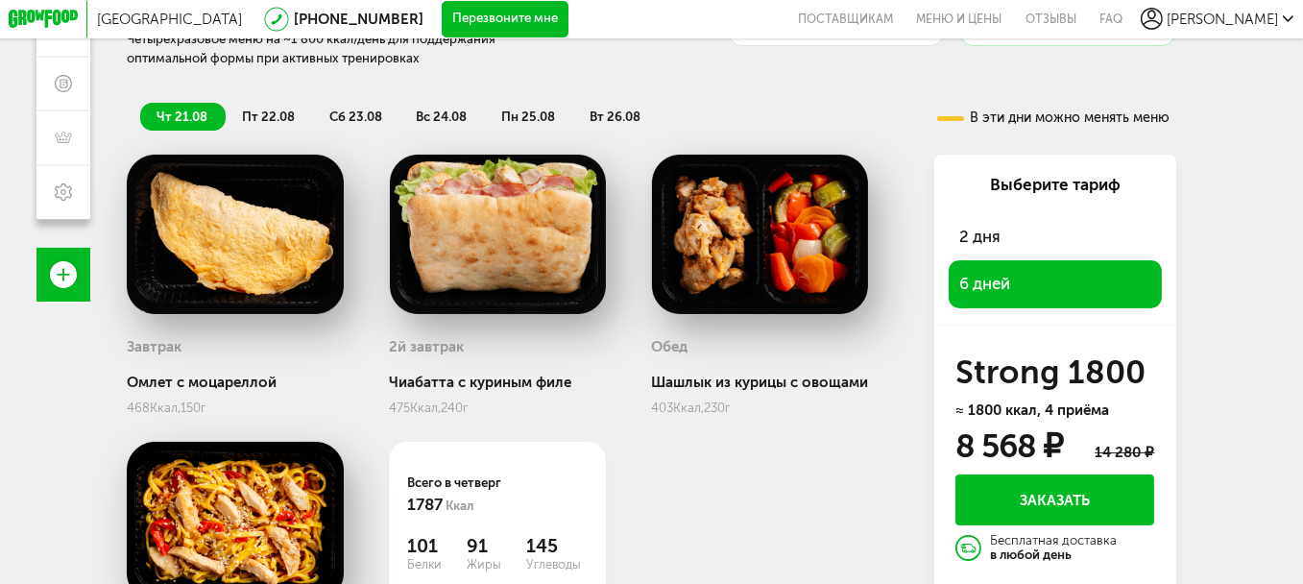
click at [283, 135] on div "чт 21.08 пт 22.08 сб 23.08 вс 24.08 пн 25.08 вт 26.08 В эти дни можно менять ме…" at bounding box center [651, 420] width 1049 height 671
click at [267, 122] on span "пт 22.08" at bounding box center [268, 116] width 53 height 14
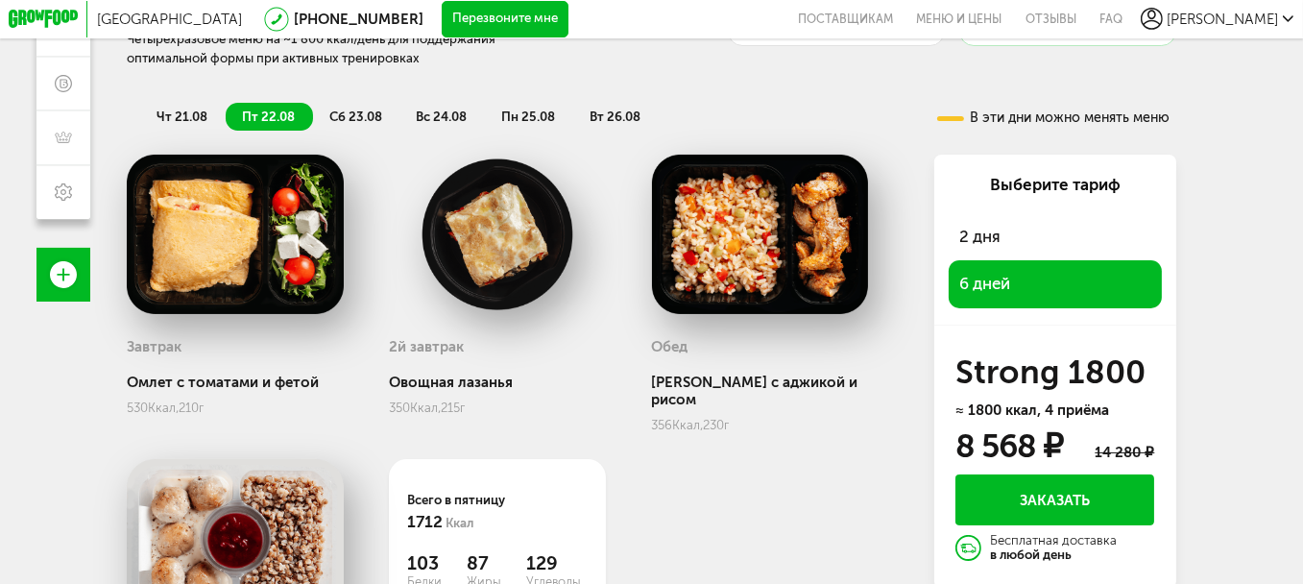
click at [358, 116] on span "сб 23.08" at bounding box center [355, 116] width 53 height 14
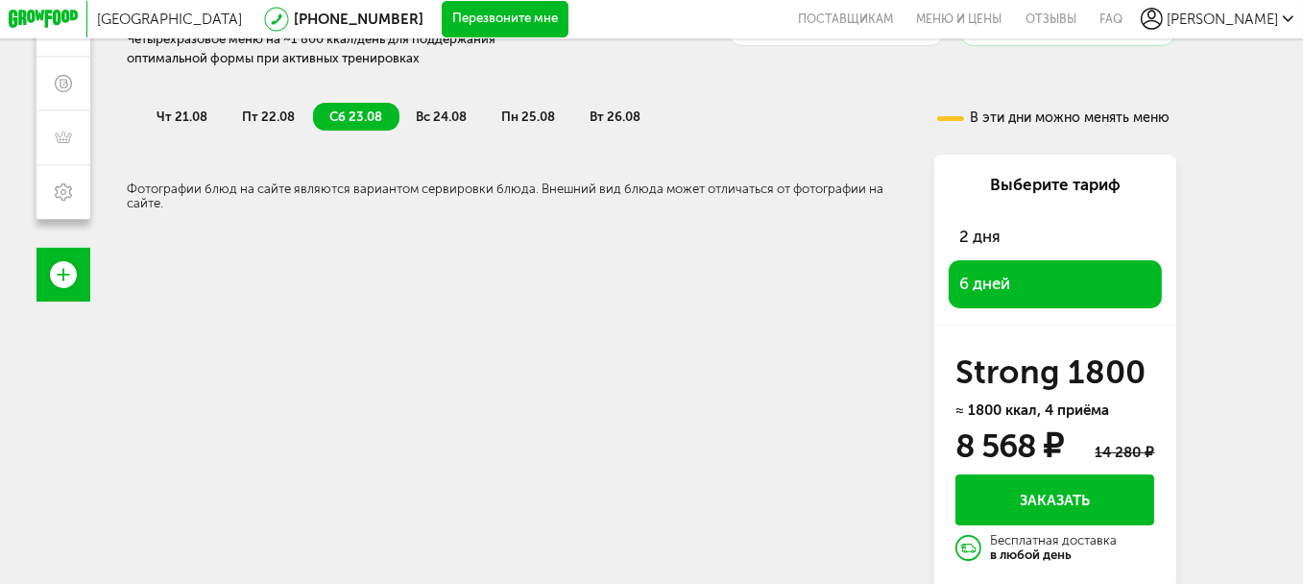
click at [448, 120] on span "вс 24.08" at bounding box center [441, 116] width 51 height 14
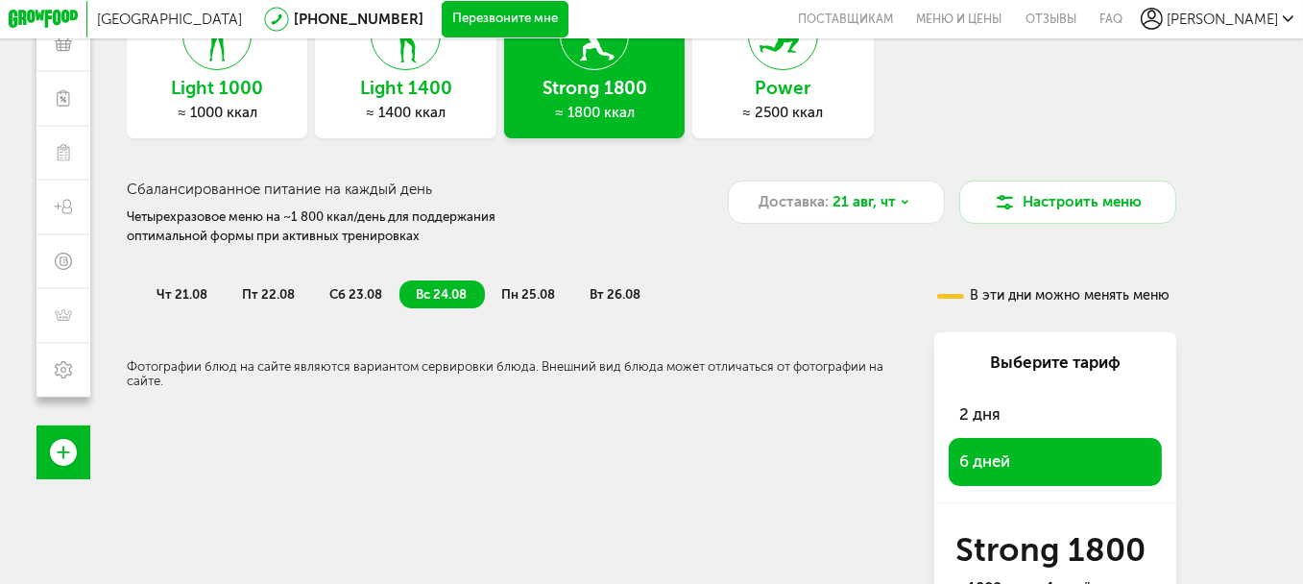
scroll to position [0, 0]
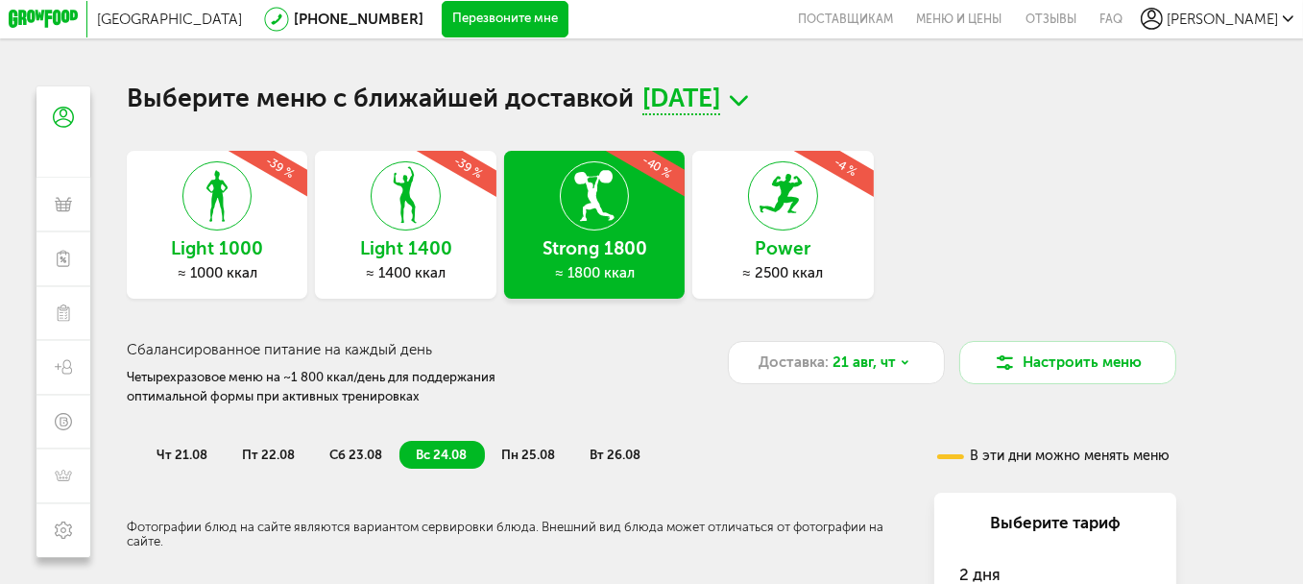
click at [343, 460] on span "сб 23.08" at bounding box center [355, 454] width 53 height 14
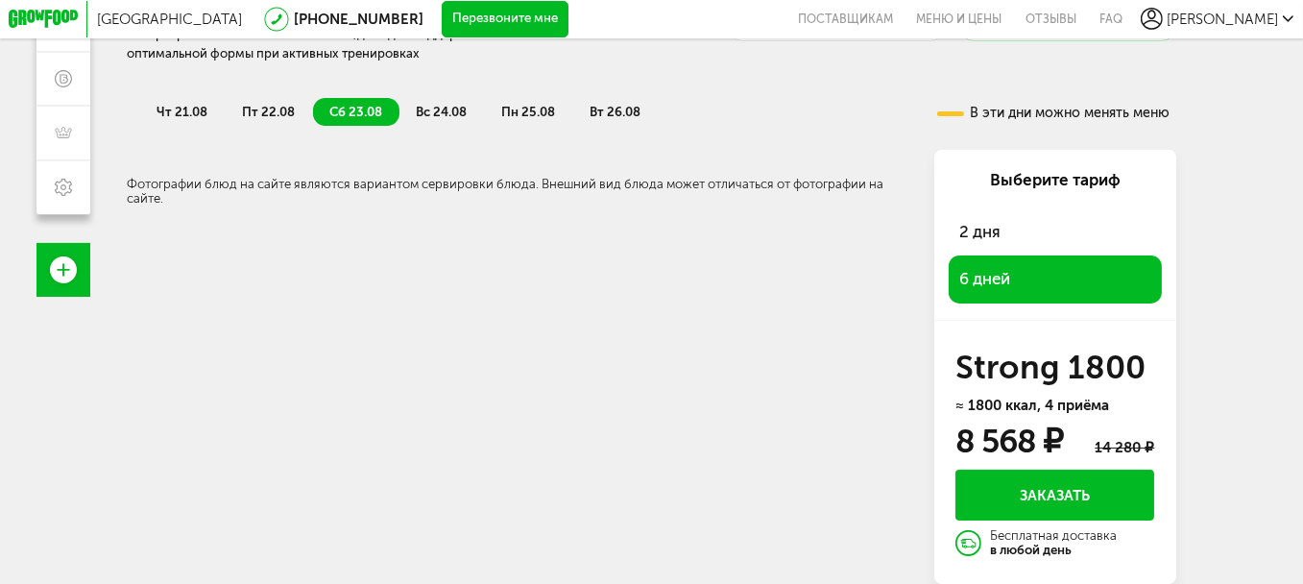
click at [270, 105] on span "пт 22.08" at bounding box center [268, 112] width 53 height 14
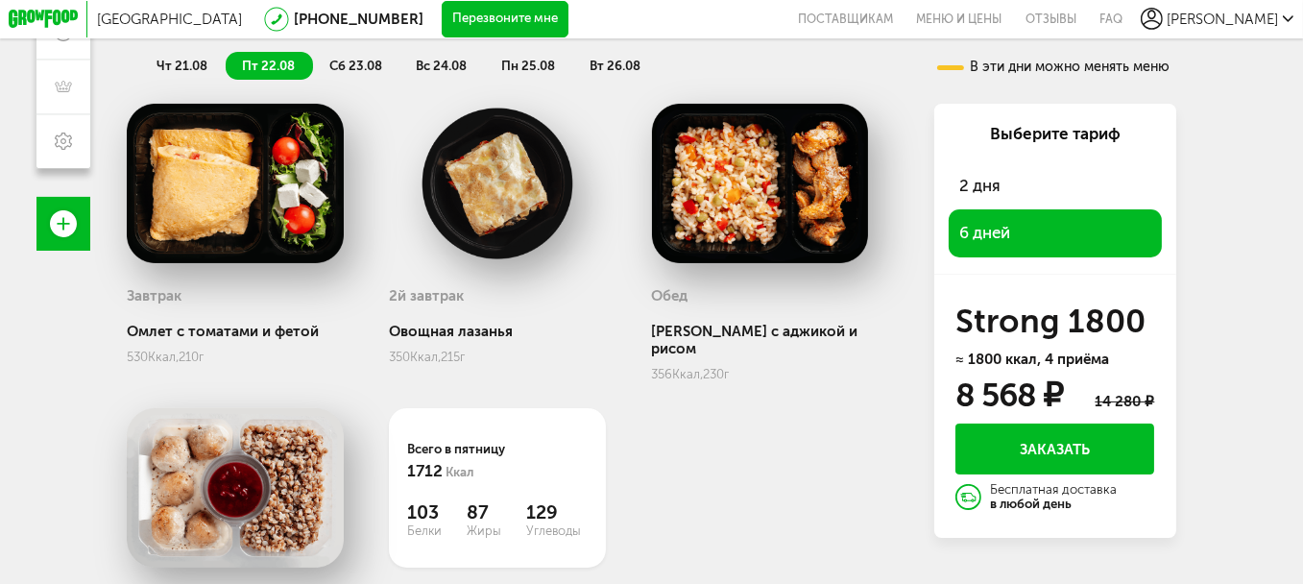
scroll to position [242, 0]
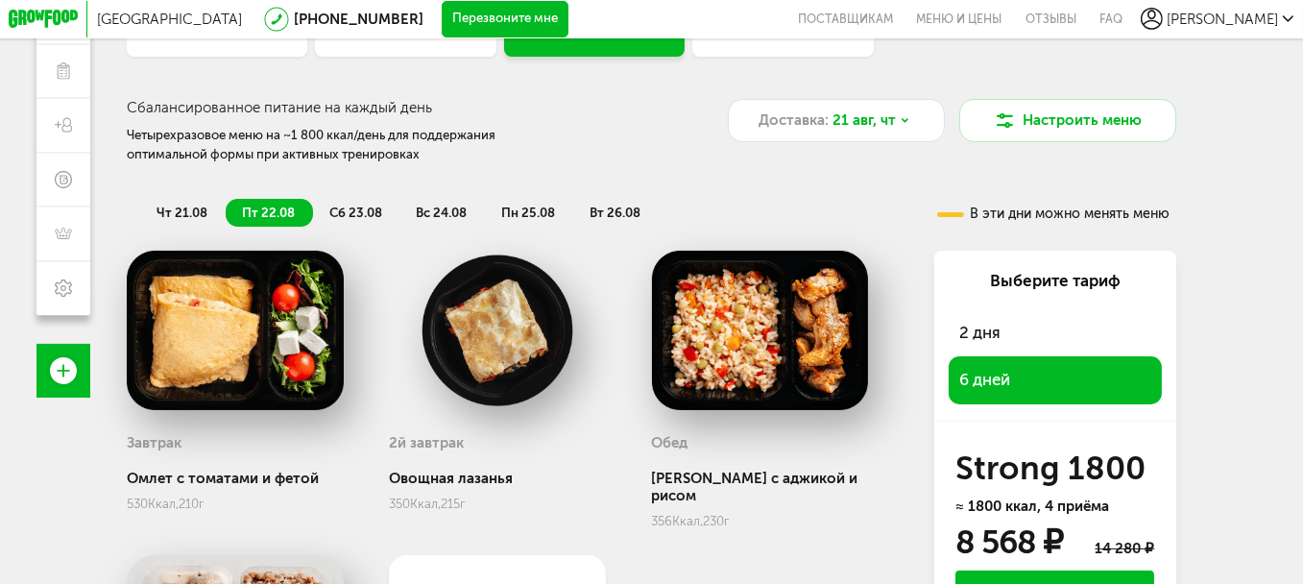
click at [343, 226] on li "сб 23.08" at bounding box center [356, 212] width 87 height 27
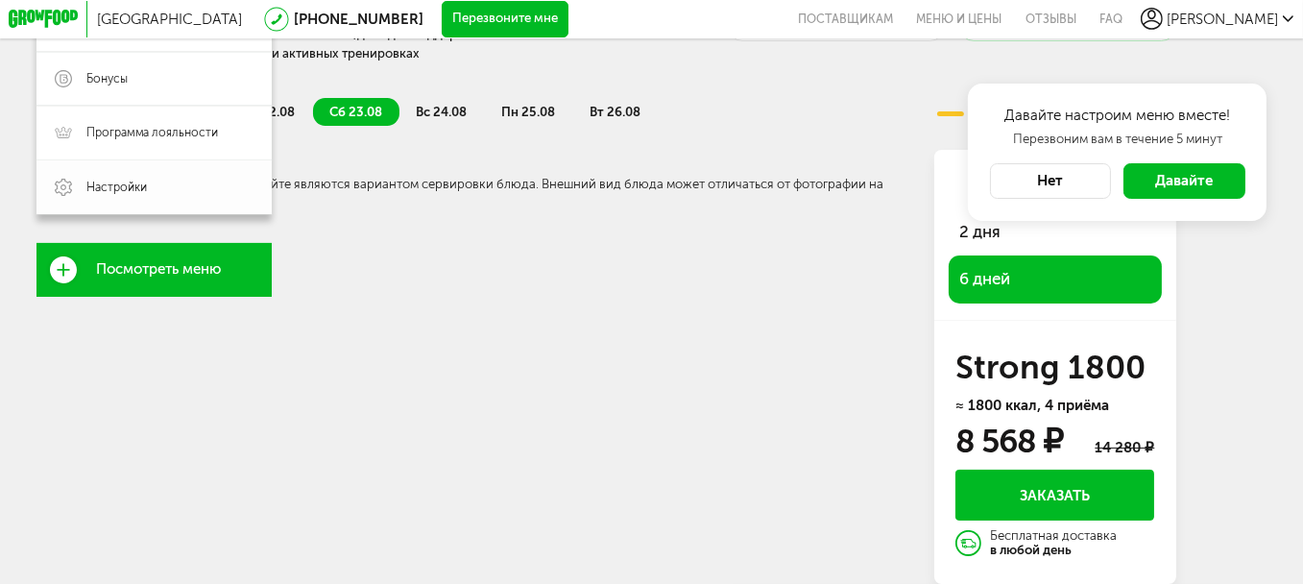
scroll to position [160, 0]
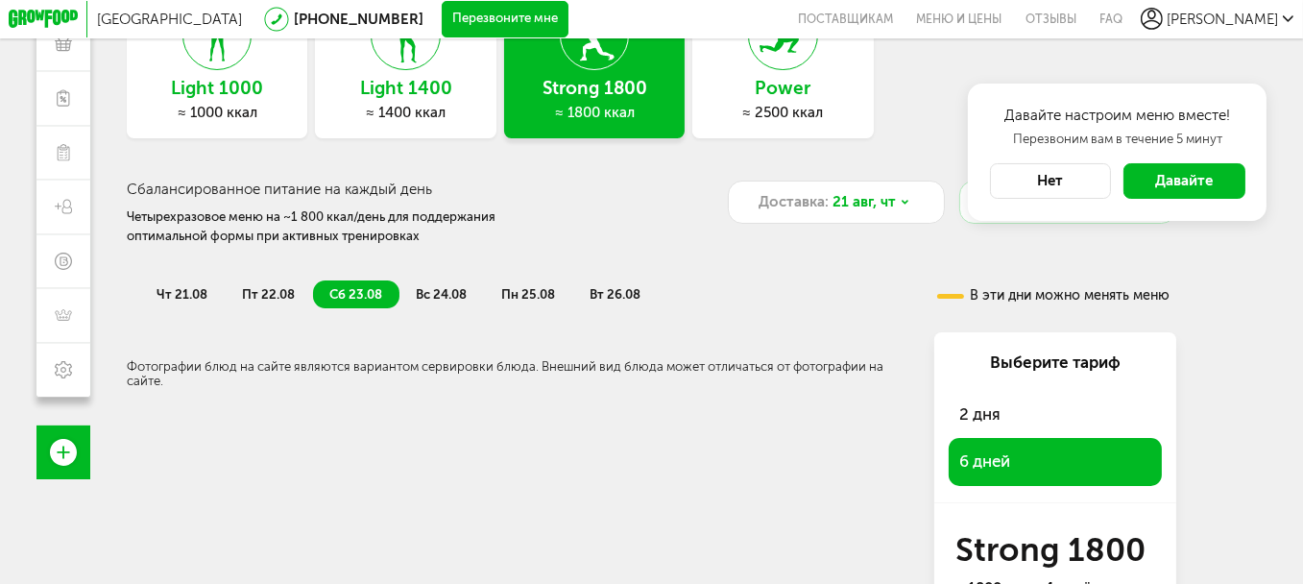
click at [437, 297] on span "вс 24.08" at bounding box center [441, 294] width 51 height 14
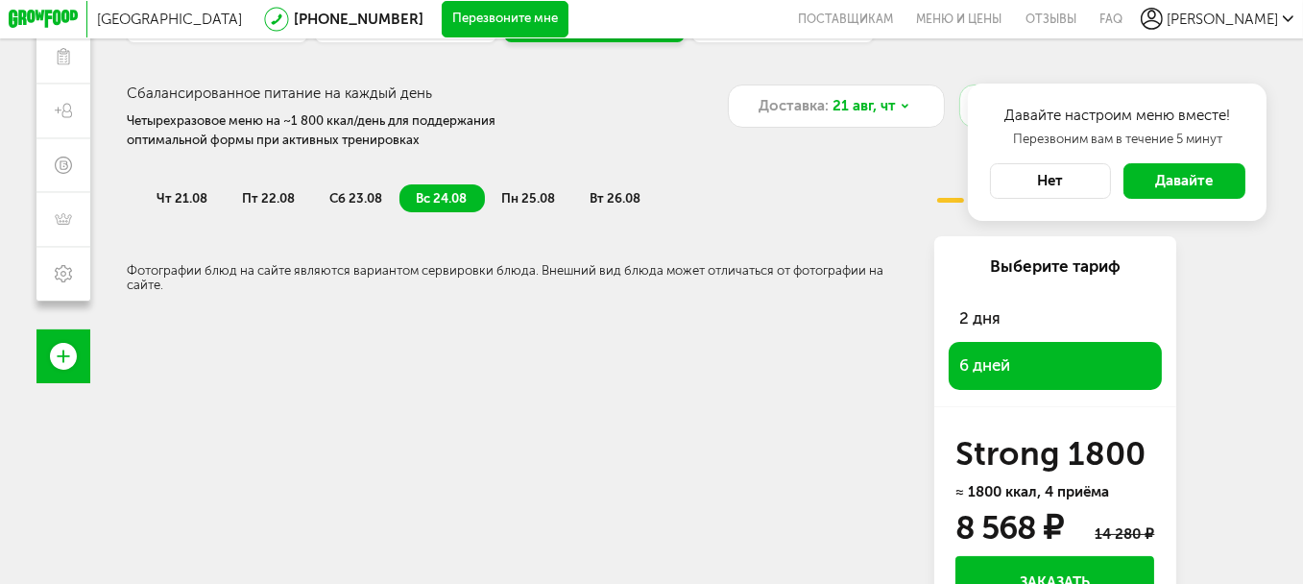
click at [515, 205] on span "пн 25.08" at bounding box center [528, 198] width 54 height 14
click at [633, 201] on span "вт 26.08" at bounding box center [614, 198] width 51 height 14
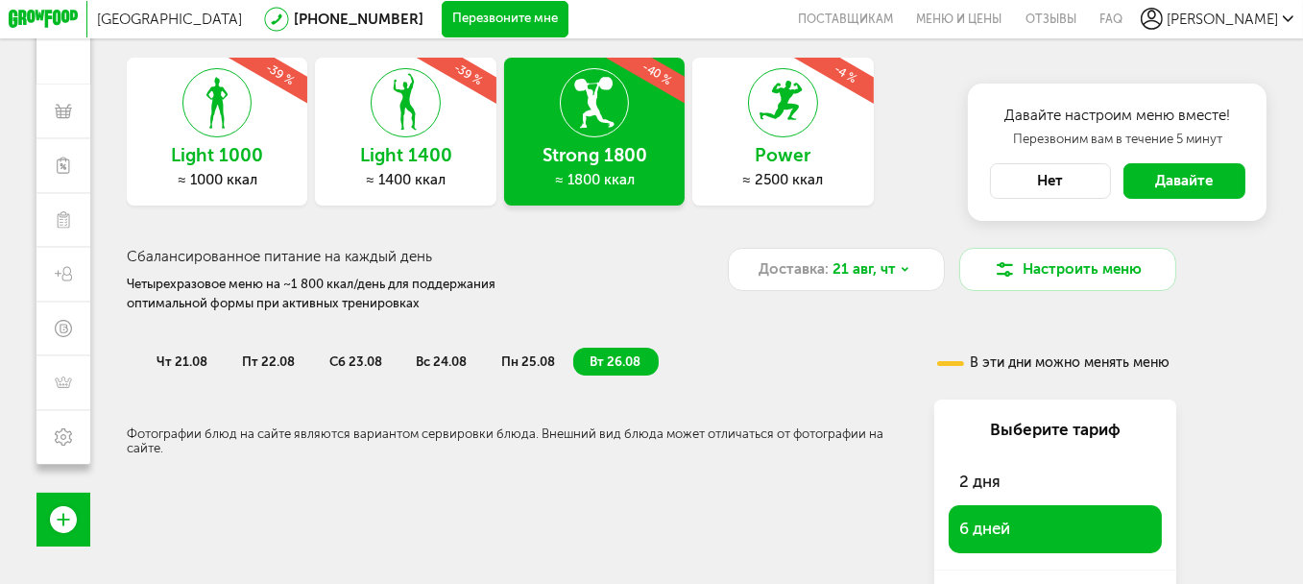
scroll to position [0, 0]
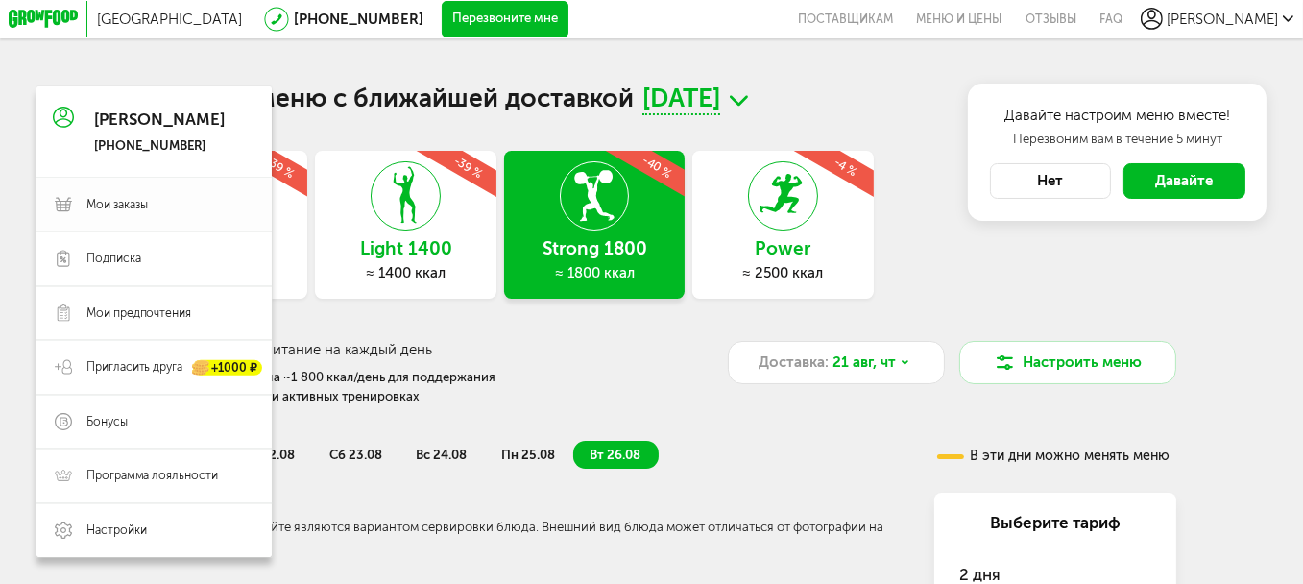
click at [86, 204] on span "Мои заказы" at bounding box center [116, 205] width 61 height 16
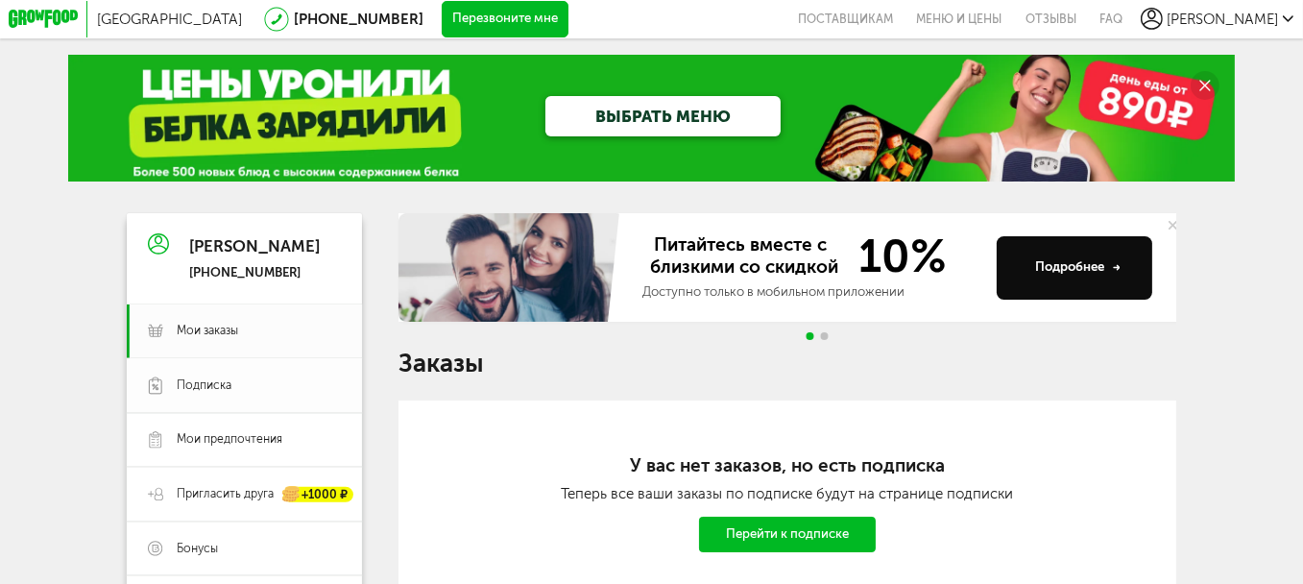
click at [189, 394] on span "Подписка" at bounding box center [204, 385] width 55 height 16
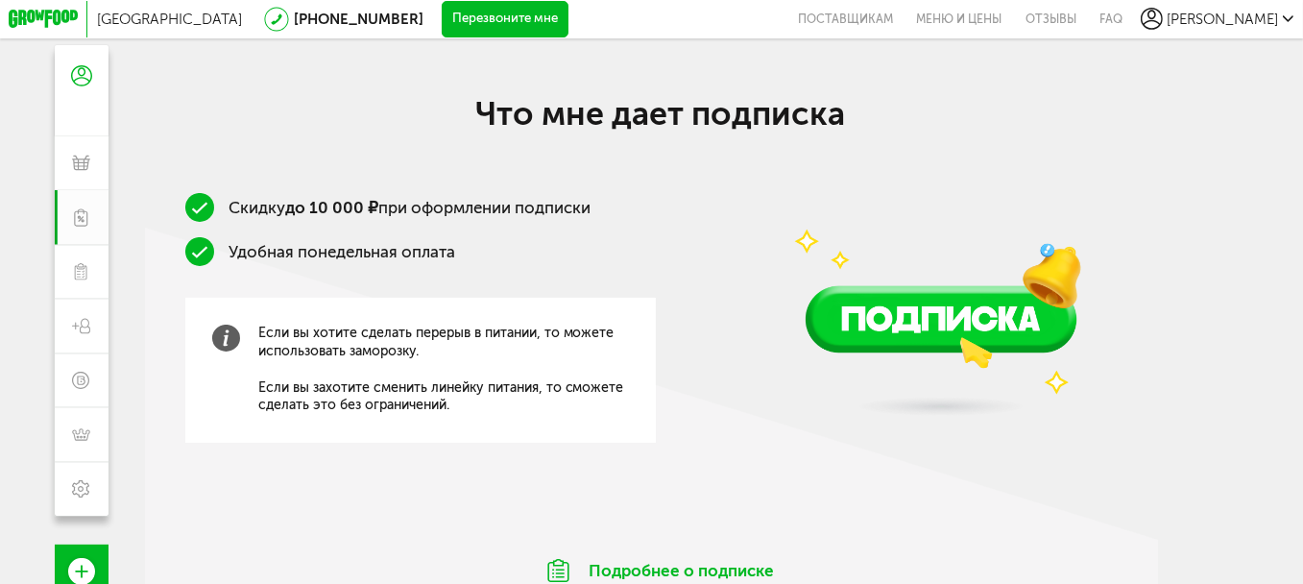
scroll to position [192, 0]
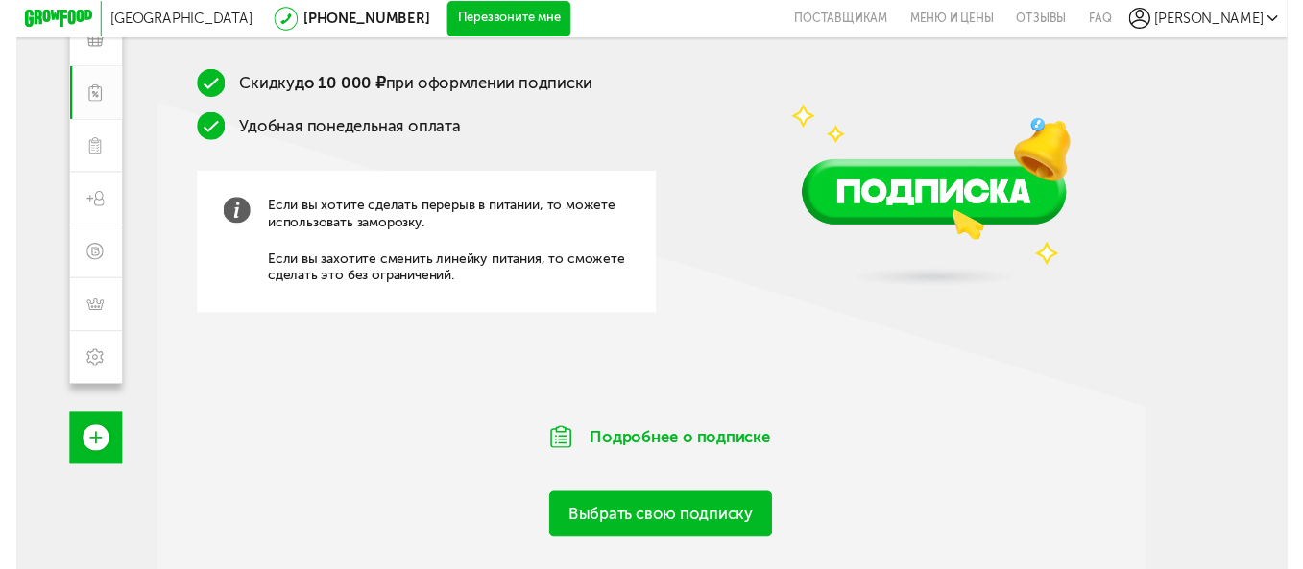
scroll to position [320, 0]
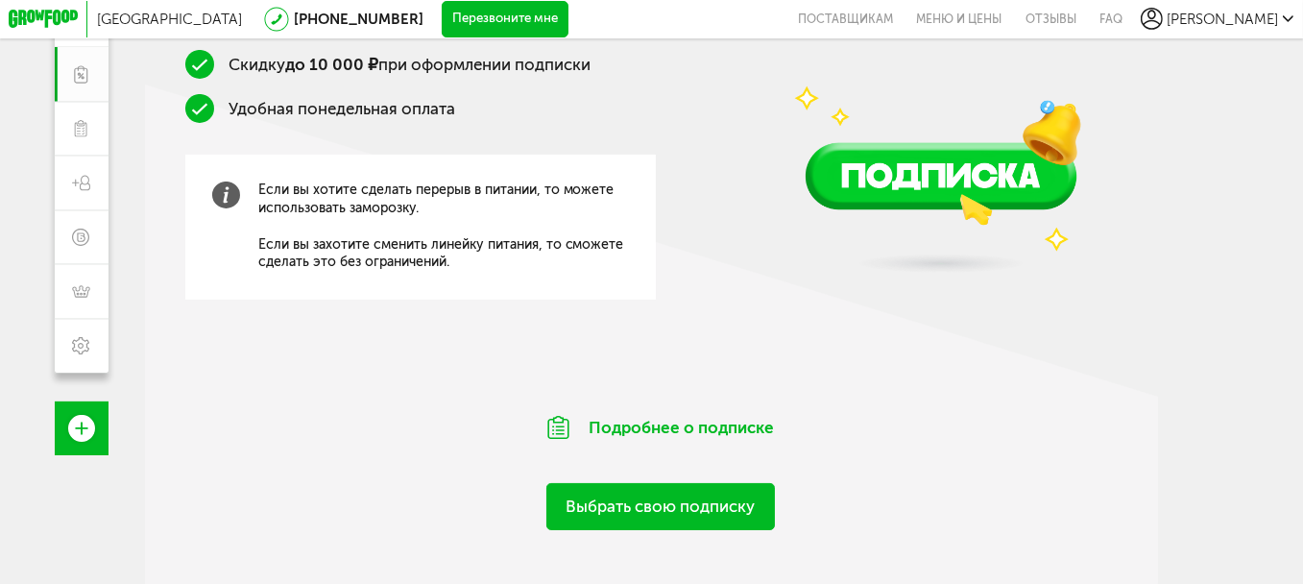
click at [683, 481] on div "Выбрать свою подписку" at bounding box center [660, 496] width 1031 height 68
click at [611, 498] on link "Выбрать свою подписку" at bounding box center [660, 506] width 228 height 46
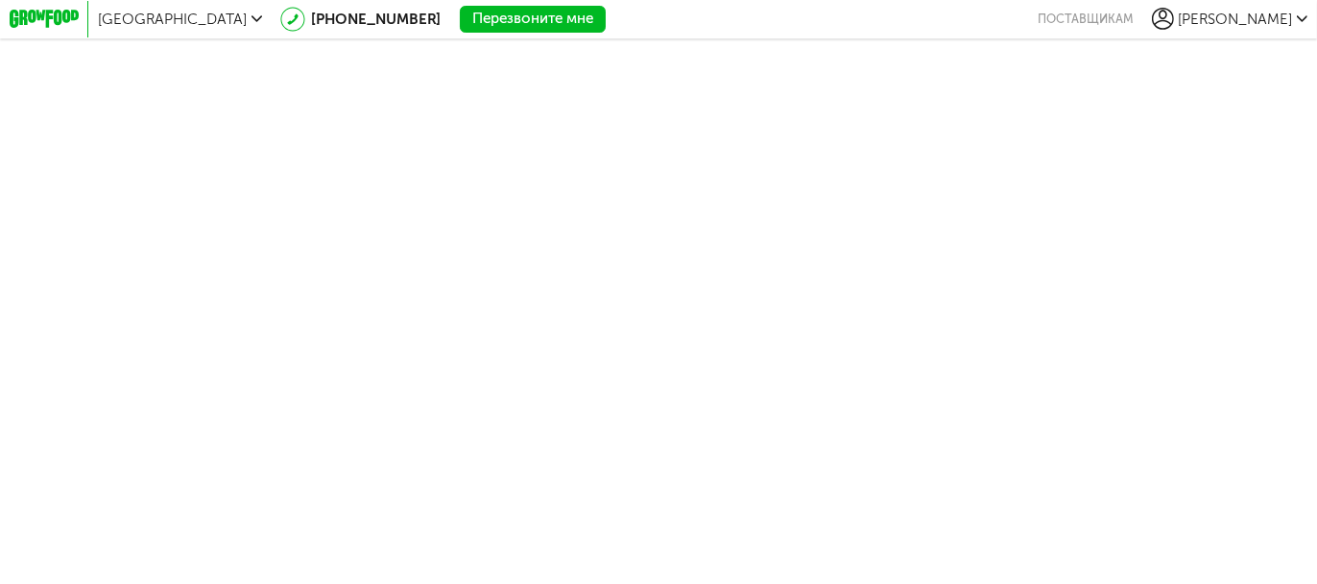
click at [847, 203] on body "Москва [PHONE_NUMBER] Перезвоните мне поставщикам [PERSON_NAME] [PHONE_NUMBER] …" at bounding box center [658, 292] width 1317 height 584
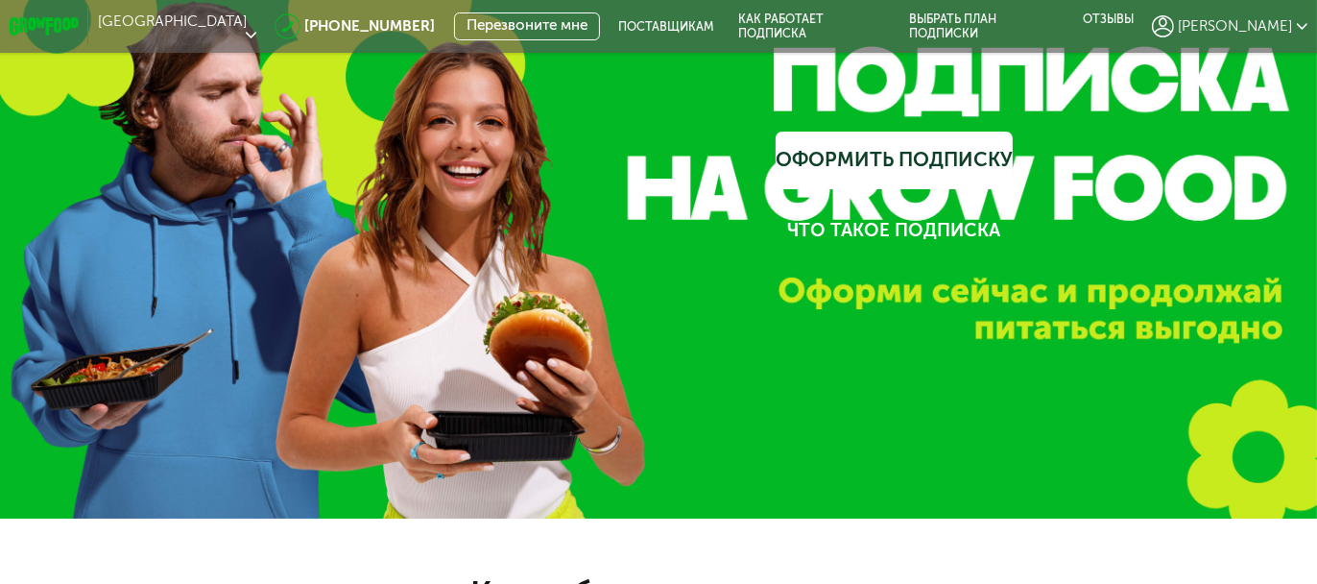
click at [921, 226] on link "Что такое подписка" at bounding box center [894, 231] width 237 height 58
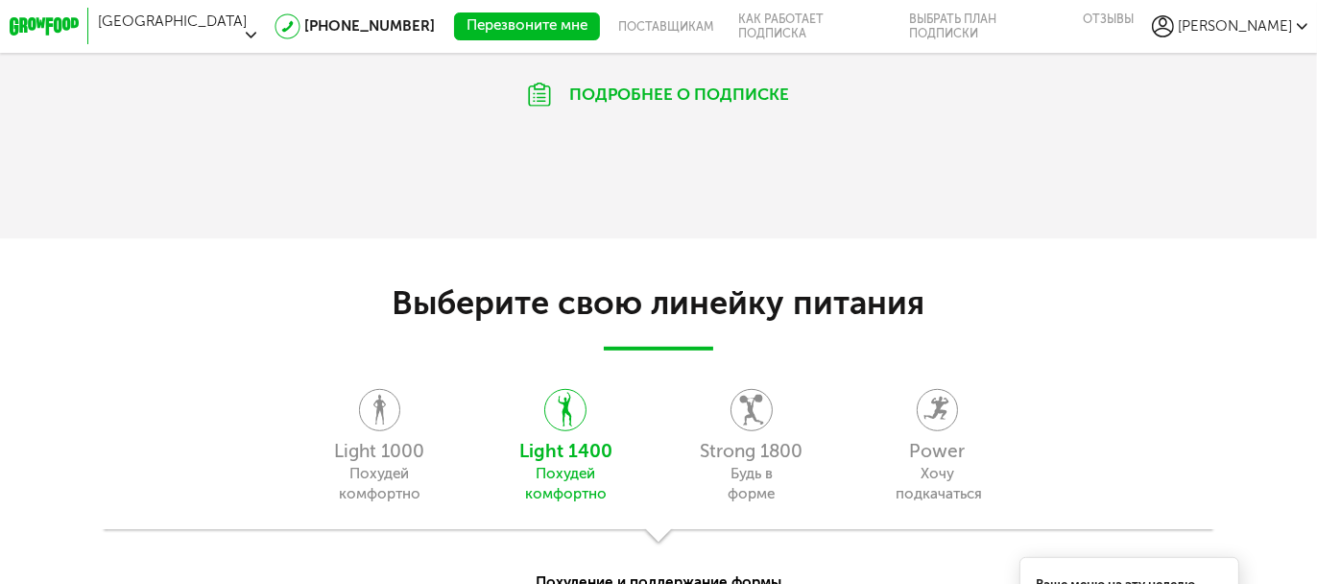
scroll to position [1440, 0]
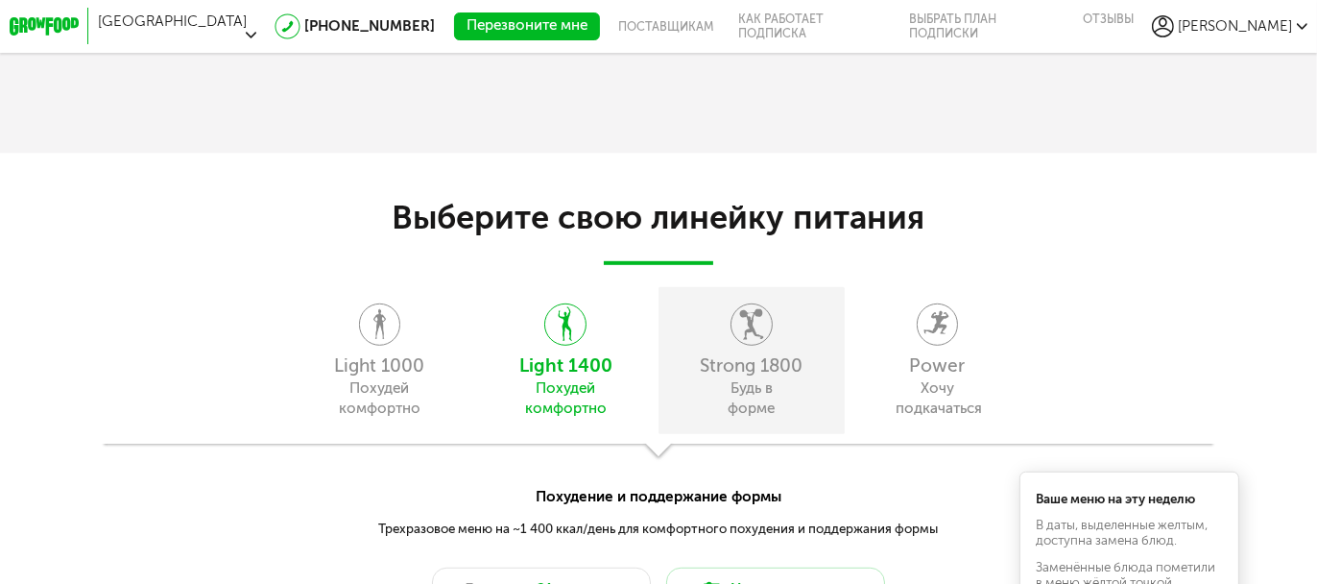
click at [744, 324] on icon at bounding box center [751, 324] width 40 height 42
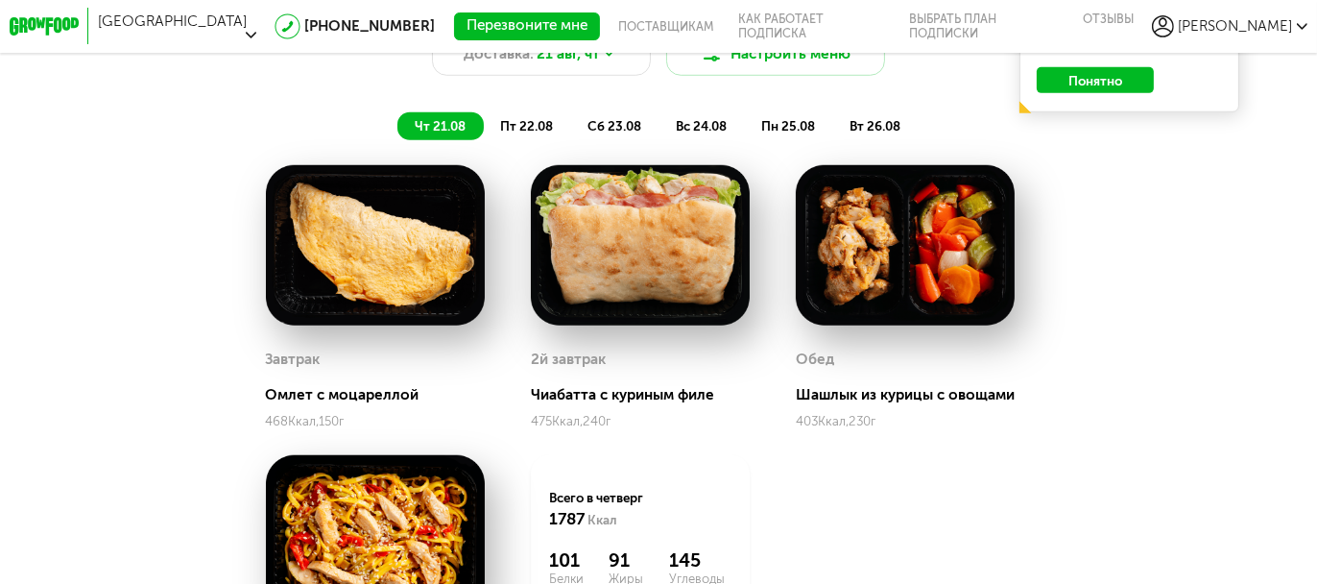
scroll to position [2016, 0]
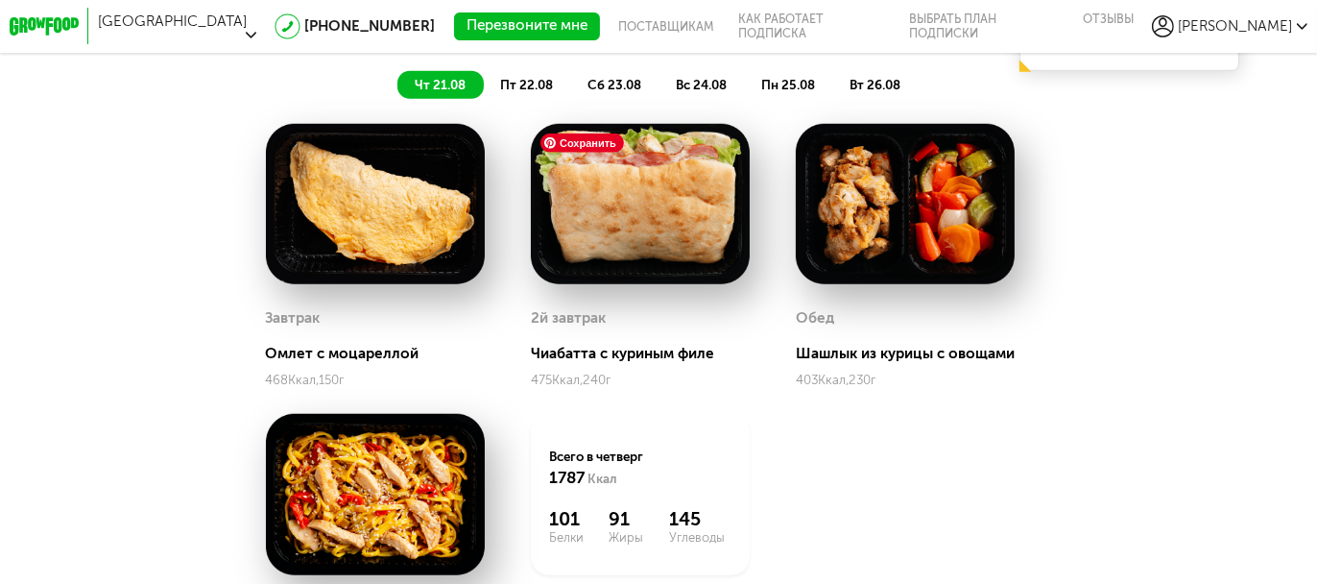
click at [522, 82] on span "пт 22.08" at bounding box center [526, 84] width 53 height 15
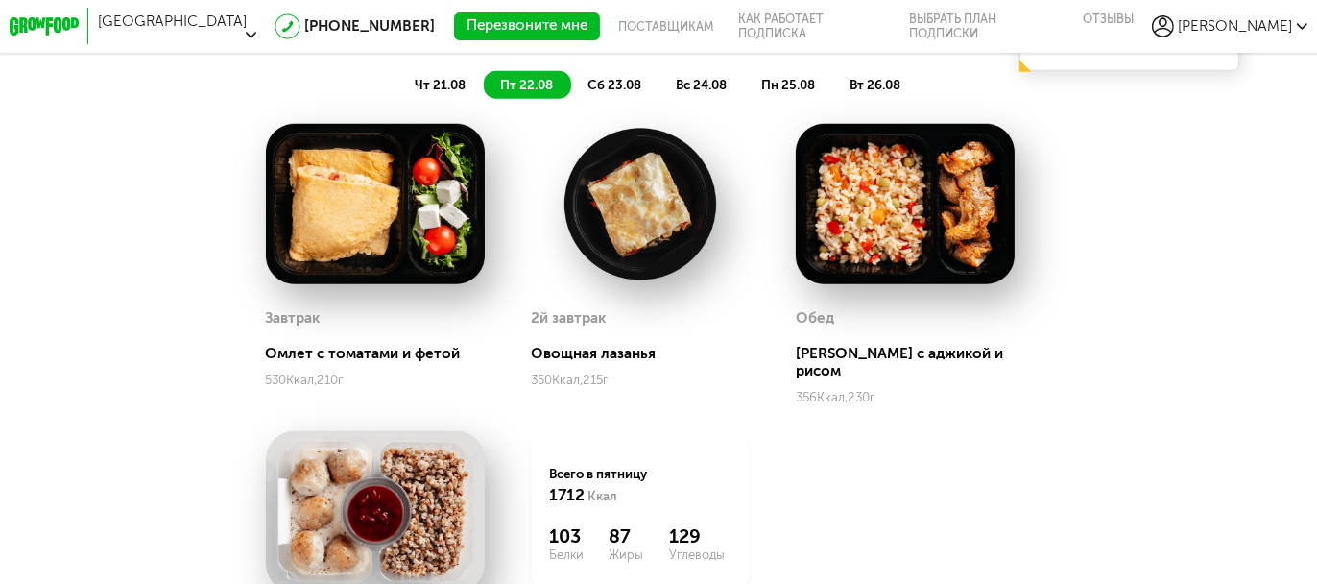
click at [597, 90] on span "сб 23.08" at bounding box center [614, 84] width 54 height 15
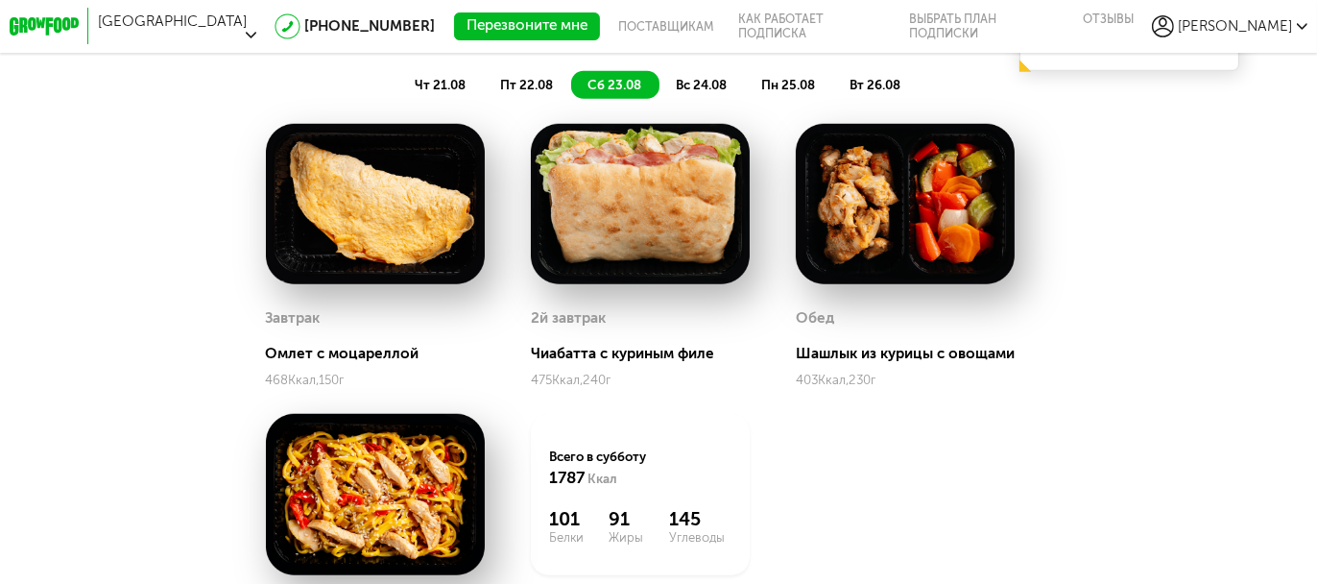
click at [685, 87] on span "вс 24.08" at bounding box center [701, 84] width 51 height 15
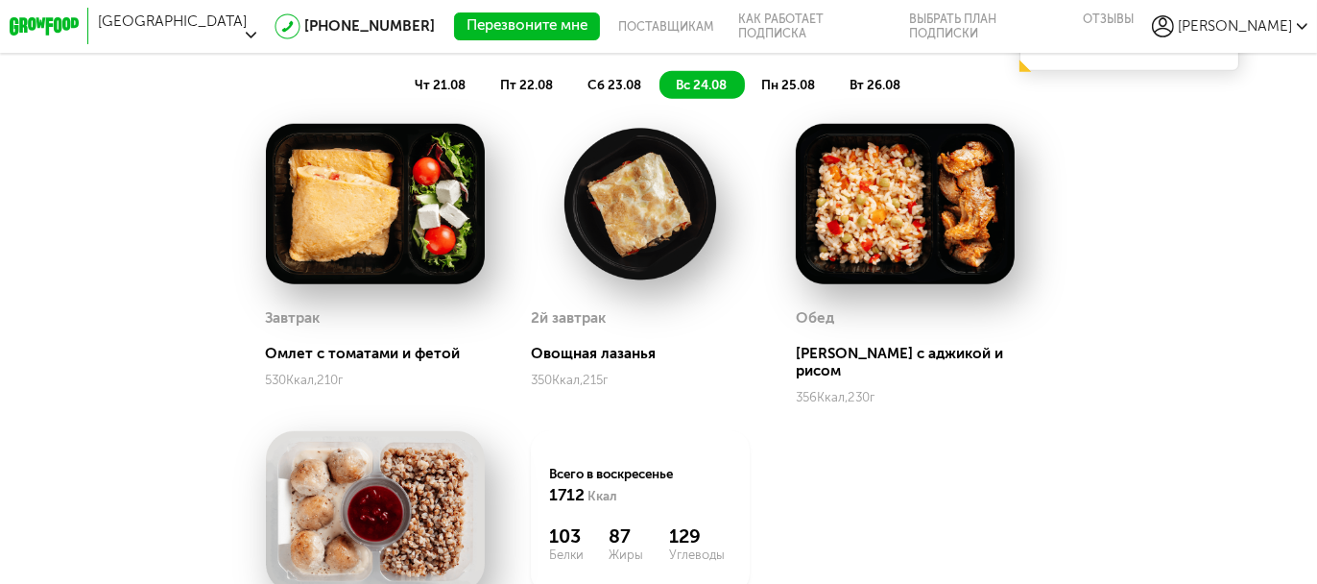
click at [799, 84] on span "пн 25.08" at bounding box center [788, 84] width 54 height 15
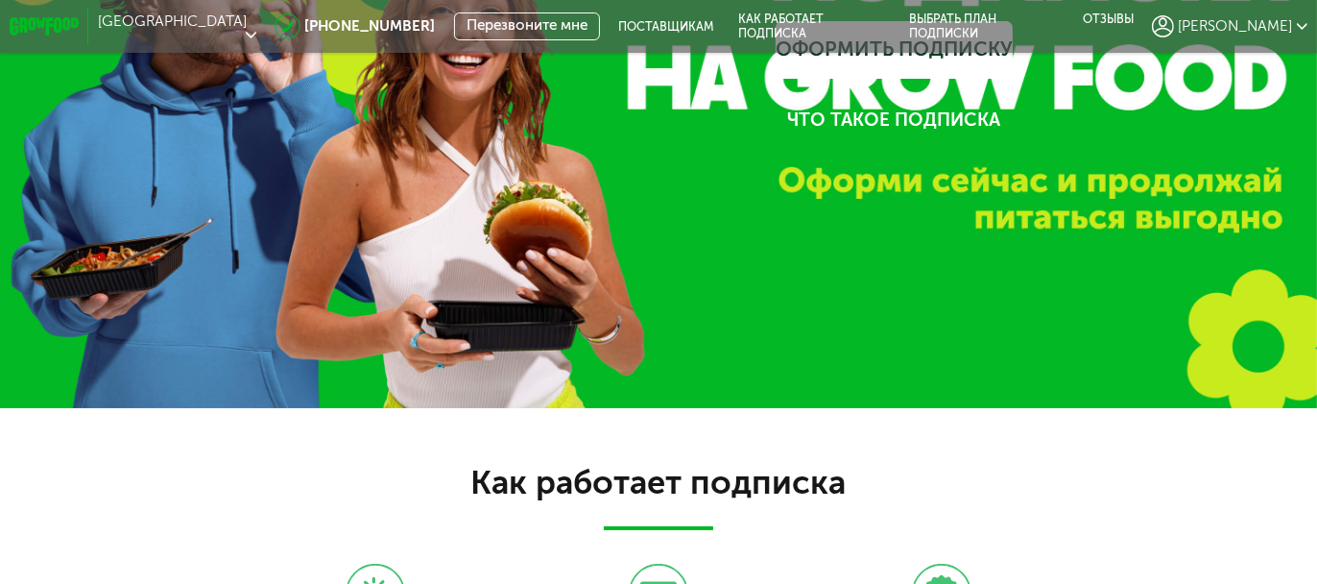
scroll to position [0, 0]
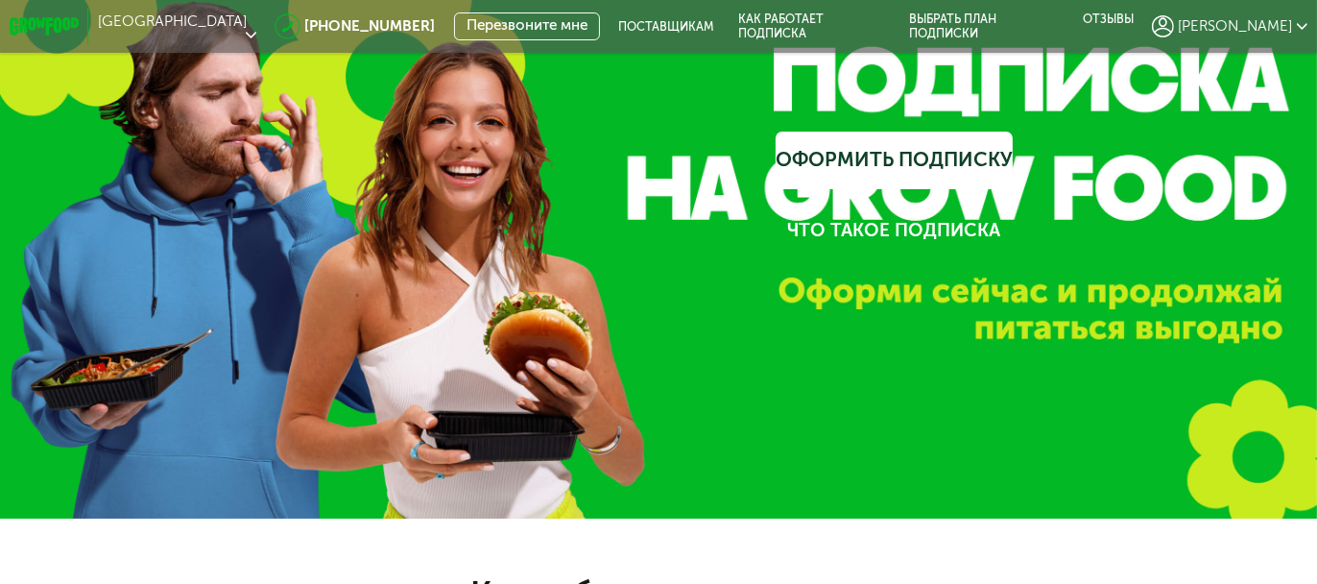
click at [816, 231] on link "Что такое подписка" at bounding box center [894, 231] width 237 height 58
click at [897, 27] on link "Как работает подписка" at bounding box center [811, 26] width 171 height 53
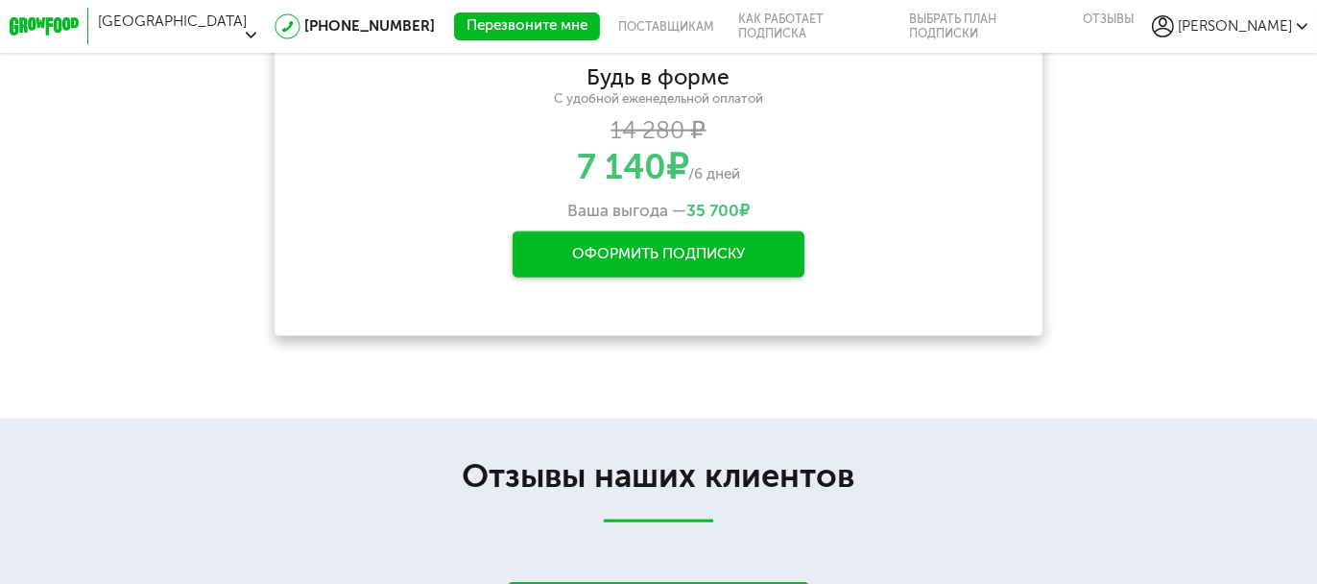
scroll to position [3168, 0]
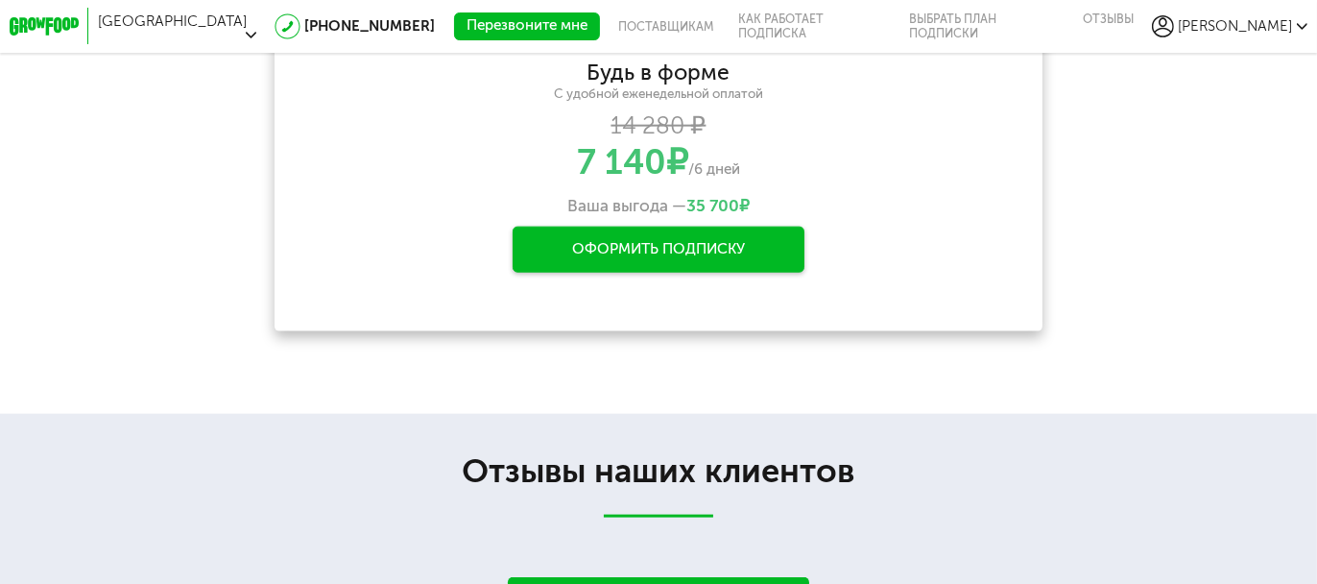
click at [720, 261] on div "Оформить подписку" at bounding box center [659, 250] width 293 height 46
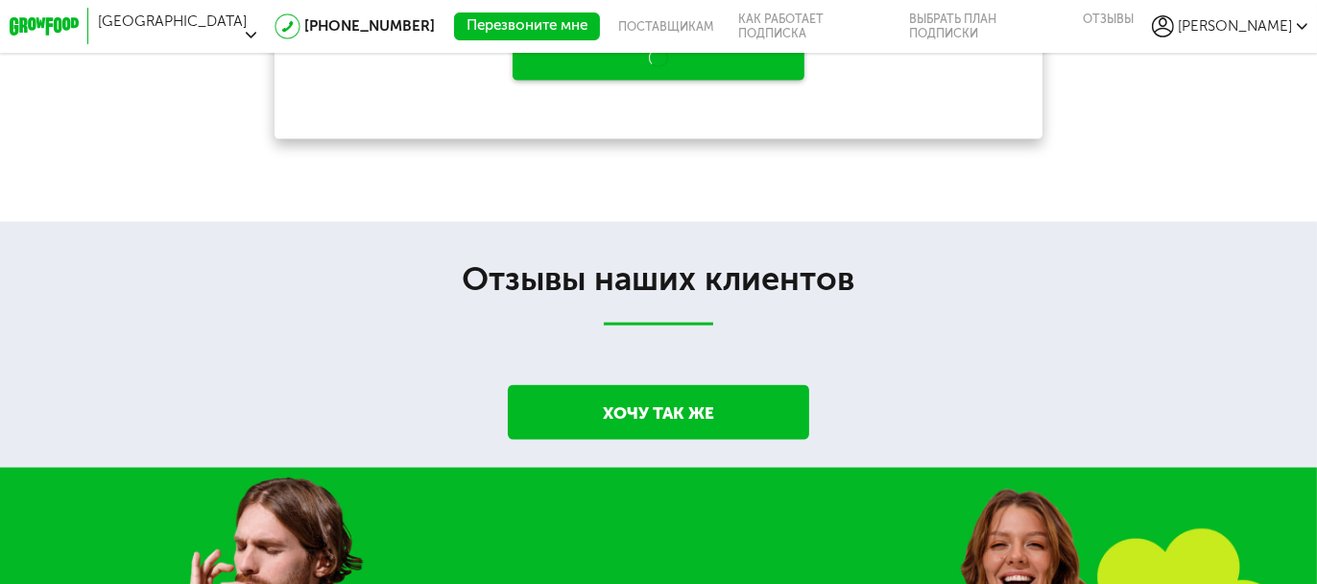
scroll to position [3072, 0]
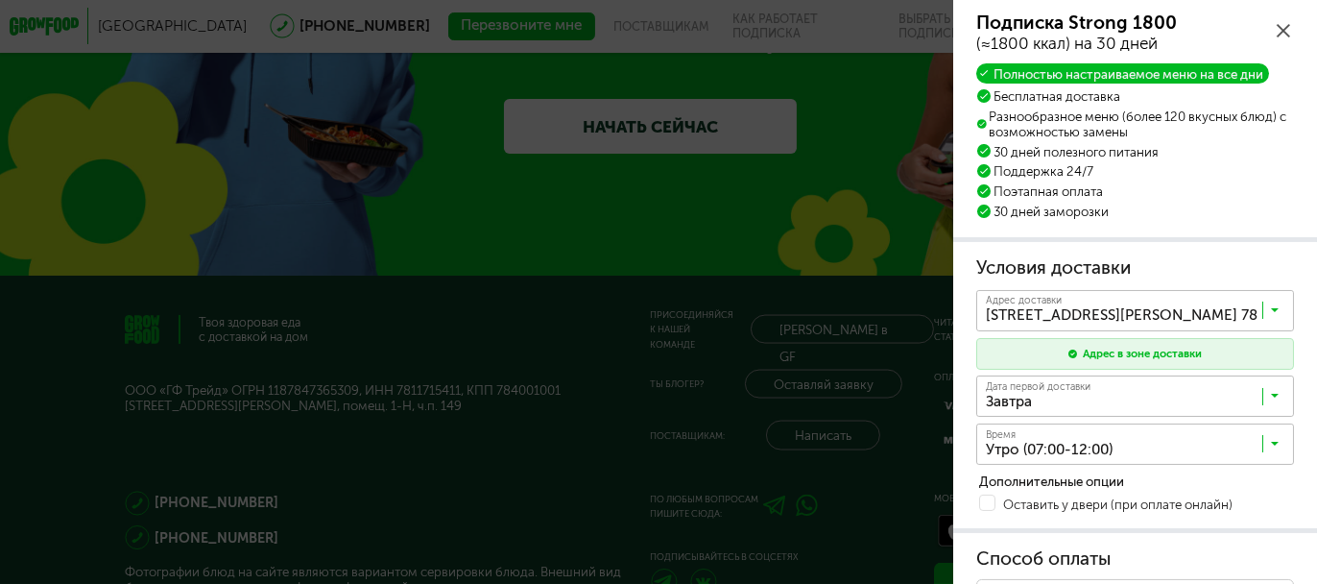
click at [1287, 33] on icon at bounding box center [1283, 30] width 13 height 13
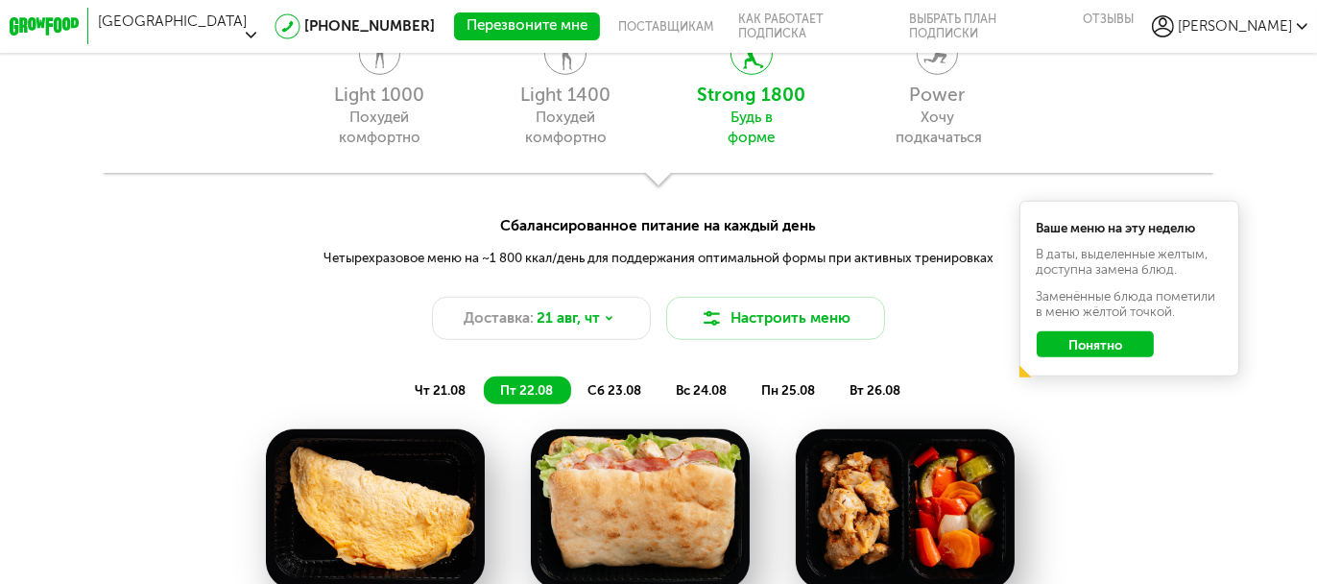
scroll to position [1135, 0]
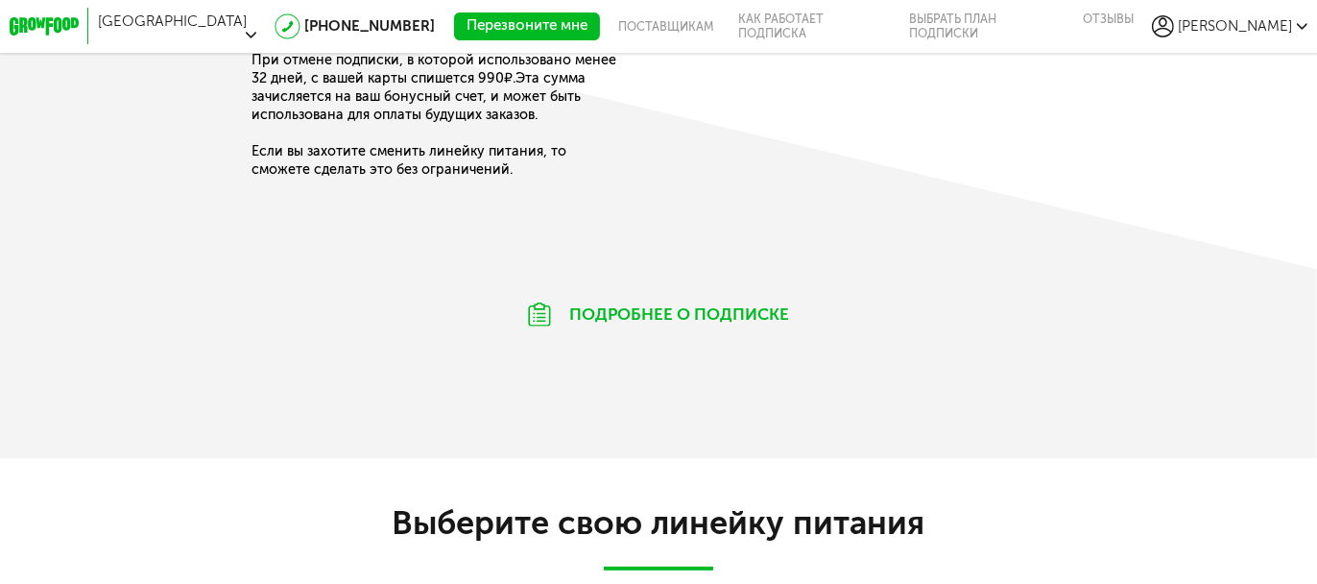
click at [454, 18] on button "Перезвоните мне" at bounding box center [527, 26] width 146 height 28
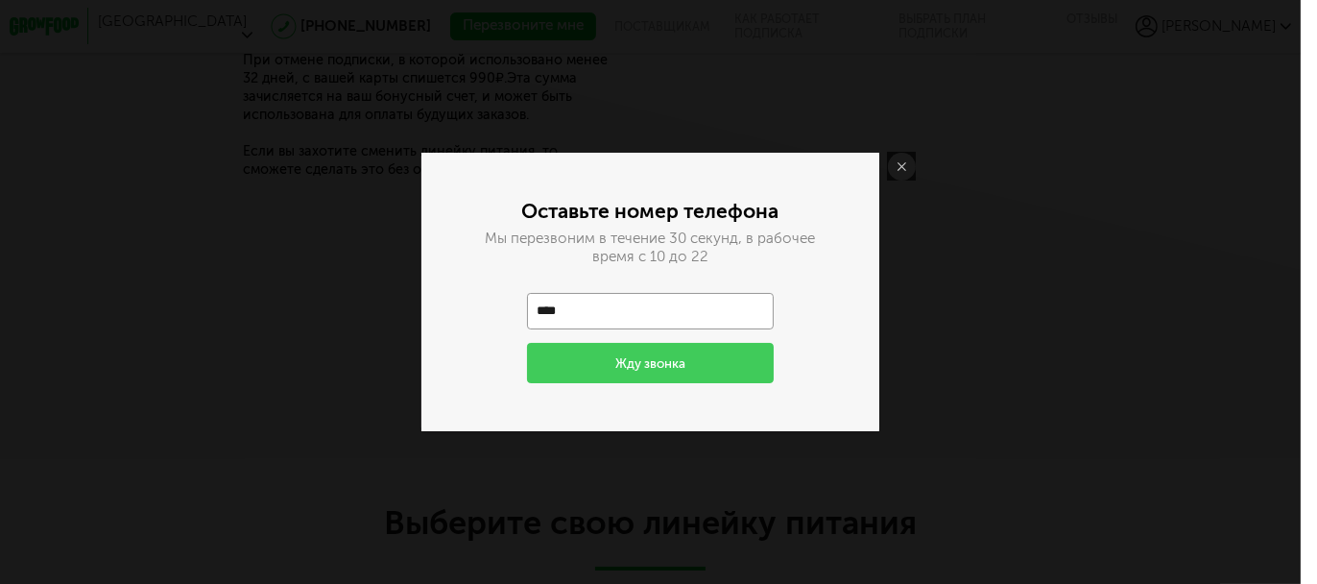
click at [899, 177] on link at bounding box center [902, 167] width 28 height 28
